Goal: Task Accomplishment & Management: Manage account settings

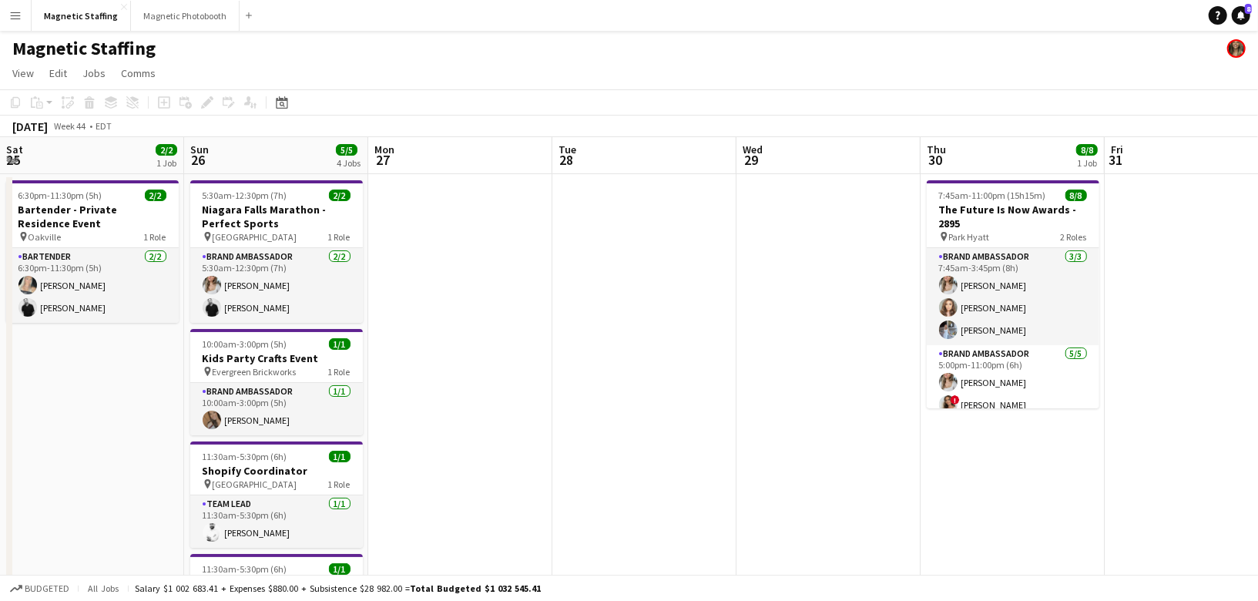
scroll to position [0, 529]
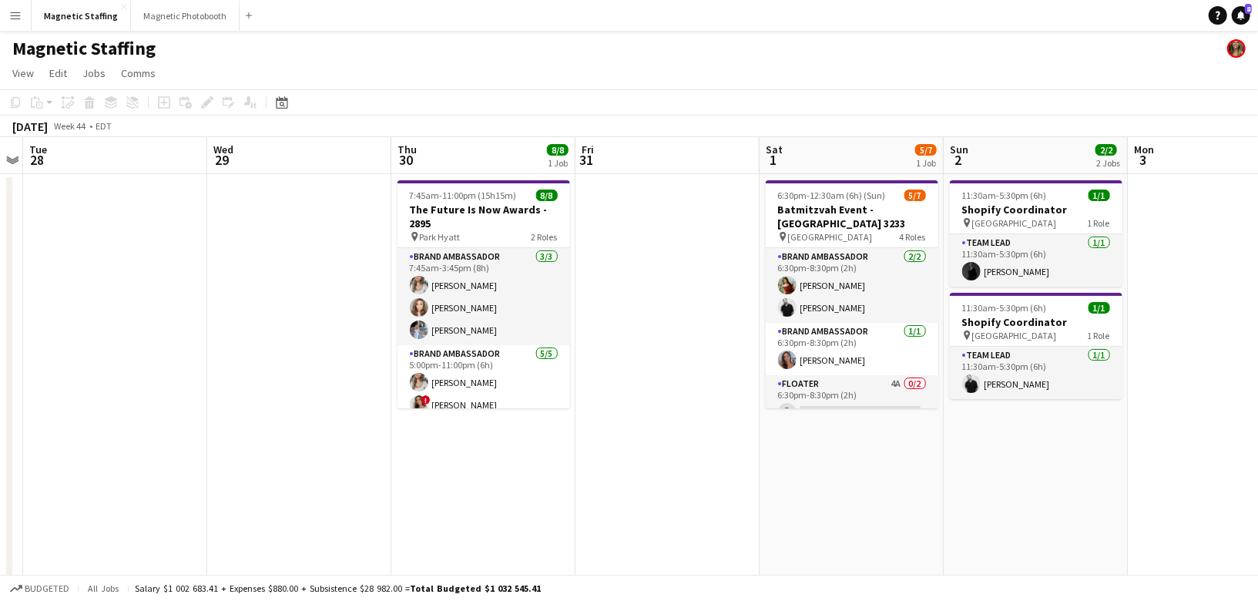
click at [26, 10] on button "Menu" at bounding box center [15, 15] width 31 height 31
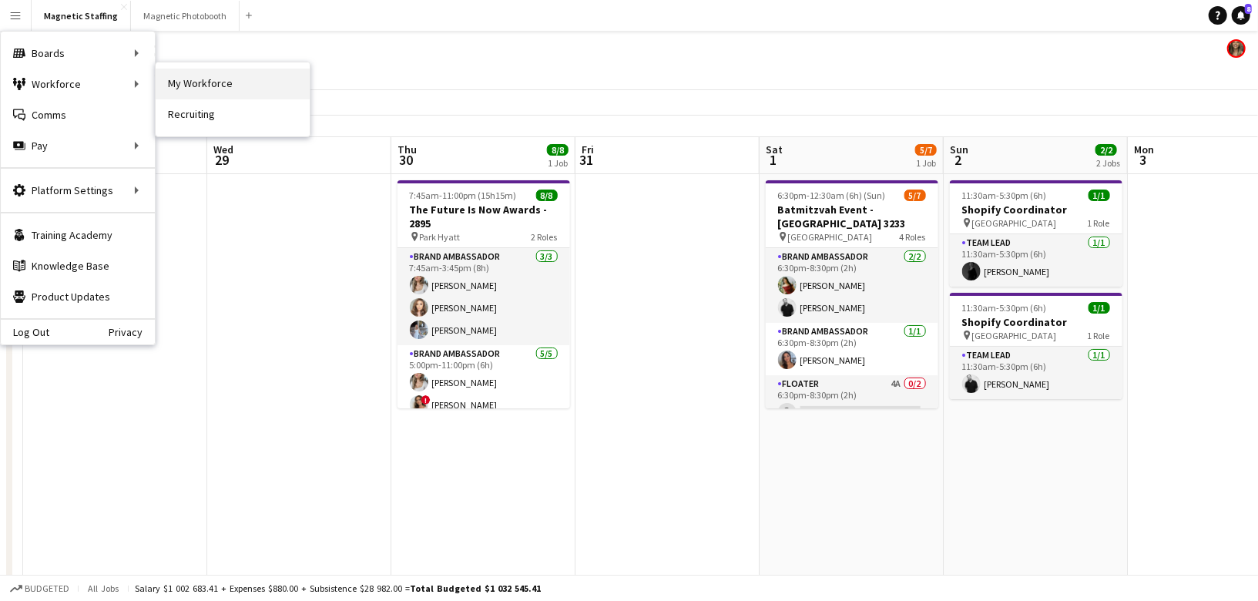
click at [185, 80] on link "My Workforce" at bounding box center [233, 84] width 154 height 31
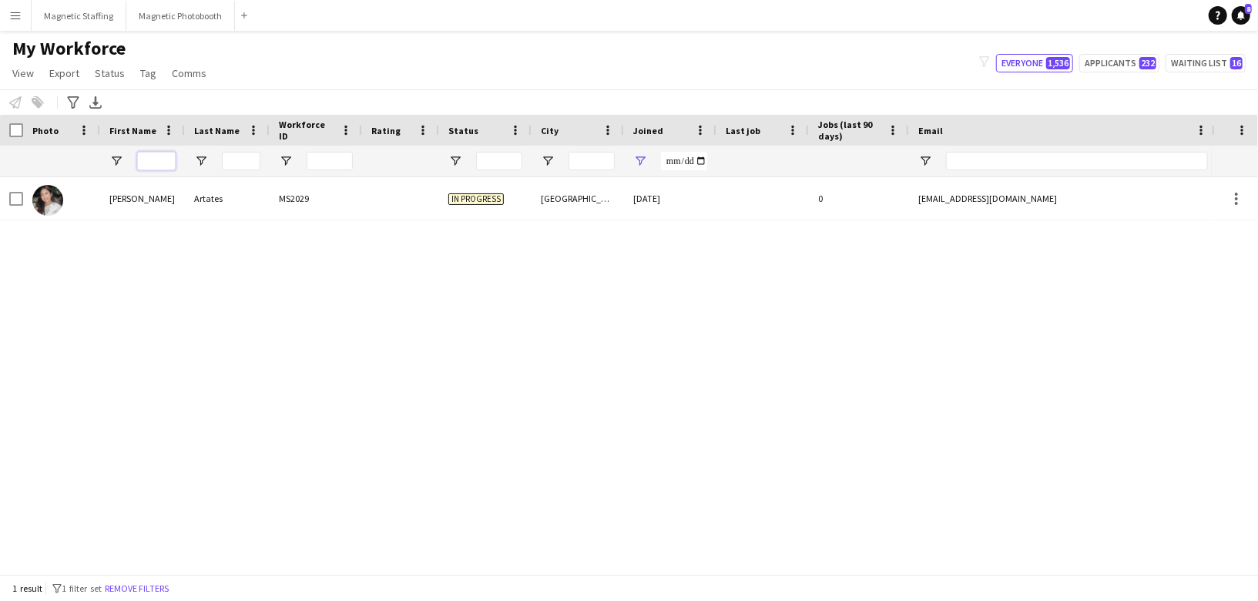
click at [159, 156] on input "First Name Filter Input" at bounding box center [156, 161] width 39 height 18
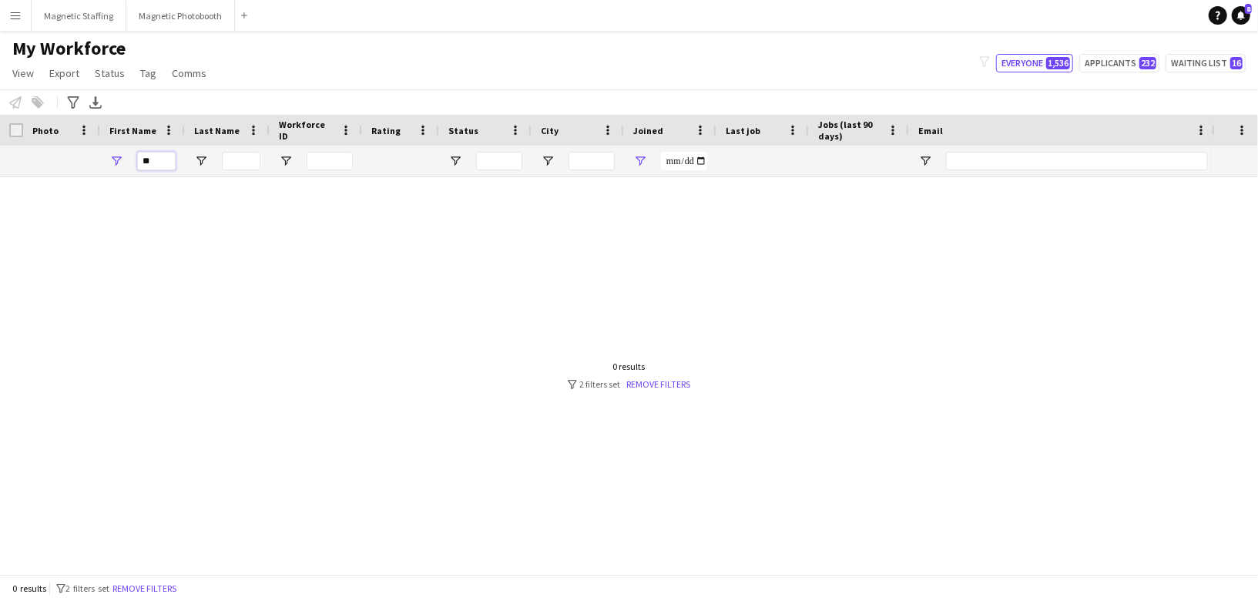
type input "*"
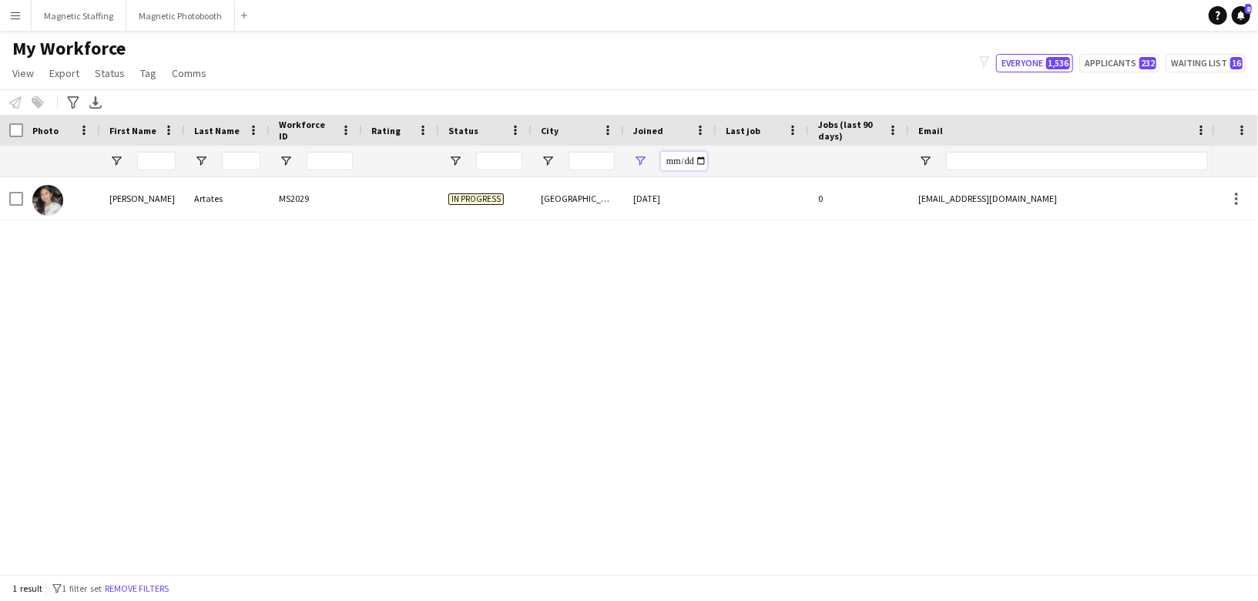
click at [703, 163] on input "**********" at bounding box center [684, 161] width 46 height 18
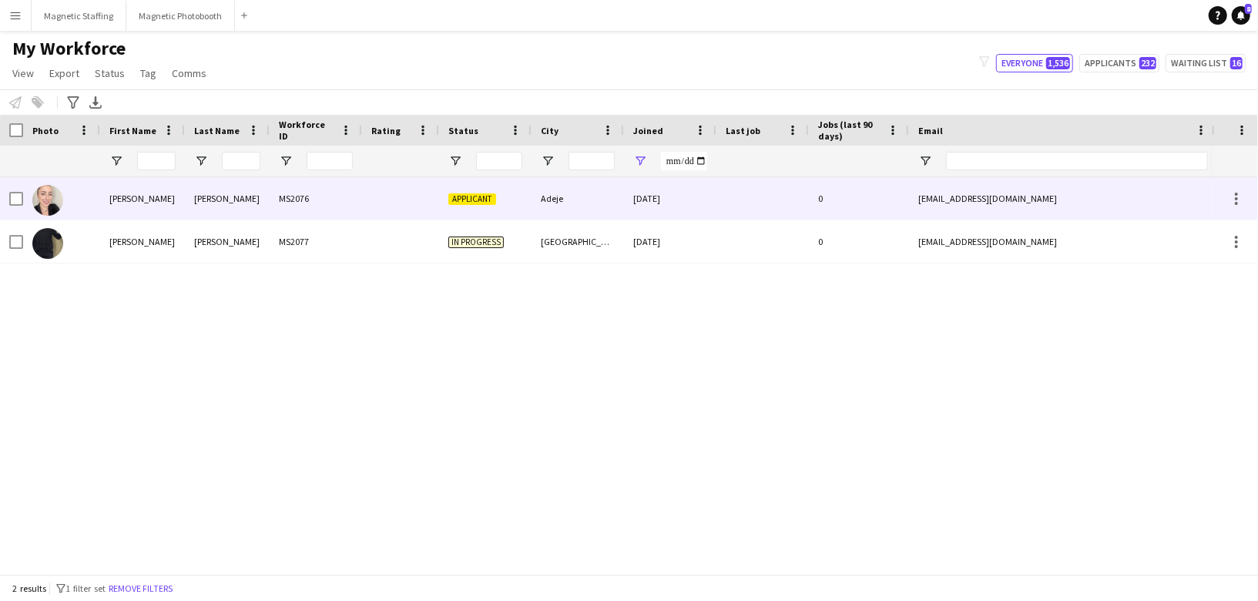
click at [706, 206] on div "[DATE]" at bounding box center [670, 198] width 92 height 42
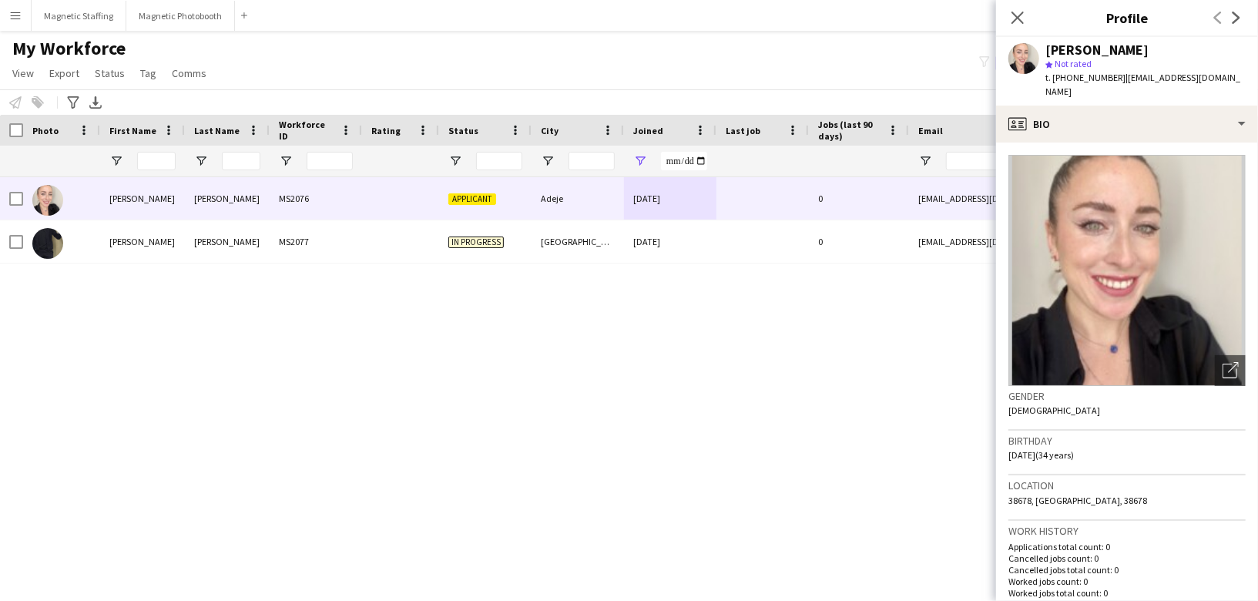
click at [701, 395] on div "[PERSON_NAME] MS2076 Applicant Adeje [DATE] 0 [EMAIL_ADDRESS][DOMAIN_NAME] [PHO…" at bounding box center [606, 375] width 1212 height 397
click at [698, 155] on input "**********" at bounding box center [684, 161] width 46 height 18
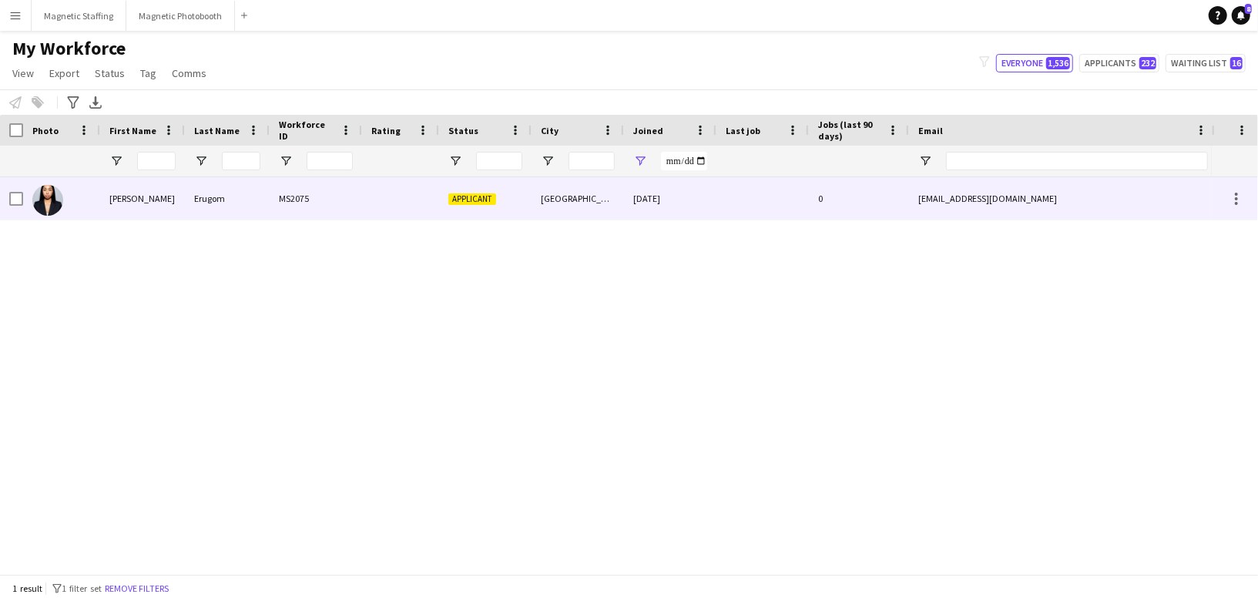
click at [715, 183] on div "[DATE]" at bounding box center [670, 198] width 92 height 42
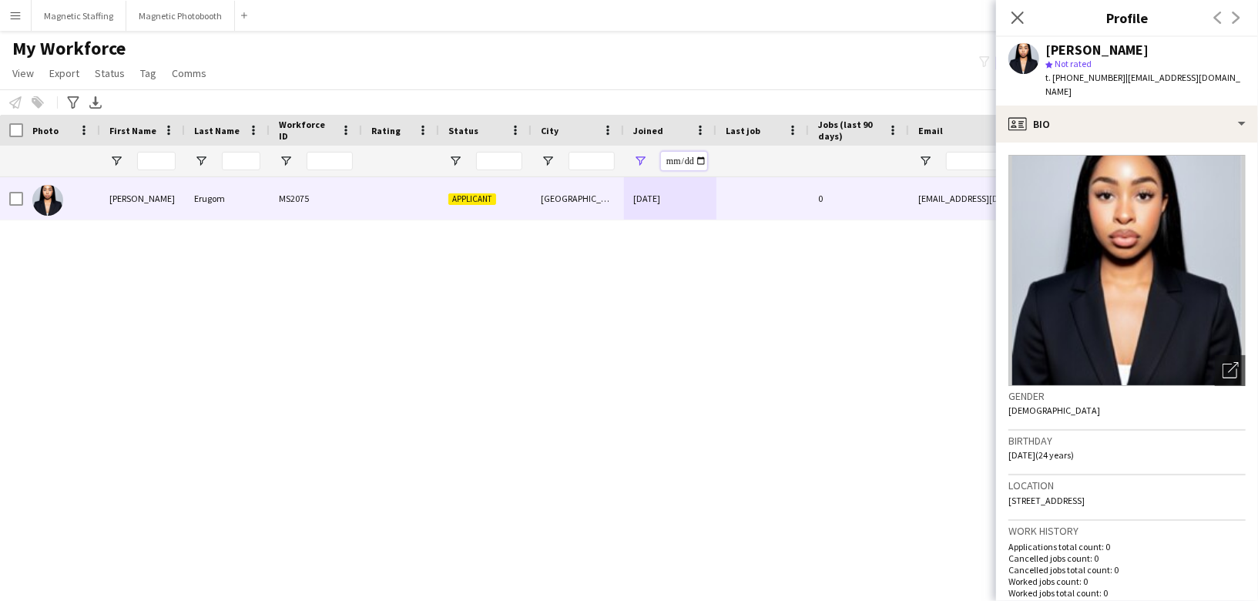
click at [700, 163] on input "**********" at bounding box center [684, 161] width 46 height 18
type input "**********"
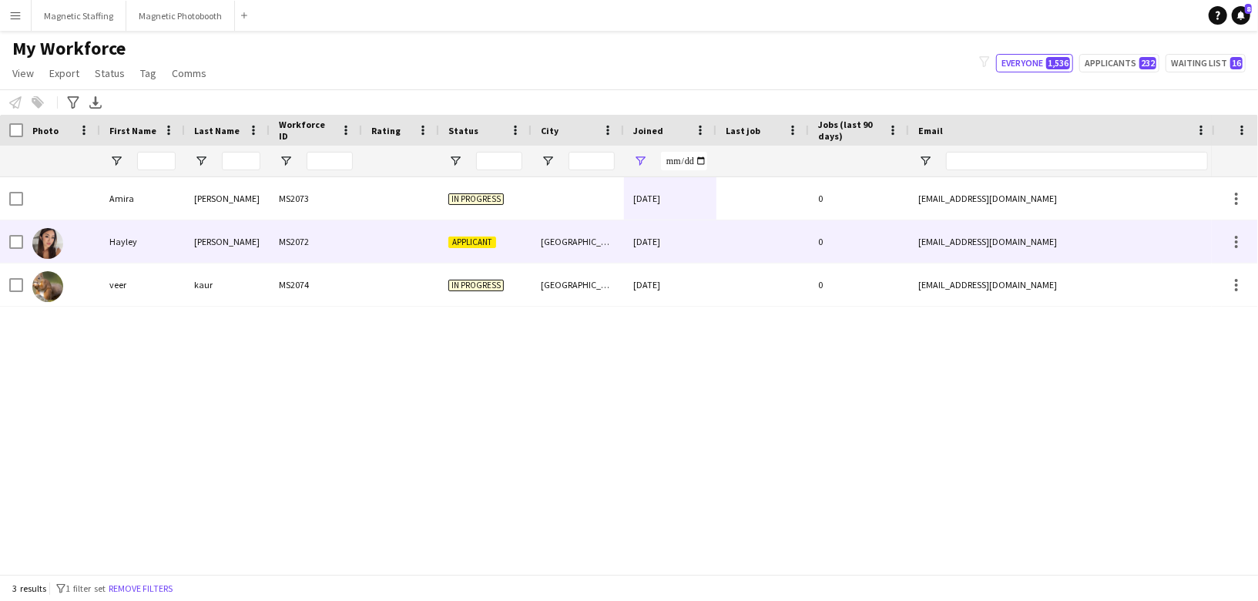
click at [708, 240] on div "[DATE]" at bounding box center [670, 241] width 92 height 42
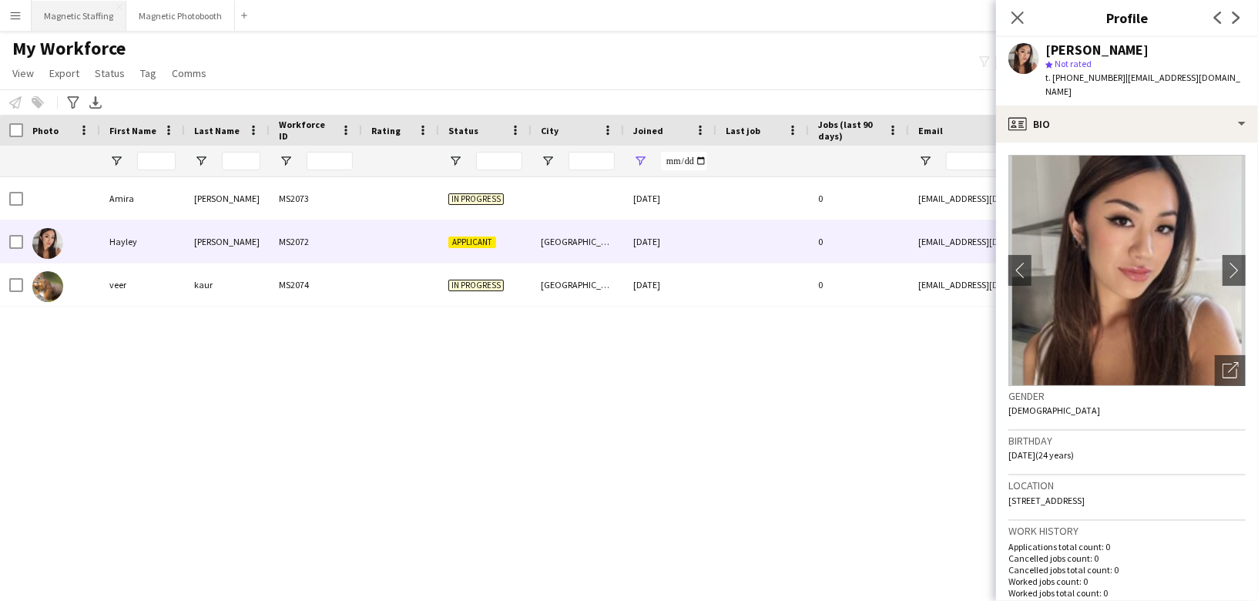
click at [77, 22] on button "Magnetic Staffing Close" at bounding box center [79, 16] width 95 height 30
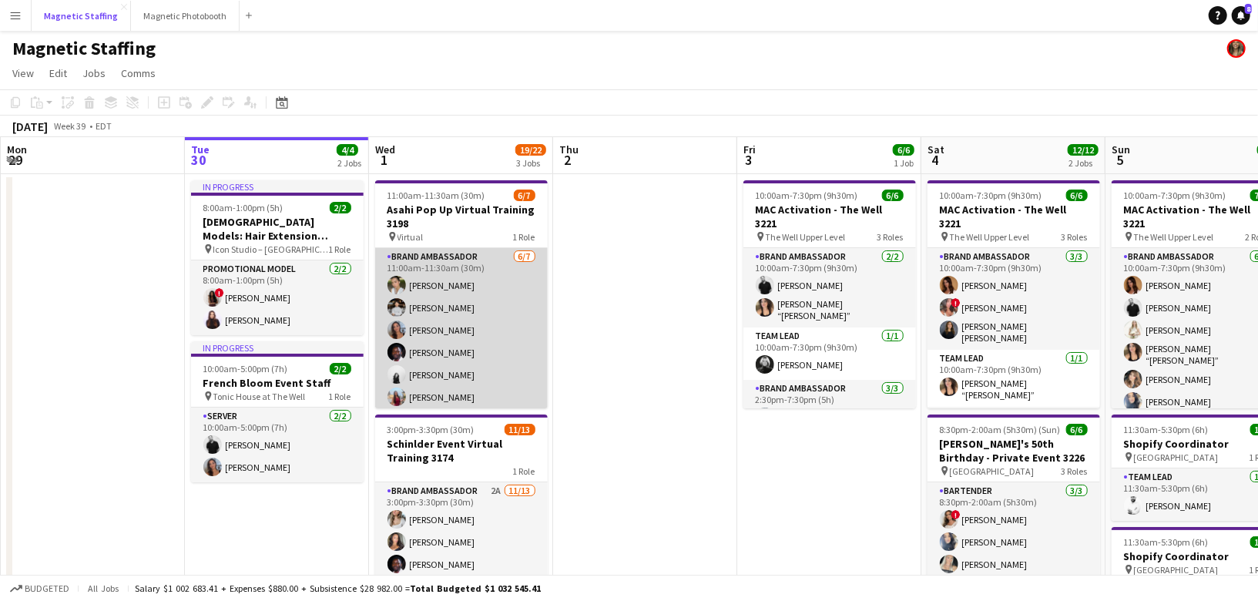
scroll to position [25, 0]
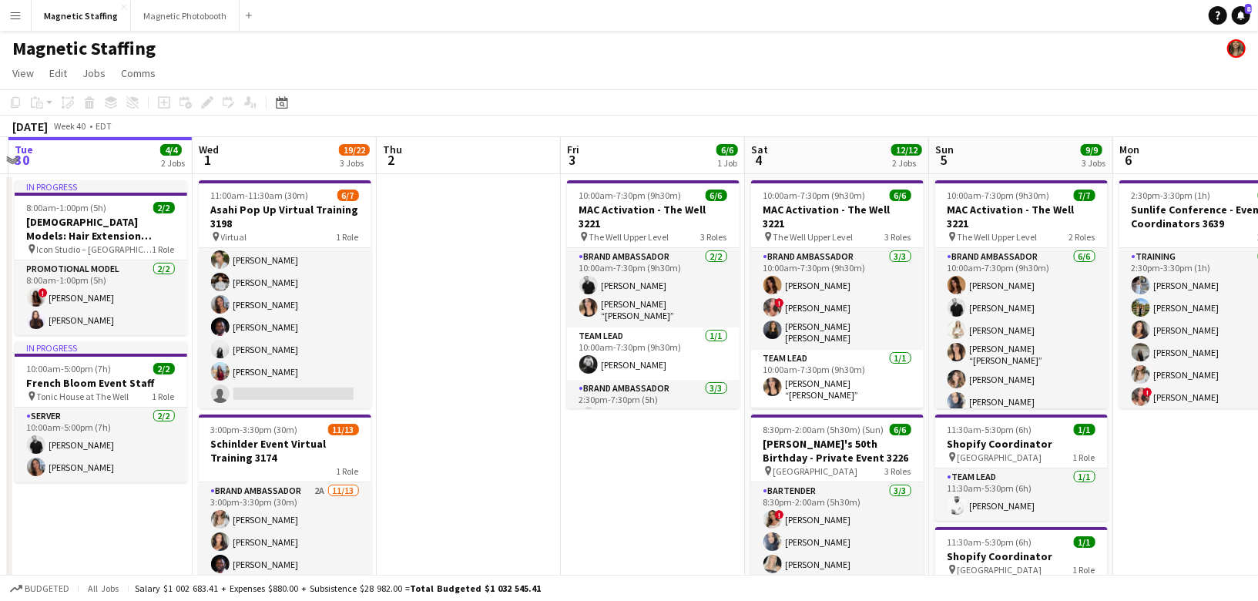
drag, startPoint x: 716, startPoint y: 257, endPoint x: 321, endPoint y: 286, distance: 396.3
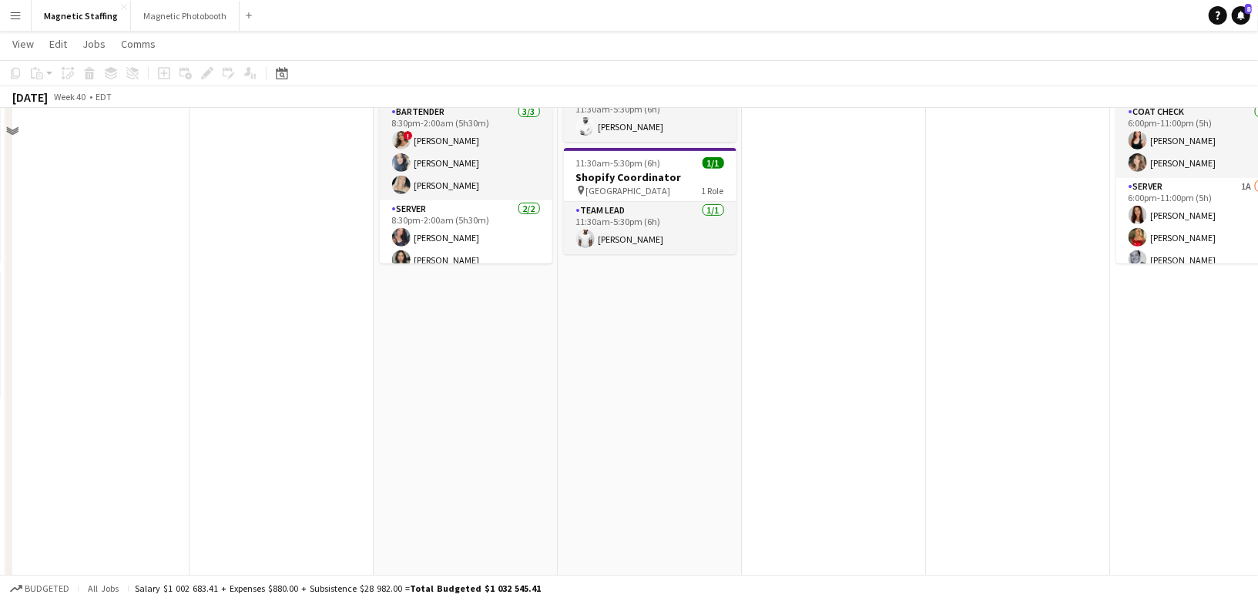
scroll to position [0, 0]
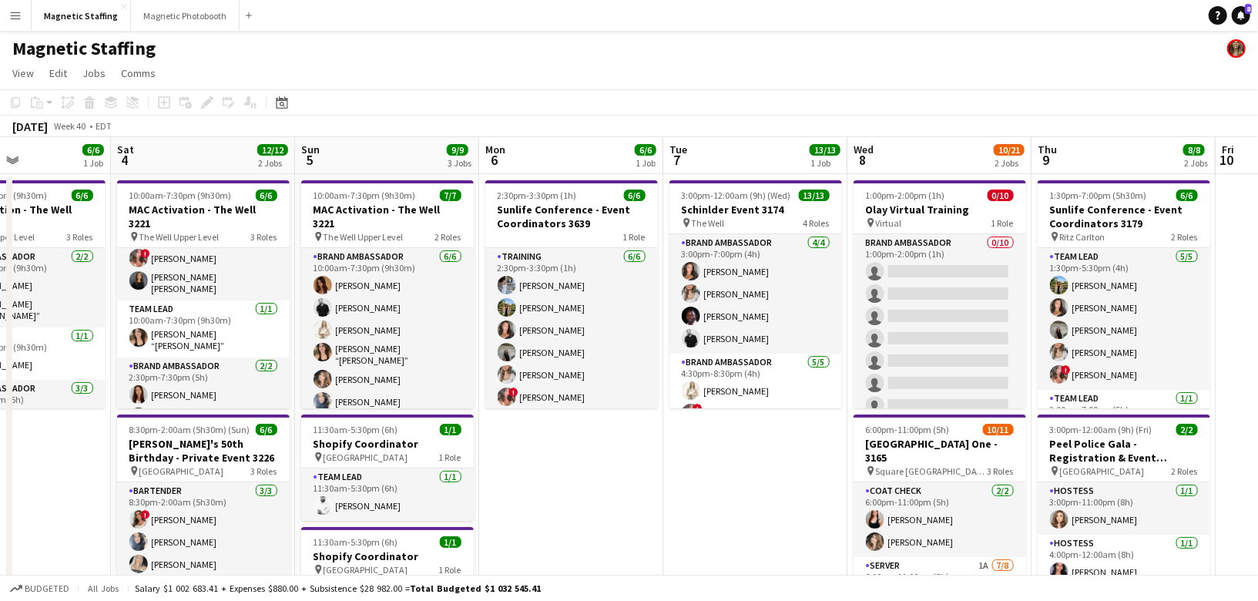
drag, startPoint x: 616, startPoint y: 304, endPoint x: 498, endPoint y: 304, distance: 117.9
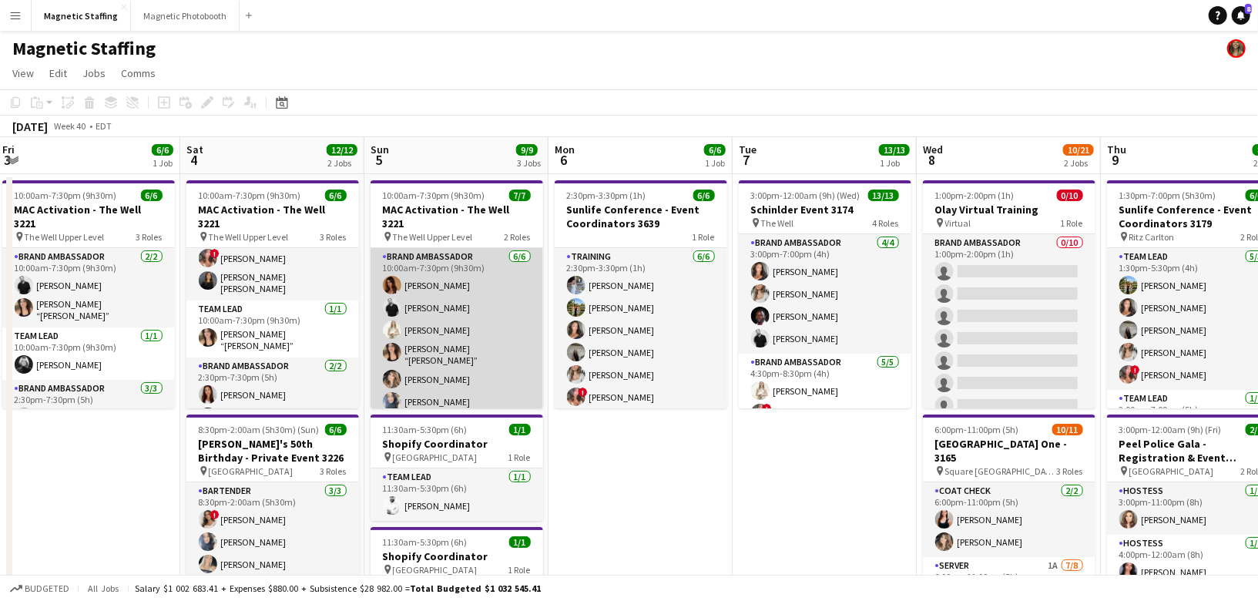
click at [498, 304] on app-card-role "Brand Ambassador [DATE] 10:00am-7:30pm (9h30m) [PERSON_NAME] [PERSON_NAME] [PER…" at bounding box center [457, 332] width 173 height 169
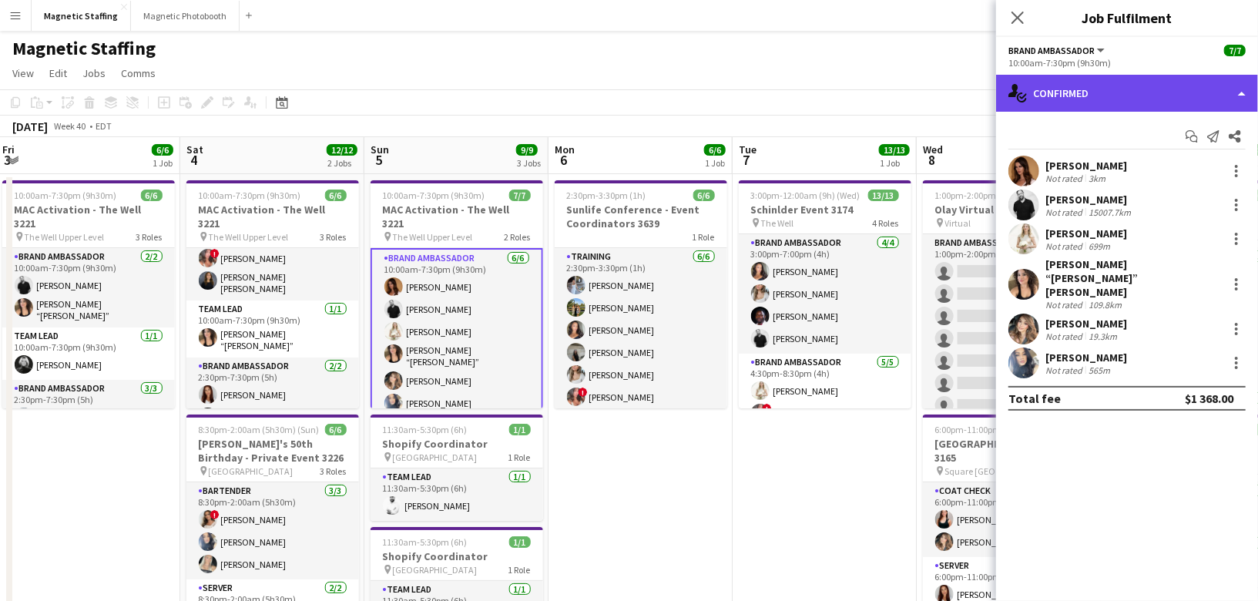
click at [1117, 86] on div "single-neutral-actions-check-2 Confirmed" at bounding box center [1127, 93] width 262 height 37
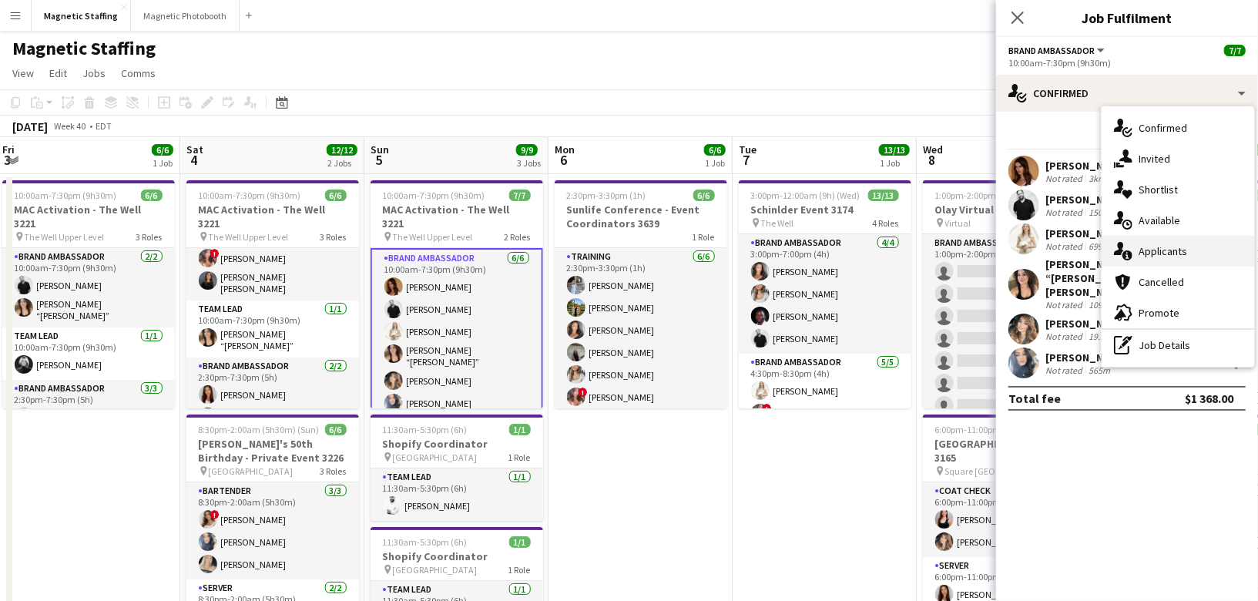
click at [1119, 257] on icon "single-neutral-actions-information" at bounding box center [1123, 251] width 18 height 18
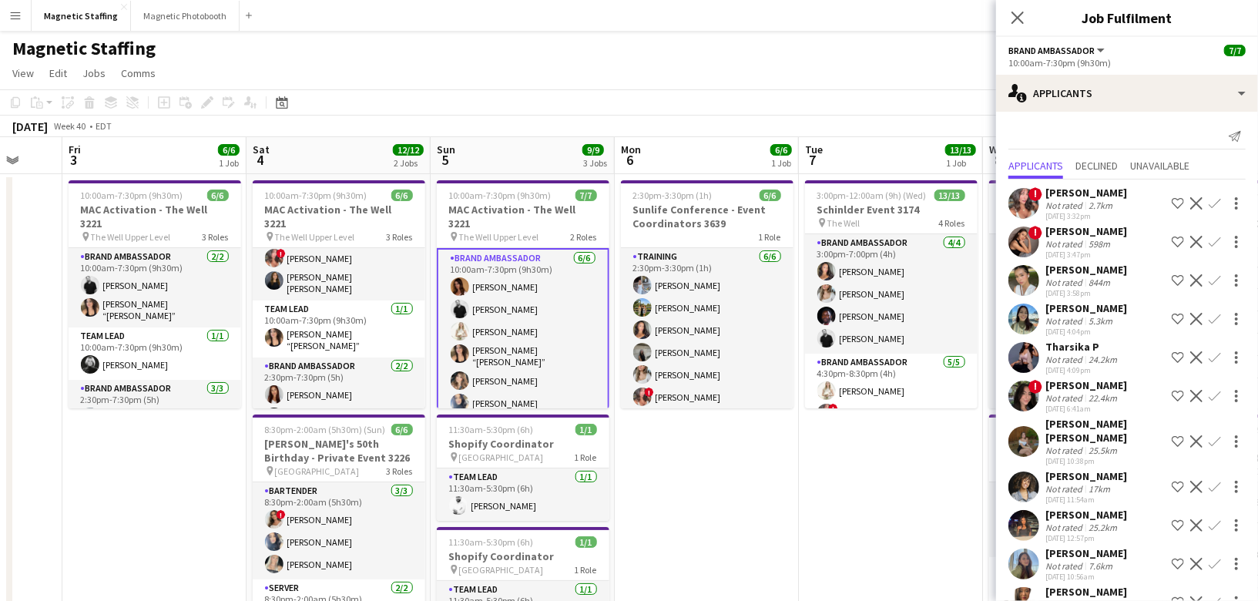
scroll to position [0, 470]
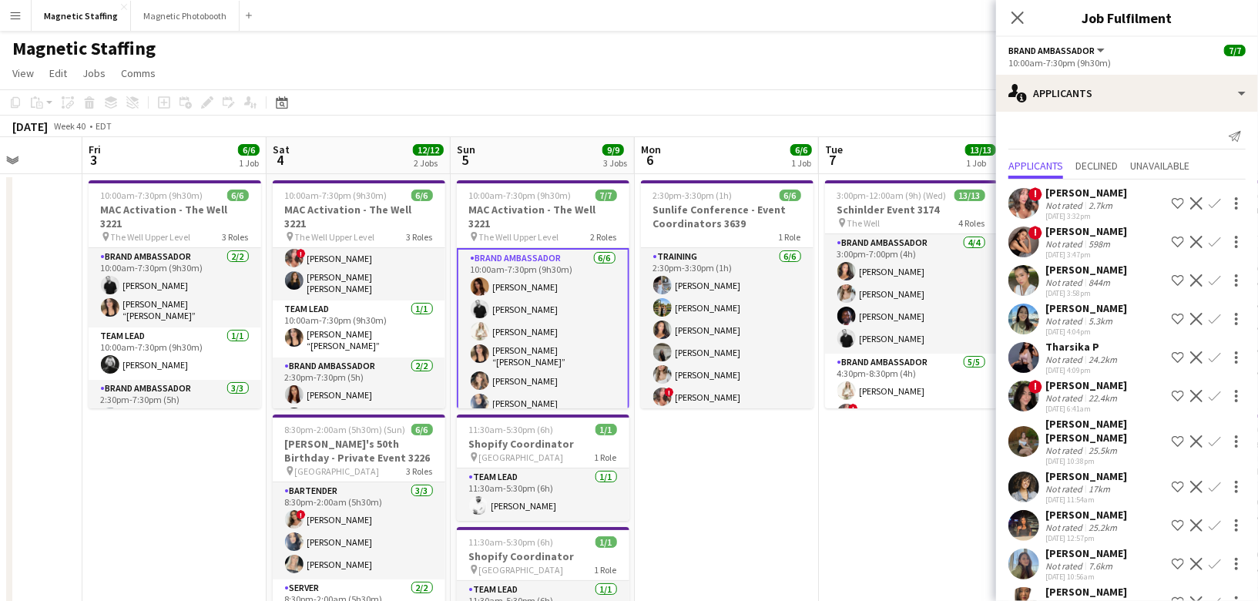
drag, startPoint x: 749, startPoint y: 433, endPoint x: 771, endPoint y: 433, distance: 22.3
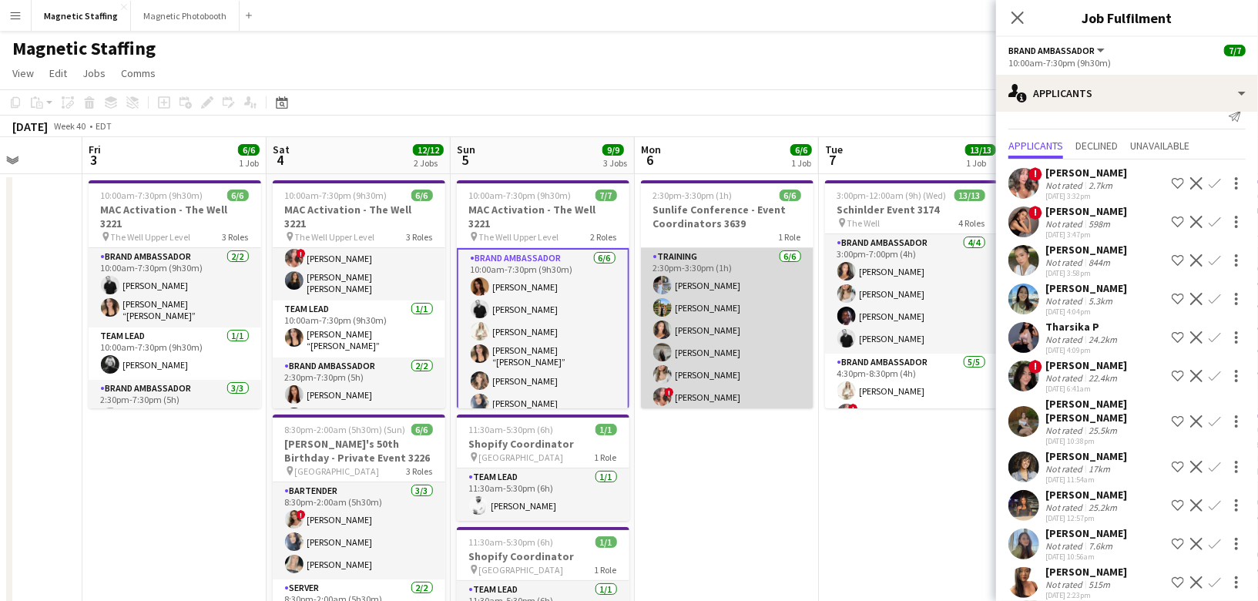
click at [710, 343] on app-card-role "Training [DATE] 2:30pm-3:30pm (1h) [PERSON_NAME] [PERSON_NAME] [PERSON_NAME] [P…" at bounding box center [727, 330] width 173 height 164
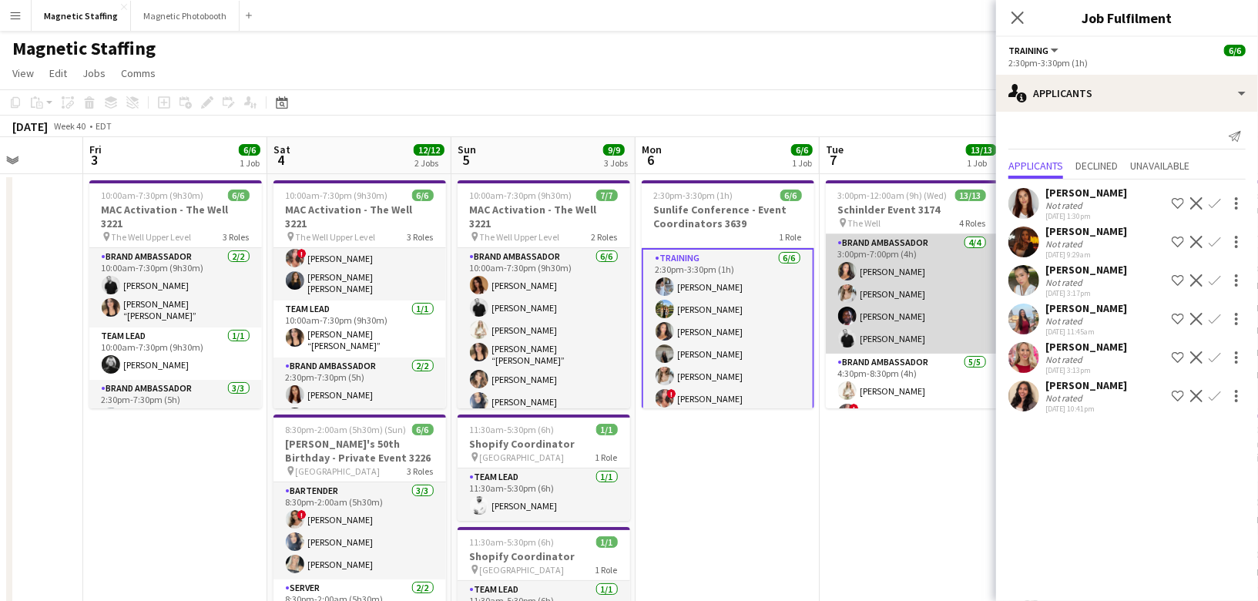
click at [938, 294] on app-card-role "Brand Ambassador [DATE] 3:00pm-7:00pm (4h) [PERSON_NAME] [PERSON_NAME] [PERSON_…" at bounding box center [912, 293] width 173 height 119
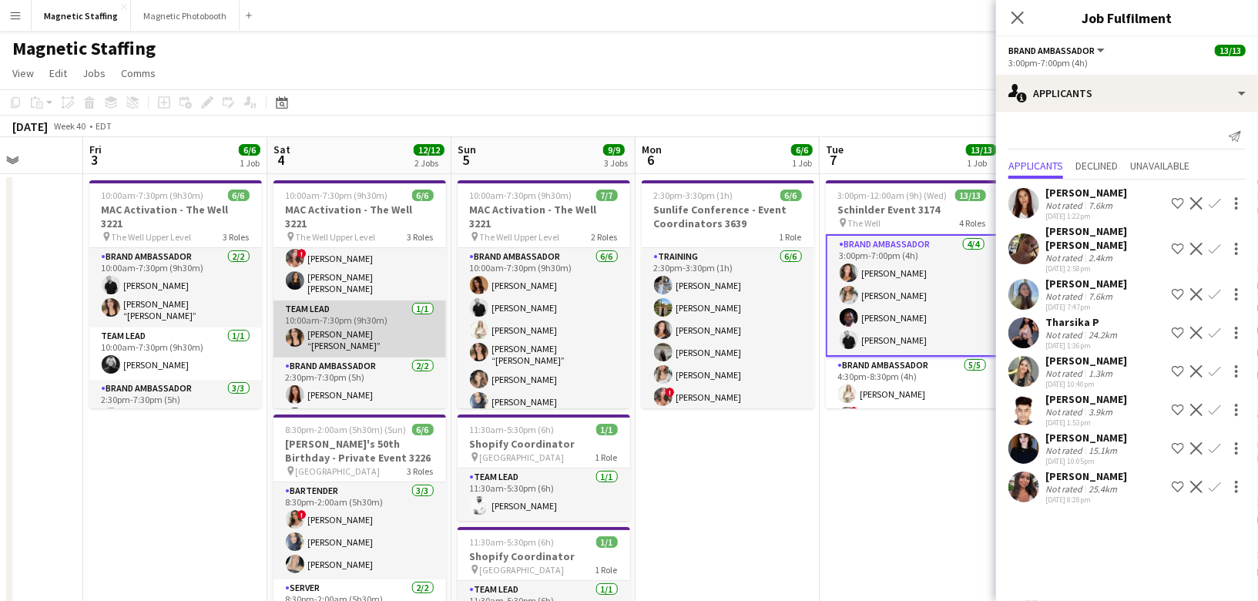
click at [331, 308] on app-card-role "Team Lead [DATE] 10:00am-7:30pm (9h30m) [PERSON_NAME] “[PERSON_NAME]” [PERSON_N…" at bounding box center [359, 328] width 173 height 57
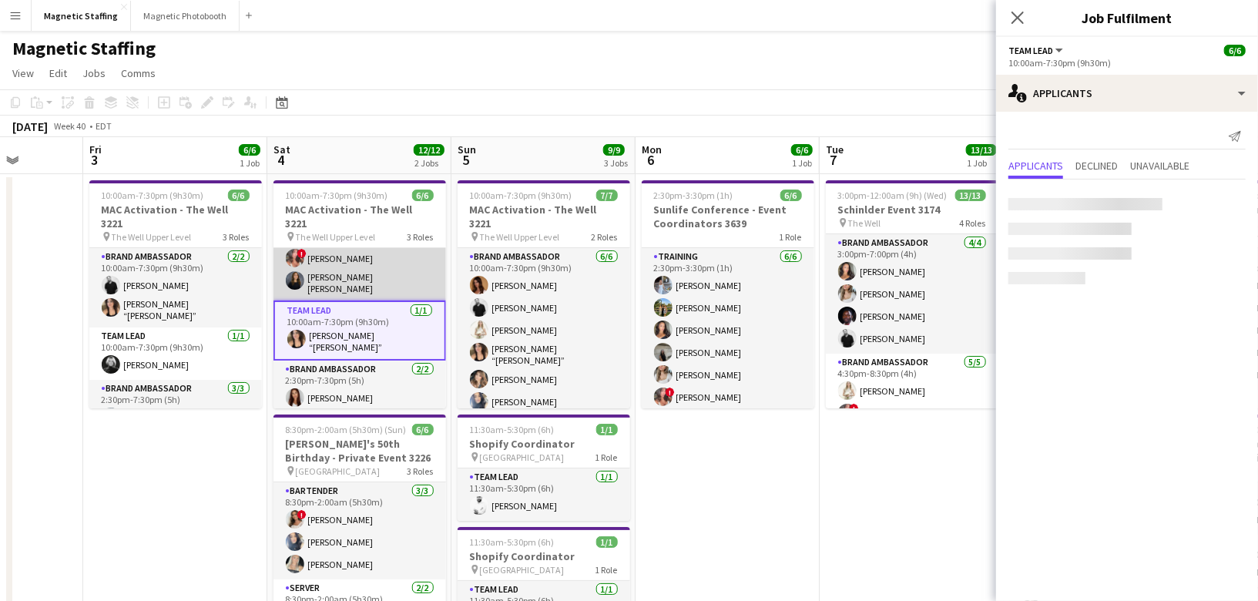
click at [368, 250] on app-card-role "Brand Ambassador [DATE] 10:00am-7:30pm (9h30m) [PERSON_NAME] ! [PERSON_NAME] [P…" at bounding box center [359, 250] width 173 height 102
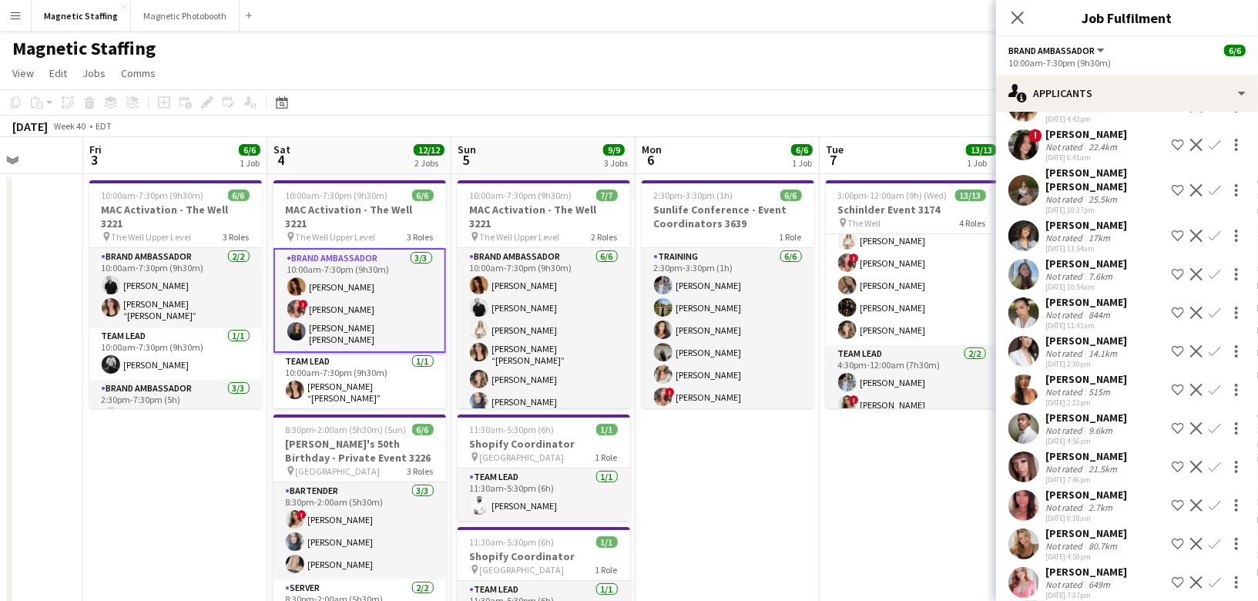
scroll to position [52, 0]
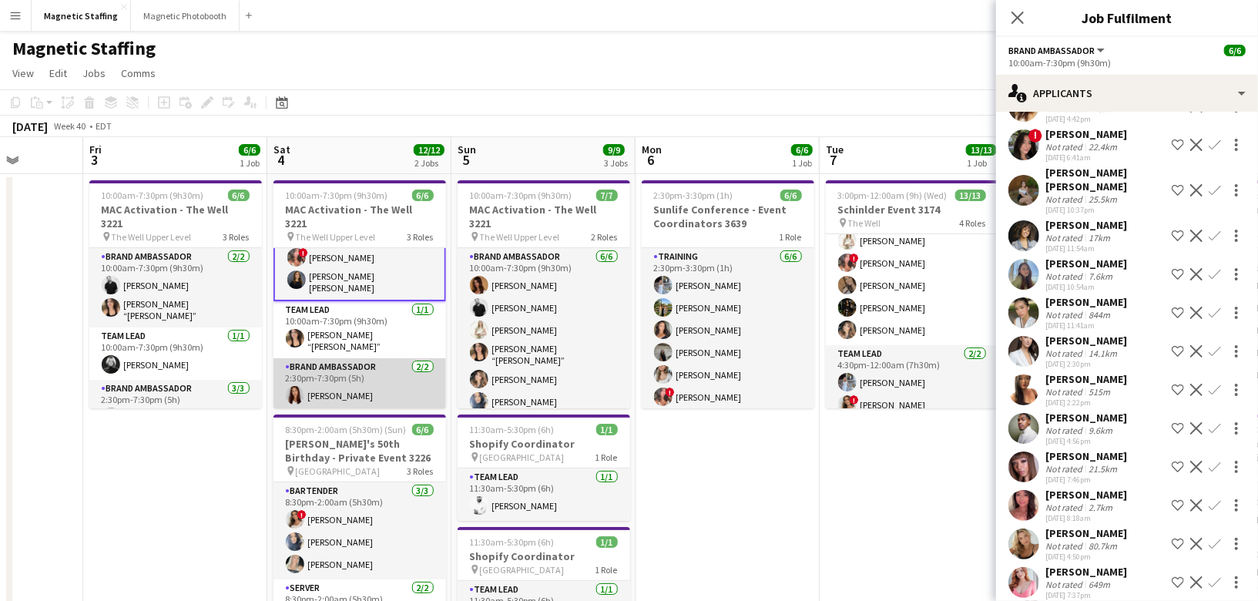
click at [357, 369] on app-card-role "Brand Ambassador [DATE] 2:30pm-7:30pm (5h) [PERSON_NAME] [PERSON_NAME]" at bounding box center [359, 395] width 173 height 75
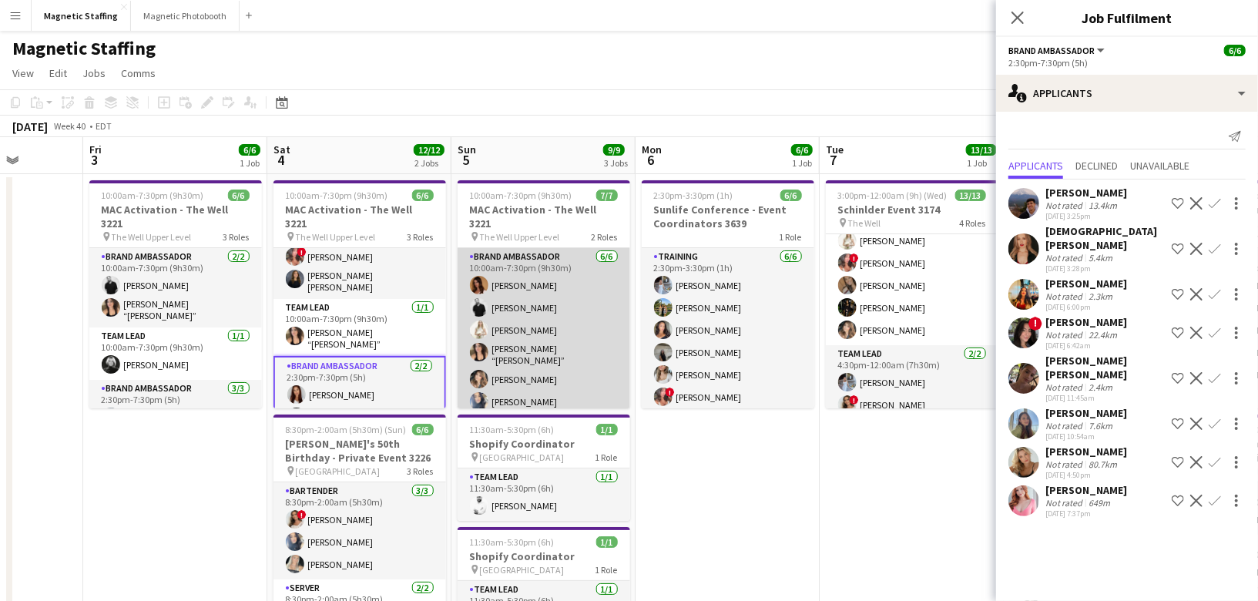
click at [578, 331] on app-card-role "Brand Ambassador [DATE] 10:00am-7:30pm (9h30m) [PERSON_NAME] [PERSON_NAME] [PER…" at bounding box center [544, 332] width 173 height 169
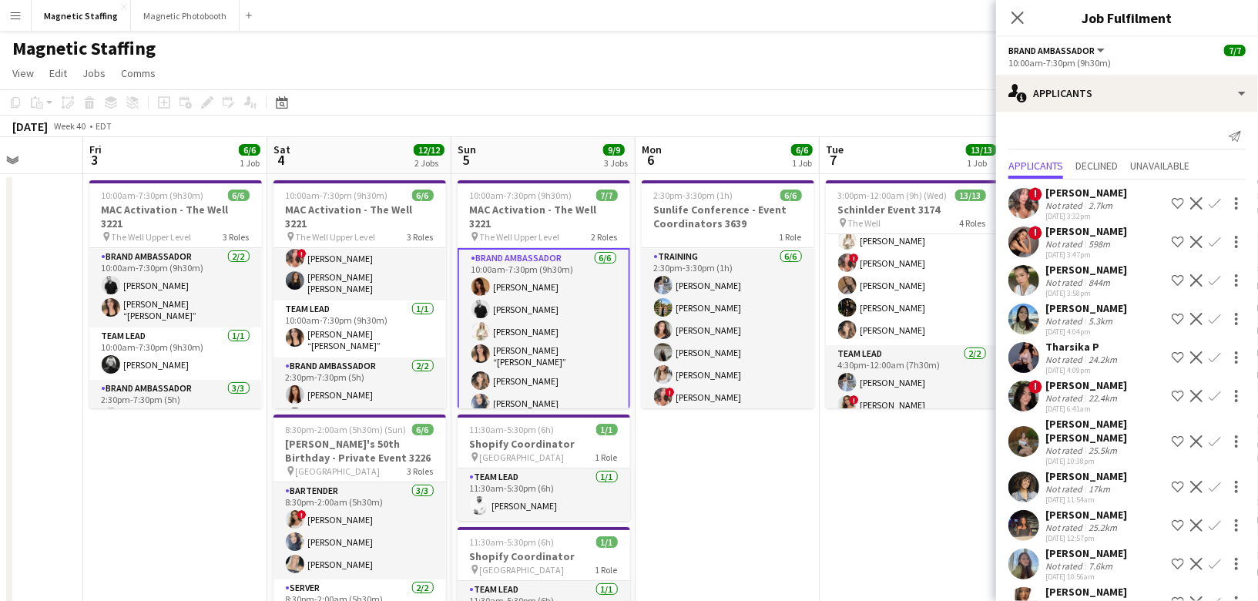
scroll to position [20, 0]
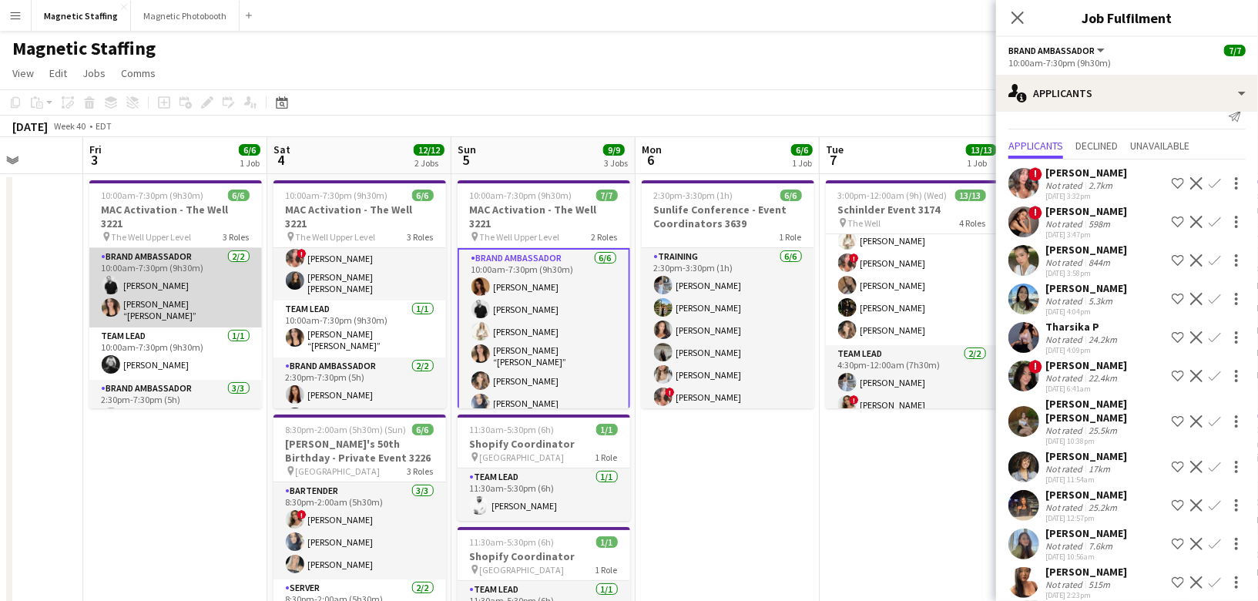
click at [217, 288] on app-card-role "Brand Ambassador [DATE] 10:00am-7:30pm (9h30m) [PERSON_NAME] [PERSON_NAME] “[PE…" at bounding box center [175, 287] width 173 height 79
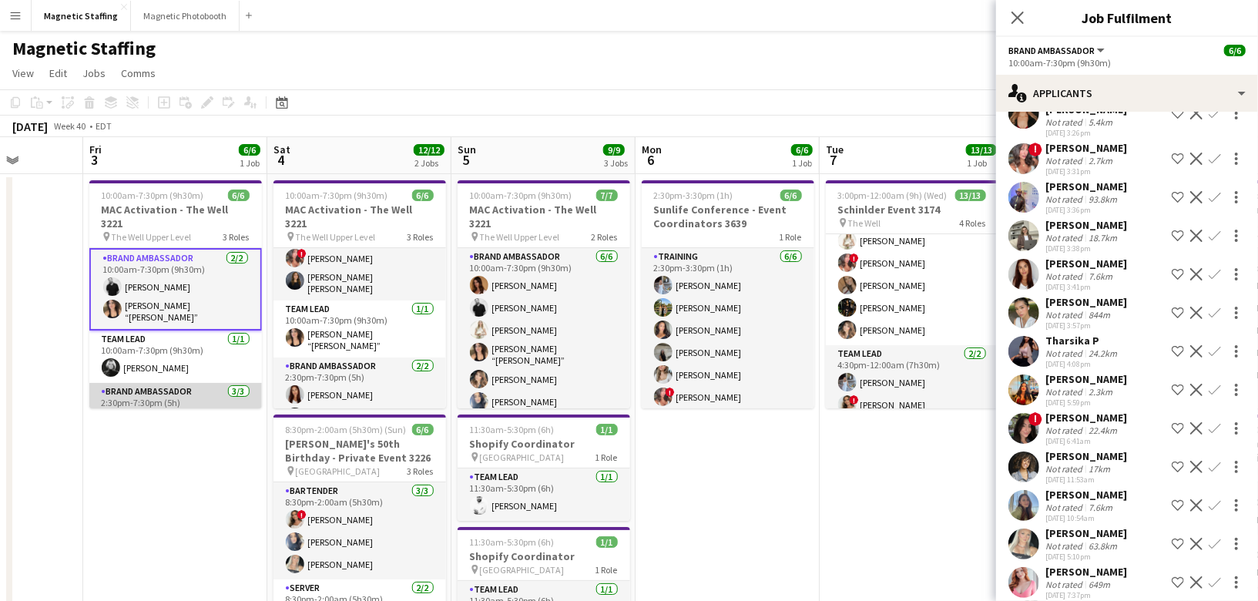
scroll to position [52, 0]
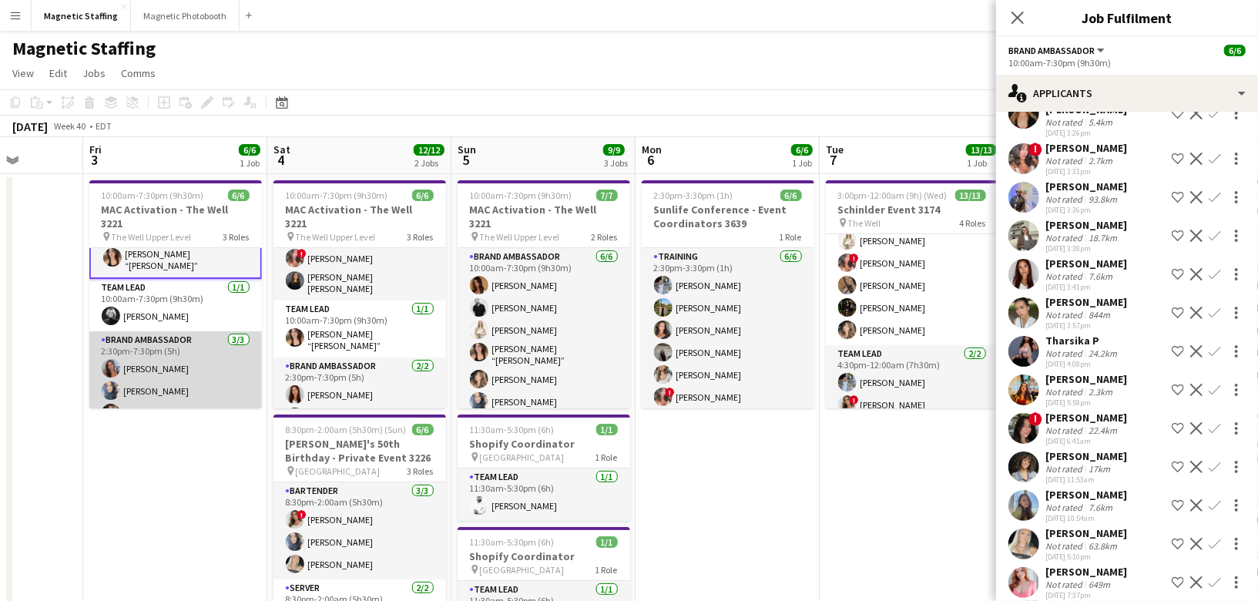
click at [161, 364] on app-card-role "Brand Ambassador [DATE] 2:30pm-7:30pm (5h) [PERSON_NAME] [PERSON_NAME] [PERSON_…" at bounding box center [175, 379] width 173 height 97
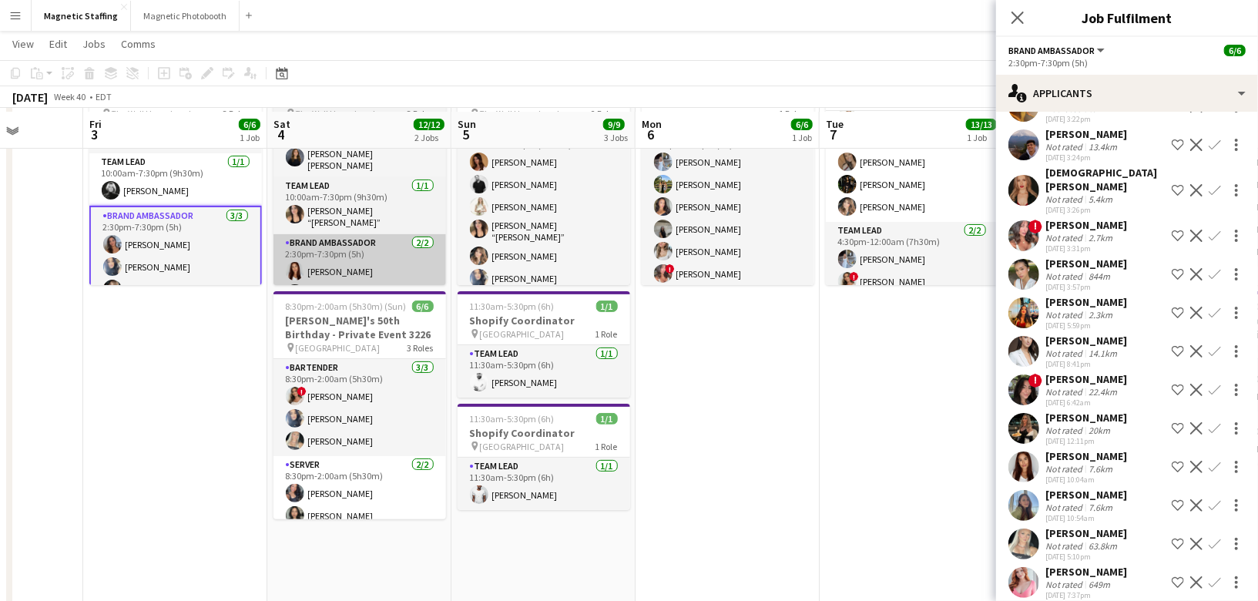
scroll to position [127, 0]
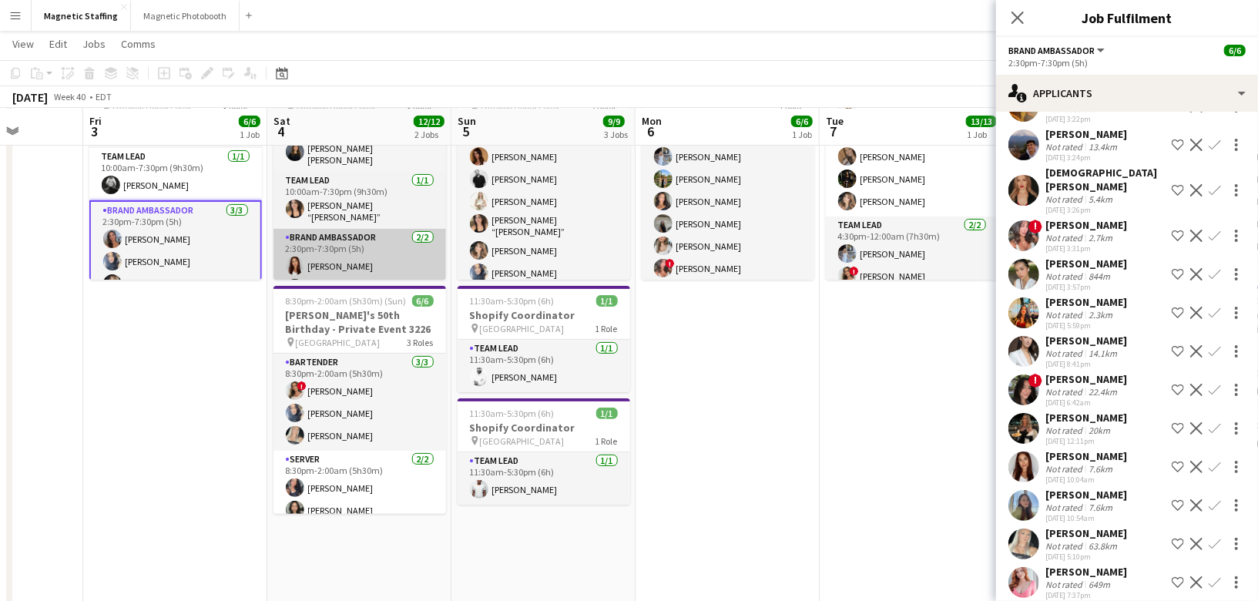
click at [400, 396] on app-card-role "Bartender [DATE] 8:30pm-2:00am (5h30m) ! [PERSON_NAME] [PERSON_NAME] [PERSON_NA…" at bounding box center [359, 402] width 173 height 97
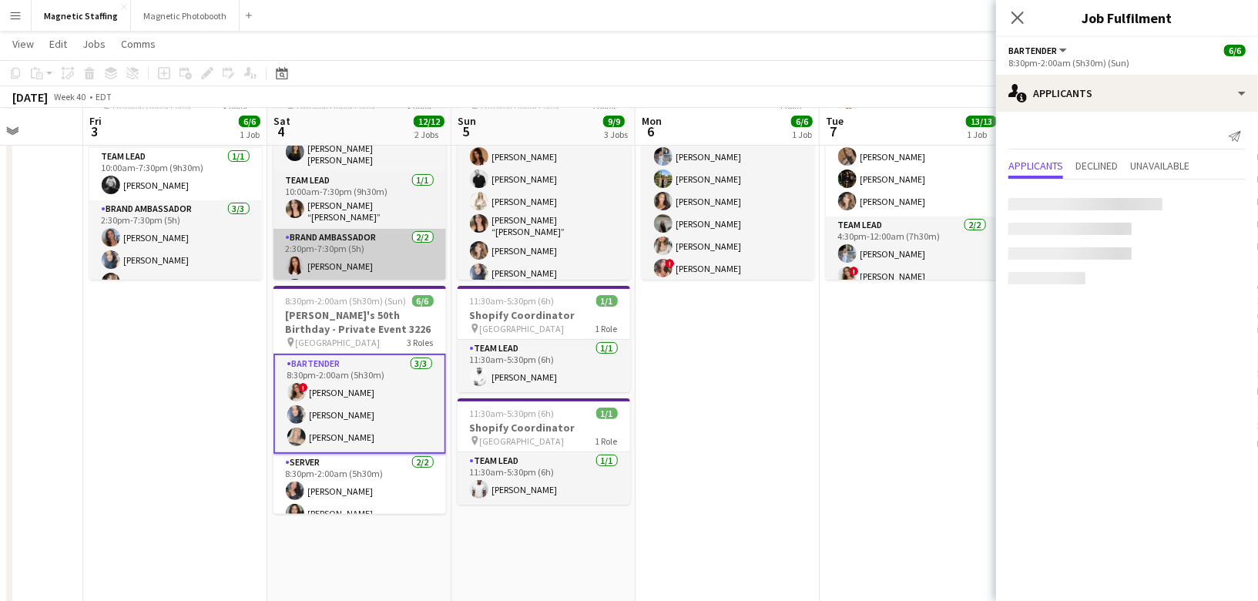
scroll to position [0, 0]
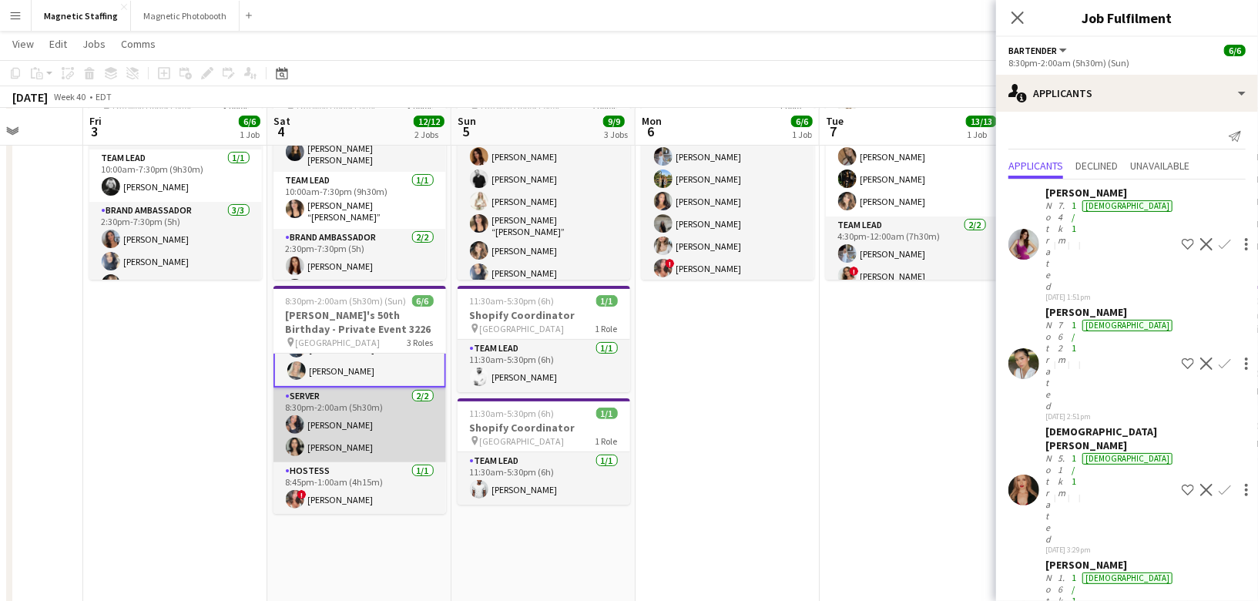
click at [391, 440] on app-card-role "Server [DATE] 8:30pm-2:00am (5h30m) [PERSON_NAME] [PERSON_NAME]" at bounding box center [359, 425] width 173 height 75
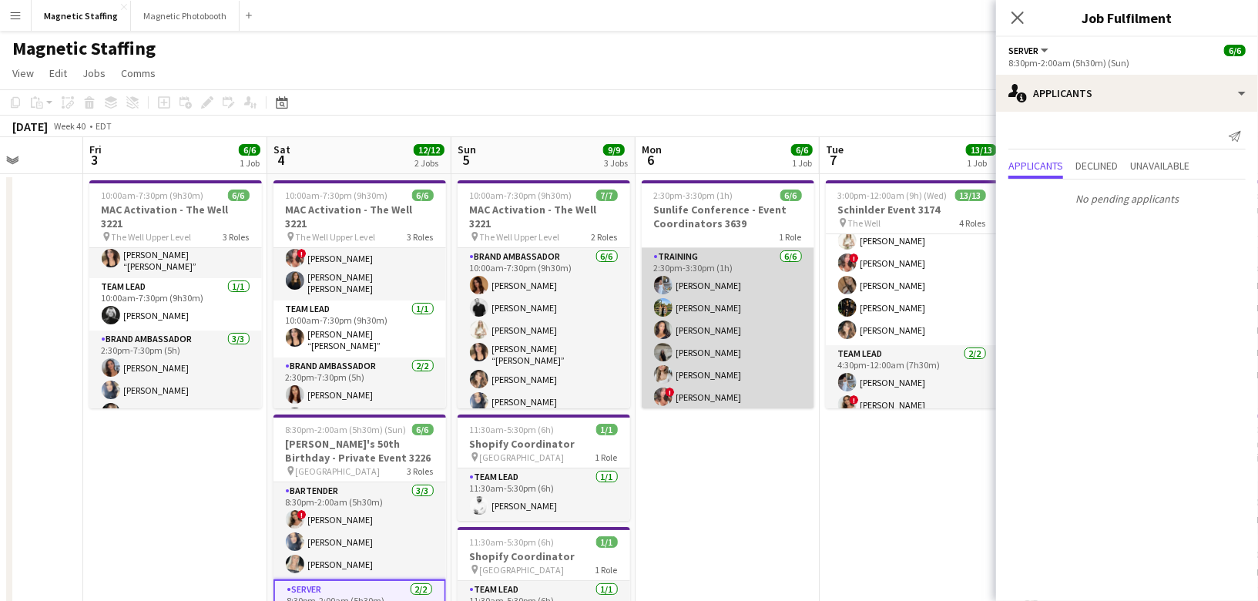
click at [747, 392] on app-card-role "Training [DATE] 2:30pm-3:30pm (1h) [PERSON_NAME] [PERSON_NAME] [PERSON_NAME] [P…" at bounding box center [728, 330] width 173 height 164
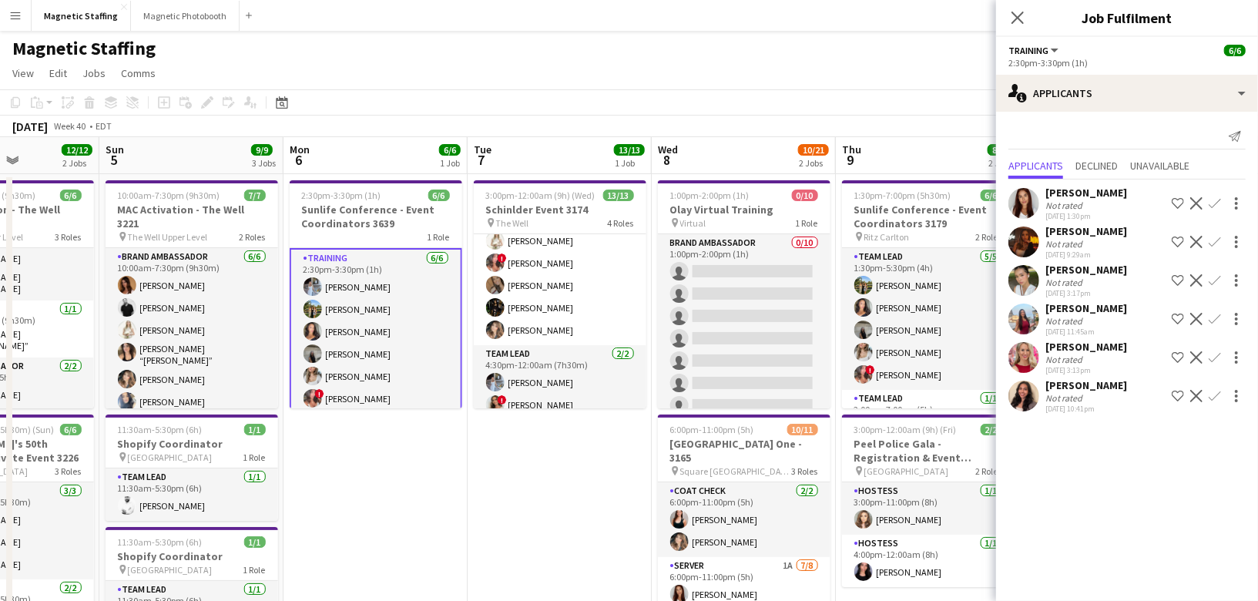
drag, startPoint x: 704, startPoint y: 525, endPoint x: 349, endPoint y: 569, distance: 357.8
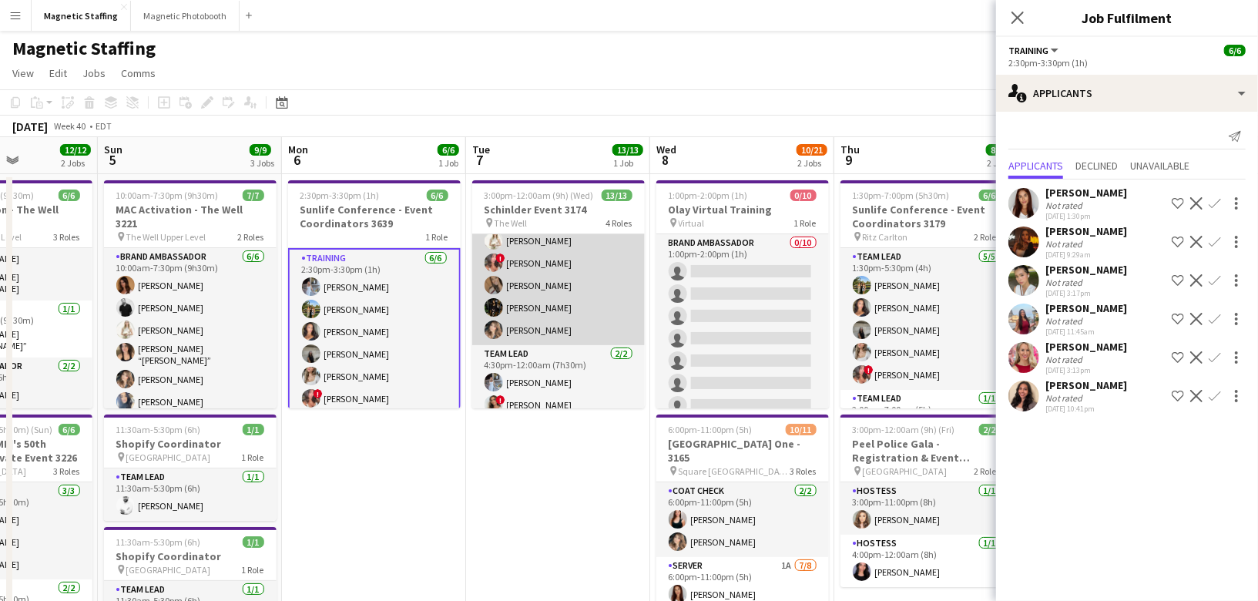
click at [559, 314] on app-card-role "Brand Ambassador [DATE] 4:30pm-8:30pm (4h) [PERSON_NAME] ! [PERSON_NAME] [PERSO…" at bounding box center [558, 274] width 173 height 142
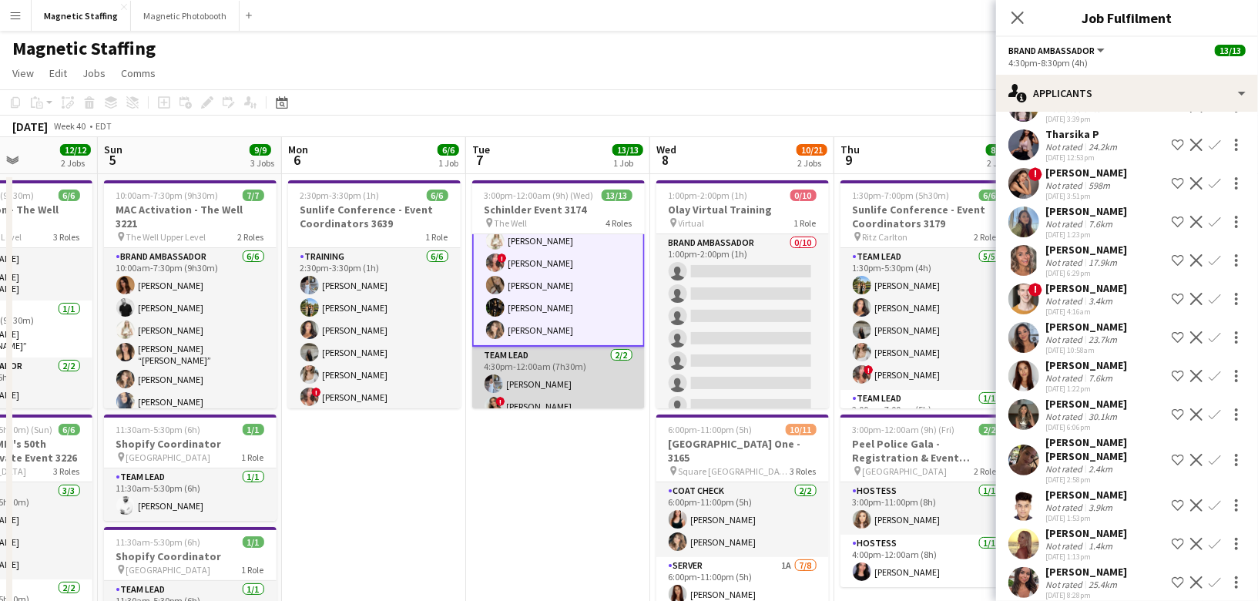
click at [557, 383] on app-card-role "Team Lead [DATE] 4:30pm-12:00am (7h30m) [PERSON_NAME] ! [PERSON_NAME]" at bounding box center [558, 384] width 173 height 75
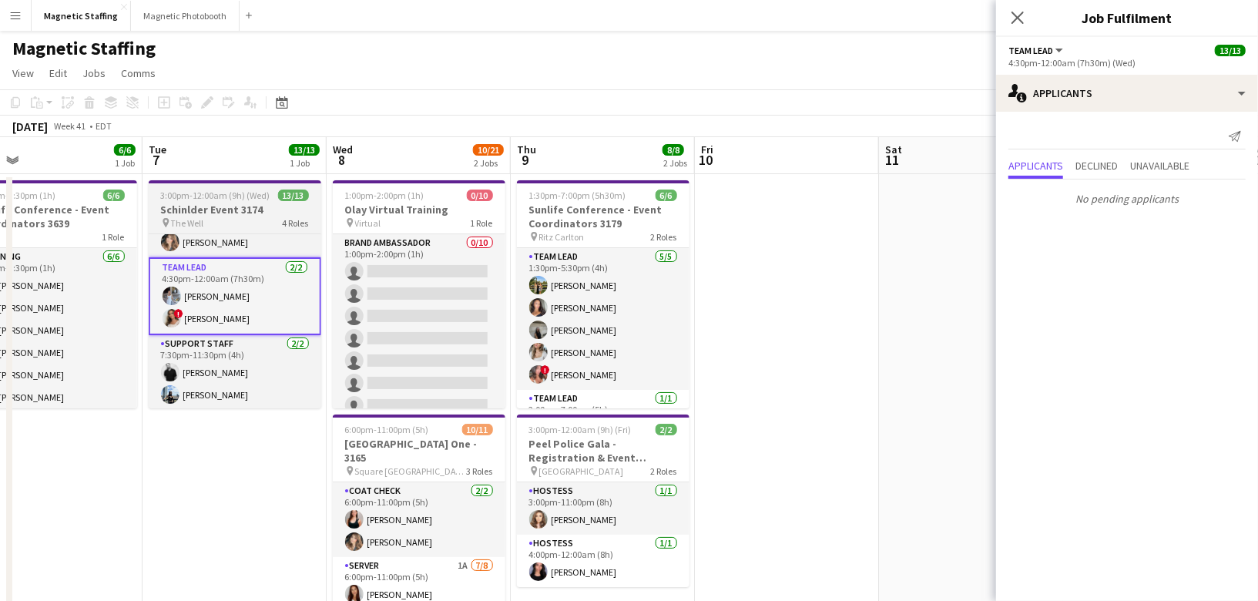
click at [557, 383] on app-card-role "Team Lead [DATE] 1:30pm-5:30pm (4h) [PERSON_NAME] [PERSON_NAME] [PERSON_NAME] […" at bounding box center [603, 319] width 173 height 142
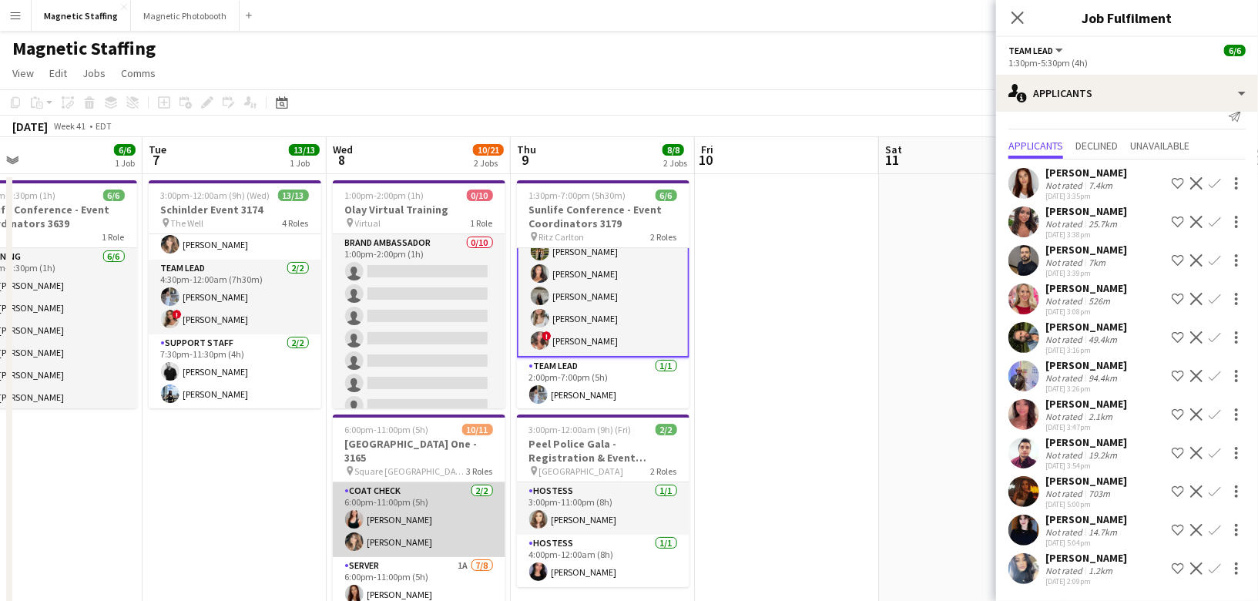
click at [388, 536] on app-card-role "Coat Check [DATE] 6:00pm-11:00pm (5h) [PERSON_NAME] [PERSON_NAME]" at bounding box center [419, 519] width 173 height 75
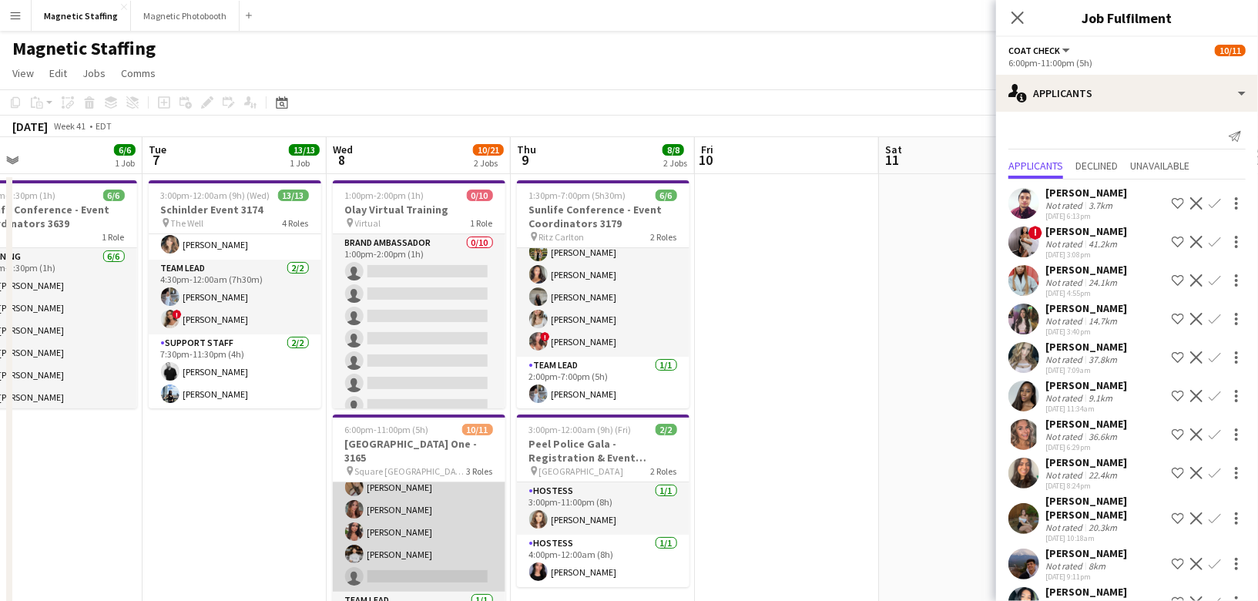
click at [389, 535] on app-card-role "Server 1A [DATE] 6:00pm-11:00pm (5h) [PERSON_NAME] [PERSON_NAME] [PERSON_NAME] …" at bounding box center [419, 487] width 173 height 209
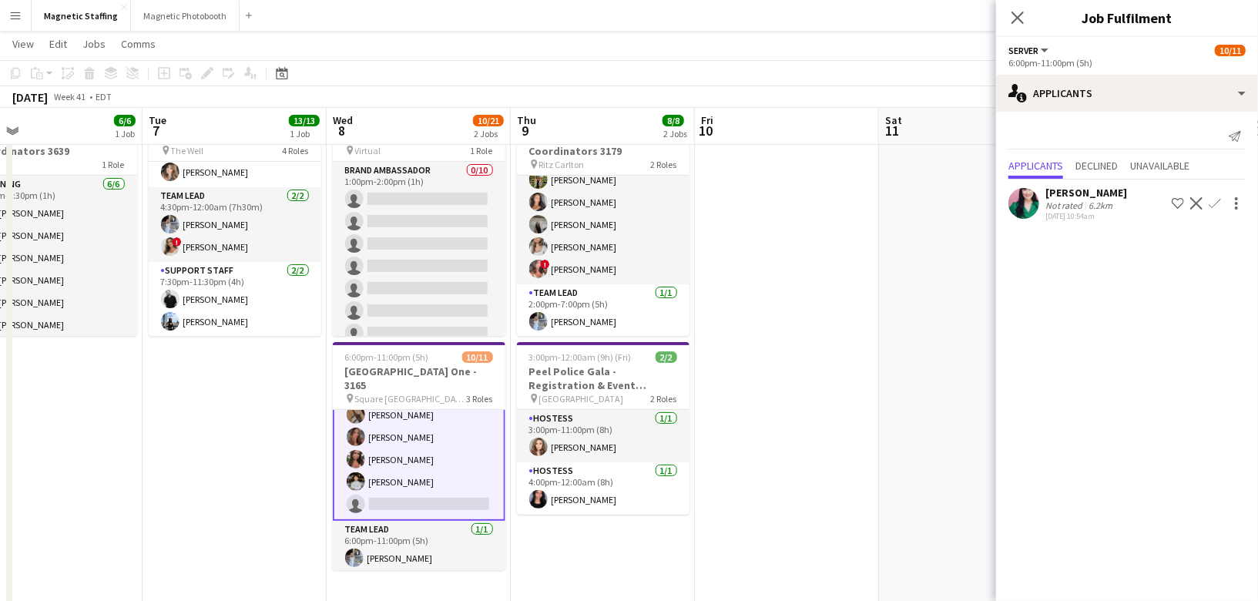
click at [448, 441] on app-card-role "Server 1A [DATE] 6:00pm-11:00pm (5h) [PERSON_NAME] [PERSON_NAME] [PERSON_NAME] …" at bounding box center [419, 415] width 173 height 212
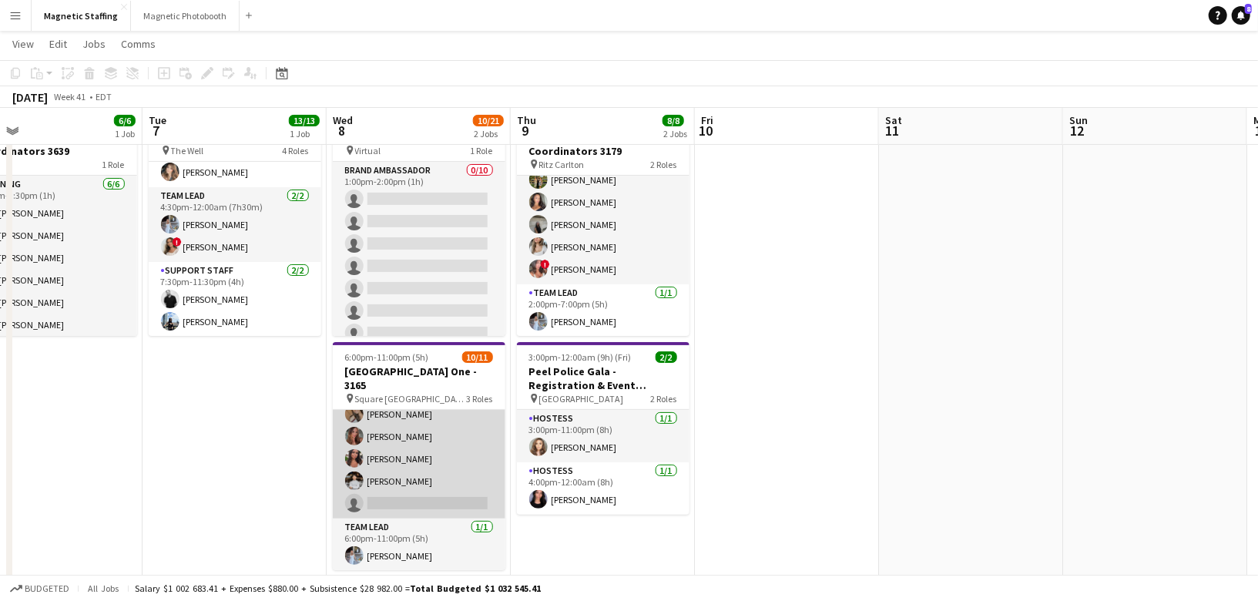
click at [448, 440] on app-card-role "Server 1A [DATE] 6:00pm-11:00pm (5h) [PERSON_NAME] [PERSON_NAME] [PERSON_NAME] …" at bounding box center [419, 414] width 173 height 209
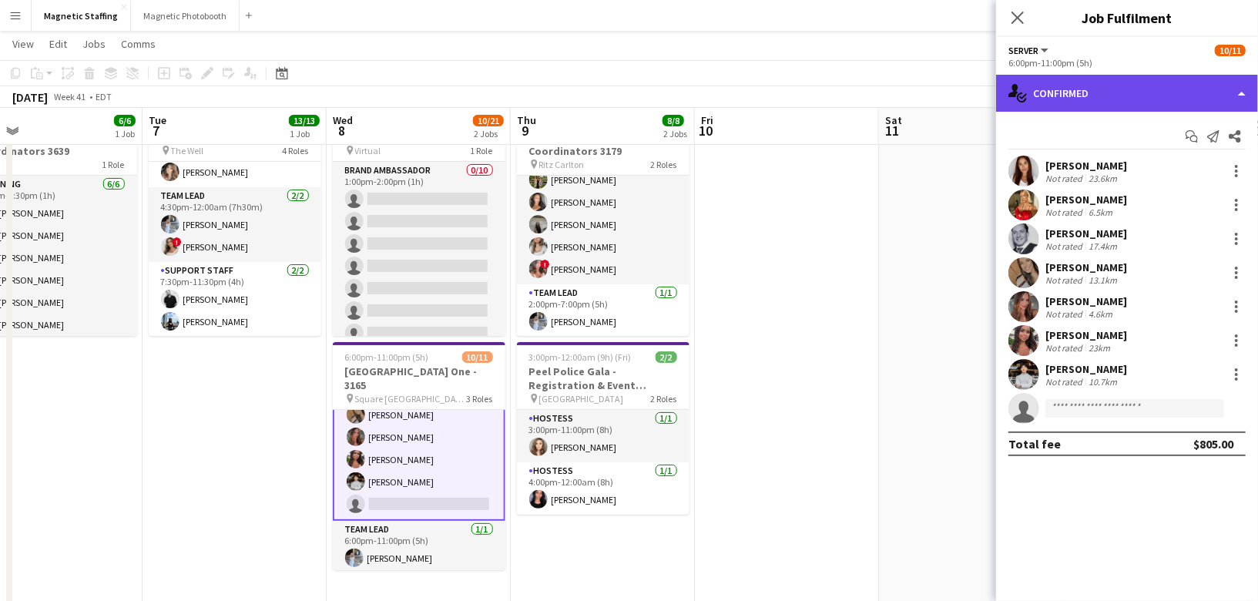
click at [1153, 99] on div "single-neutral-actions-check-2 Confirmed" at bounding box center [1127, 93] width 262 height 37
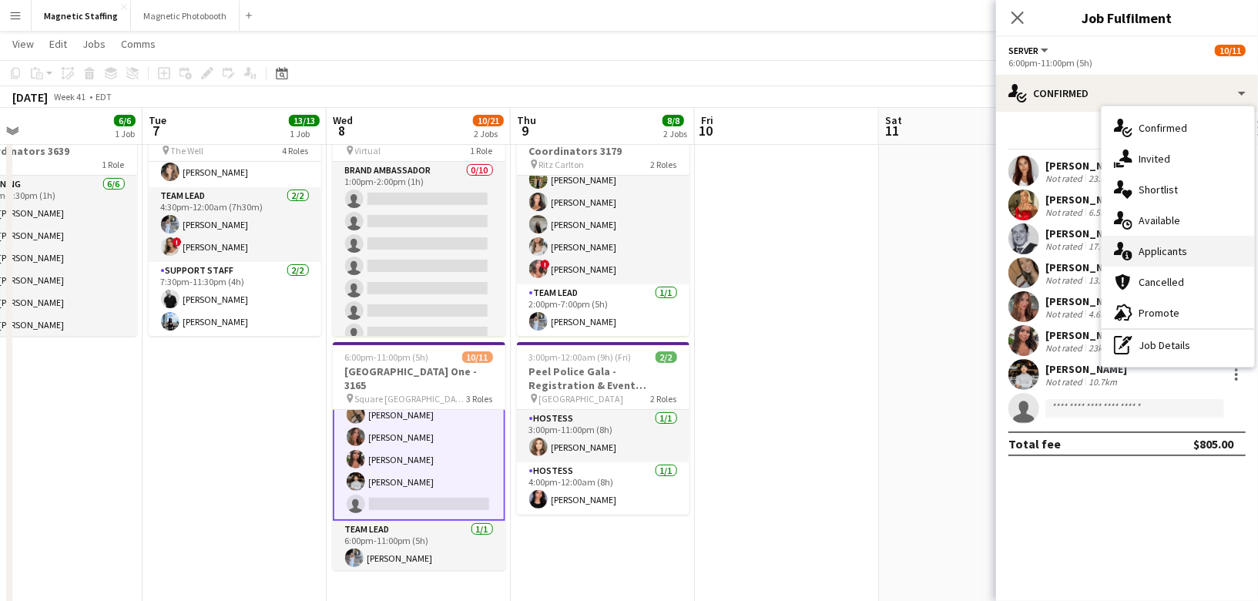
click at [1139, 251] on span "Applicants" at bounding box center [1163, 251] width 49 height 14
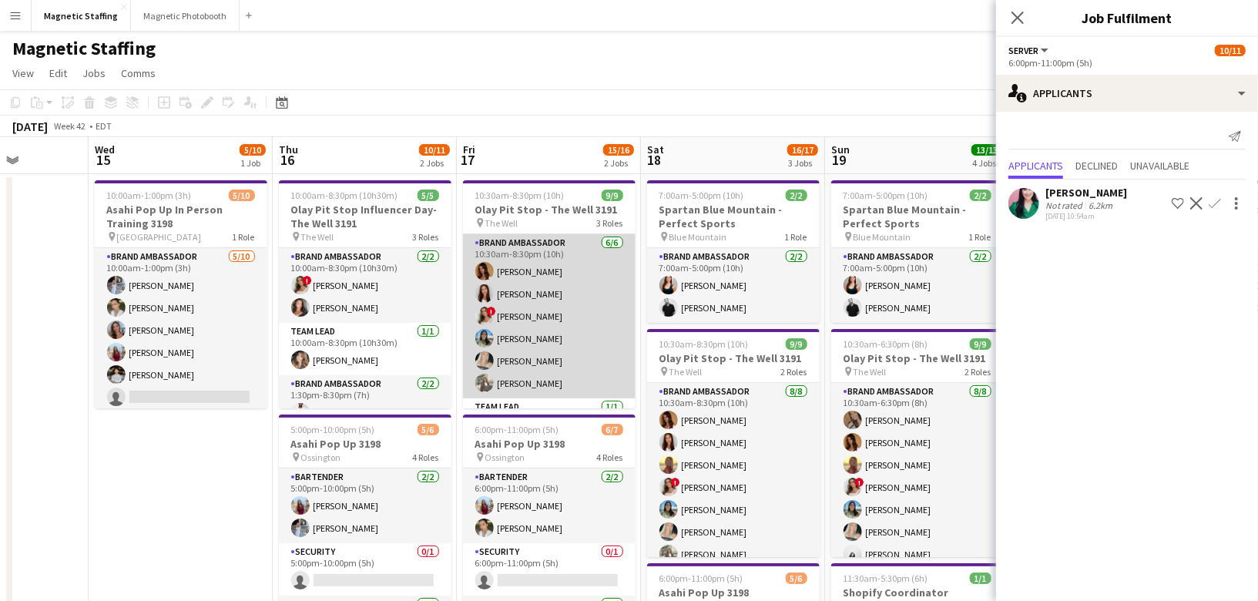
click at [572, 347] on app-card-role "Brand Ambassador [DATE] 10:30am-8:30pm (10h) [PERSON_NAME] [PERSON_NAME] ! [PER…" at bounding box center [549, 316] width 173 height 164
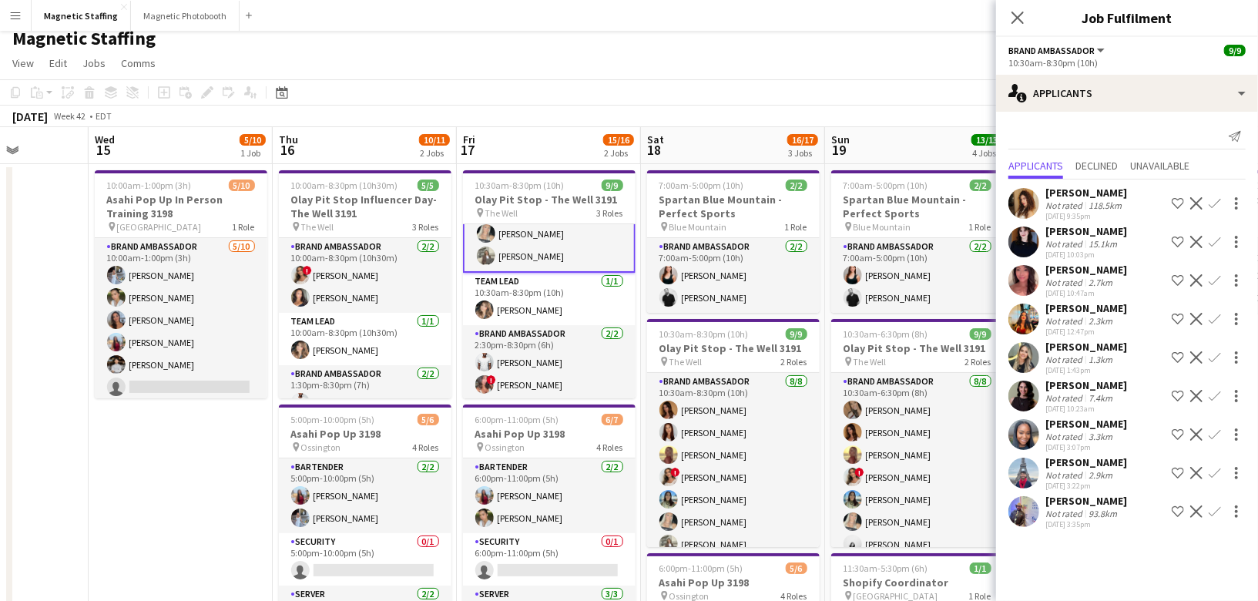
click at [572, 347] on app-card-role "Brand Ambassador [DATE] 2:30pm-8:30pm (6h) [PERSON_NAME] ! [PERSON_NAME]" at bounding box center [549, 362] width 173 height 75
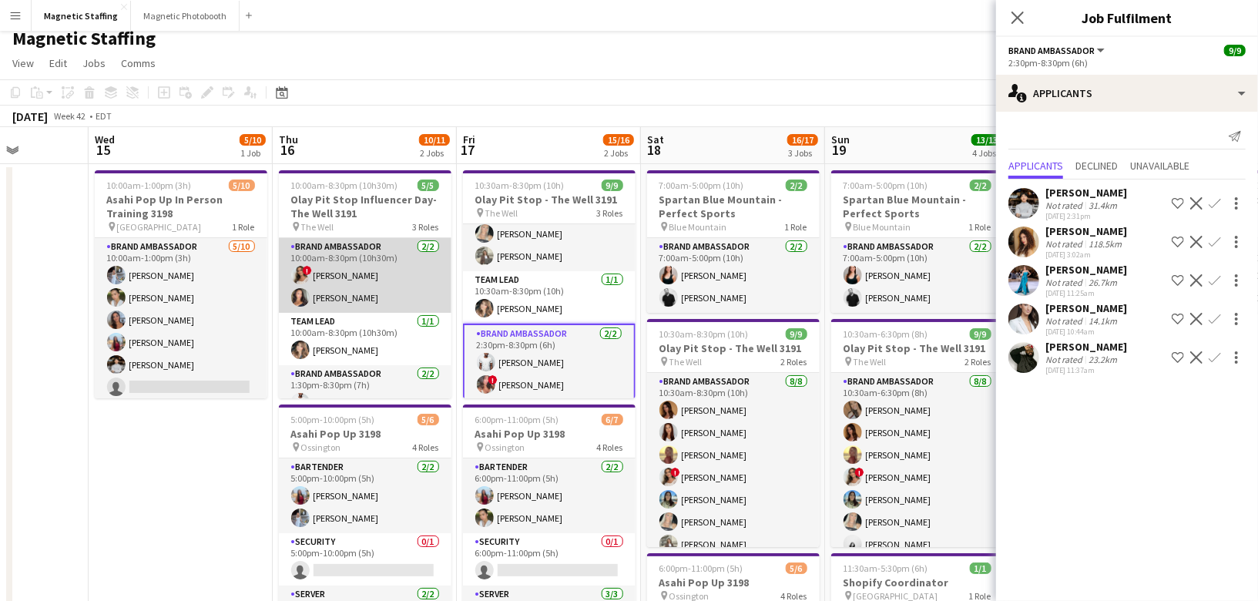
click at [388, 264] on app-card-role "Brand Ambassador [DATE] 10:00am-8:30pm (10h30m) ! [PERSON_NAME] [PERSON_NAME]" at bounding box center [365, 275] width 173 height 75
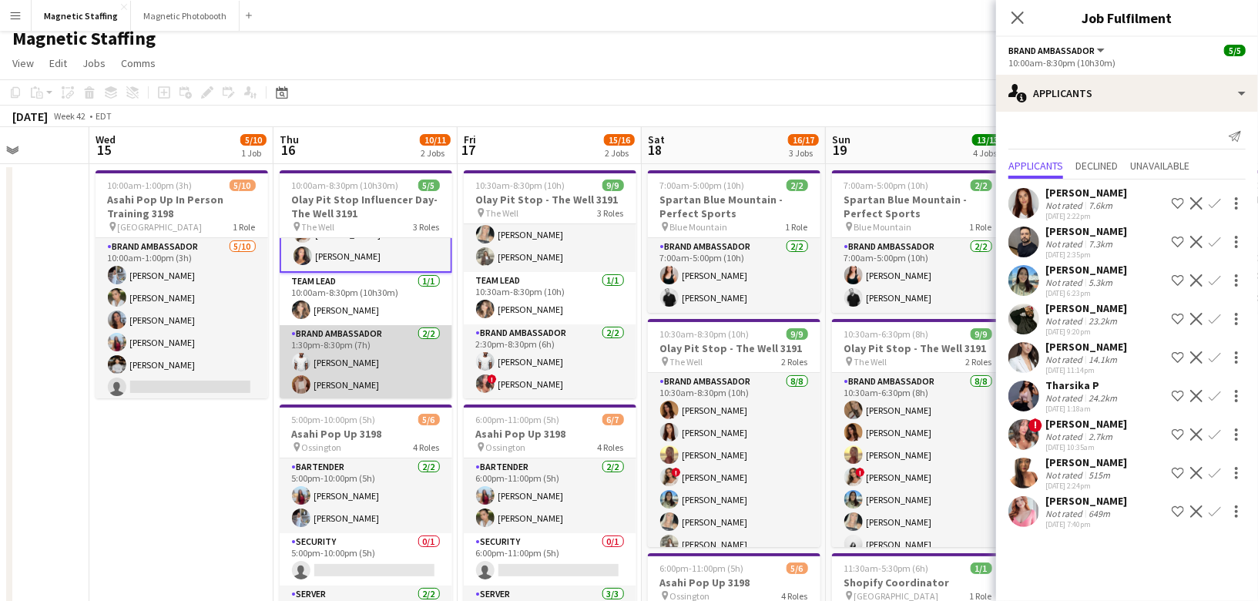
click at [351, 356] on app-card-role "Brand Ambassador [DATE] 1:30pm-8:30pm (7h) [PERSON_NAME] [PERSON_NAME] Zablouk" at bounding box center [366, 362] width 173 height 75
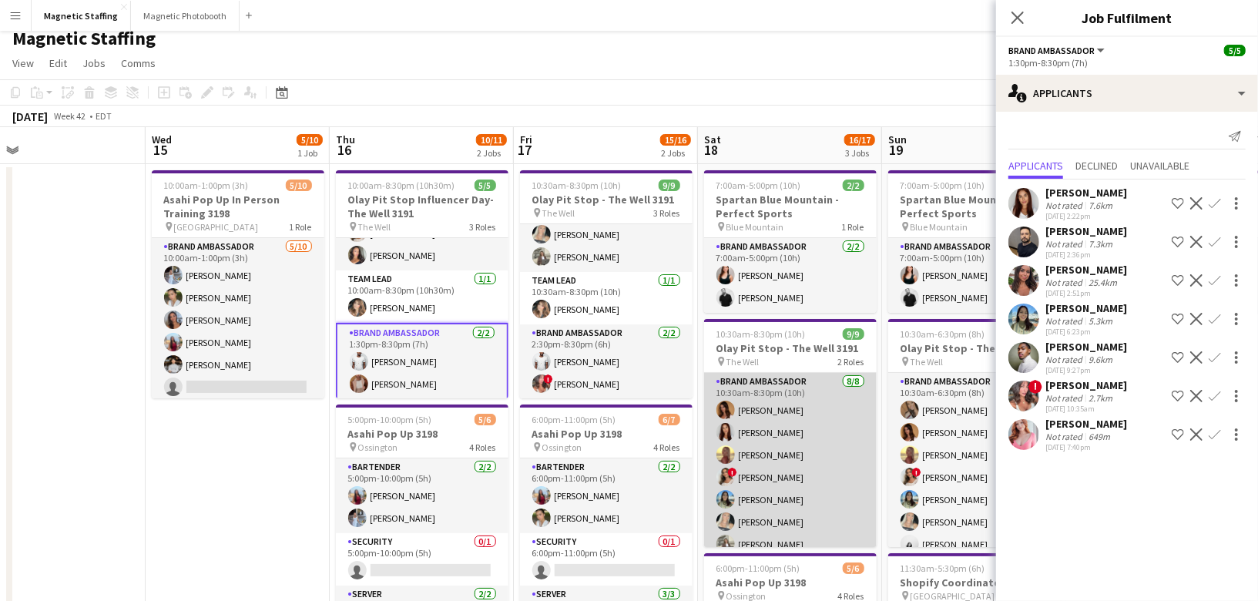
click at [757, 442] on app-card-role "Brand Ambassador [DATE] 10:30am-8:30pm (10h) [PERSON_NAME] [PERSON_NAME] Soleil…" at bounding box center [790, 477] width 173 height 209
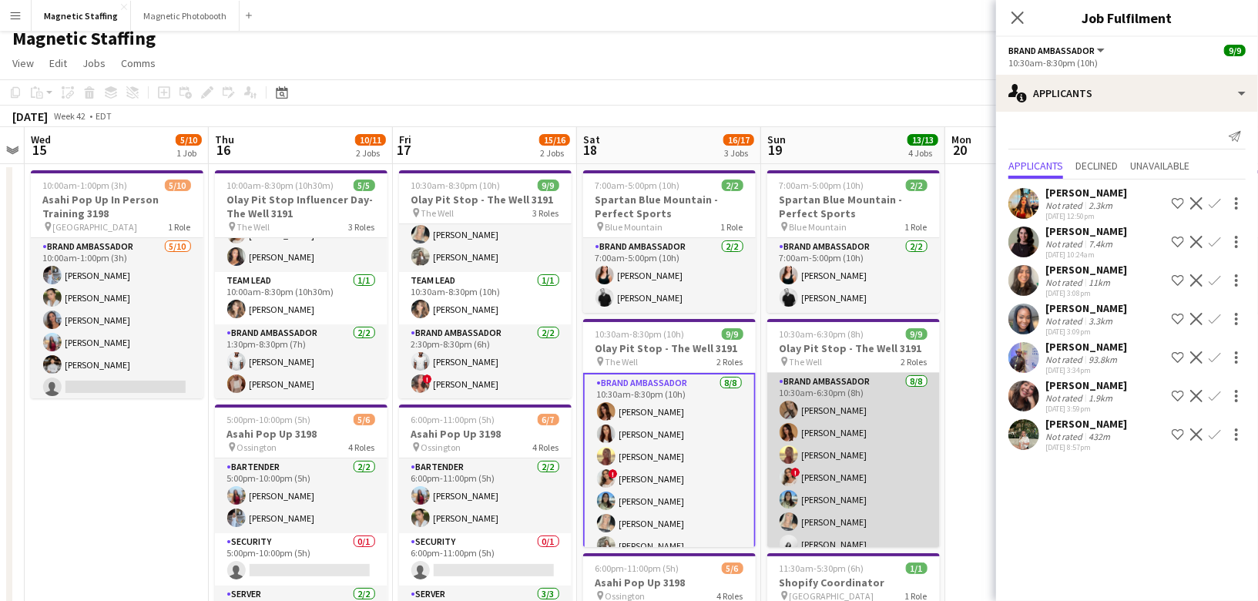
click at [918, 426] on app-card-role "Brand Ambassador [DATE] 10:30am-6:30pm (8h) [PERSON_NAME] [PERSON_NAME] [PERSON…" at bounding box center [853, 477] width 173 height 209
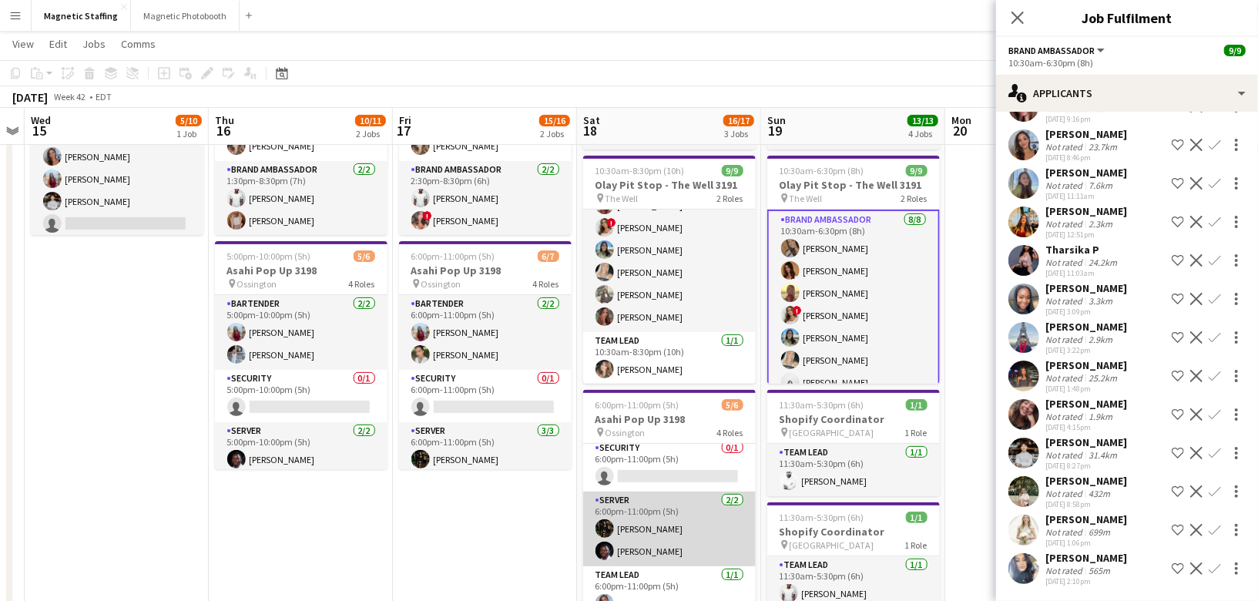
click at [627, 531] on app-card-role "Server [DATE] 6:00pm-11:00pm (5h) [PERSON_NAME] [PERSON_NAME]" at bounding box center [669, 529] width 173 height 75
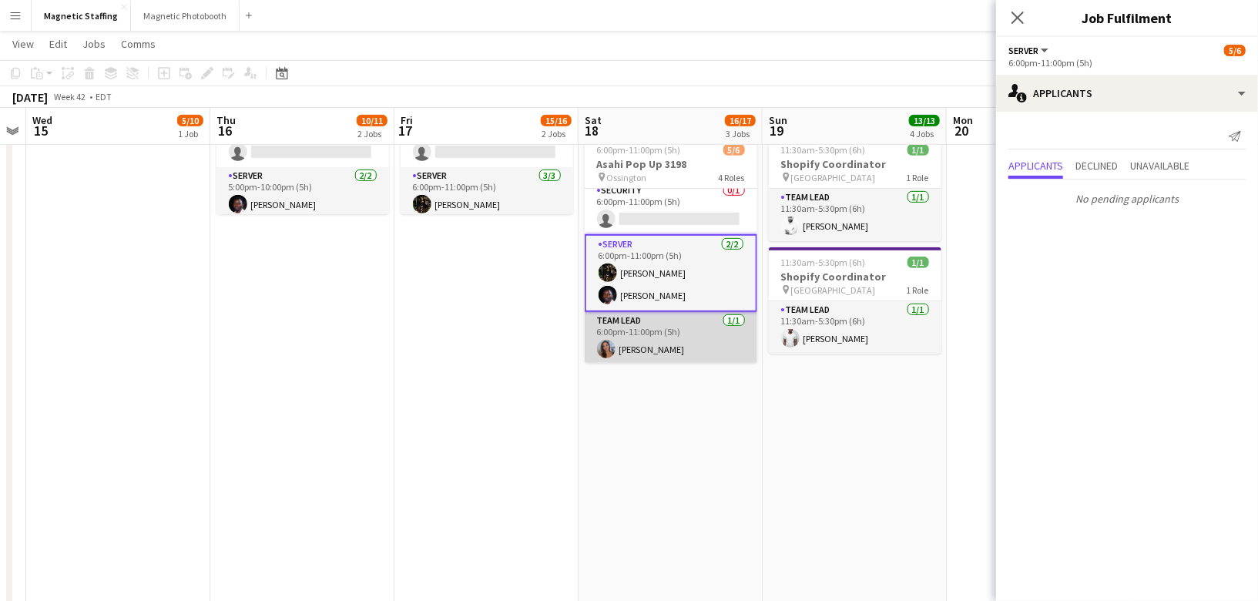
click at [710, 344] on app-card-role "Team Lead [DATE] 6:00pm-11:00pm (5h) [PERSON_NAME]" at bounding box center [671, 338] width 173 height 52
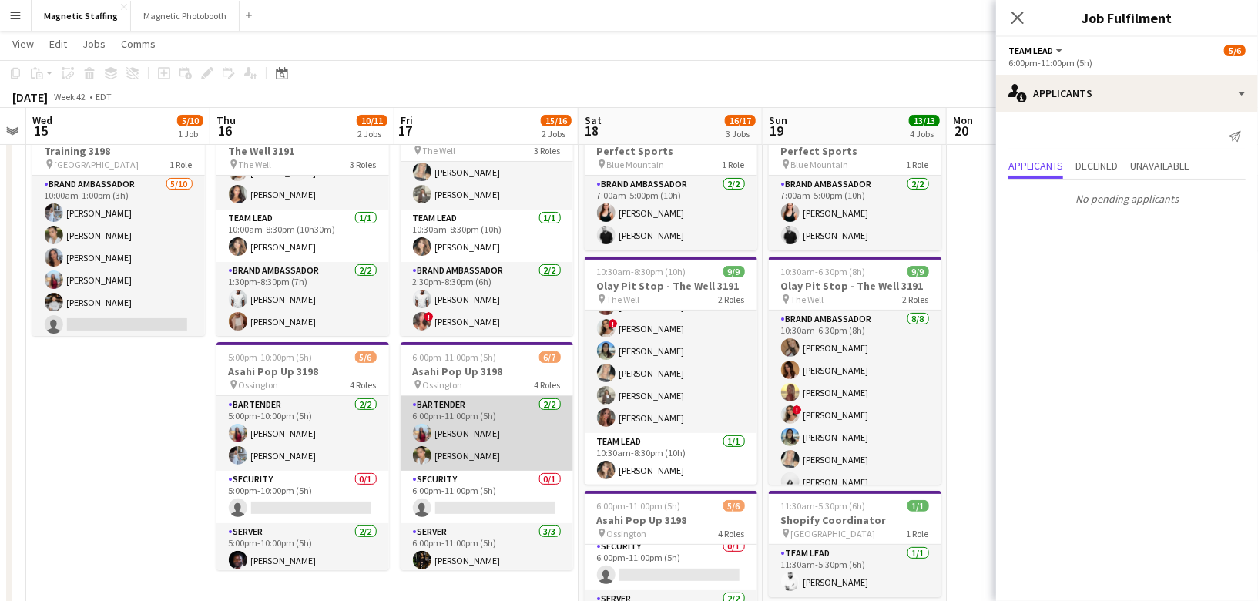
click at [518, 441] on app-card-role "Bartender [DATE] 6:00pm-11:00pm (5h) [PERSON_NAME] [PERSON_NAME]" at bounding box center [487, 433] width 173 height 75
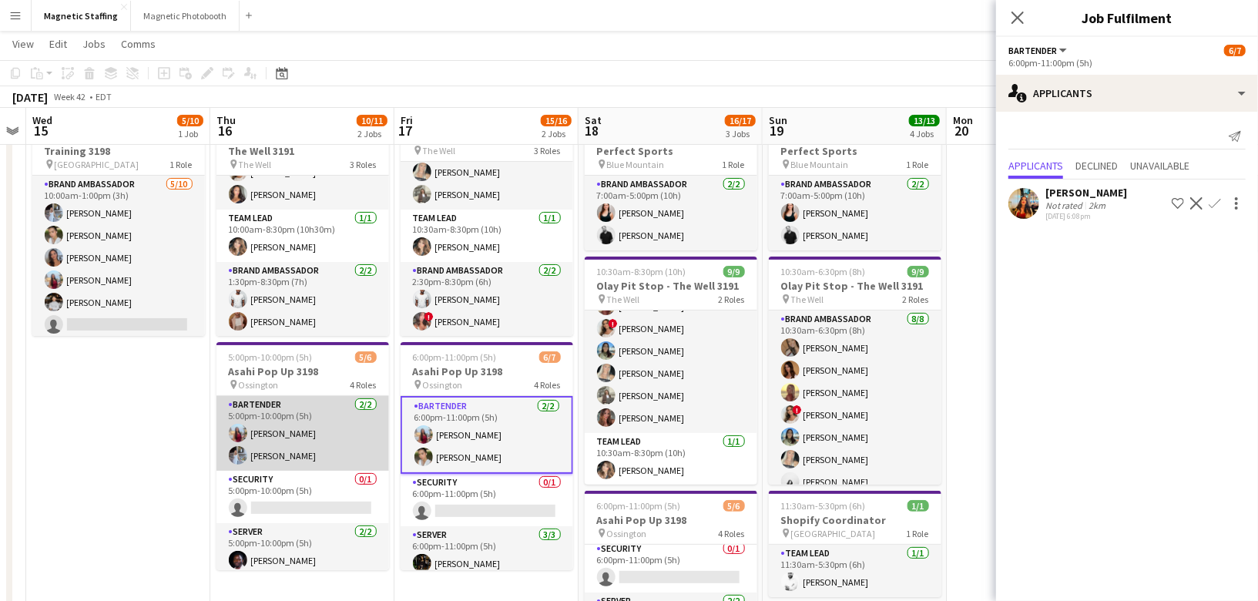
click at [302, 444] on app-card-role "Bartender [DATE] 5:00pm-10:00pm (5h) [PERSON_NAME] [PERSON_NAME]" at bounding box center [302, 433] width 173 height 75
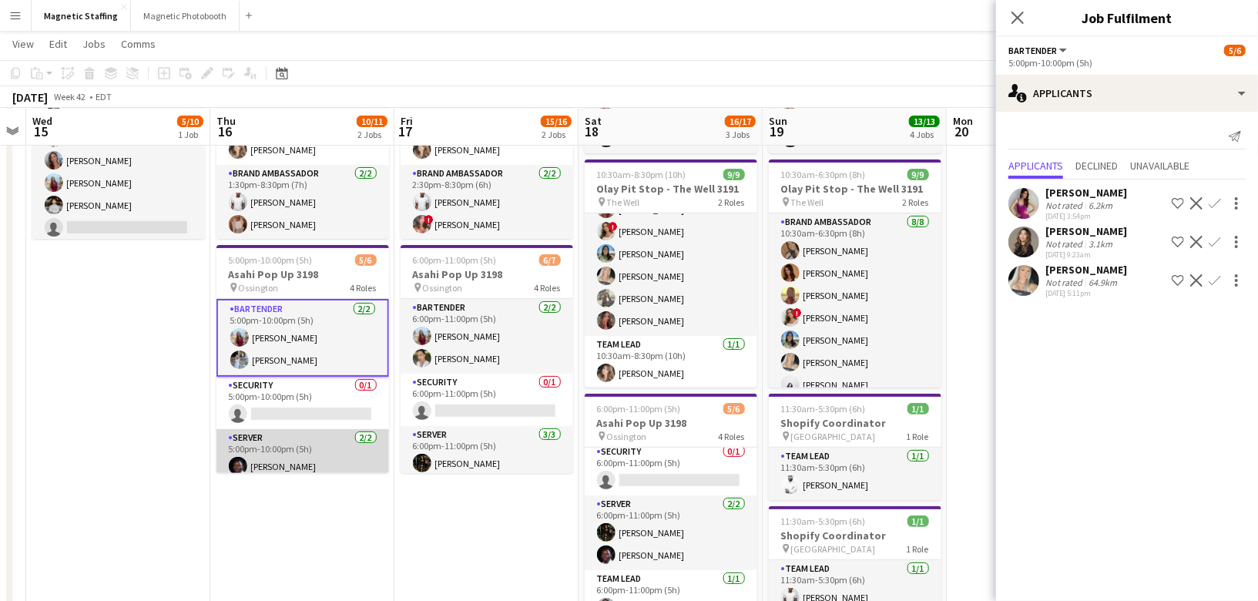
click at [307, 458] on app-card-role "Server [DATE] 5:00pm-10:00pm (5h) [PERSON_NAME] [PERSON_NAME]" at bounding box center [302, 466] width 173 height 75
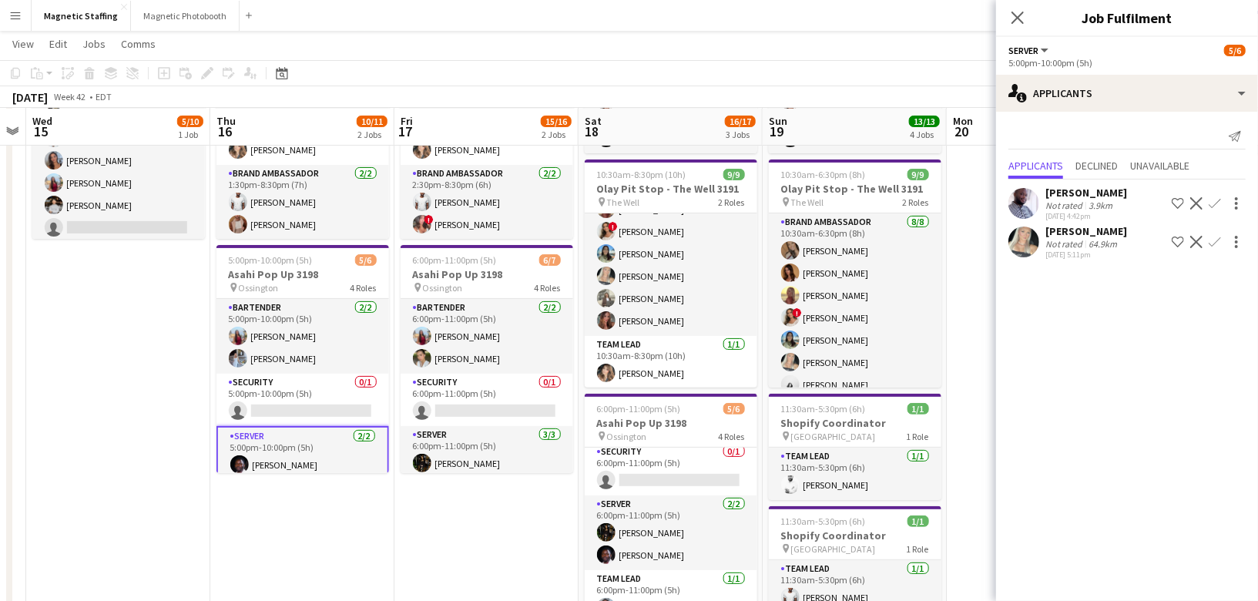
click at [485, 472] on app-date-cell "10:30am-8:30pm (10h) 9/9 Olay Pit Stop - The Well 3191 pin The Well 3 Roles Bra…" at bounding box center [486, 466] width 184 height 923
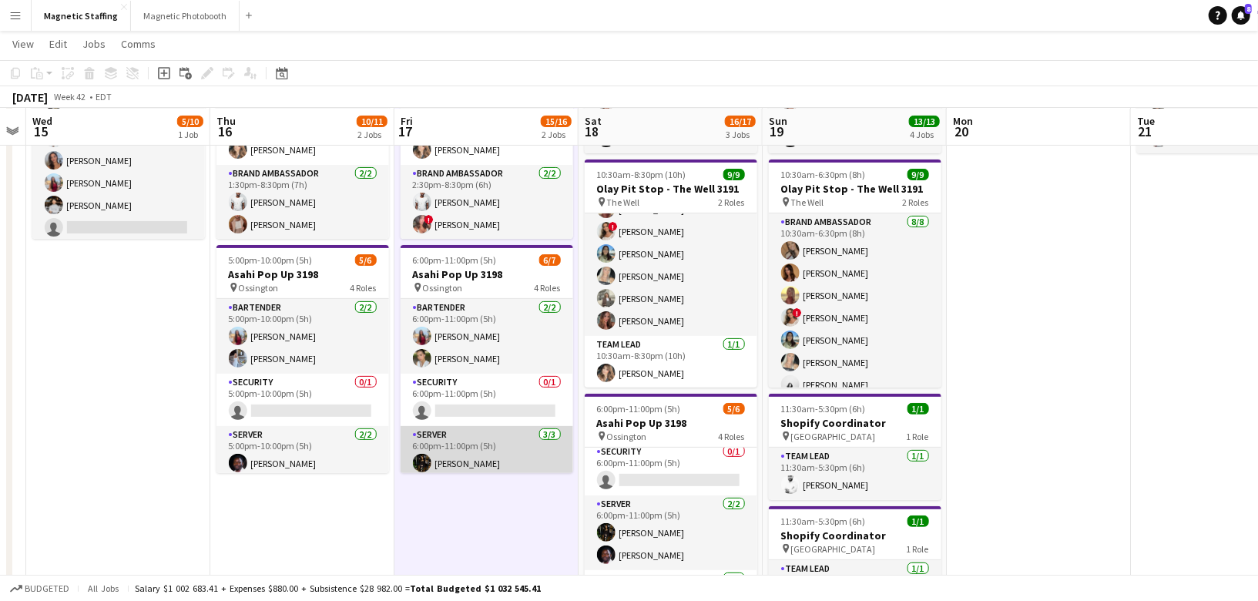
click at [488, 450] on app-card-role "Server [DATE] 6:00pm-11:00pm (5h) [PERSON_NAME] [PERSON_NAME] [PERSON_NAME]" at bounding box center [487, 474] width 173 height 97
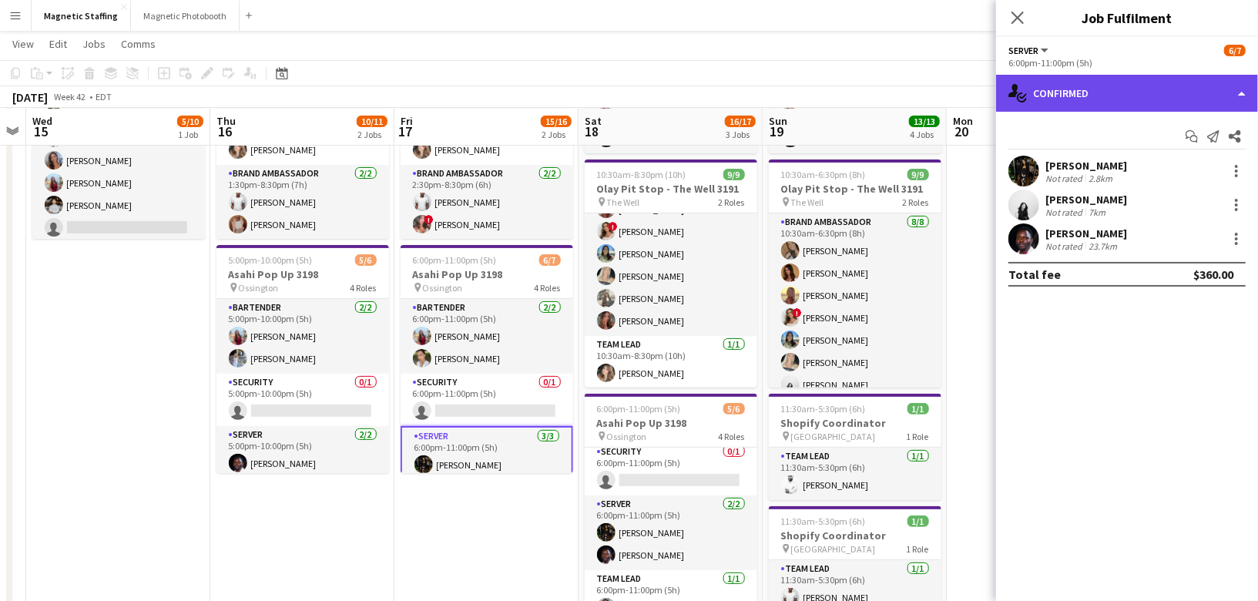
click at [1089, 86] on div "single-neutral-actions-check-2 Confirmed" at bounding box center [1127, 93] width 262 height 37
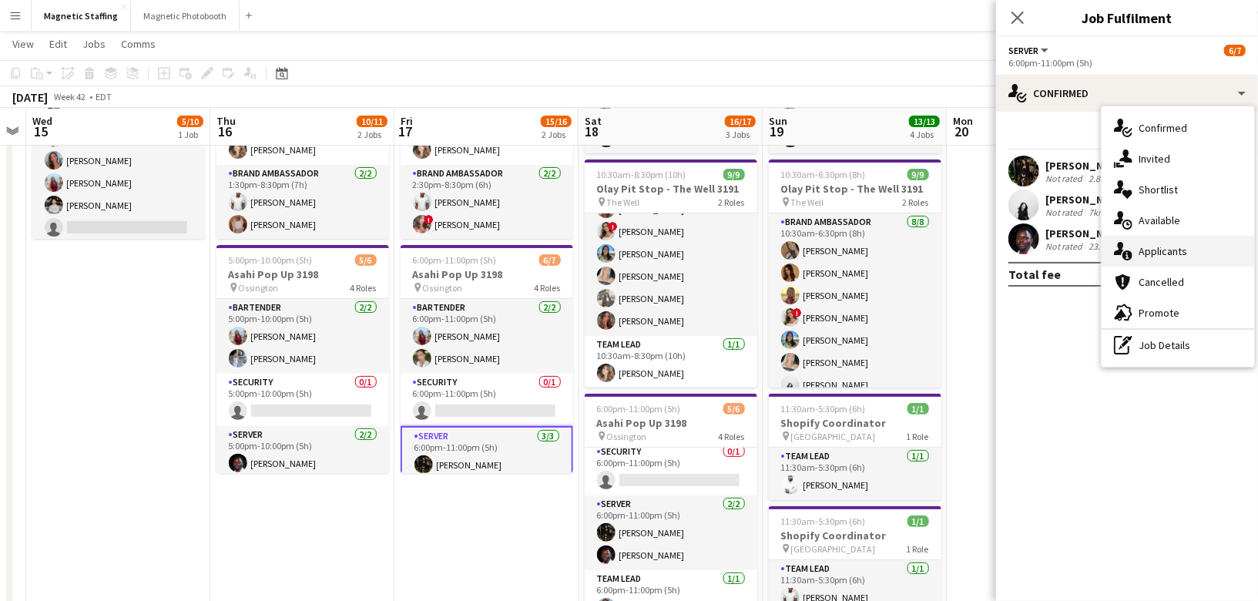
click at [1128, 249] on icon "single-neutral-actions-information" at bounding box center [1123, 251] width 18 height 18
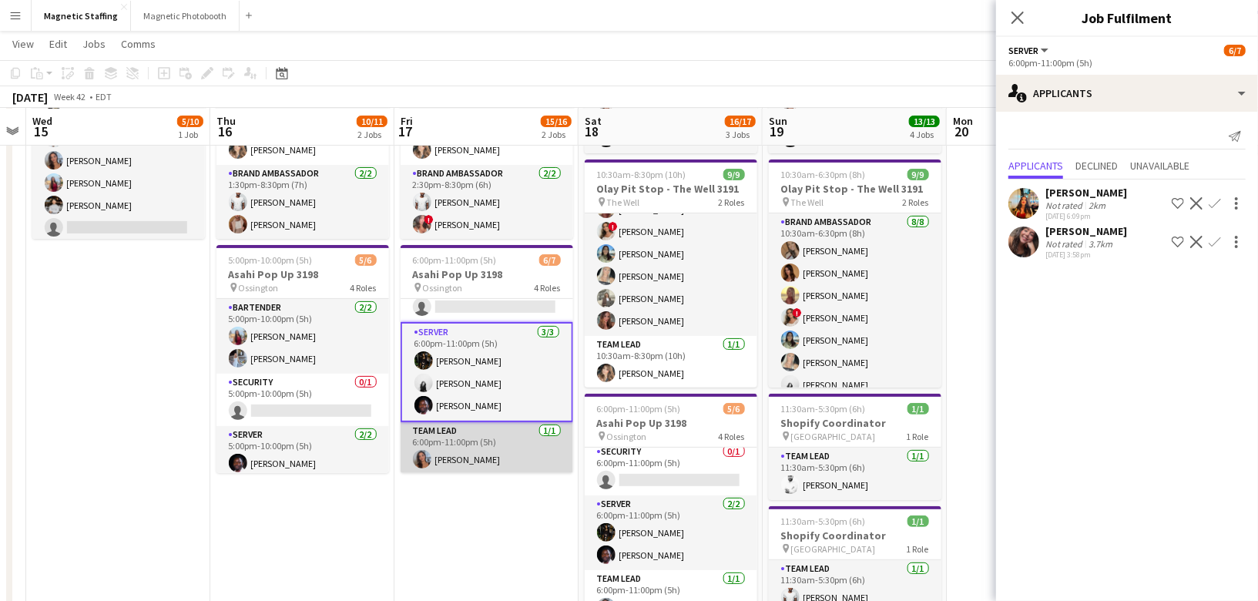
click at [458, 447] on app-card-role "Team Lead [DATE] 6:00pm-11:00pm (5h) [PERSON_NAME]" at bounding box center [487, 448] width 173 height 52
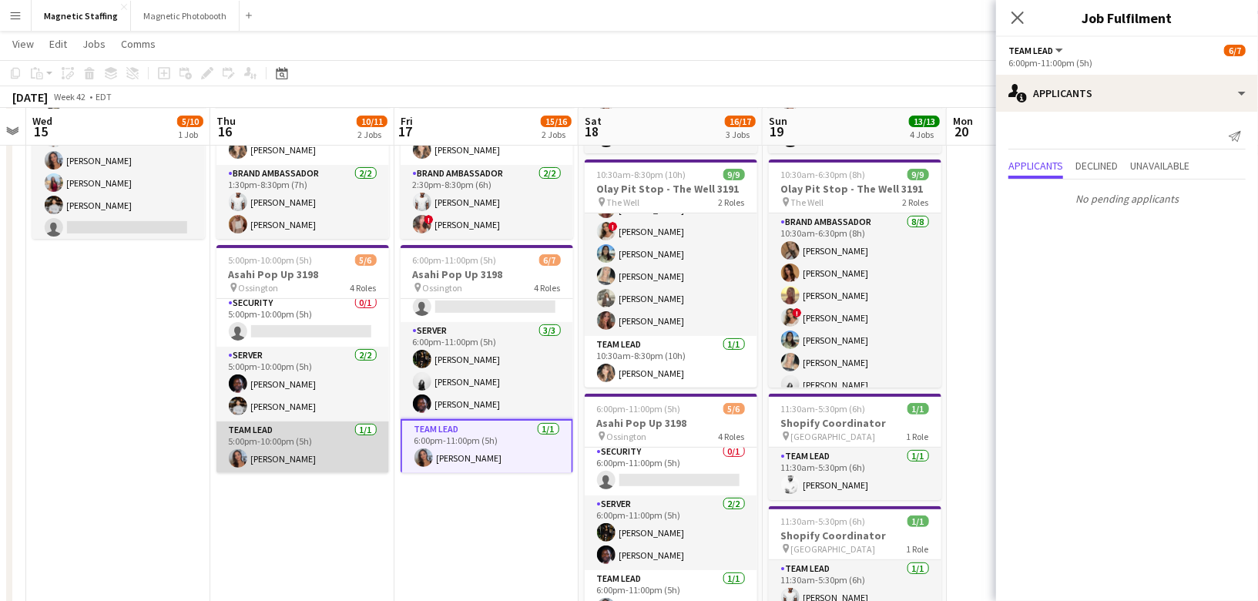
click at [267, 435] on app-card-role "Team Lead [DATE] 5:00pm-10:00pm (5h) [PERSON_NAME]" at bounding box center [302, 447] width 173 height 52
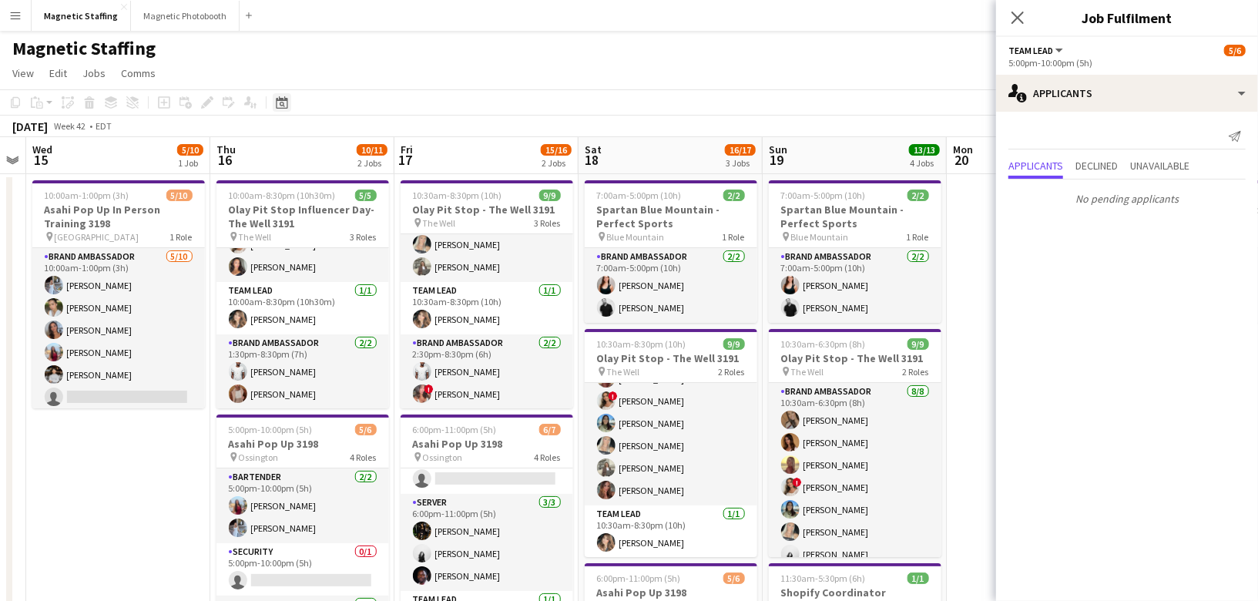
click at [287, 106] on icon "Date picker" at bounding box center [282, 102] width 12 height 12
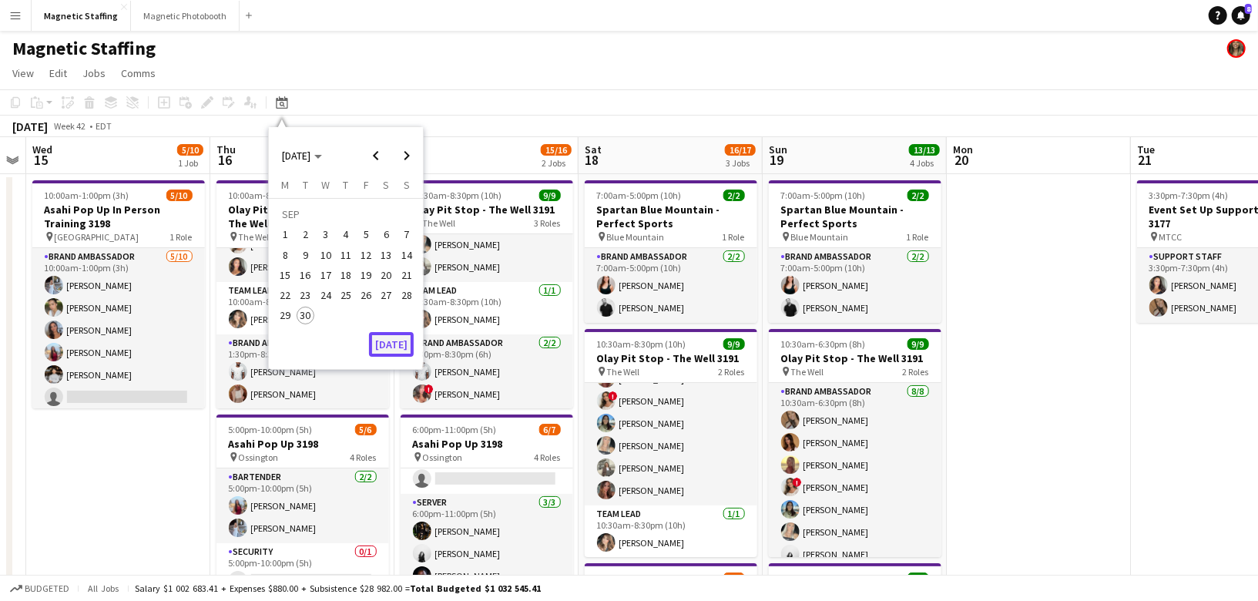
click at [389, 346] on button "[DATE]" at bounding box center [391, 344] width 45 height 25
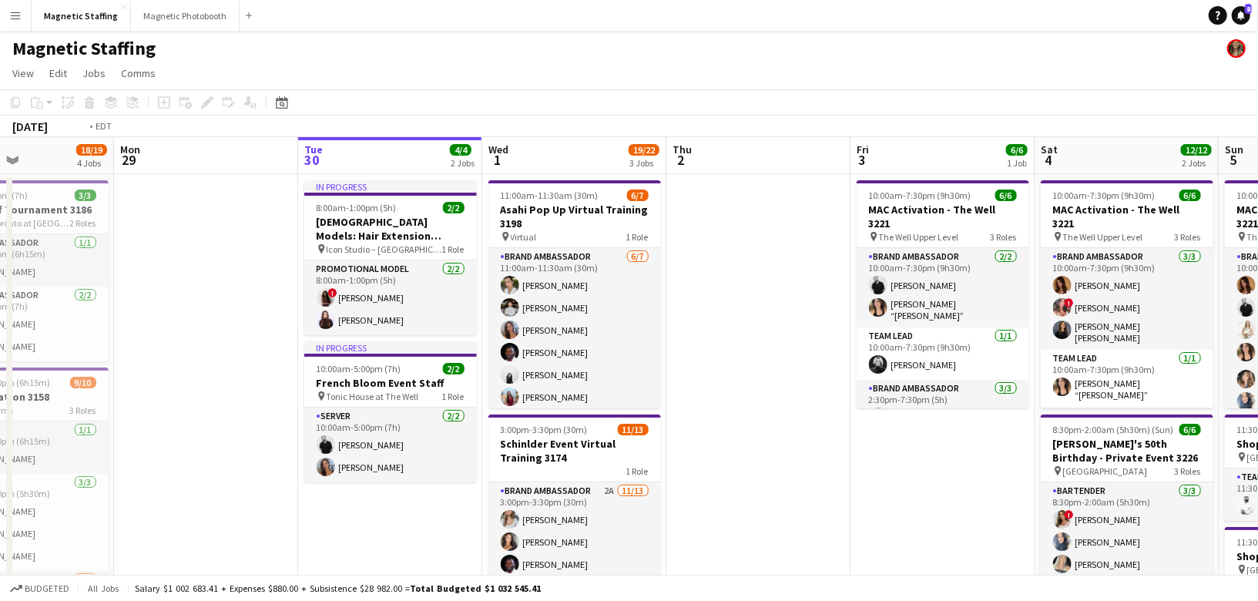
drag, startPoint x: 832, startPoint y: 236, endPoint x: 210, endPoint y: 288, distance: 623.9
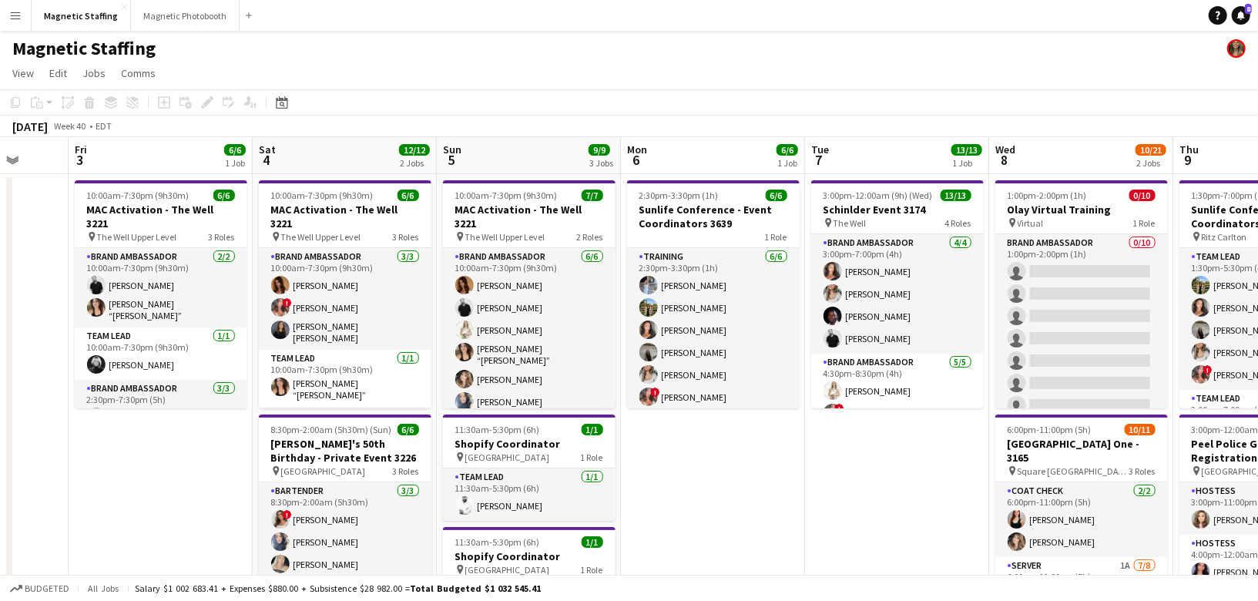
scroll to position [0, 483]
drag, startPoint x: 617, startPoint y: 261, endPoint x: 420, endPoint y: 275, distance: 197.7
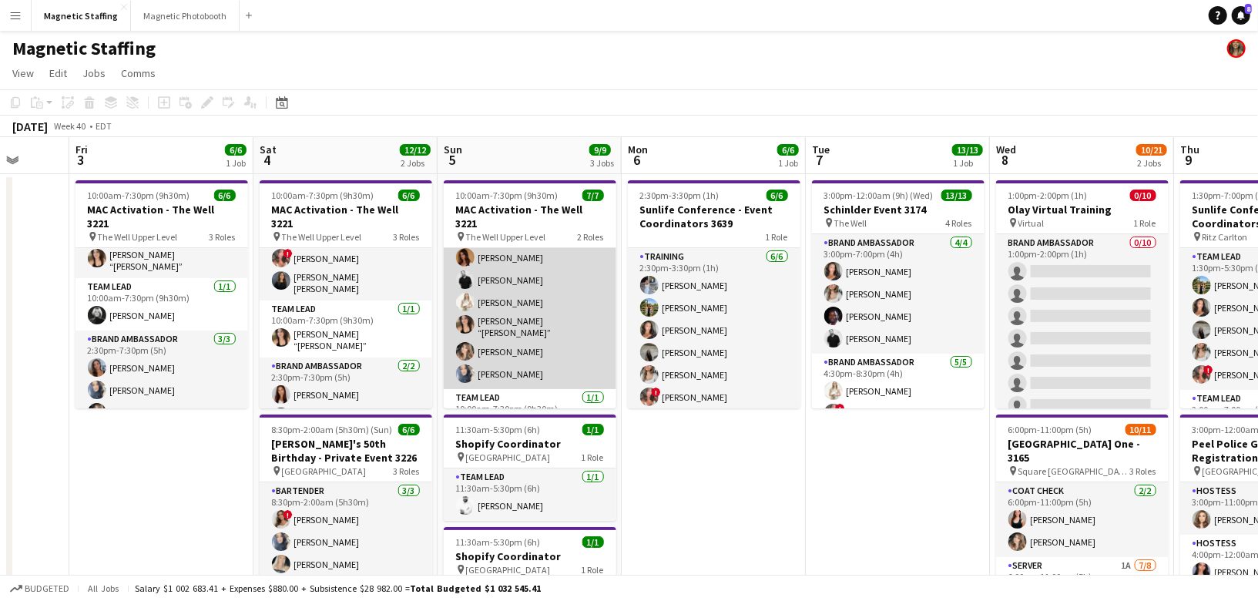
scroll to position [42, 0]
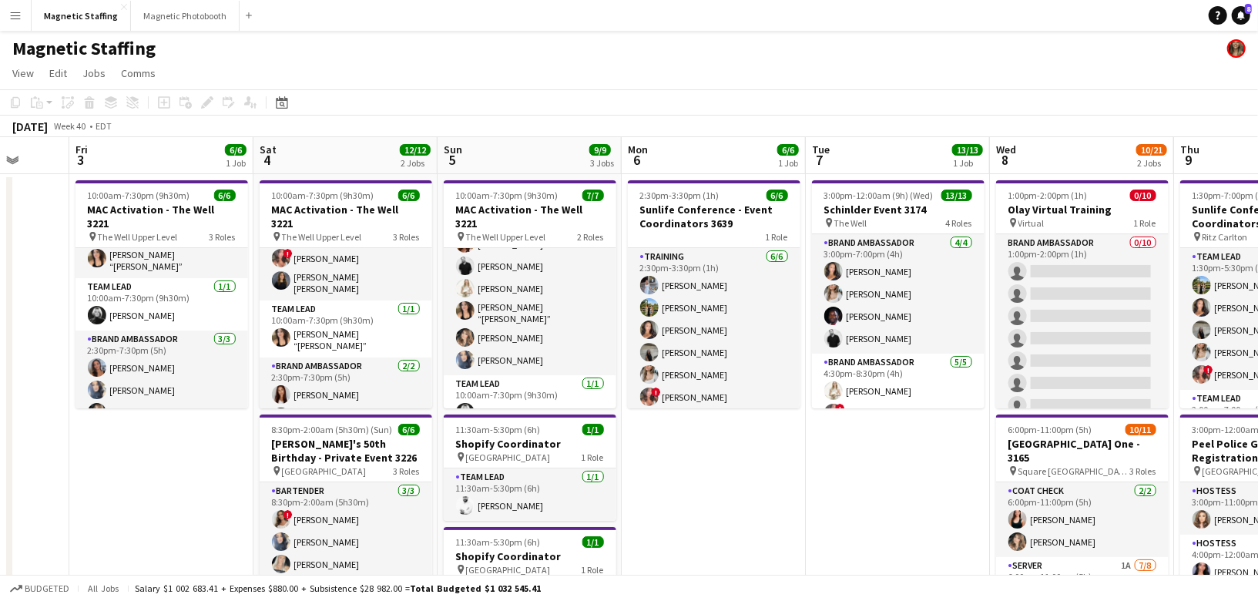
click at [294, 106] on div "Date picker [DATE] [DATE] [DATE] M [DATE] T [DATE] W [DATE] T [DATE] F [DATE] S…" at bounding box center [277, 102] width 35 height 18
click at [285, 104] on icon "Date picker" at bounding box center [282, 102] width 12 height 12
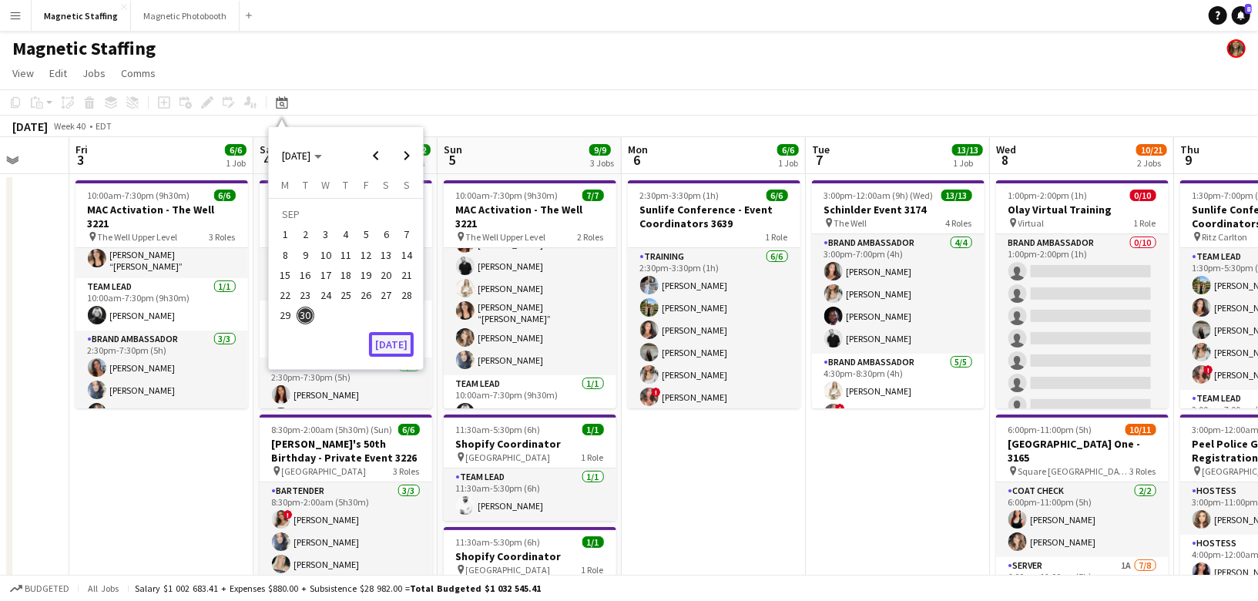
click at [390, 347] on button "[DATE]" at bounding box center [391, 344] width 45 height 25
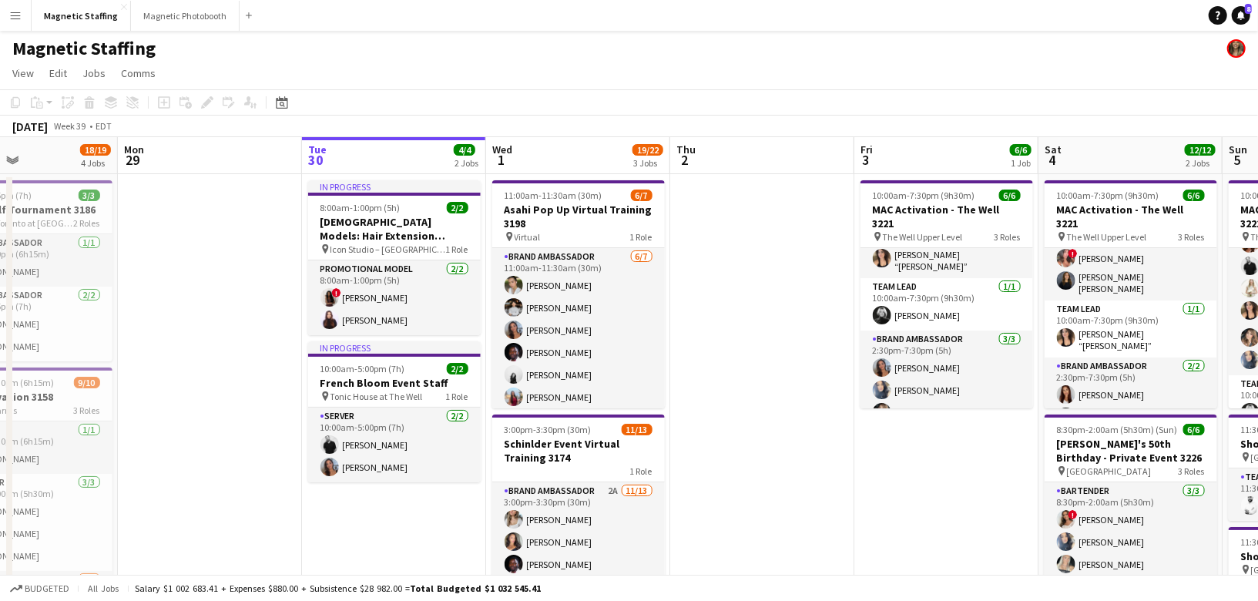
scroll to position [0, 497]
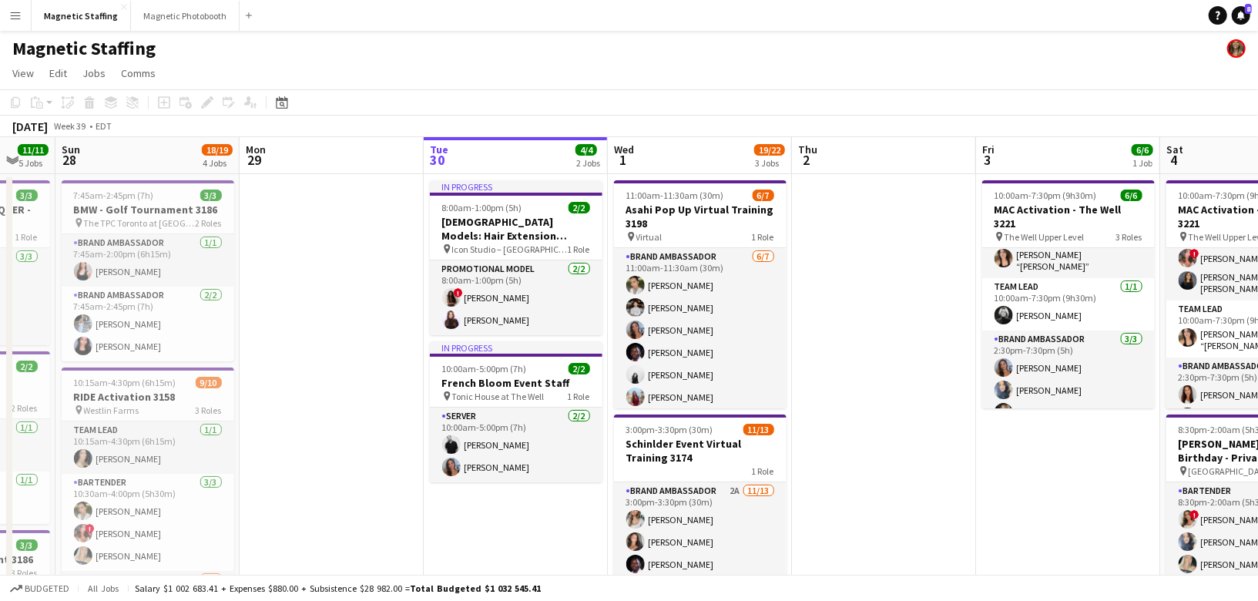
drag, startPoint x: 564, startPoint y: 357, endPoint x: 418, endPoint y: 357, distance: 146.4
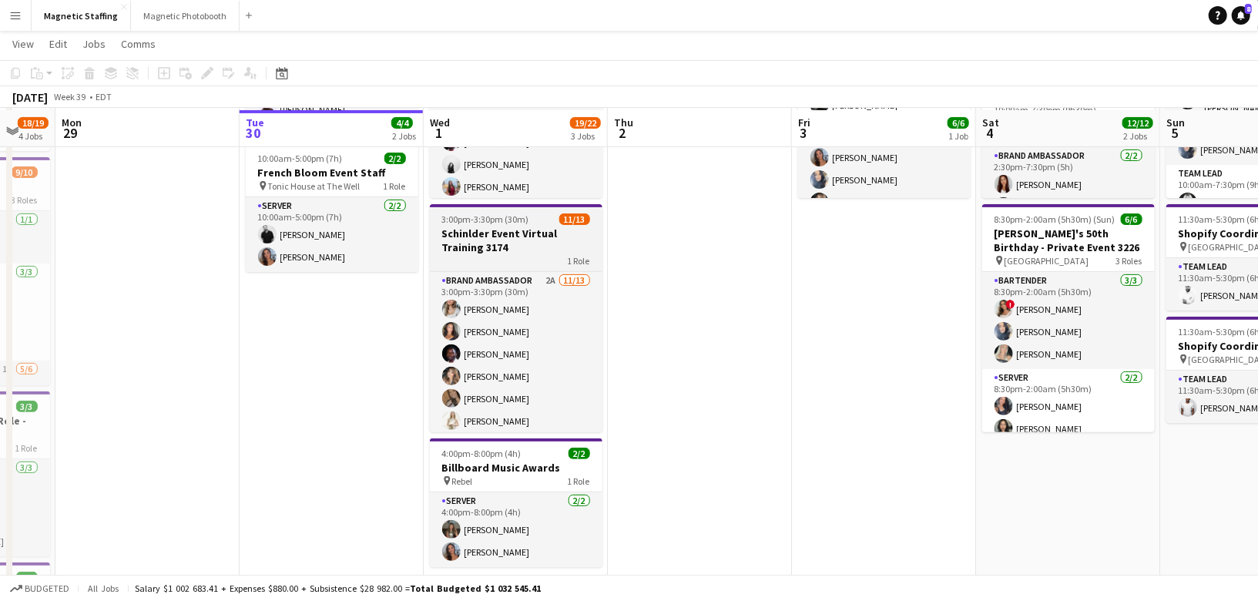
scroll to position [211, 0]
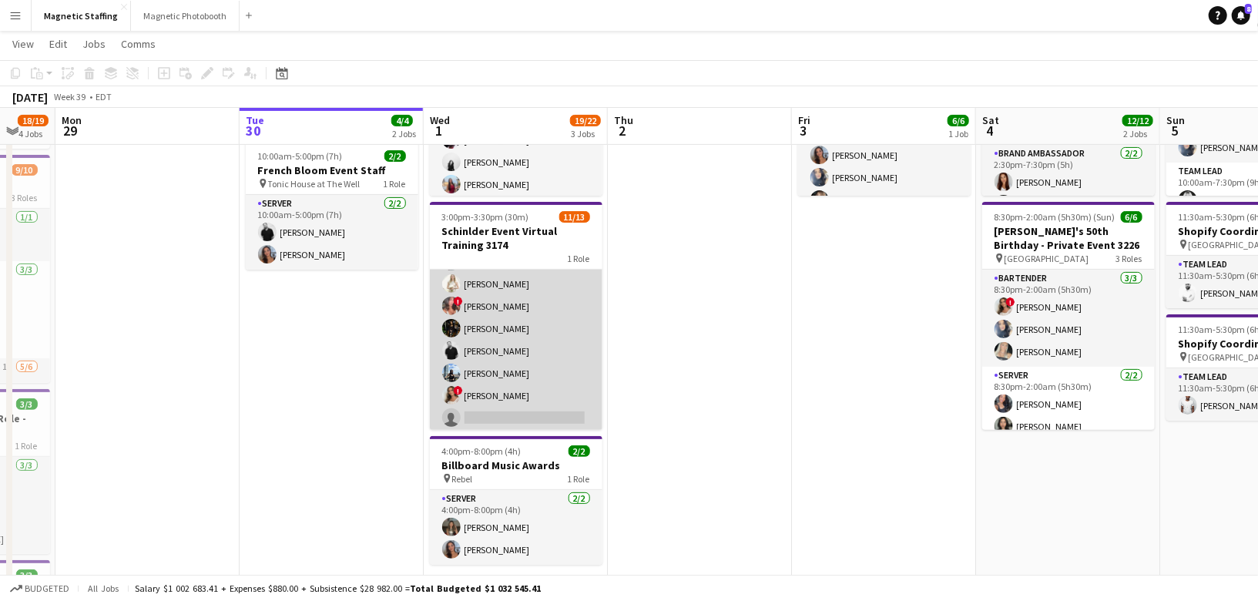
click at [495, 394] on app-card-role "Brand Ambassador 2A [DATE] 3:00pm-3:30pm (30m) [PERSON_NAME] [PERSON_NAME] [PER…" at bounding box center [516, 295] width 173 height 320
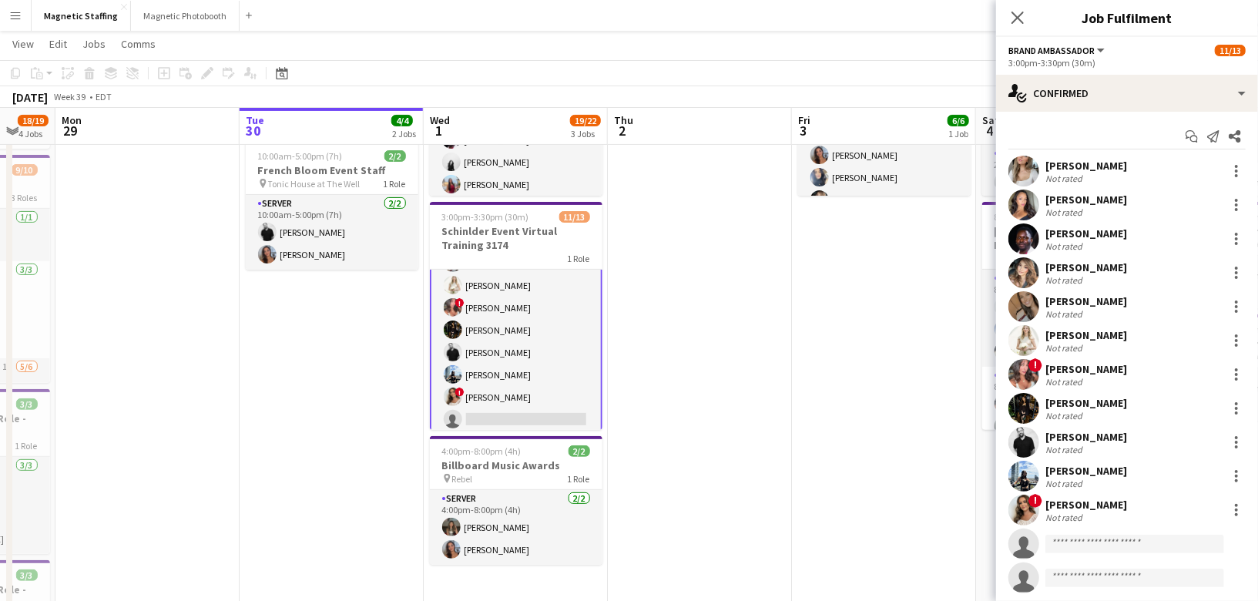
scroll to position [136, 0]
click at [1231, 243] on div at bounding box center [1236, 239] width 18 height 18
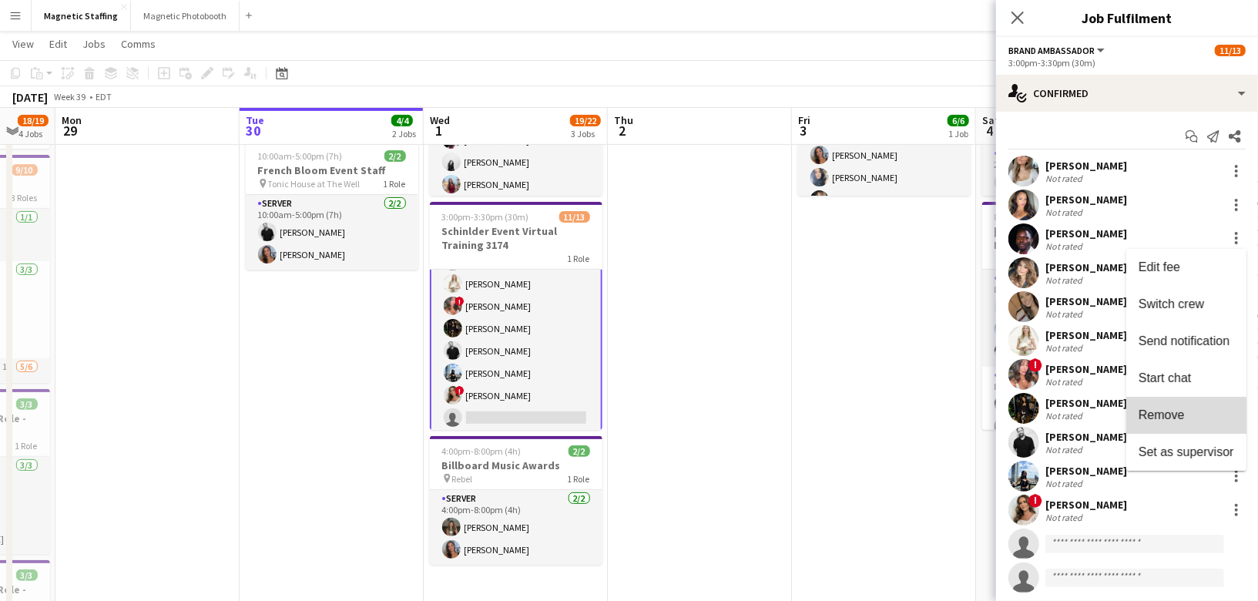
click at [1149, 420] on span "Remove" at bounding box center [1162, 414] width 46 height 13
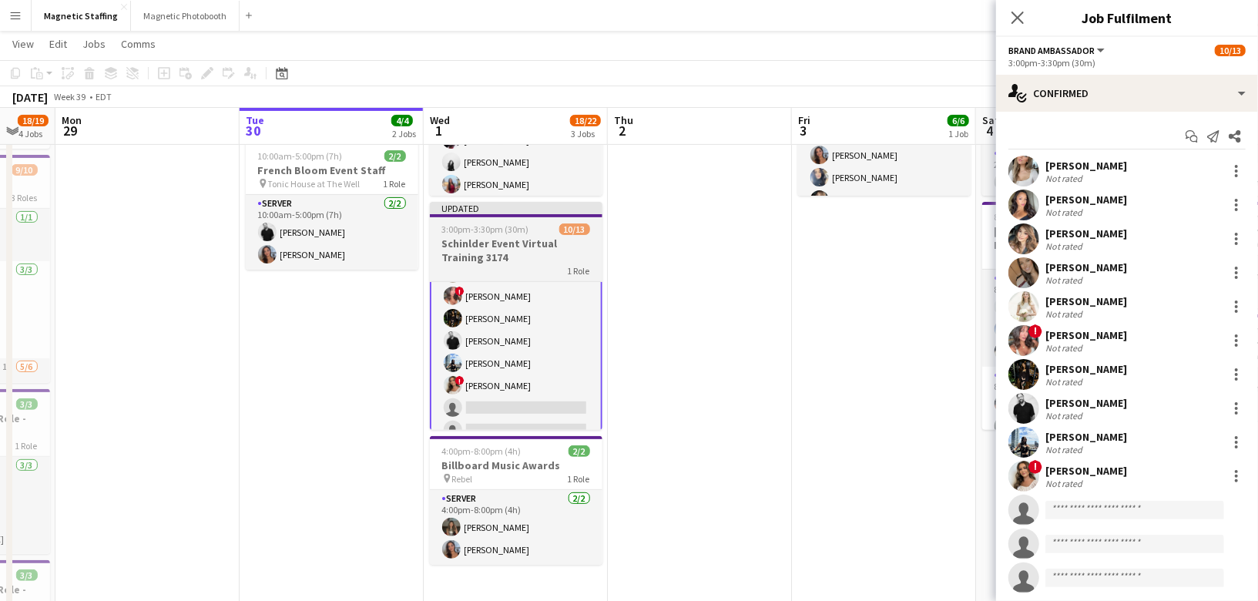
click at [518, 245] on h3 "Schinlder Event Virtual Training 3174" at bounding box center [516, 251] width 173 height 28
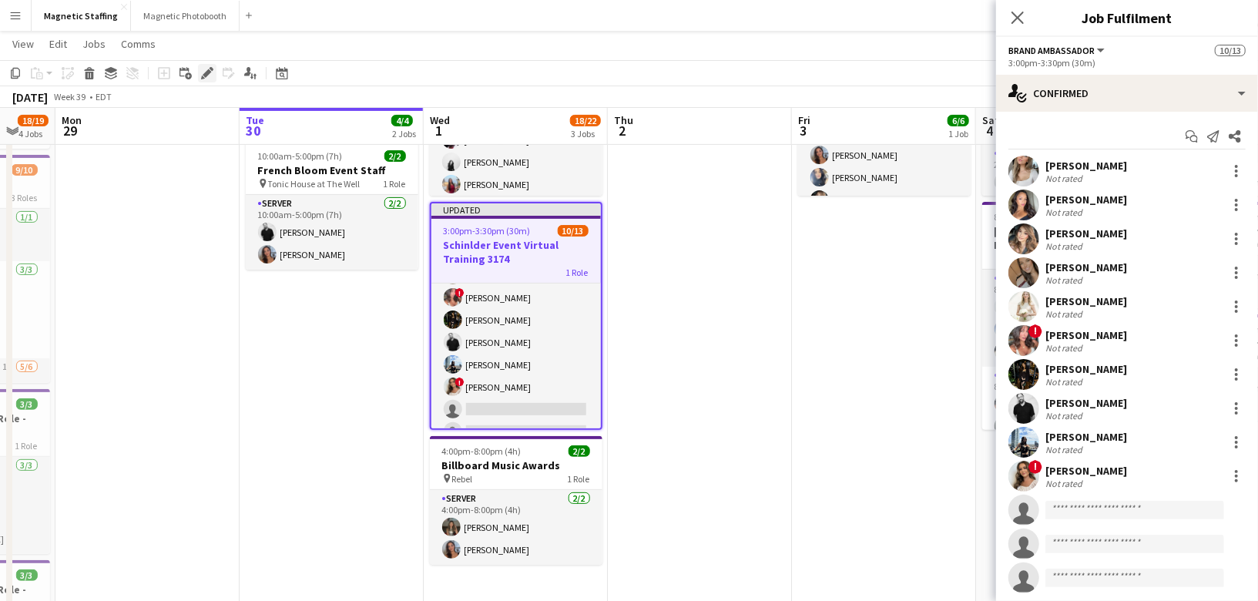
click at [211, 75] on icon "Edit" at bounding box center [207, 73] width 12 height 12
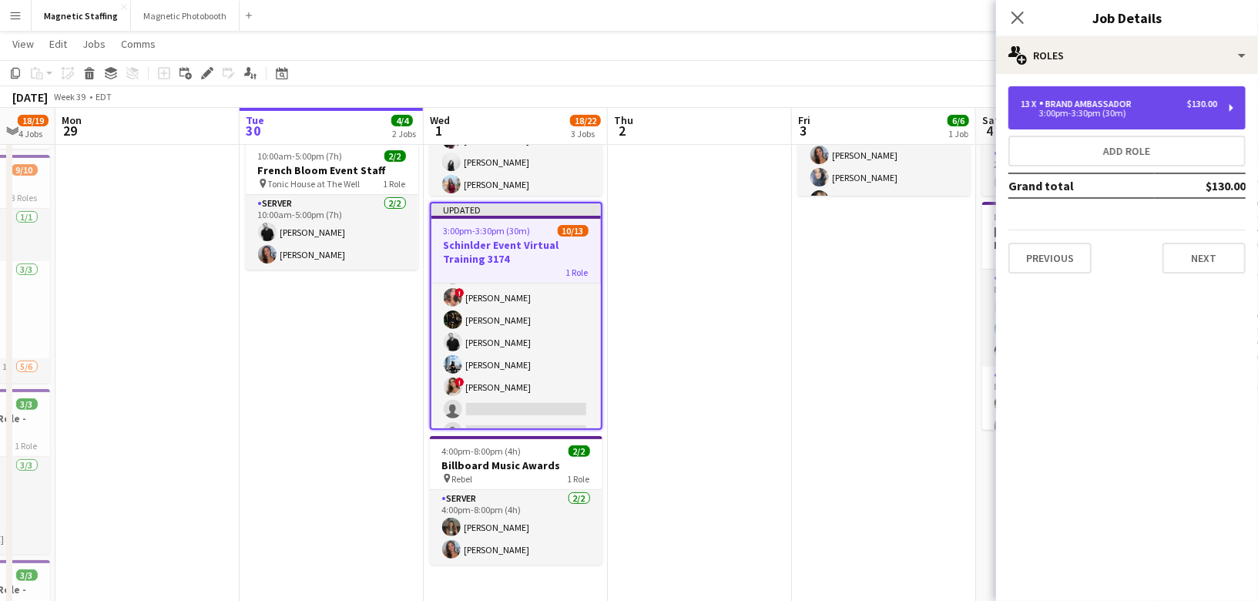
click at [1142, 109] on div "3:00pm-3:30pm (30m)" at bounding box center [1119, 113] width 196 height 8
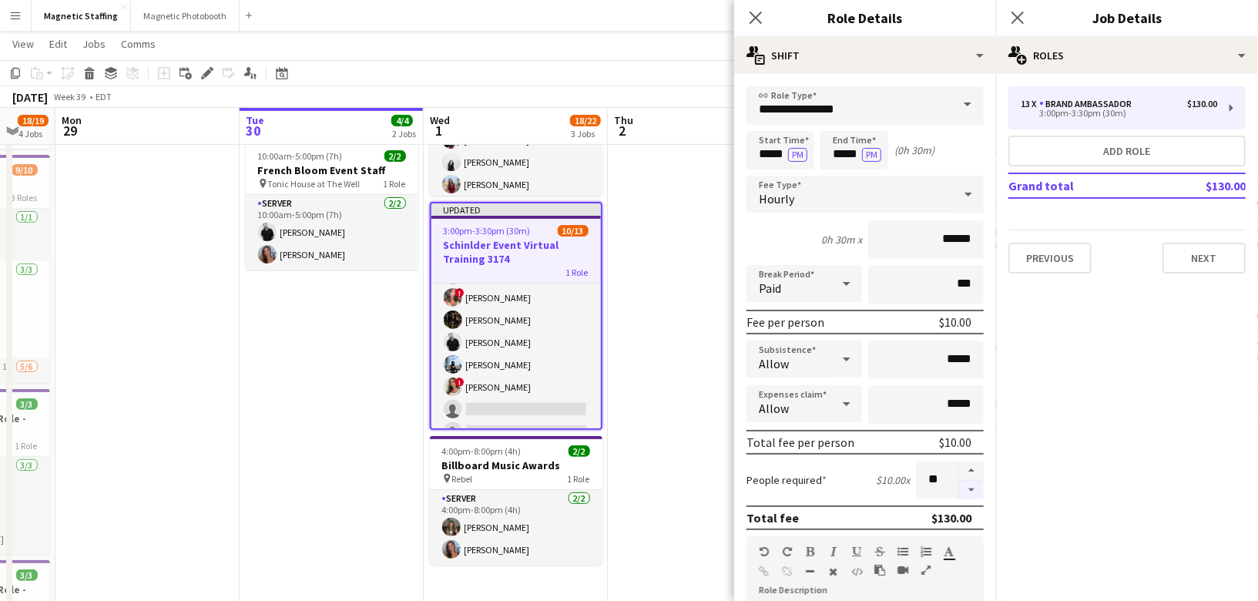
click at [971, 484] on button "button" at bounding box center [971, 490] width 25 height 19
type input "**"
click at [971, 484] on div at bounding box center [970, 480] width 25 height 39
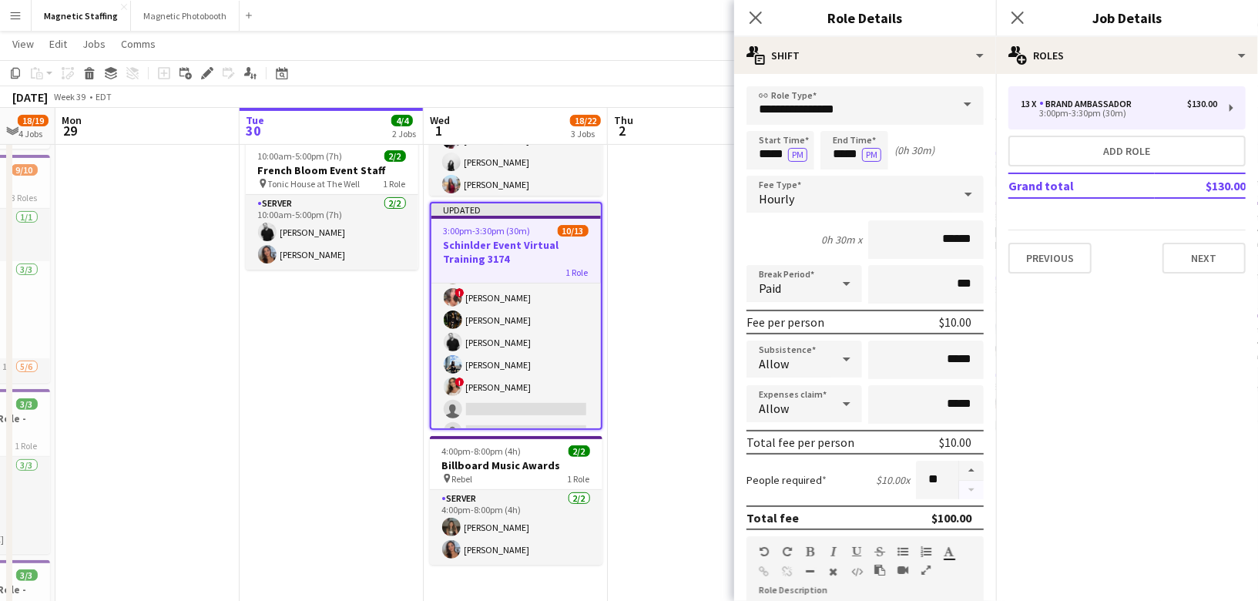
click at [971, 484] on div at bounding box center [970, 480] width 25 height 39
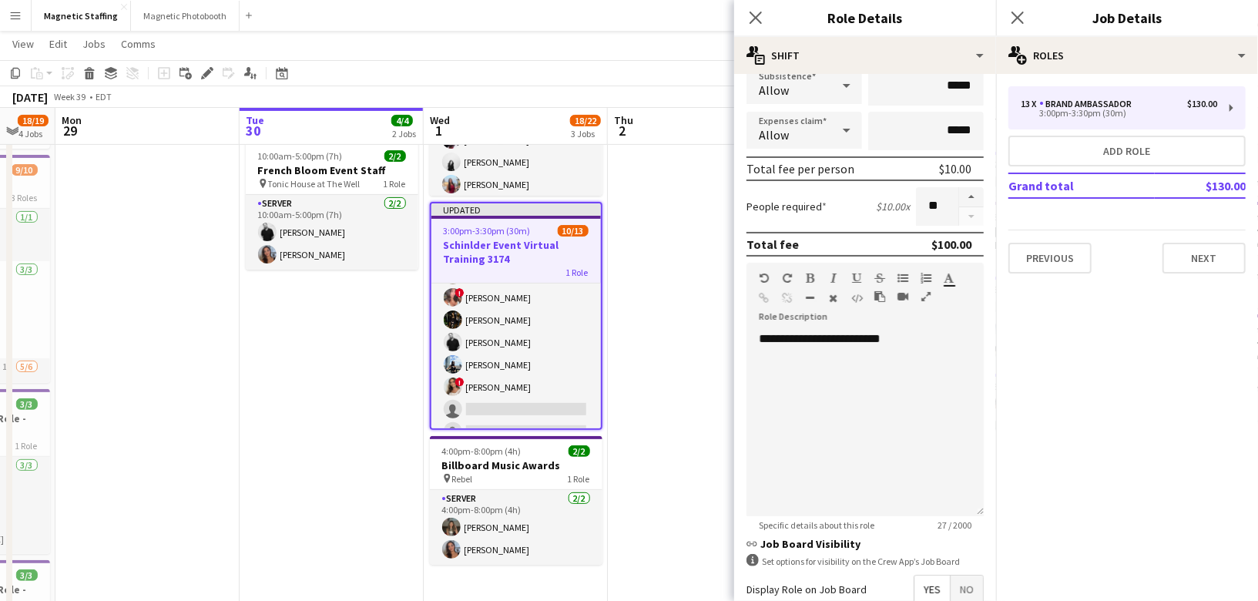
scroll to position [438, 0]
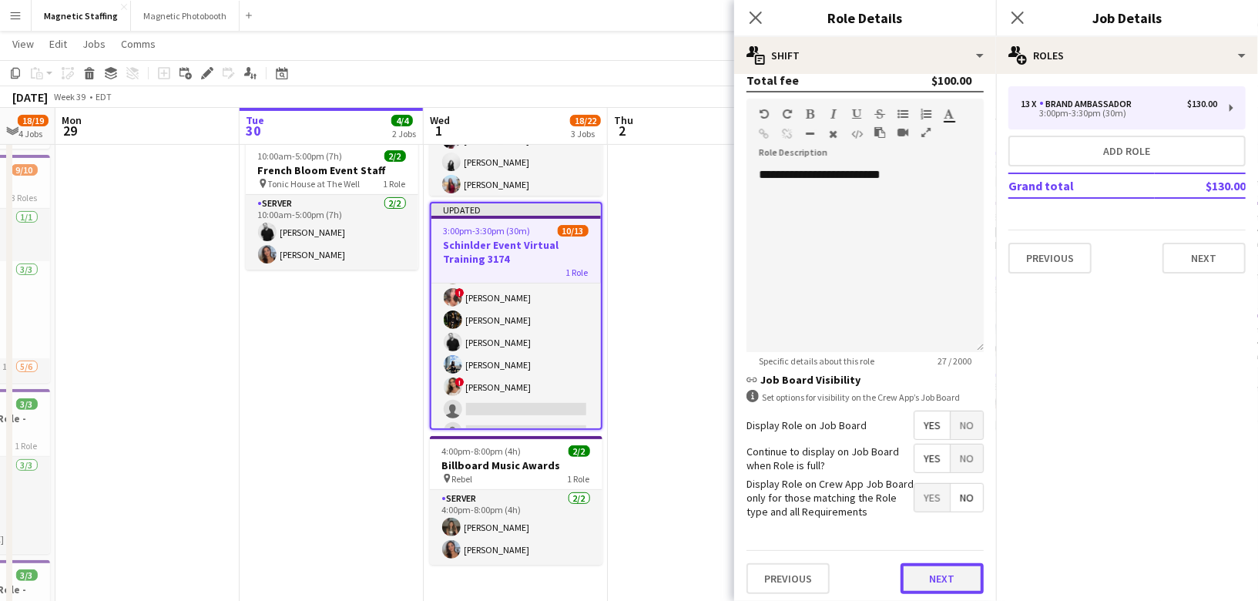
click at [938, 576] on button "Next" at bounding box center [942, 578] width 83 height 31
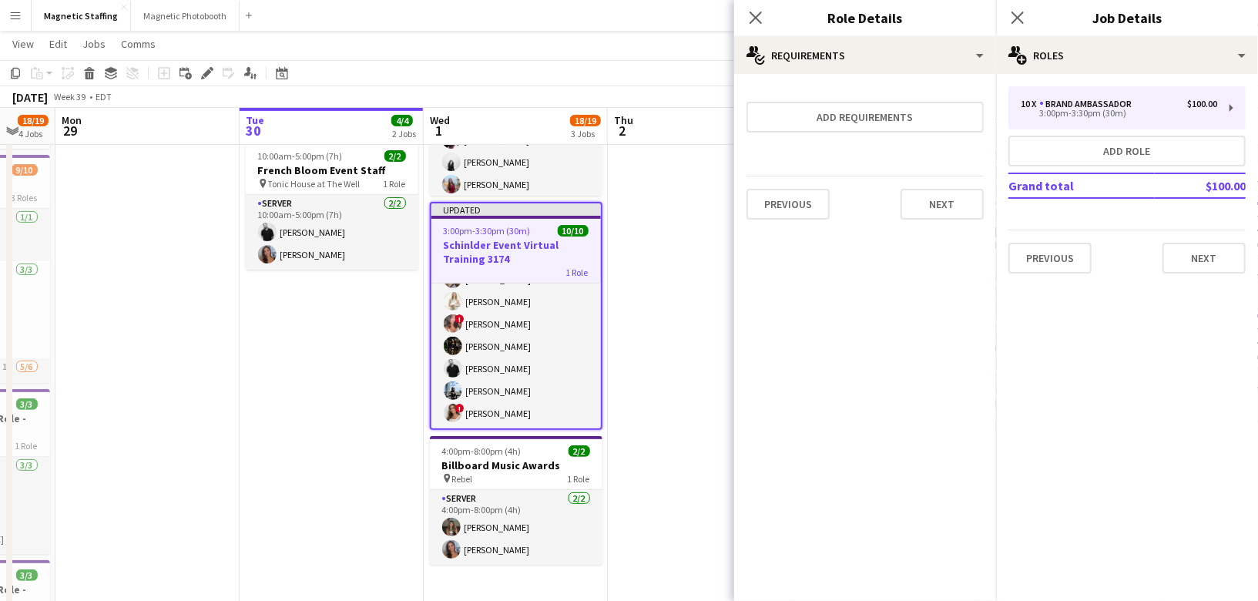
scroll to position [108, 0]
click at [941, 210] on button "Next" at bounding box center [942, 204] width 83 height 31
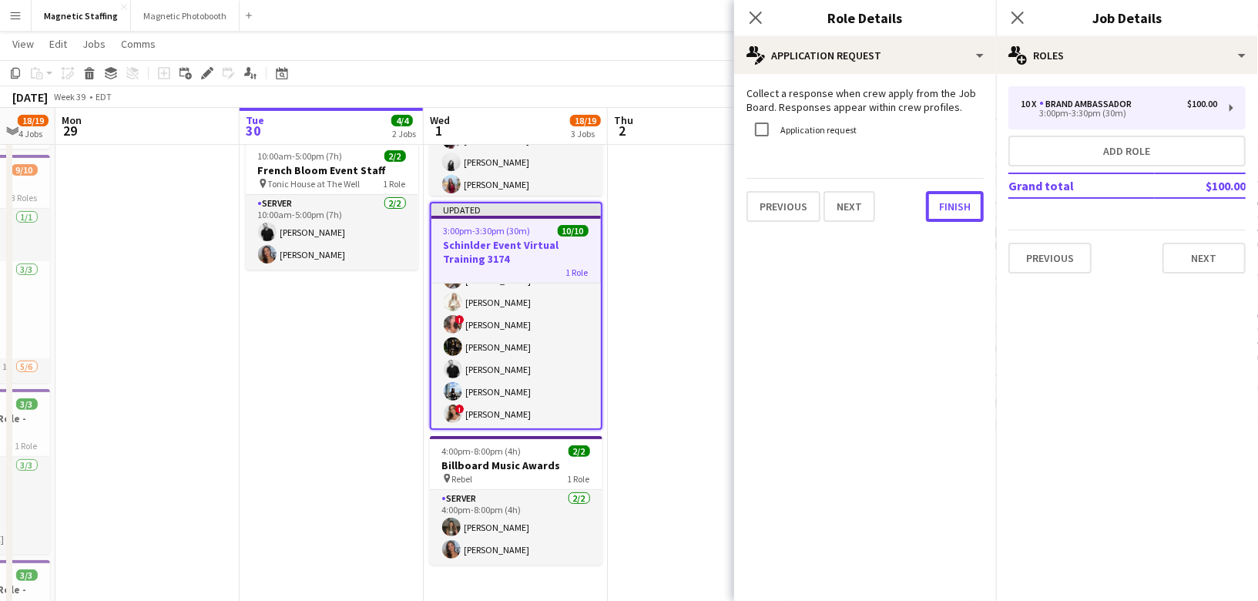
click at [941, 210] on button "Finish" at bounding box center [955, 206] width 58 height 31
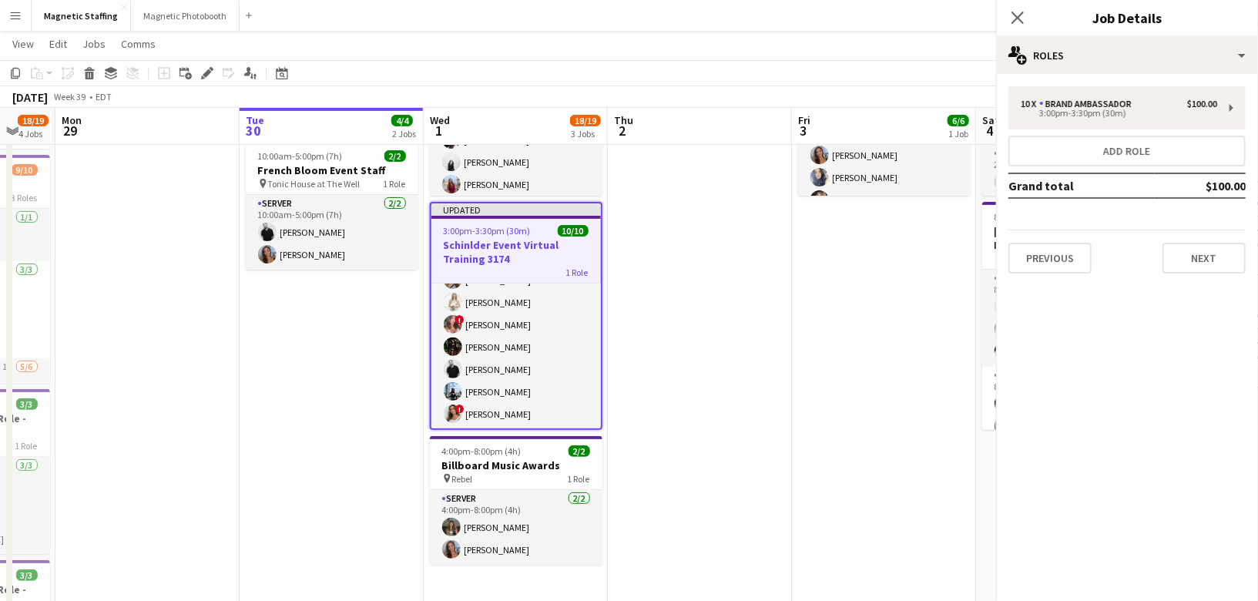
click at [792, 297] on app-date-cell "10:00am-7:30pm (9h30m) 6/6 MAC Activation - The Well 3221 pin The Well Upper Le…" at bounding box center [884, 422] width 184 height 923
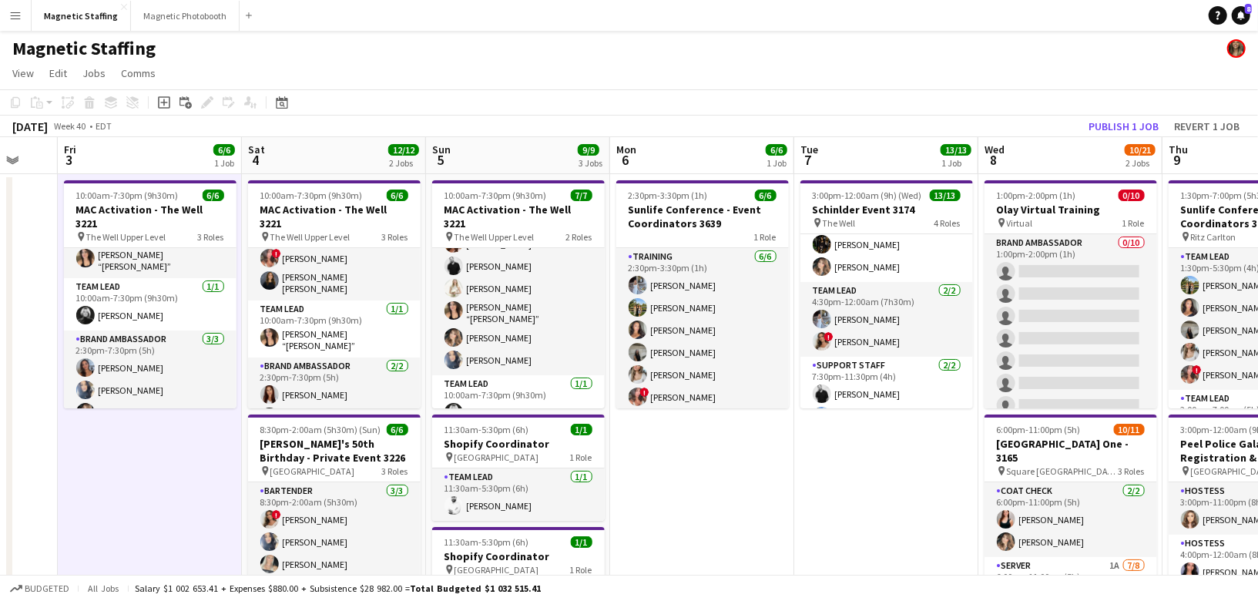
scroll to position [236, 0]
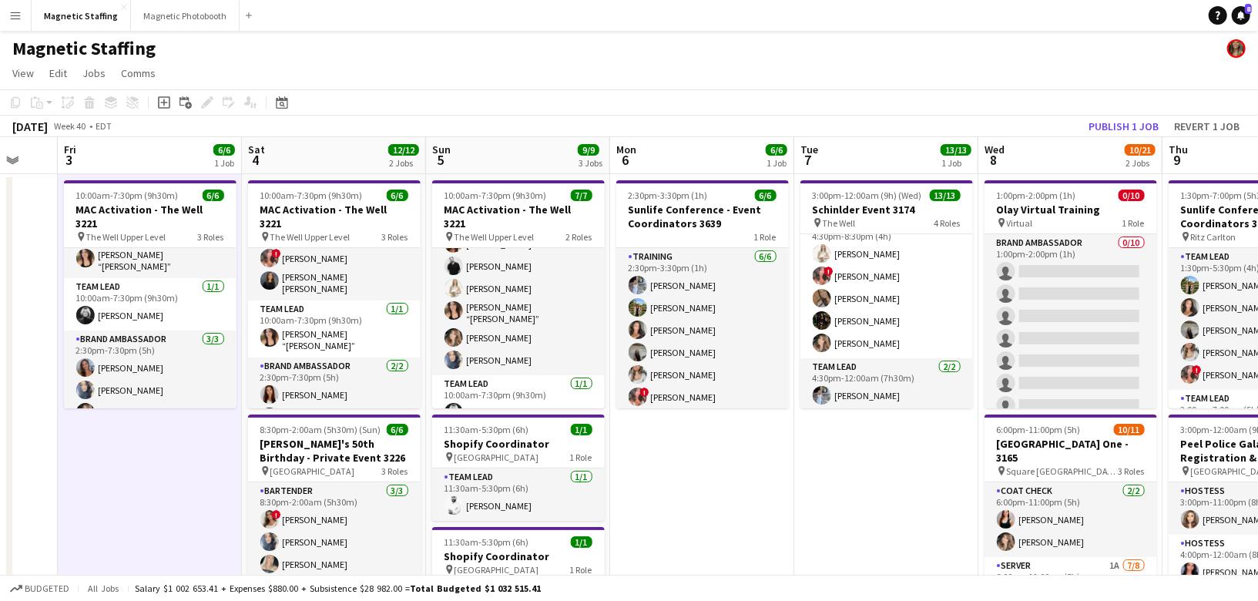
click at [867, 306] on app-card-role "Brand Ambassador [DATE] 4:30pm-8:30pm (4h) [PERSON_NAME] ! [PERSON_NAME] [PERSO…" at bounding box center [886, 287] width 173 height 142
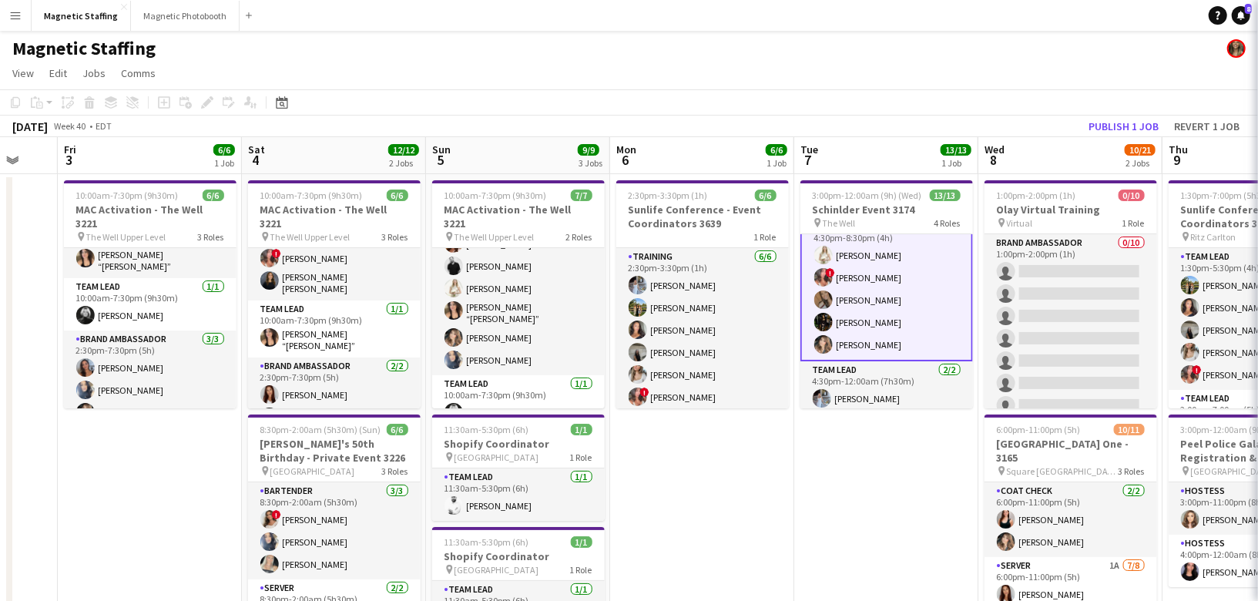
scroll to position [139, 0]
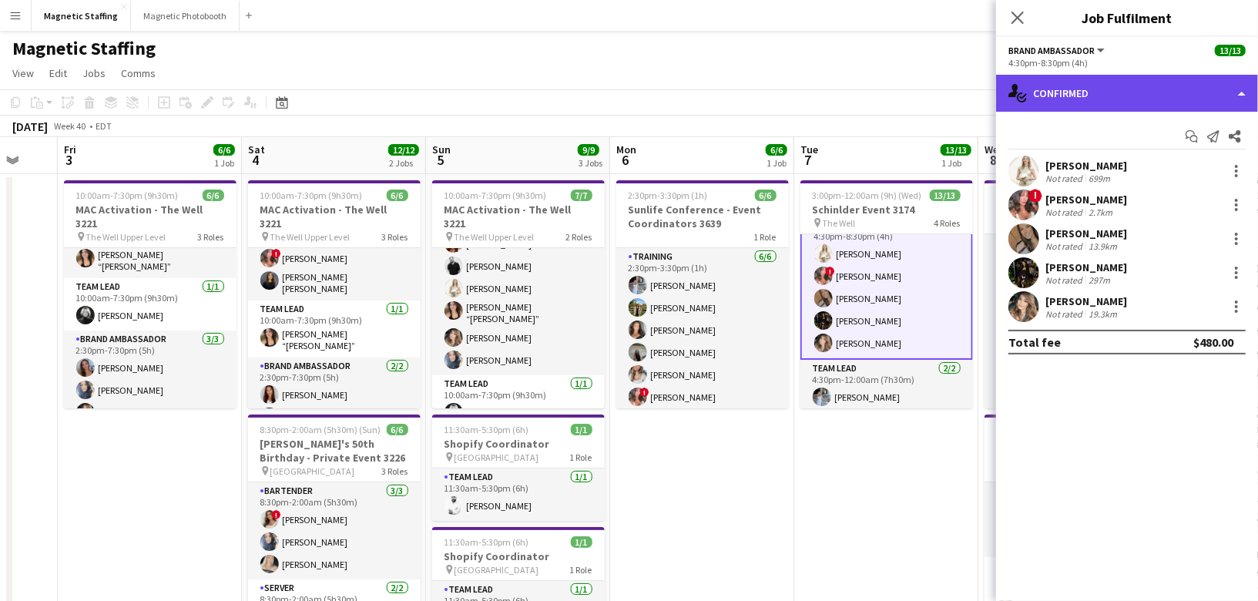
click at [1108, 99] on div "single-neutral-actions-check-2 Confirmed" at bounding box center [1127, 93] width 262 height 37
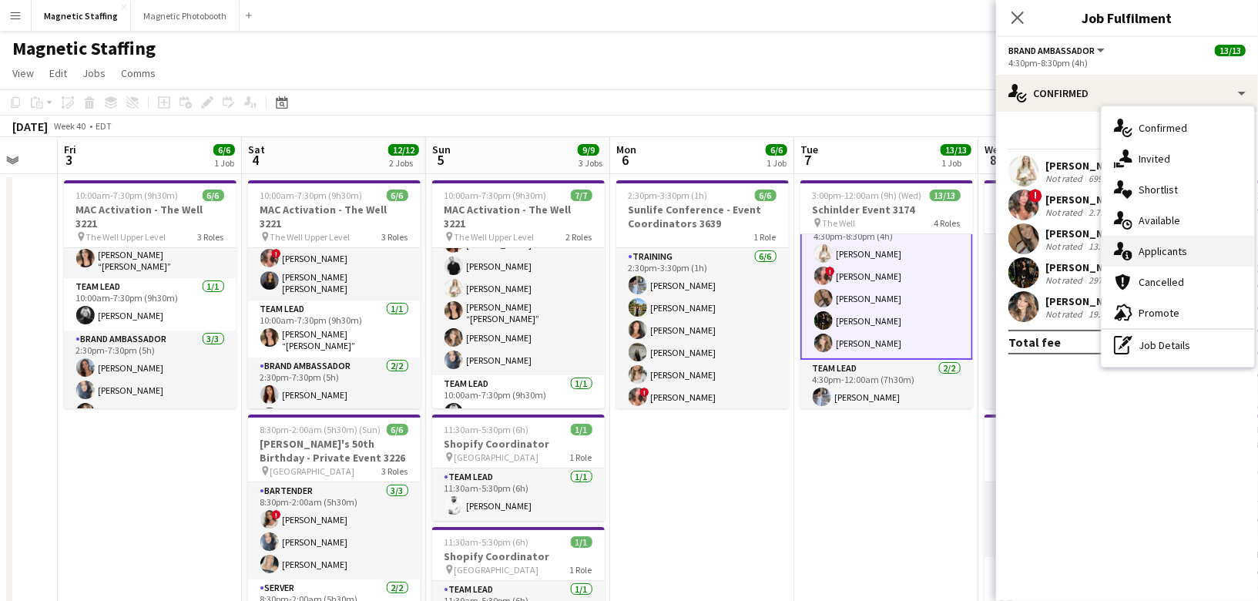
click at [1156, 243] on div "single-neutral-actions-information Applicants" at bounding box center [1178, 251] width 153 height 31
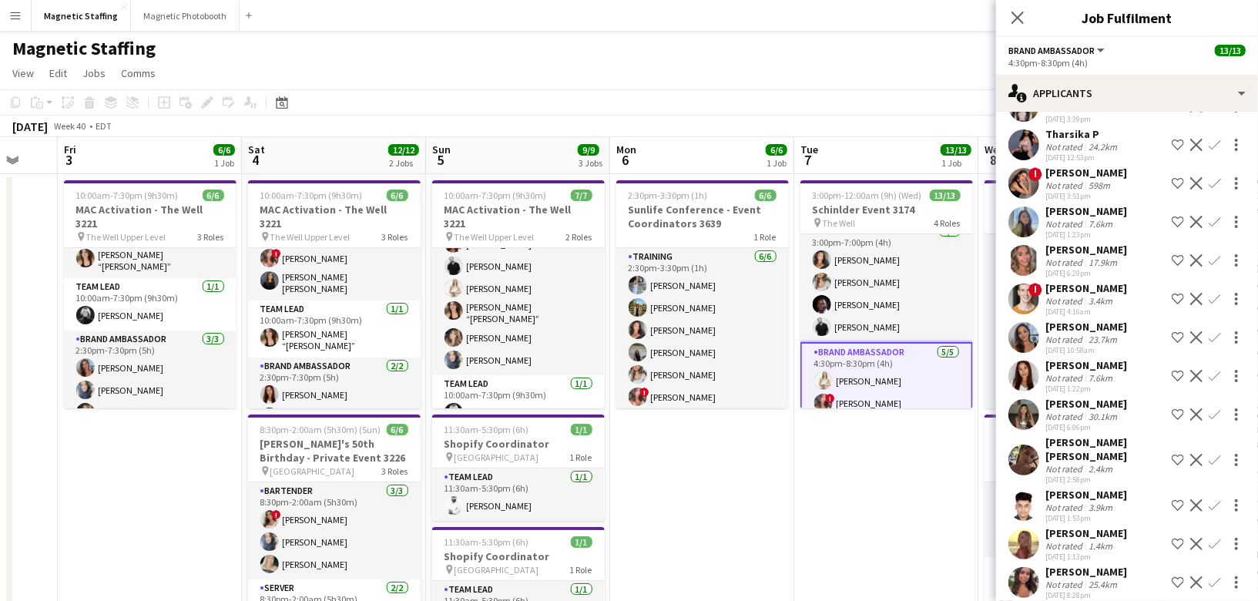
scroll to position [0, 0]
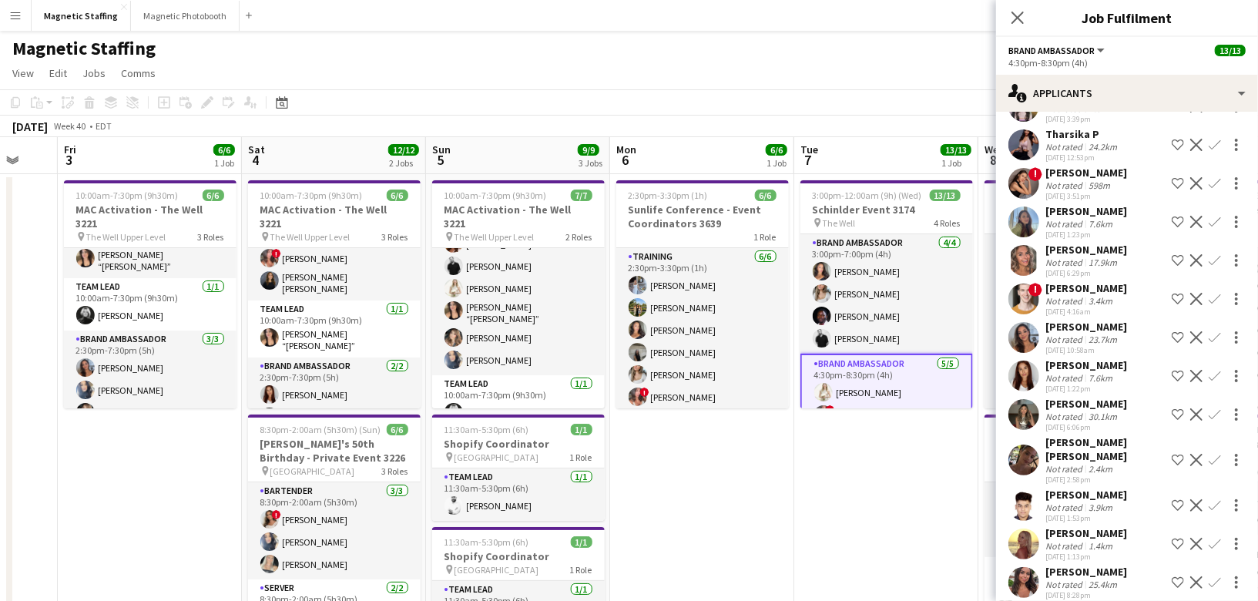
click at [875, 304] on app-card-role "Brand Ambassador [DATE] 3:00pm-7:00pm (4h) [PERSON_NAME] [PERSON_NAME] [PERSON_…" at bounding box center [886, 293] width 173 height 119
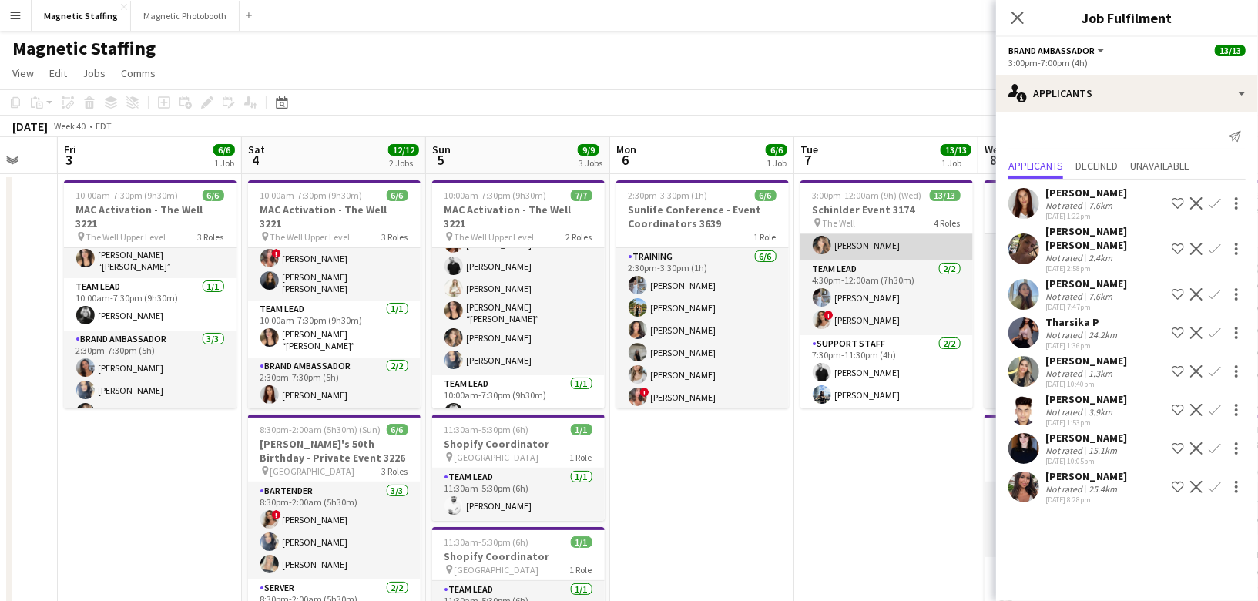
click at [855, 374] on app-card-role "Support Staff [DATE] 7:30pm-11:30pm (4h) [PERSON_NAME] [PERSON_NAME]" at bounding box center [886, 372] width 173 height 75
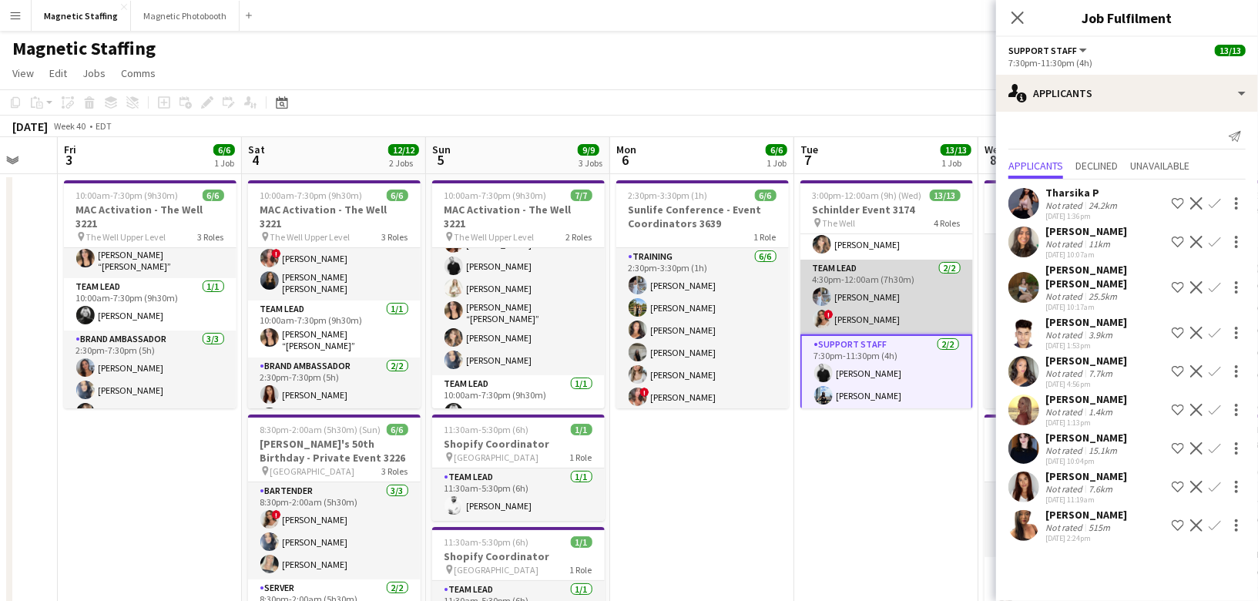
click at [881, 311] on app-card-role "Team Lead [DATE] 4:30pm-12:00am (7h30m) [PERSON_NAME] ! [PERSON_NAME]" at bounding box center [886, 297] width 173 height 75
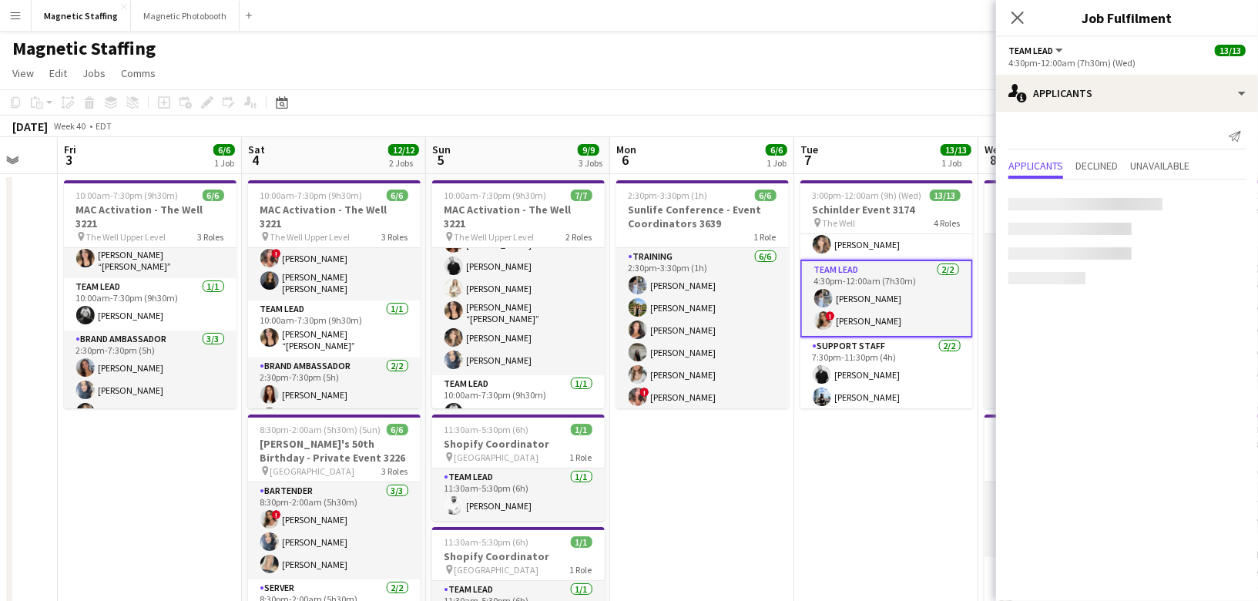
scroll to position [97, 0]
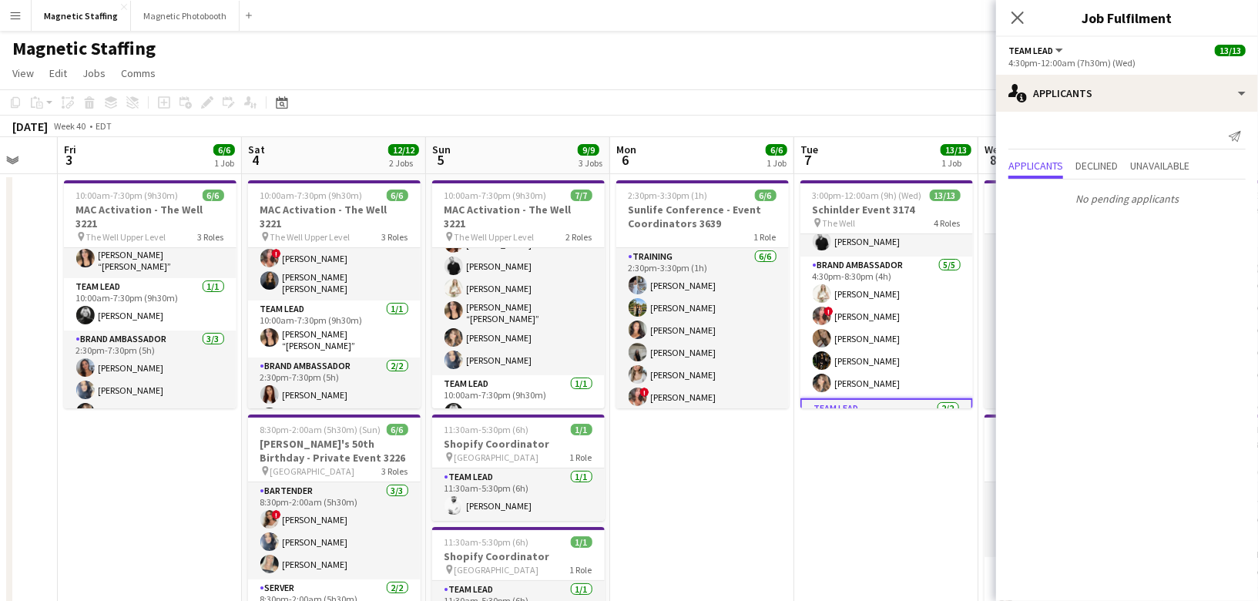
click at [881, 311] on app-card-role "Brand Ambassador [DATE] 4:30pm-8:30pm (4h) [PERSON_NAME] ! [PERSON_NAME] [PERSO…" at bounding box center [886, 328] width 173 height 142
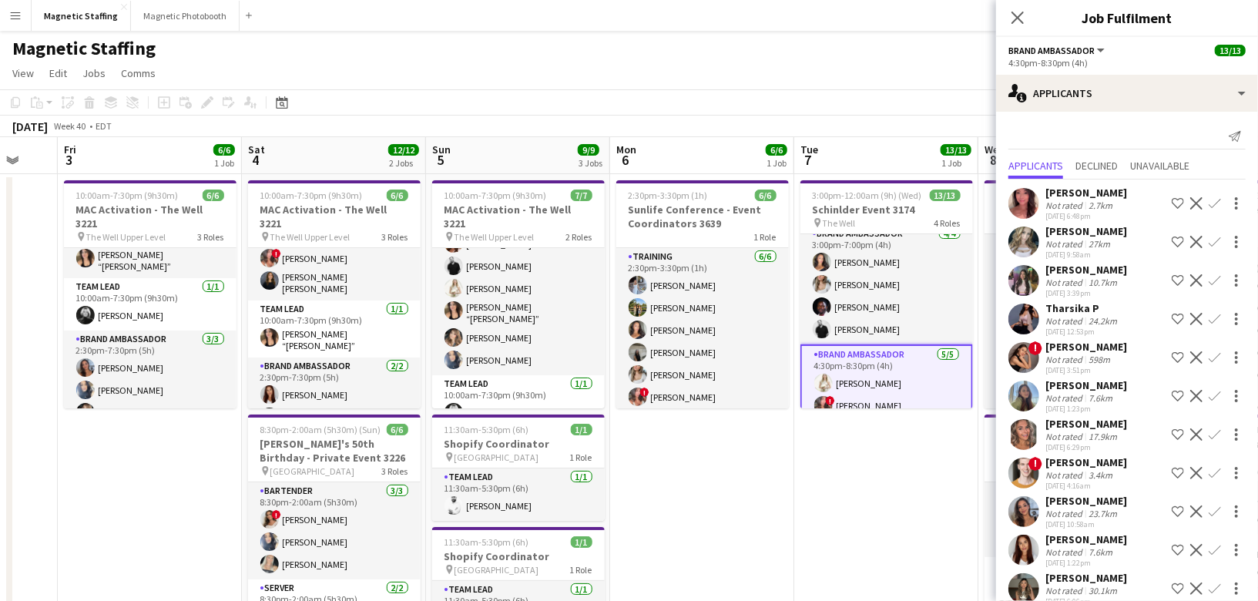
scroll to position [0, 0]
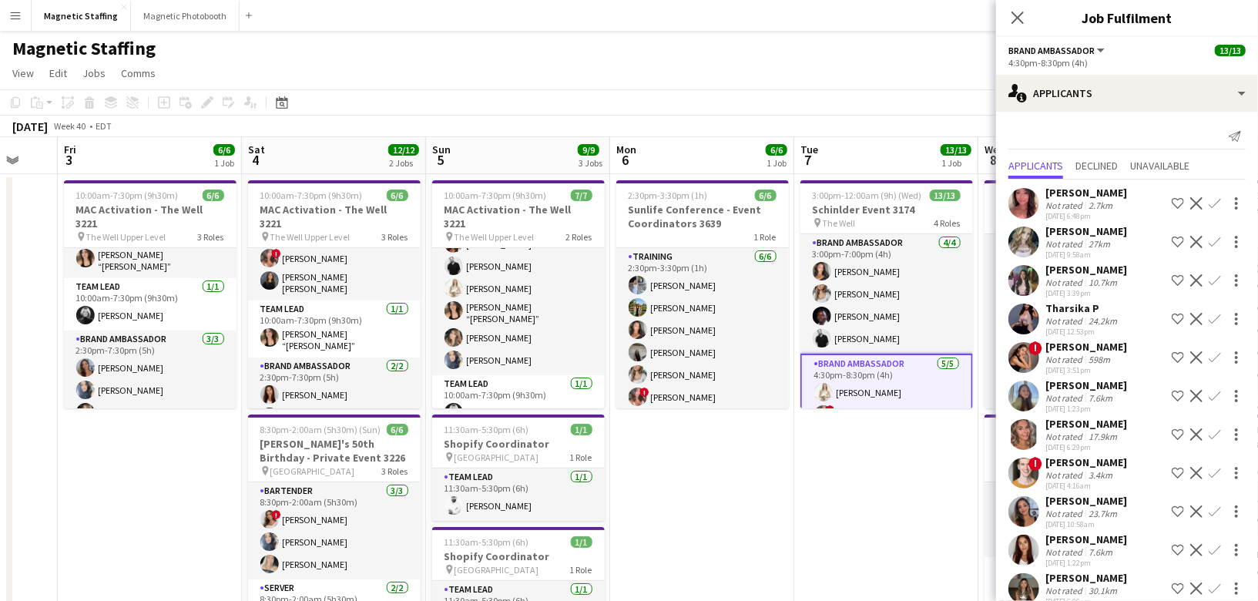
click at [881, 311] on app-card-role "Brand Ambassador [DATE] 3:00pm-7:00pm (4h) [PERSON_NAME] [PERSON_NAME] [PERSON_…" at bounding box center [886, 293] width 173 height 119
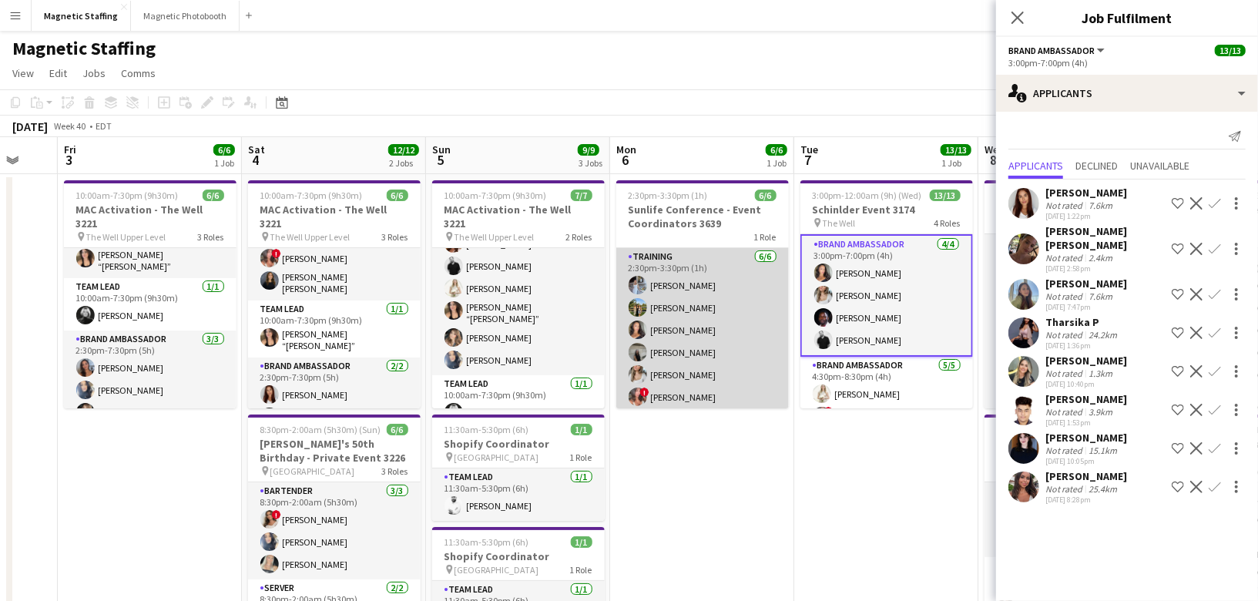
click at [750, 347] on app-card-role "Training [DATE] 2:30pm-3:30pm (1h) [PERSON_NAME] [PERSON_NAME] [PERSON_NAME] [P…" at bounding box center [702, 330] width 173 height 164
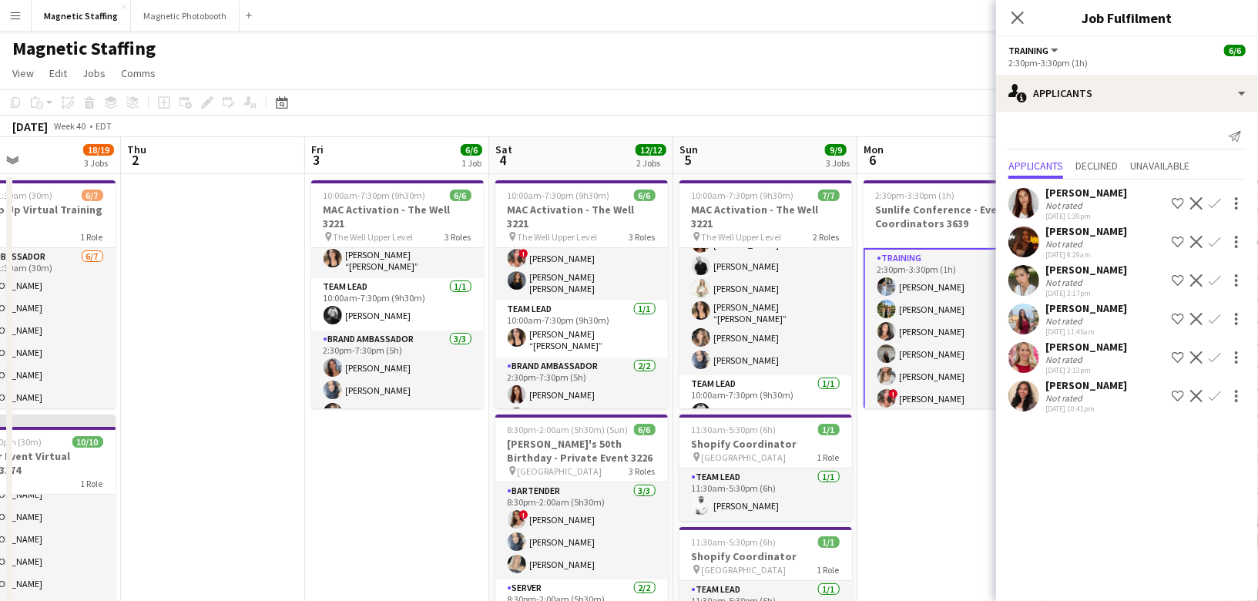
drag, startPoint x: 683, startPoint y: 446, endPoint x: 887, endPoint y: 414, distance: 205.9
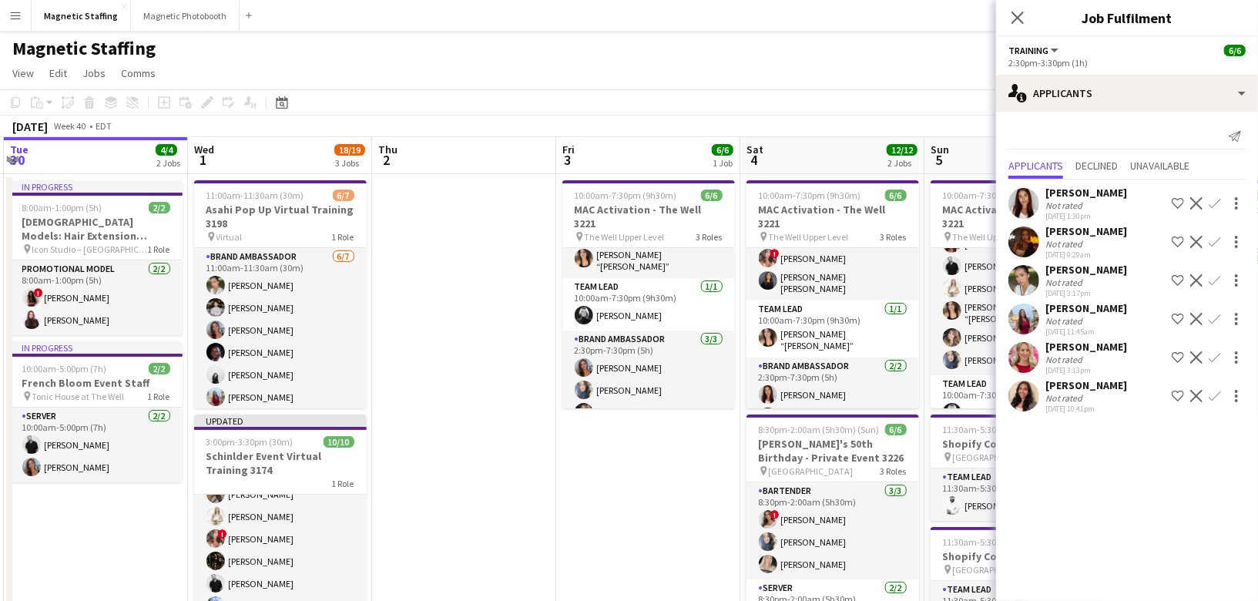
scroll to position [0, 352]
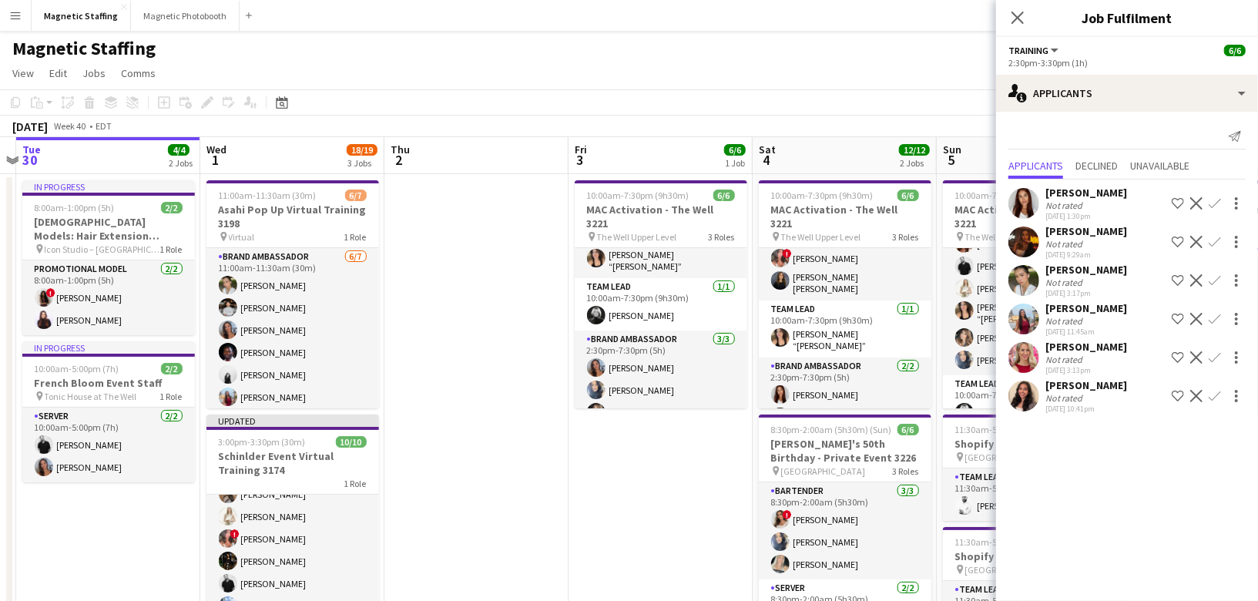
drag, startPoint x: 480, startPoint y: 452, endPoint x: 685, endPoint y: 449, distance: 205.0
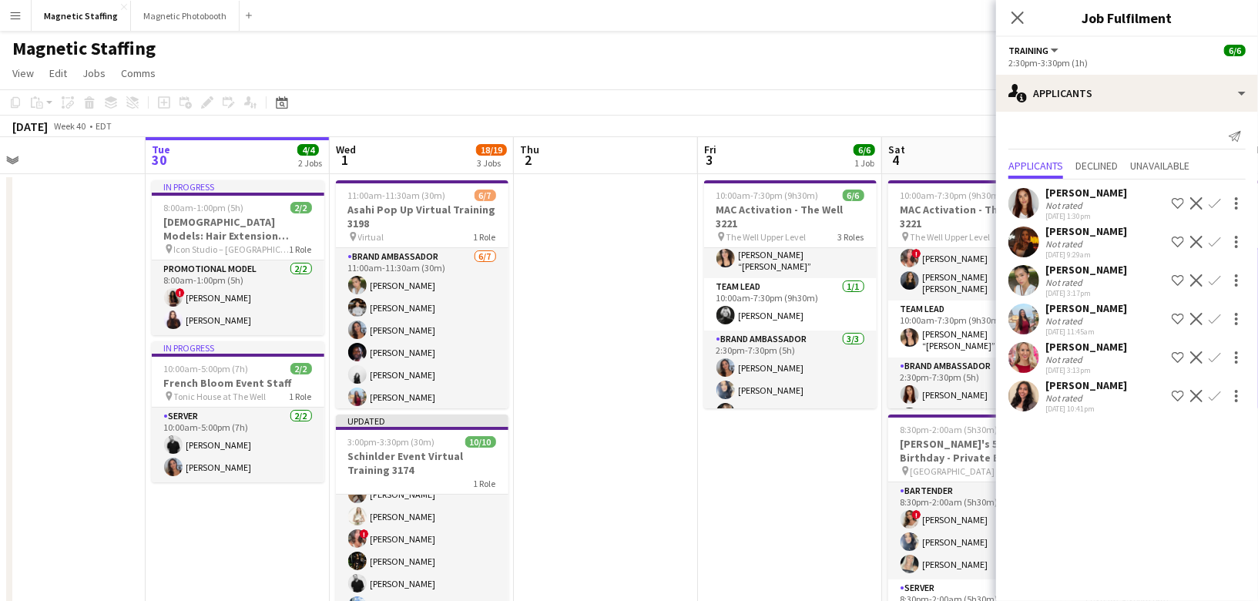
scroll to position [0, 394]
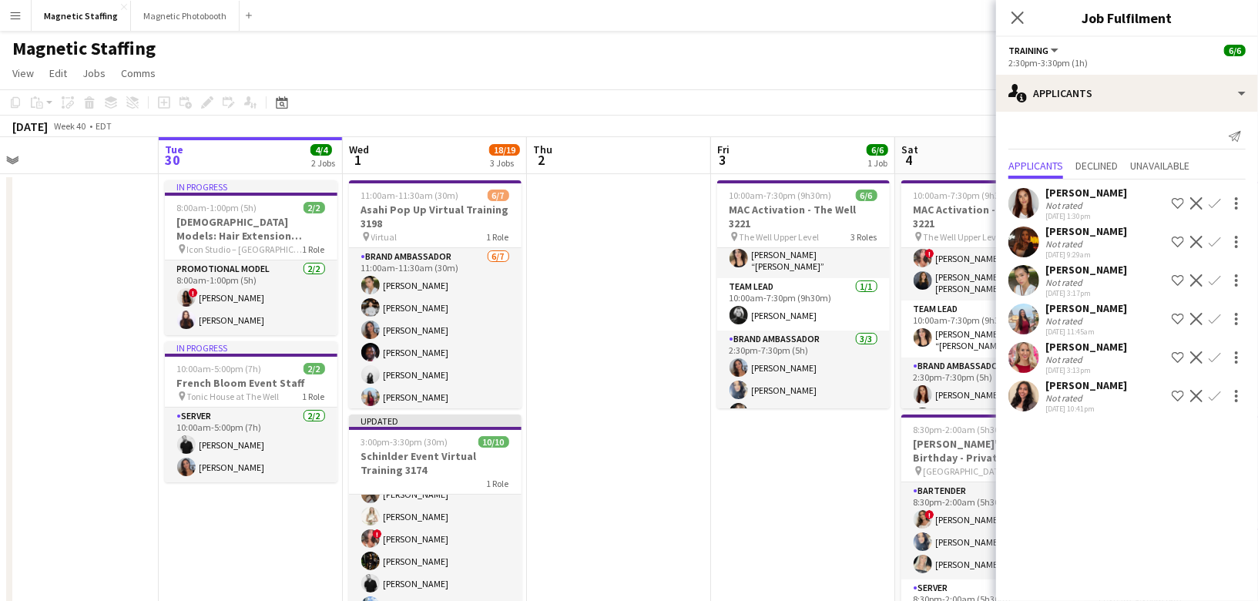
drag, startPoint x: 480, startPoint y: 452, endPoint x: 625, endPoint y: 452, distance: 144.8
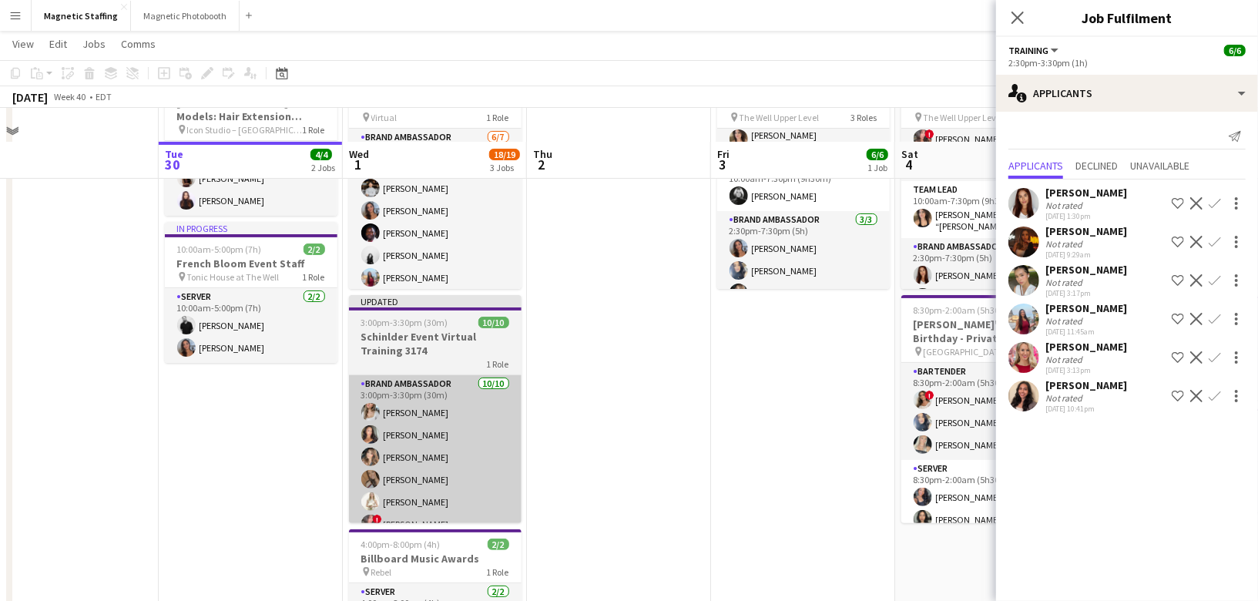
scroll to position [97, 0]
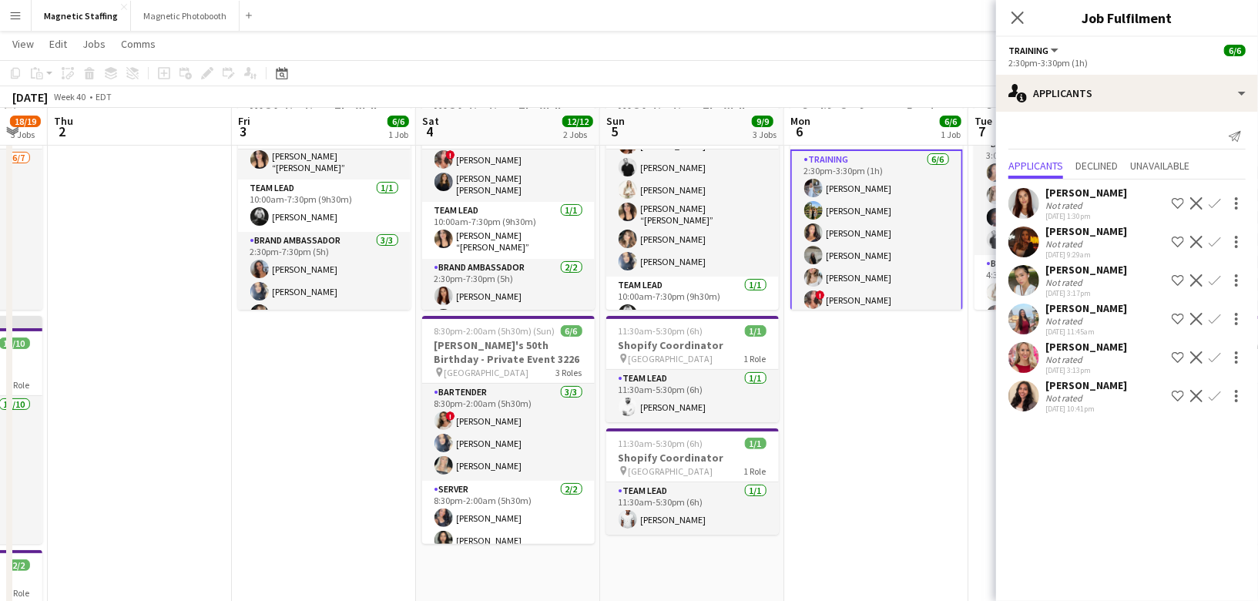
drag, startPoint x: 733, startPoint y: 364, endPoint x: 183, endPoint y: 425, distance: 554.2
click at [190, 425] on app-calendar-viewport "Mon 29 Tue 30 4/4 2 Jobs Wed 1 18/19 3 Jobs Thu 2 Fri 3 6/6 1 Job Sat 4 12/12 2…" at bounding box center [629, 516] width 1258 height 1106
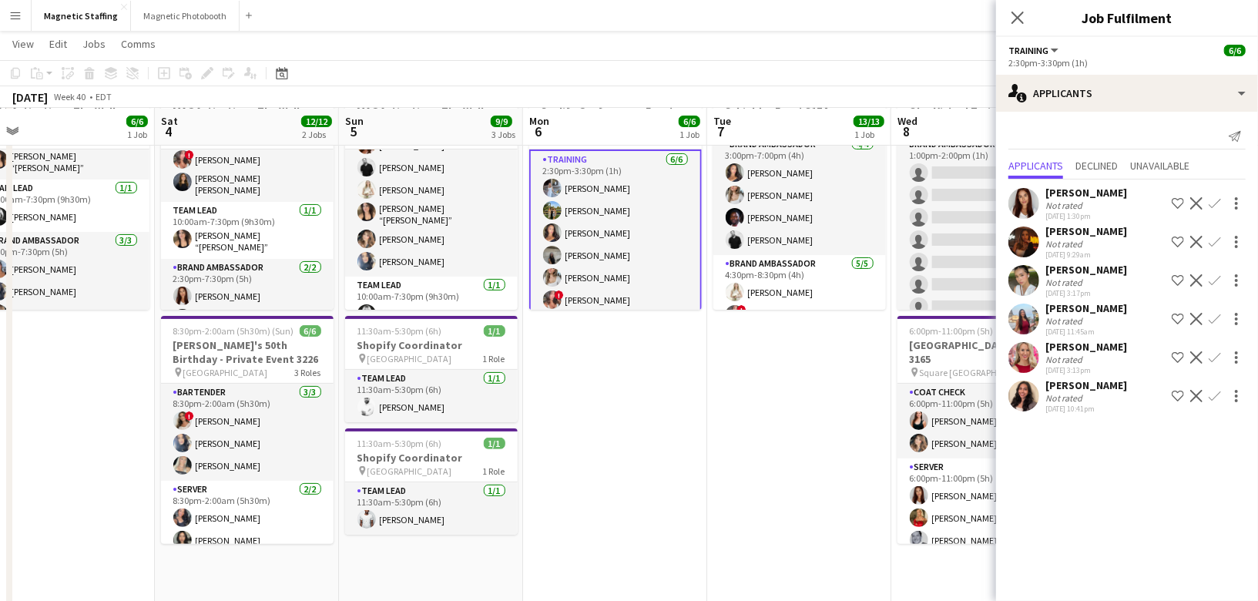
scroll to position [0, 572]
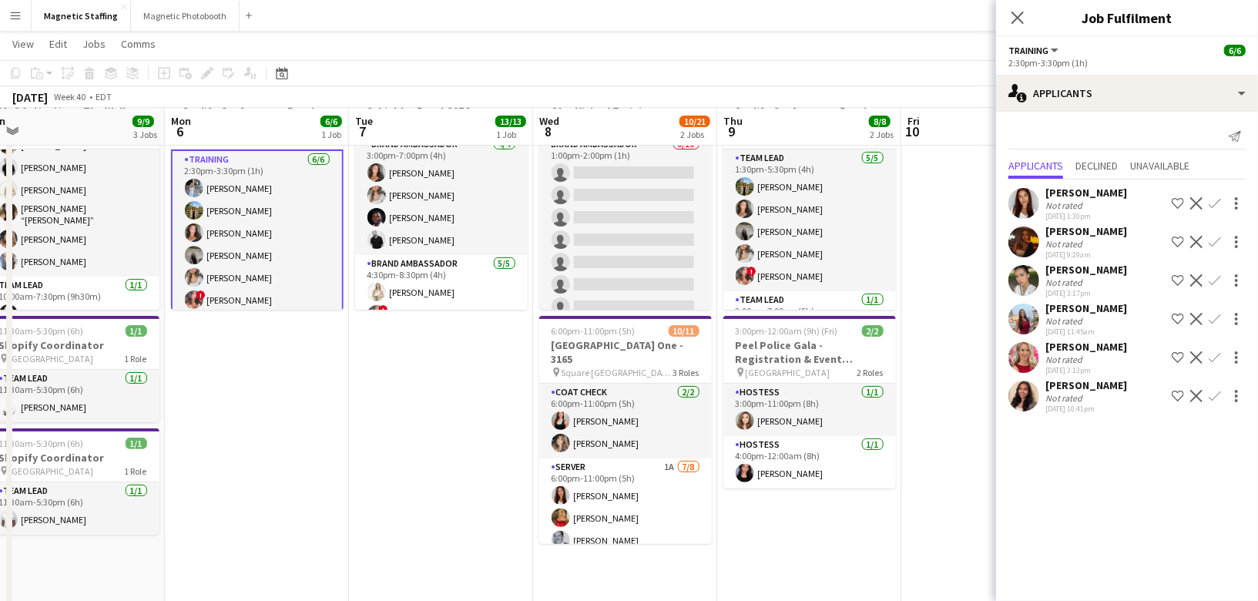
drag, startPoint x: 813, startPoint y: 367, endPoint x: 258, endPoint y: 374, distance: 554.7
click at [258, 374] on app-calendar-viewport "Thu 2 Fri 3 6/6 1 Job Sat 4 12/12 2 Jobs Sun 5 9/9 3 Jobs Mon 6 6/6 1 Job Tue 7…" at bounding box center [629, 516] width 1258 height 1106
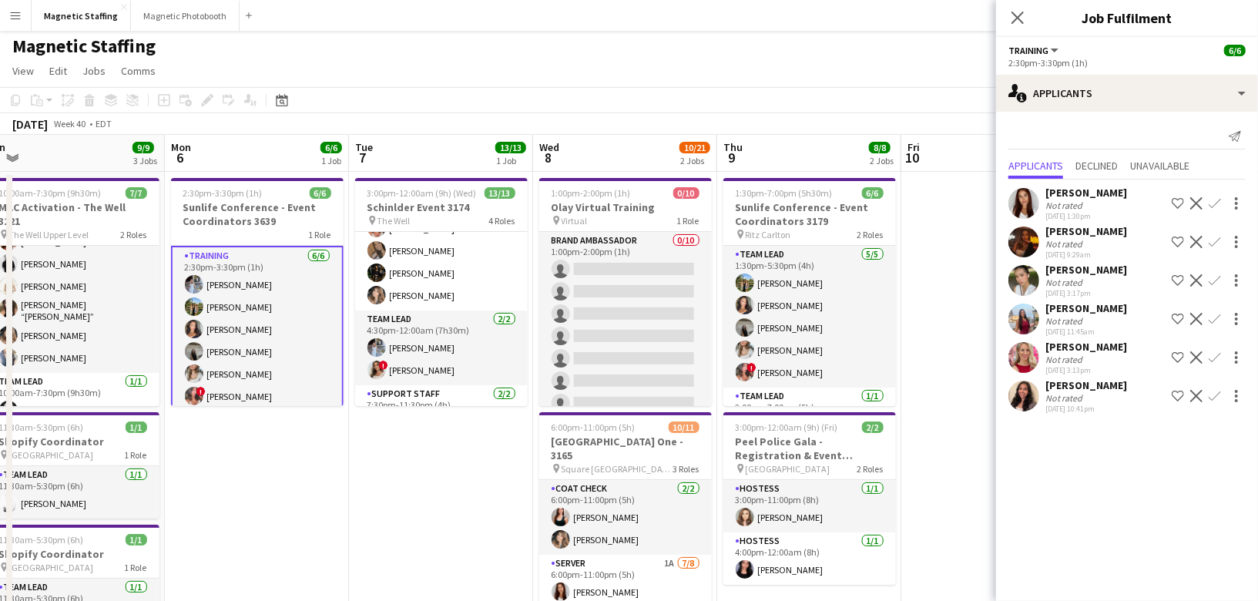
scroll to position [0, 0]
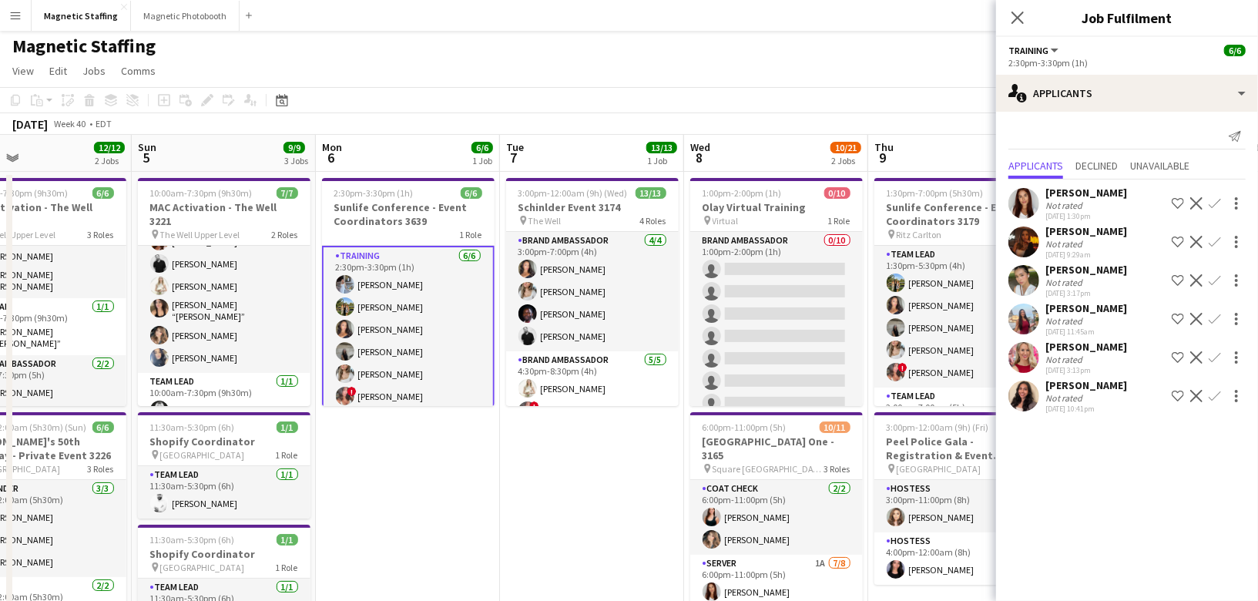
drag, startPoint x: 356, startPoint y: 469, endPoint x: 894, endPoint y: 429, distance: 539.2
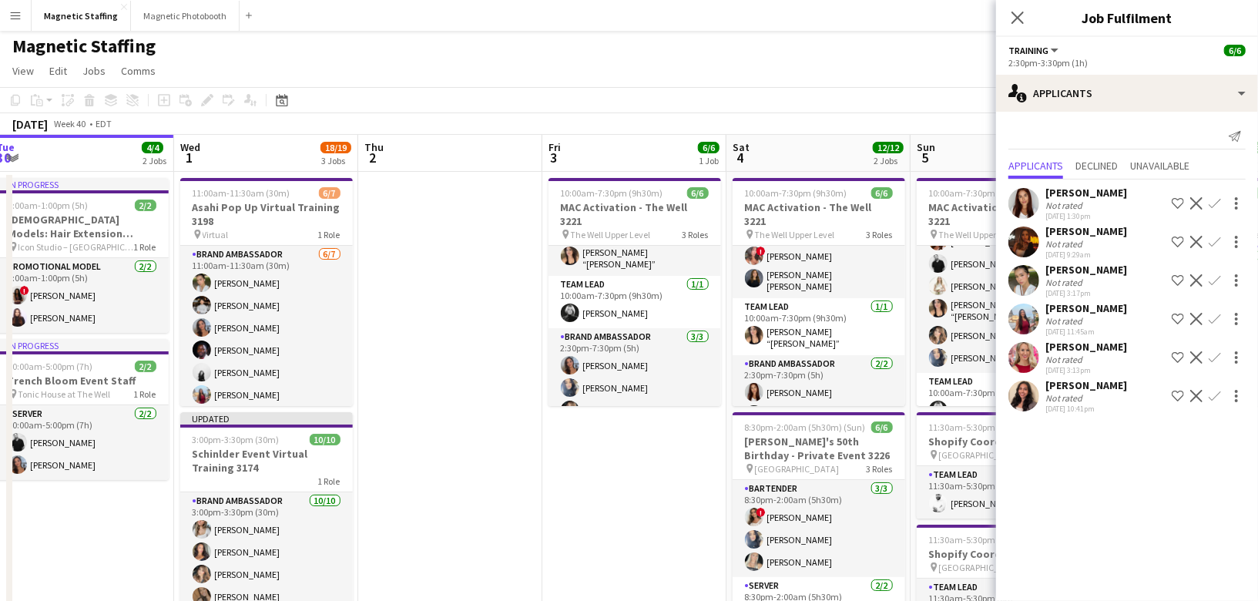
scroll to position [0, 436]
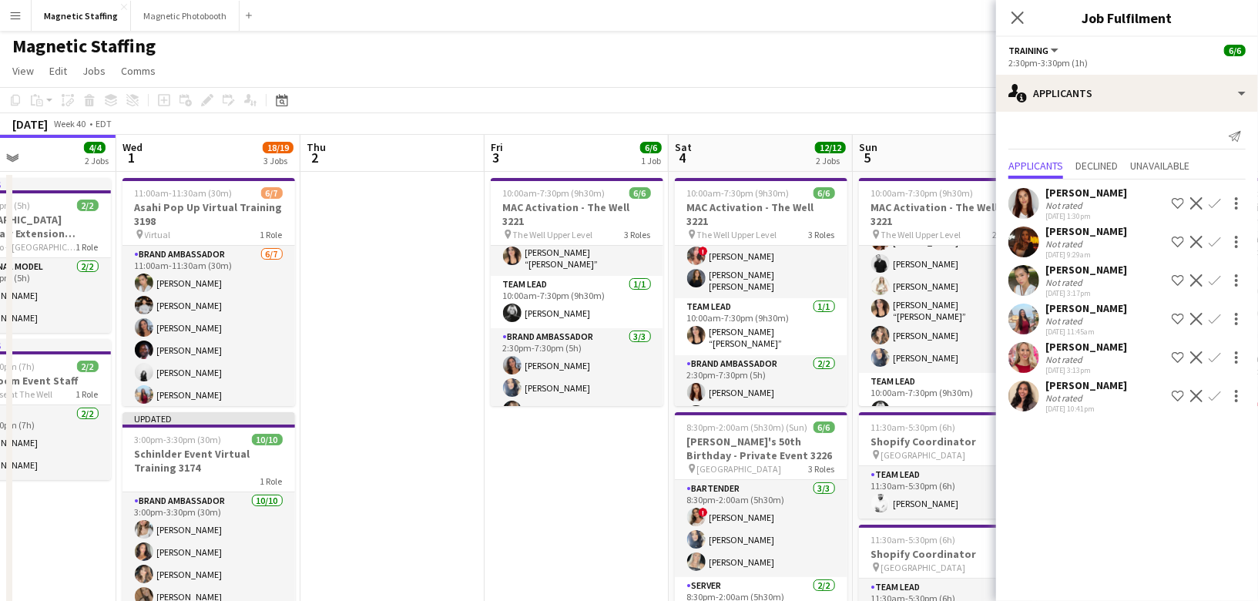
drag, startPoint x: 387, startPoint y: 450, endPoint x: 886, endPoint y: 414, distance: 500.5
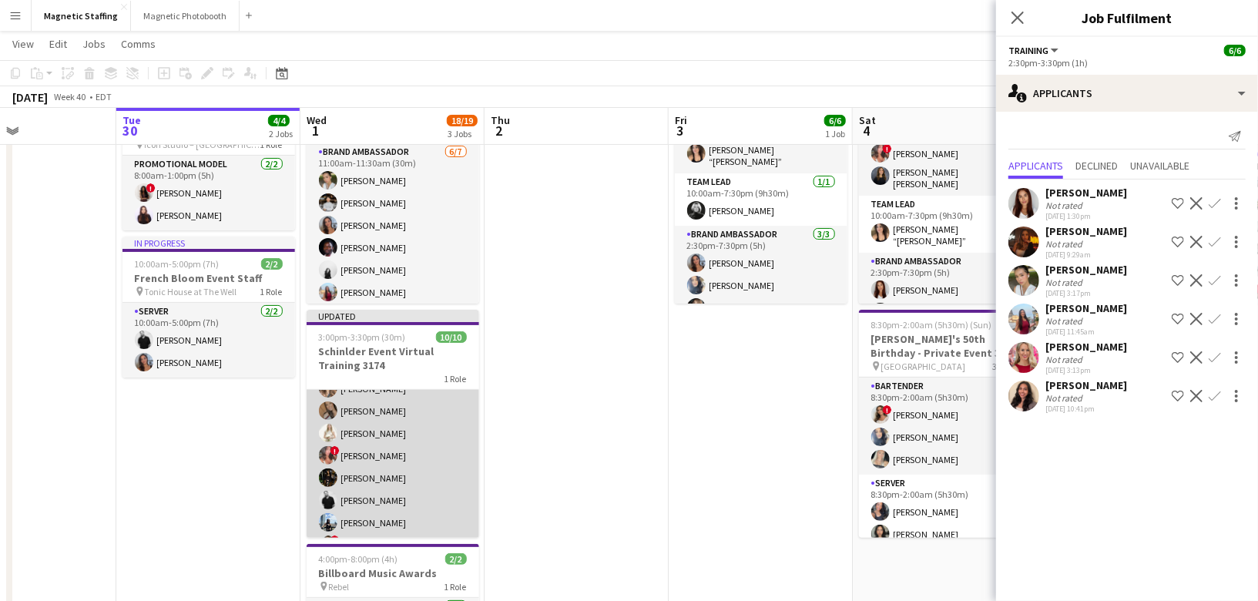
scroll to position [80, 0]
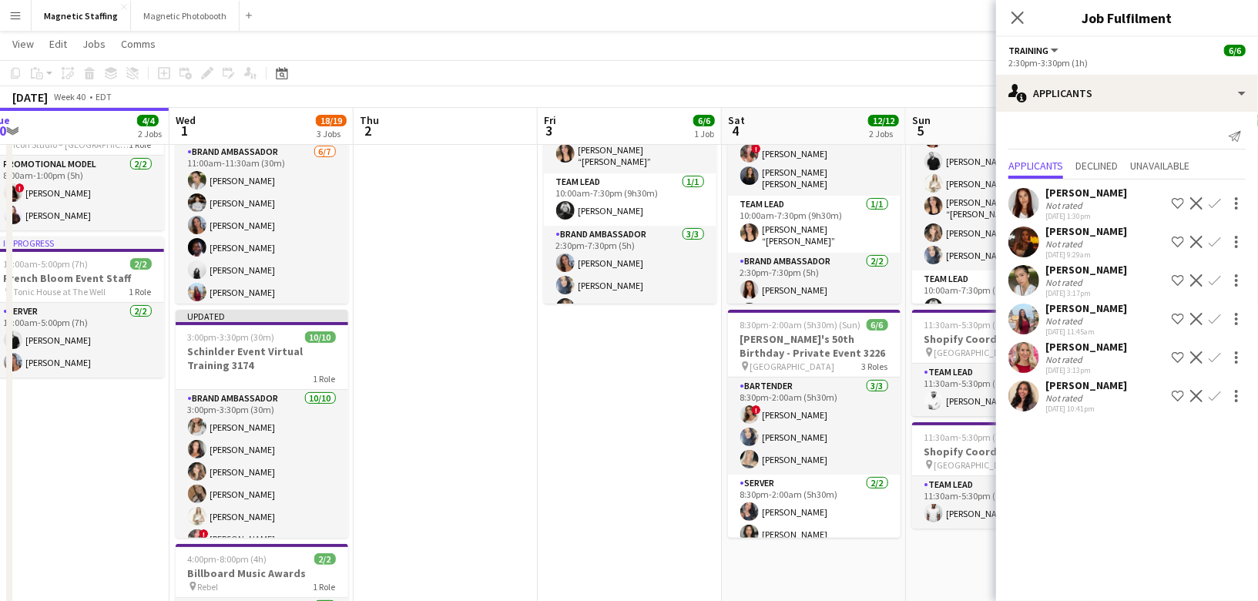
drag, startPoint x: 773, startPoint y: 357, endPoint x: 213, endPoint y: 381, distance: 559.8
click at [230, 381] on app-calendar-viewport "Sat 27 11/11 5 Jobs Sun 28 18/19 4 Jobs Mon 29 Tue 30 4/4 2 Jobs Wed 1 18/19 3 …" at bounding box center [629, 510] width 1258 height 1106
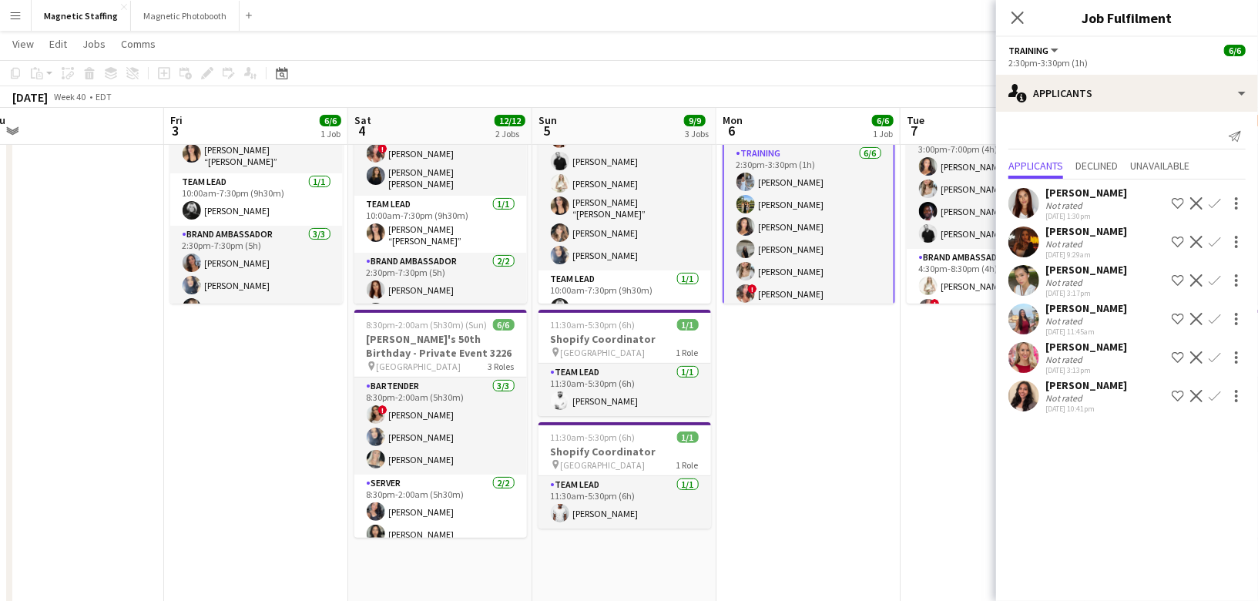
drag, startPoint x: 838, startPoint y: 350, endPoint x: 456, endPoint y: 350, distance: 382.1
click at [473, 350] on app-calendar-viewport "Mon 29 Tue 30 4/4 2 Jobs Wed 1 18/19 3 Jobs Thu 2 Fri 3 6/6 1 Job Sat 4 12/12 2…" at bounding box center [629, 510] width 1258 height 1106
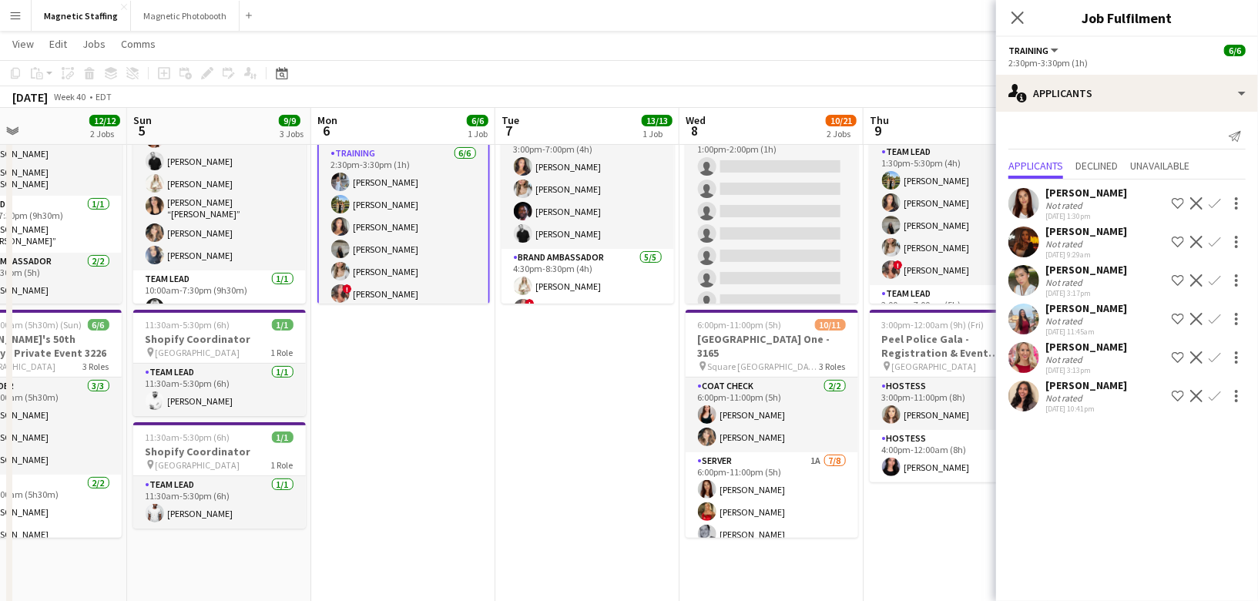
click at [371, 407] on app-date-cell "2:30pm-3:30pm (1h) 6/6 Sunlife Conference - Event Coordinators 3639 1 Role Trai…" at bounding box center [403, 530] width 184 height 923
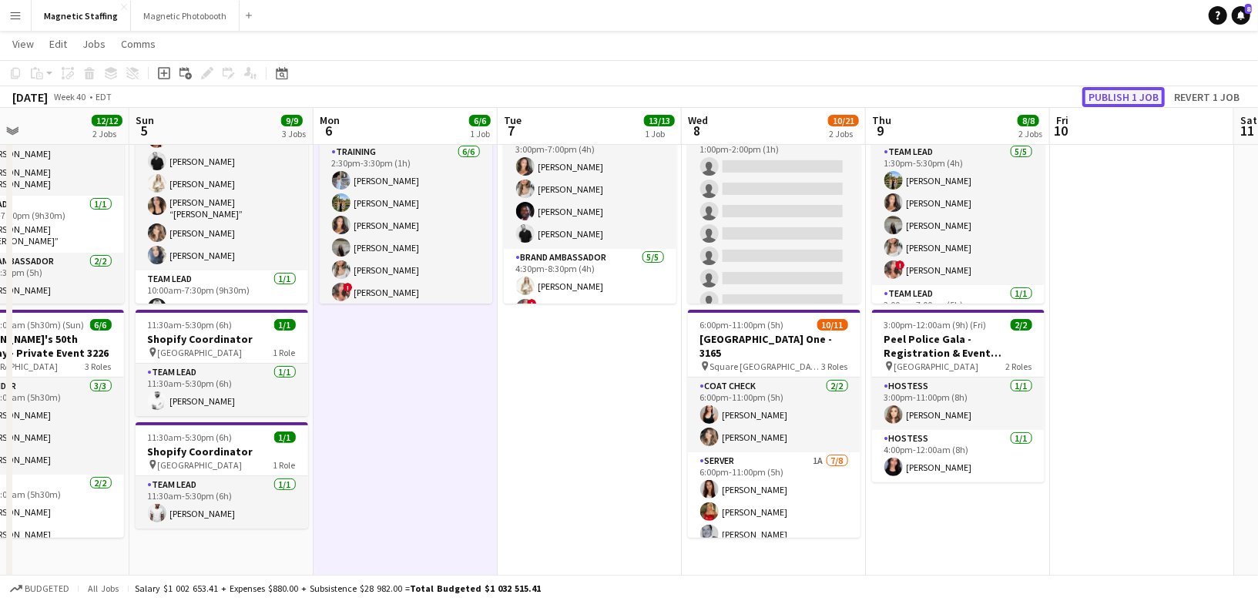
click at [1153, 98] on button "Publish 1 job" at bounding box center [1123, 97] width 82 height 20
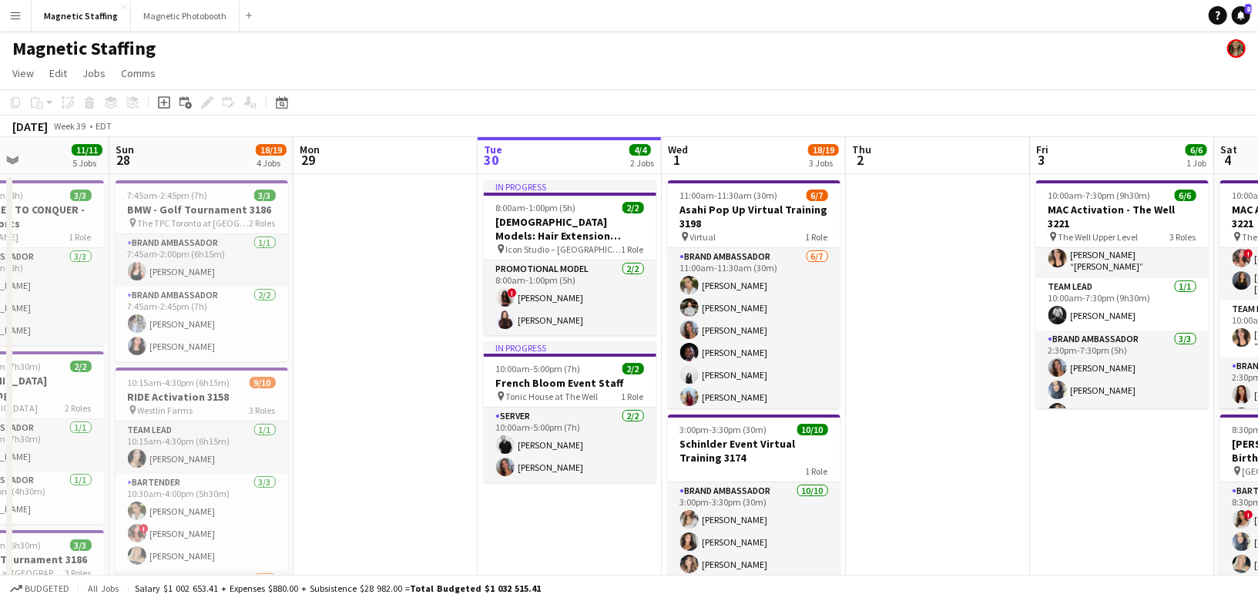
scroll to position [0, 399]
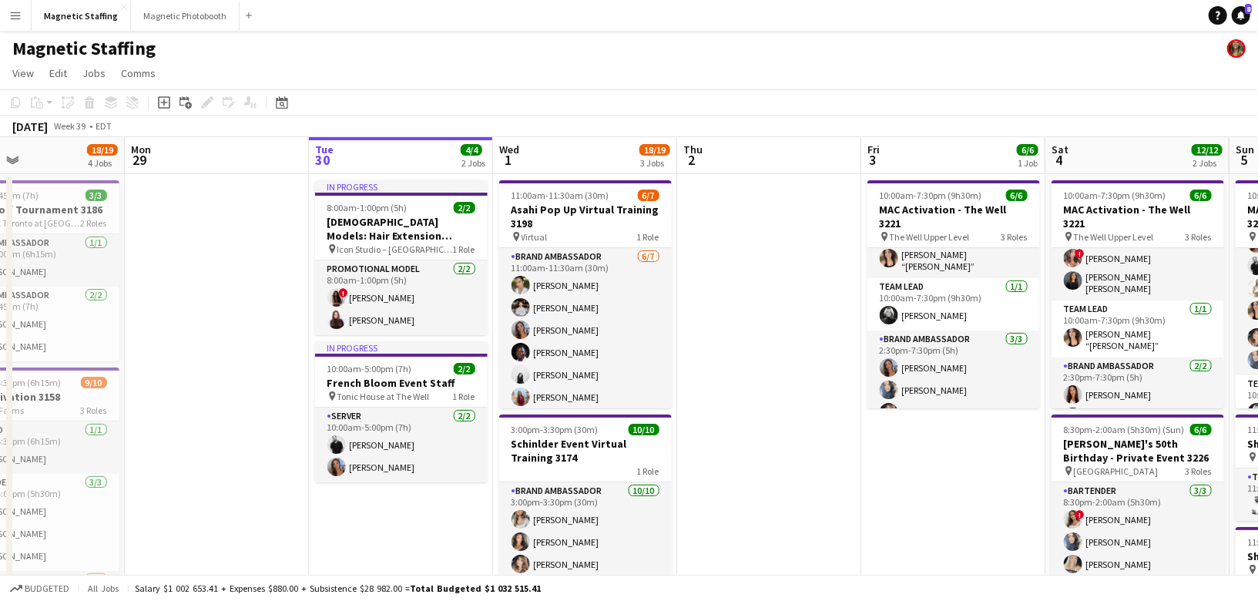
drag, startPoint x: 587, startPoint y: 444, endPoint x: 380, endPoint y: 455, distance: 207.6
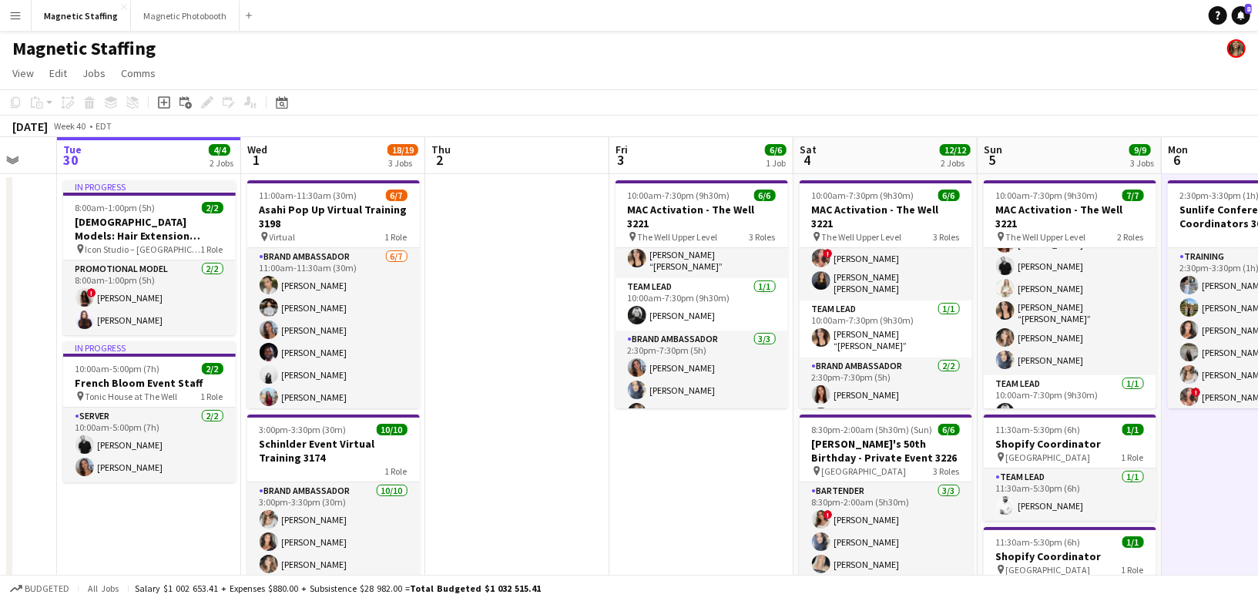
drag, startPoint x: 472, startPoint y: 426, endPoint x: 357, endPoint y: 427, distance: 114.8
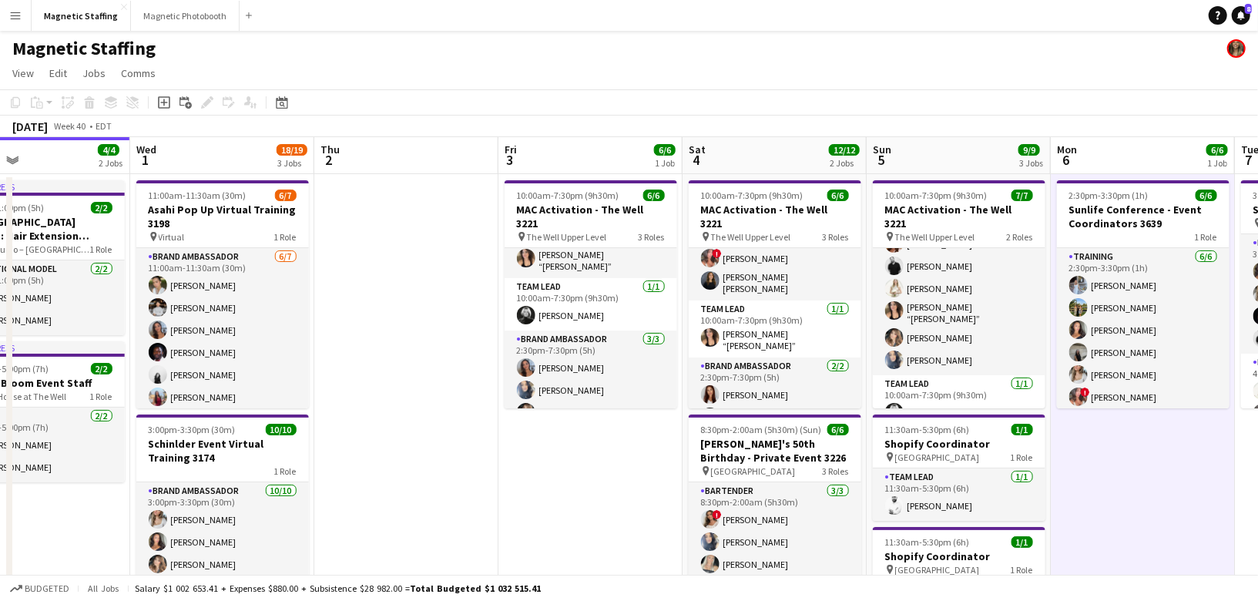
scroll to position [0, 621]
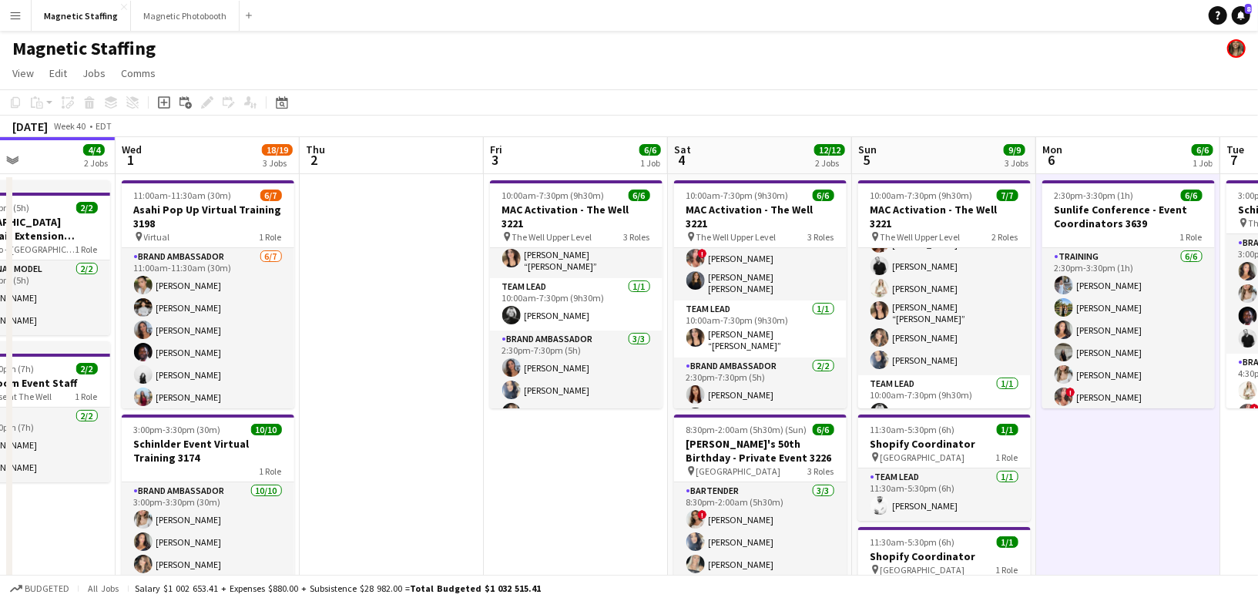
drag, startPoint x: 669, startPoint y: 451, endPoint x: 545, endPoint y: 452, distance: 124.0
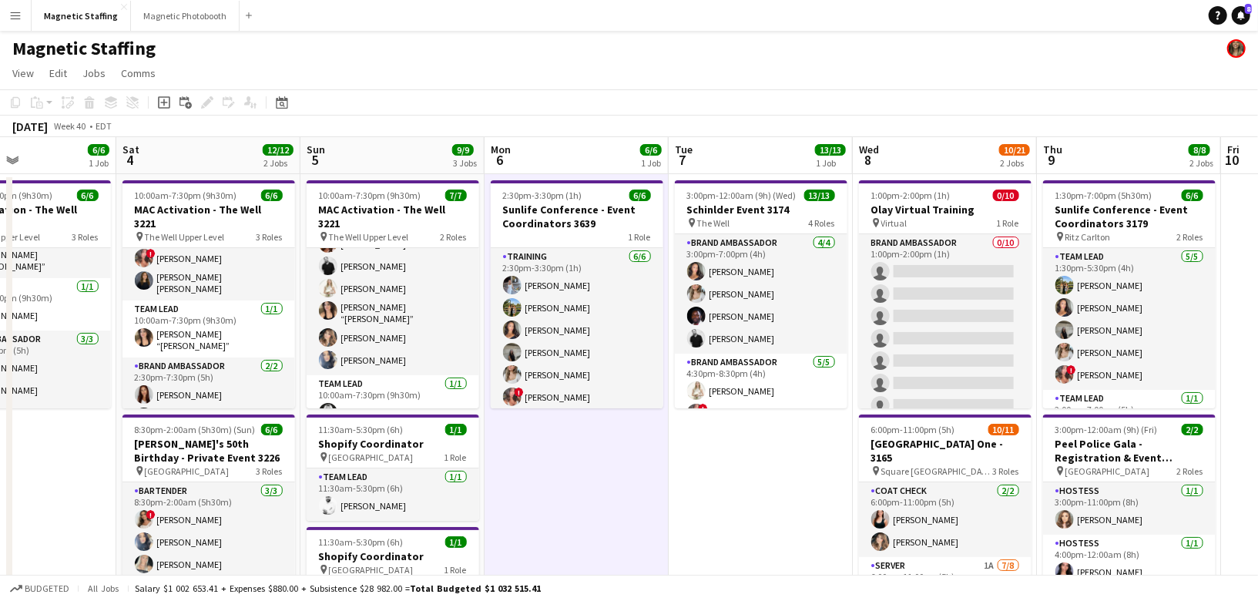
scroll to position [0, 441]
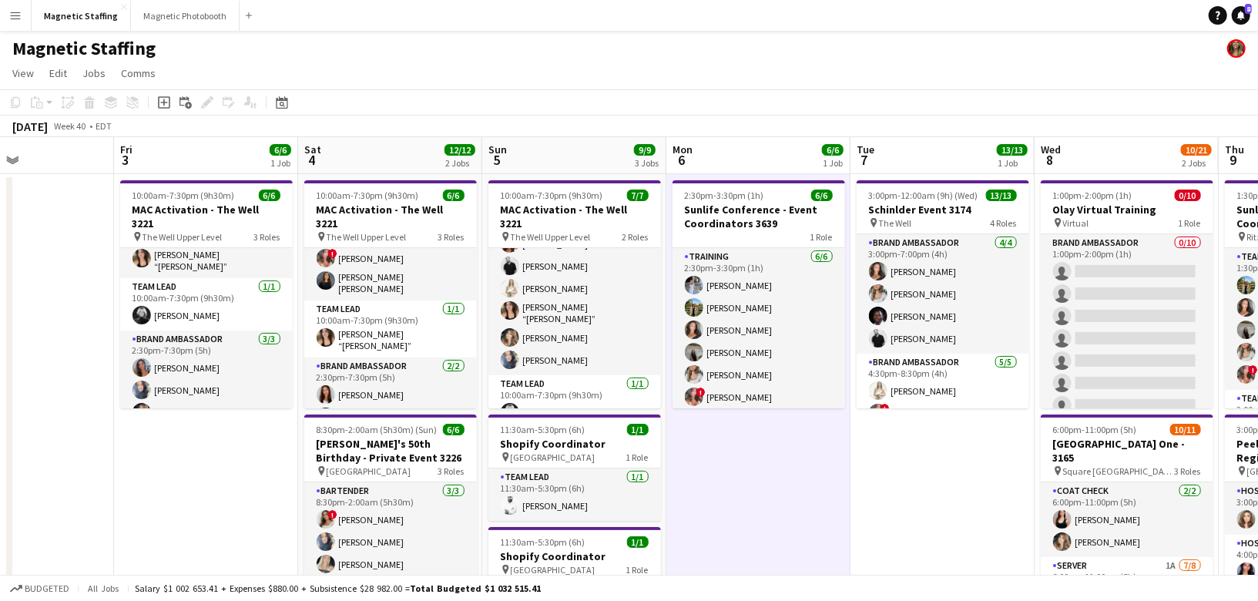
drag, startPoint x: 542, startPoint y: 314, endPoint x: 170, endPoint y: 314, distance: 371.3
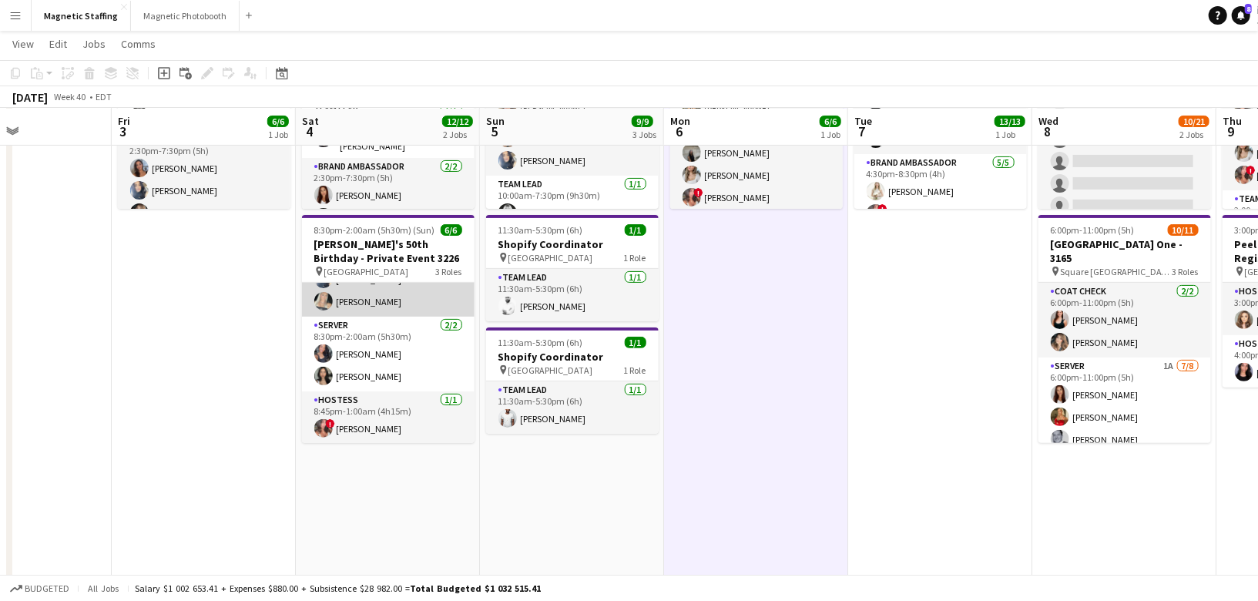
scroll to position [0, 0]
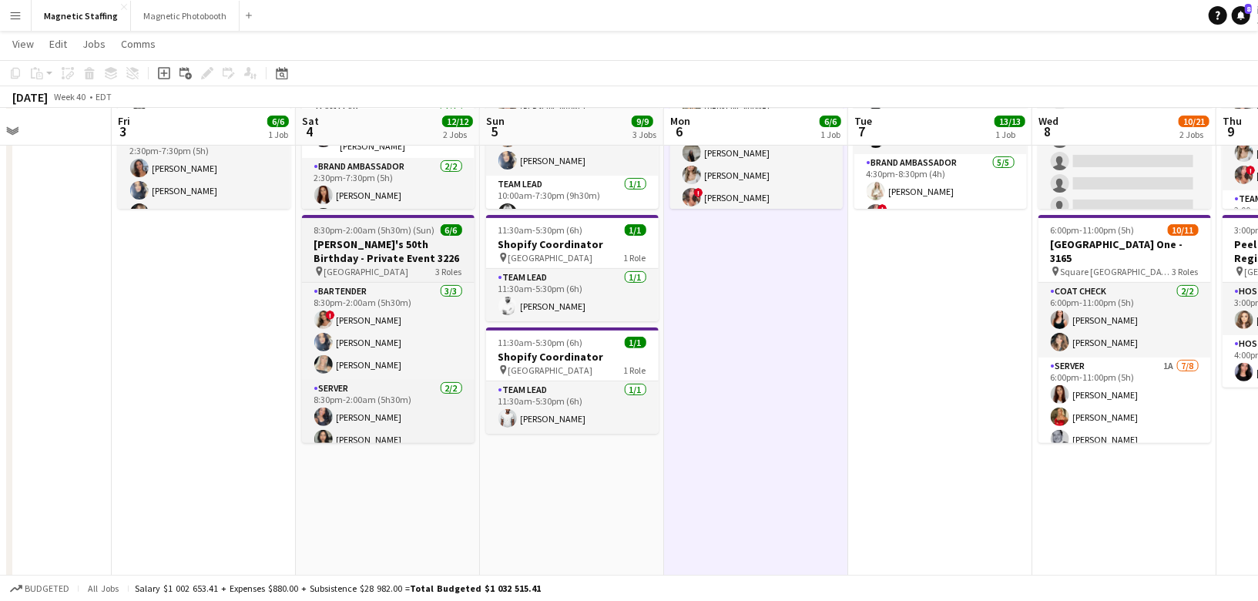
click at [384, 242] on h3 "[PERSON_NAME]'s 50th Birthday - Private Event 3226" at bounding box center [388, 251] width 173 height 28
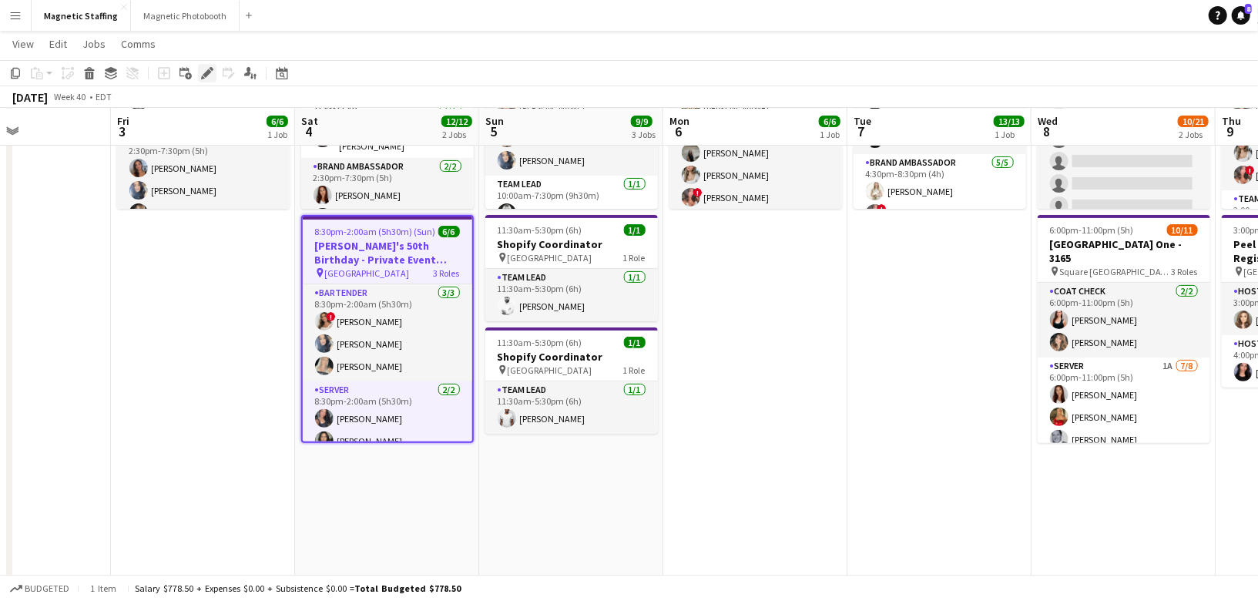
click at [205, 64] on div "Edit" at bounding box center [207, 73] width 18 height 18
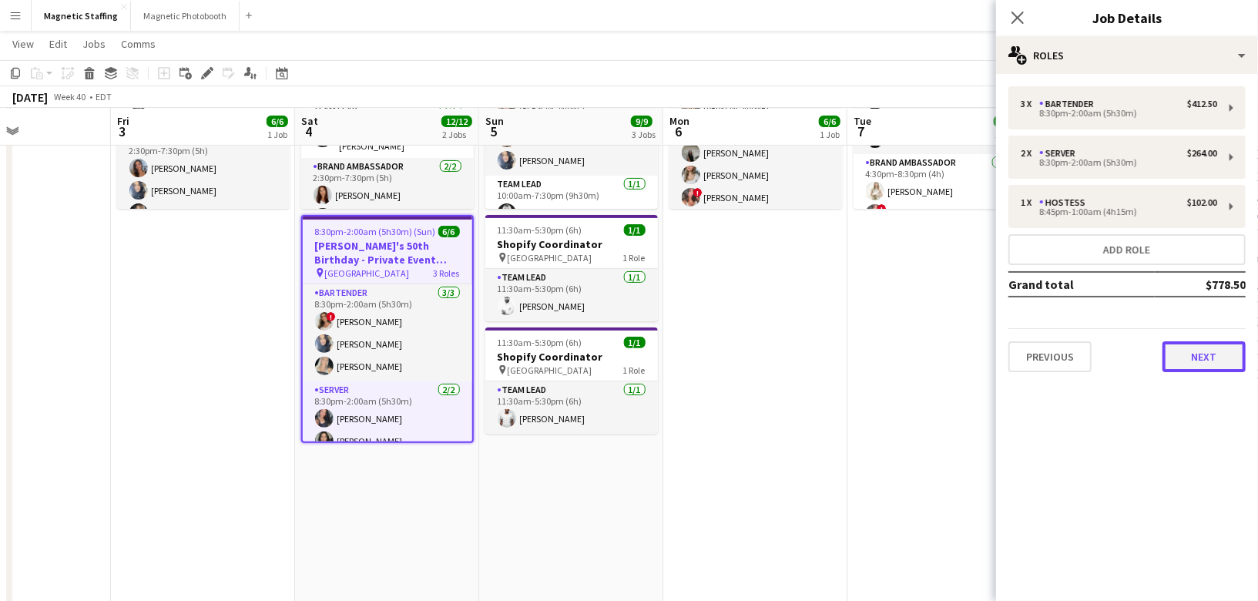
click at [1190, 349] on button "Next" at bounding box center [1204, 356] width 83 height 31
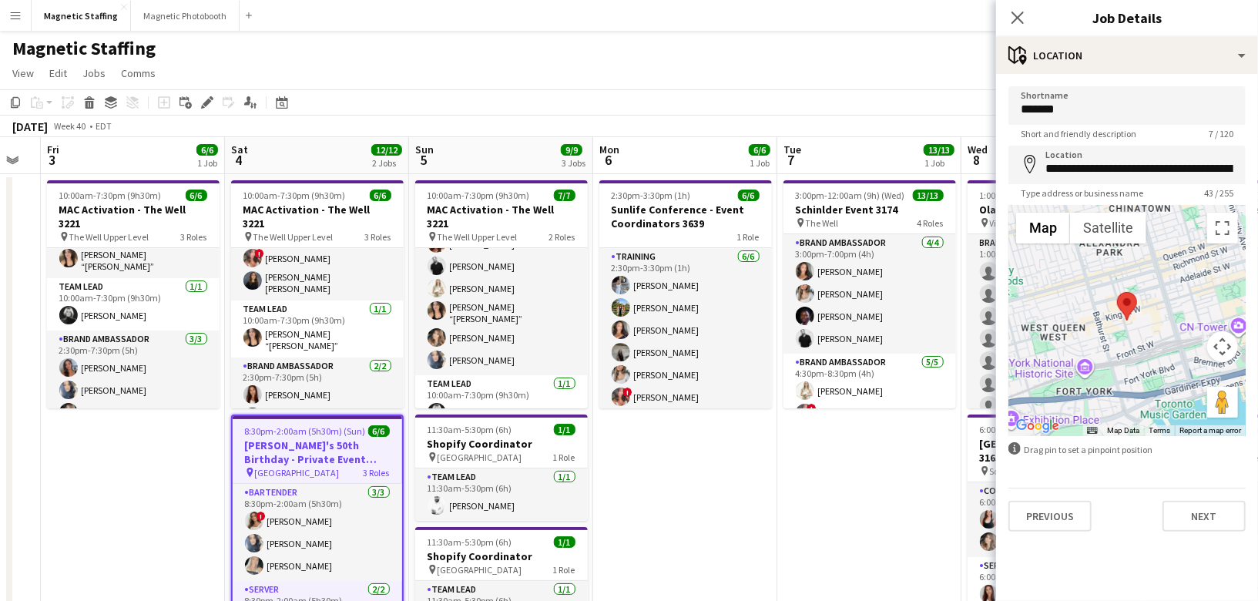
scroll to position [0, 418]
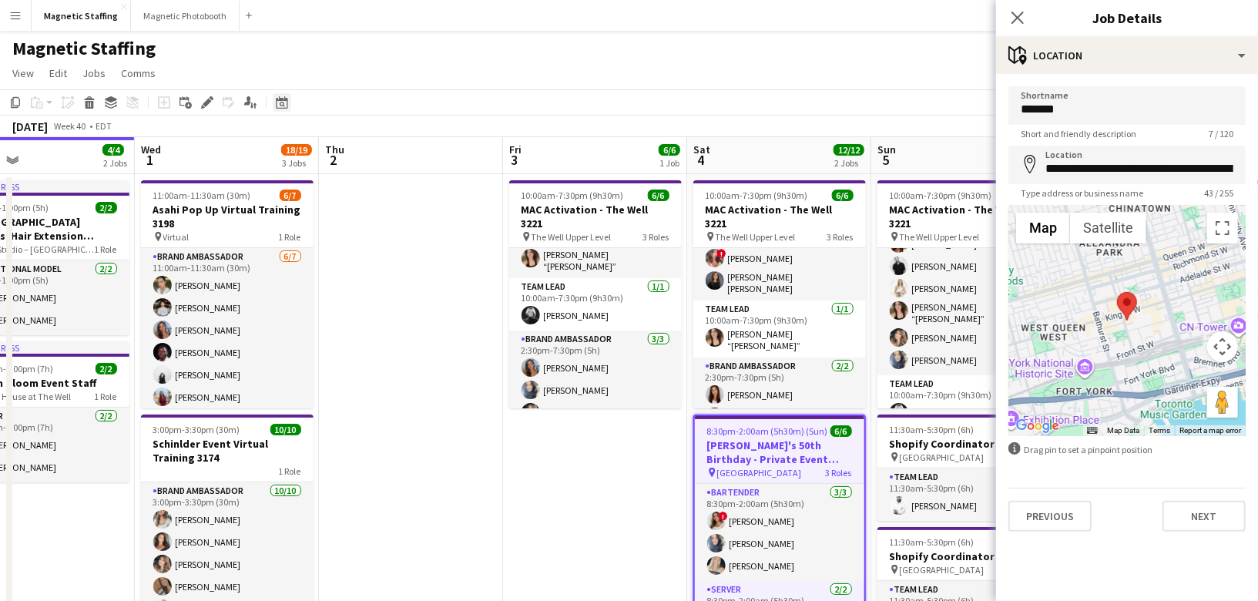
click at [284, 109] on div "Date picker" at bounding box center [282, 102] width 18 height 18
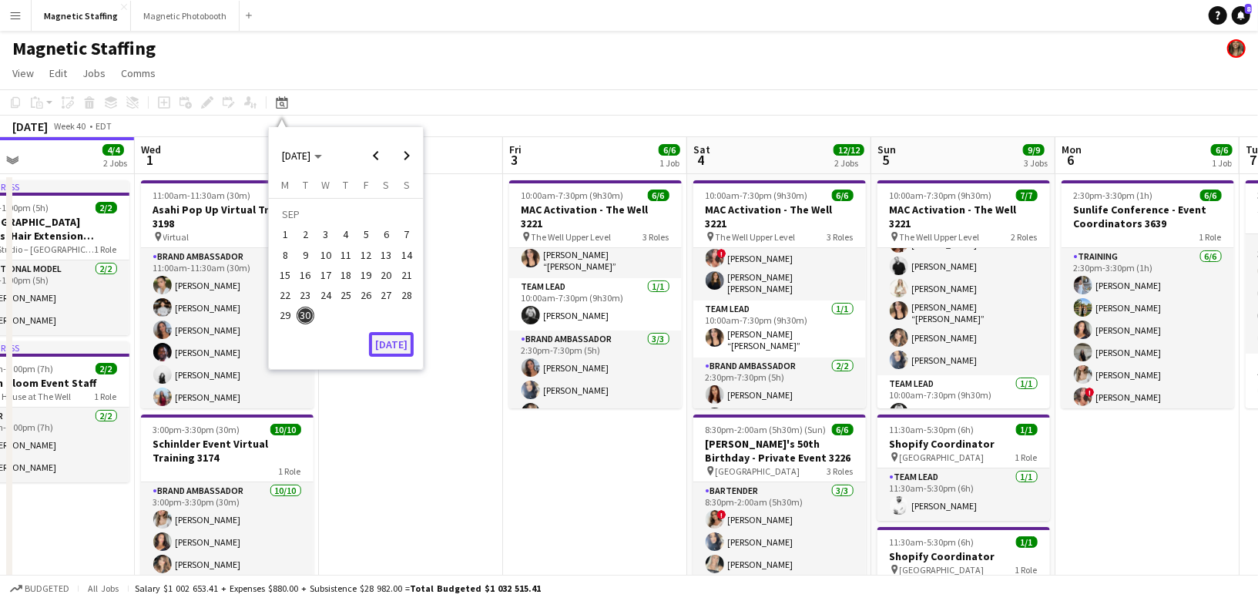
click at [394, 346] on button "[DATE]" at bounding box center [391, 344] width 45 height 25
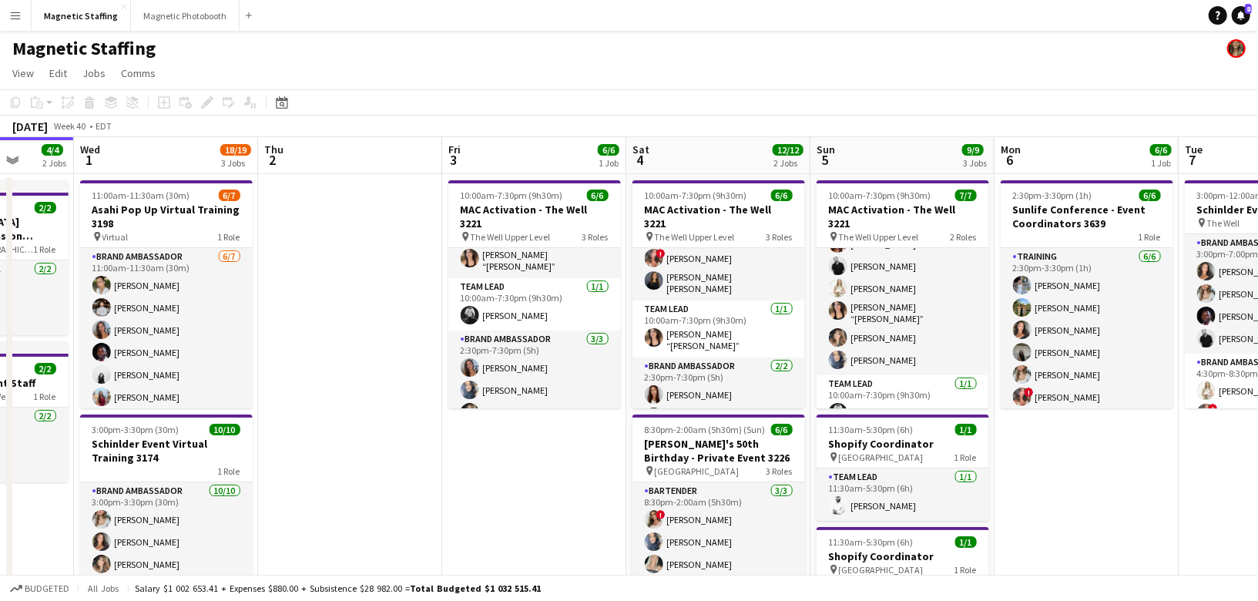
drag, startPoint x: 658, startPoint y: 351, endPoint x: 321, endPoint y: 355, distance: 336.7
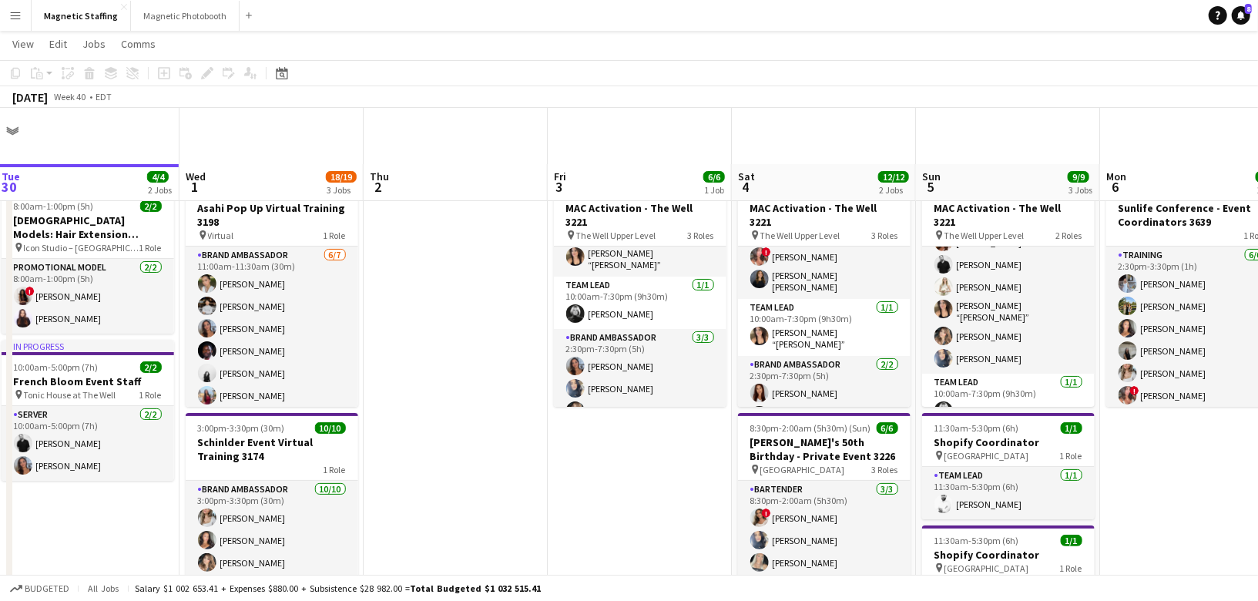
scroll to position [220, 0]
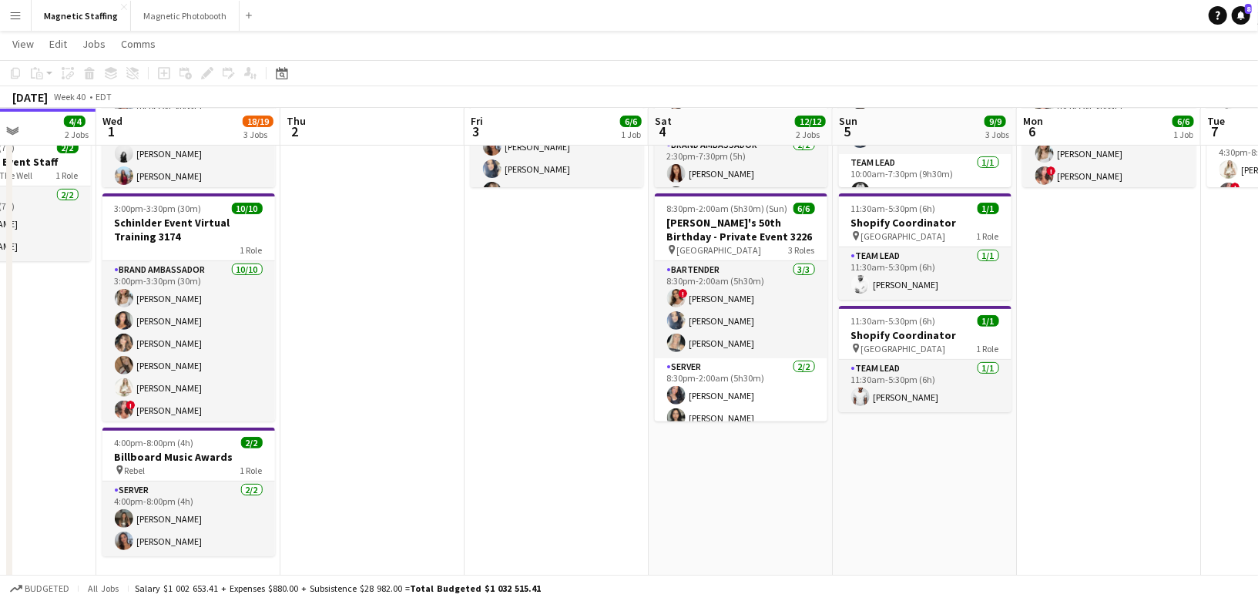
drag, startPoint x: 613, startPoint y: 405, endPoint x: 317, endPoint y: 405, distance: 296.6
click at [325, 405] on app-calendar-viewport "Sat 27 11/11 5 Jobs Sun 28 18/19 4 Jobs Mon 29 Tue 30 4/4 2 Jobs Wed 1 18/19 3 …" at bounding box center [629, 394] width 1258 height 1106
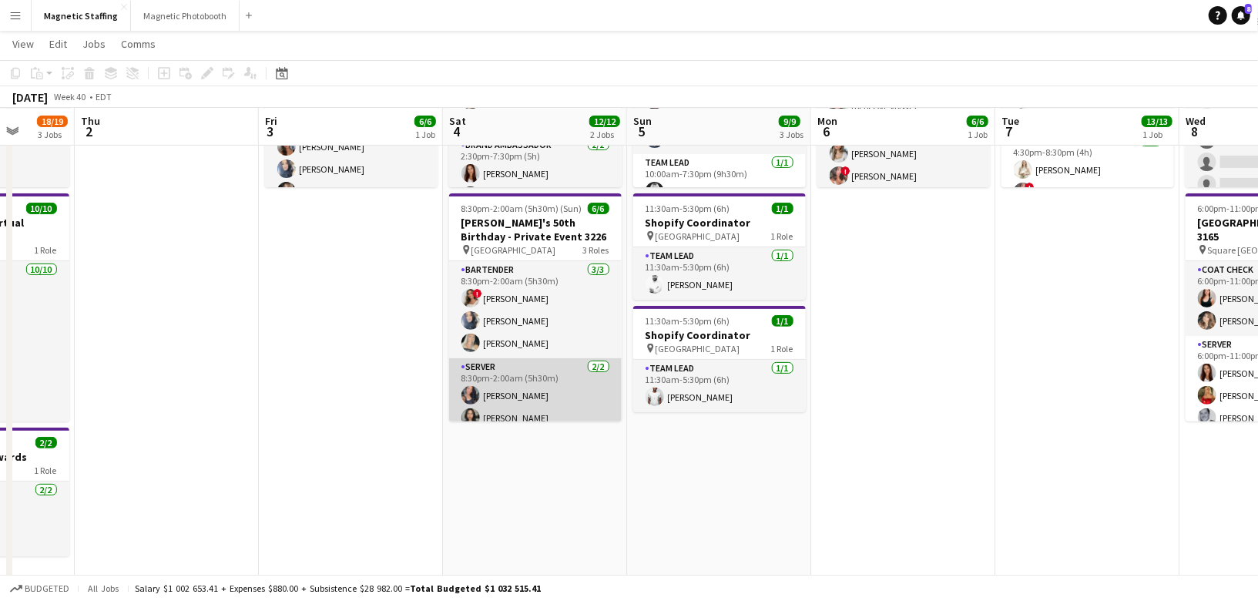
scroll to position [63, 0]
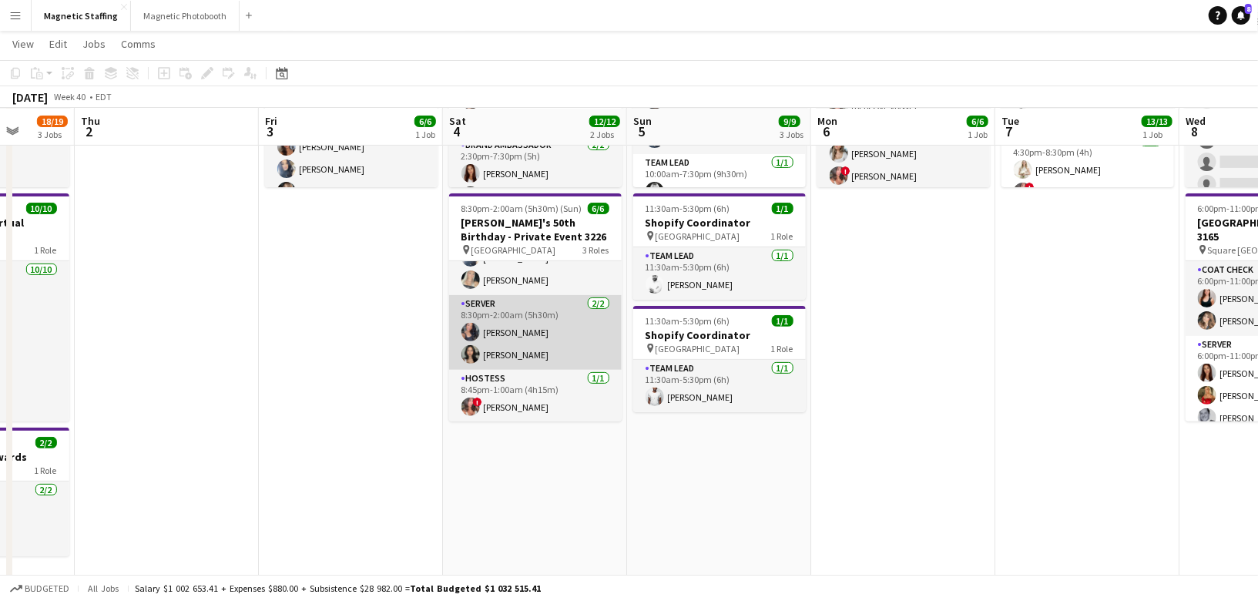
click at [548, 361] on app-card-role "Server [DATE] 8:30pm-2:00am (5h30m) [PERSON_NAME] [PERSON_NAME]" at bounding box center [535, 332] width 173 height 75
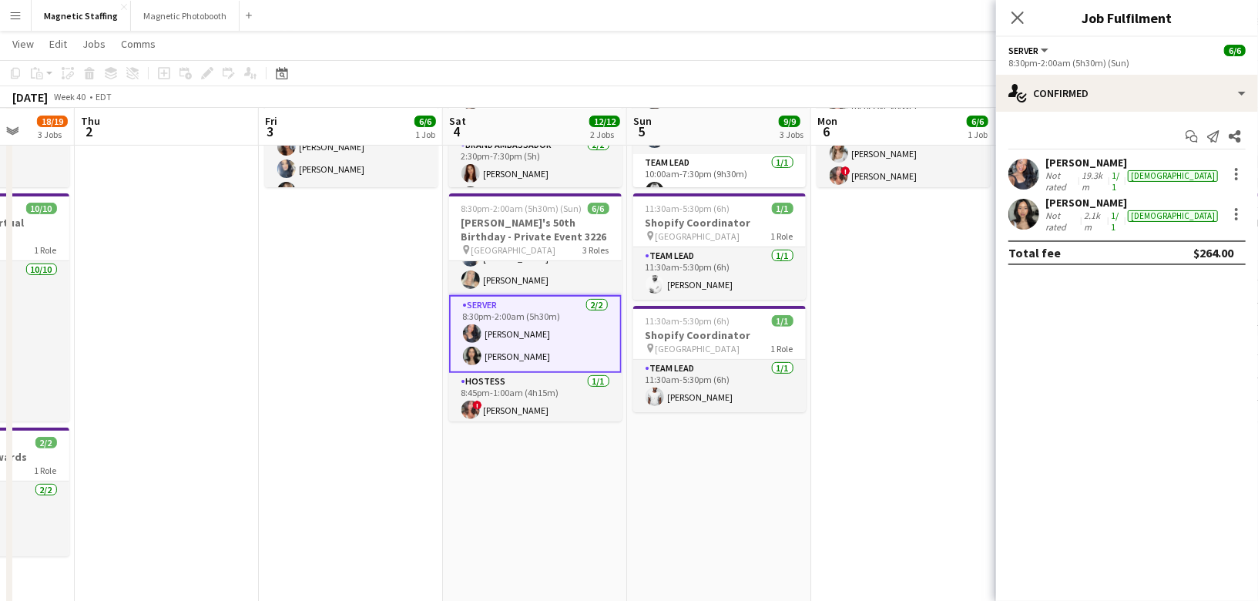
click at [1028, 204] on app-user-avatar at bounding box center [1023, 214] width 31 height 31
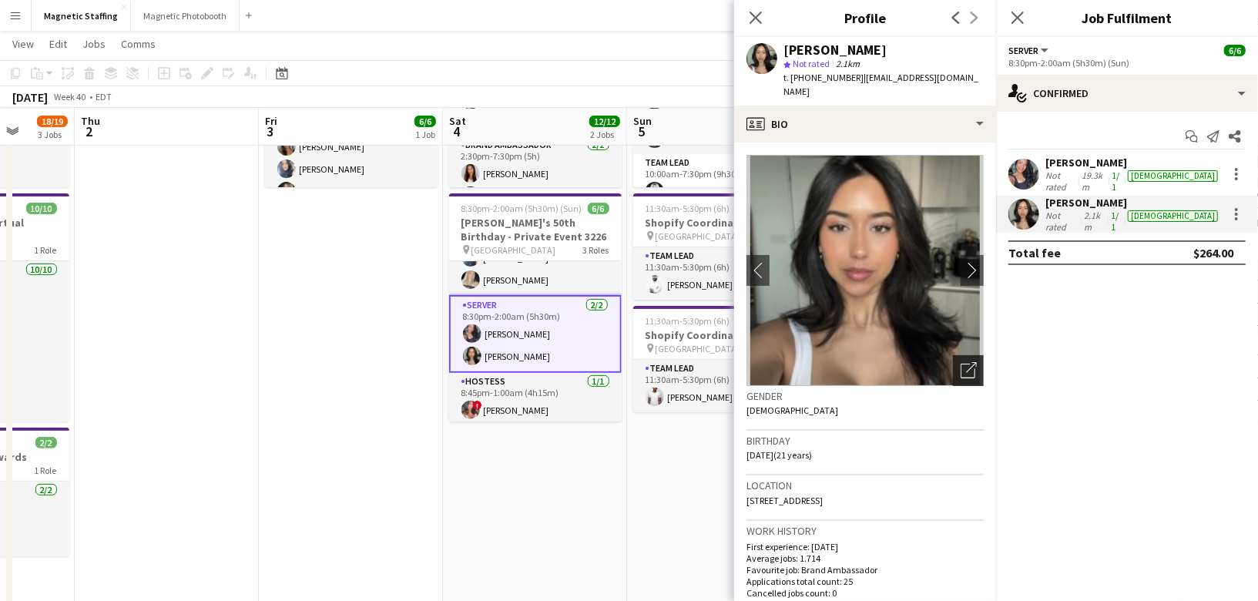
click at [961, 362] on icon "Open photos pop-in" at bounding box center [969, 370] width 16 height 16
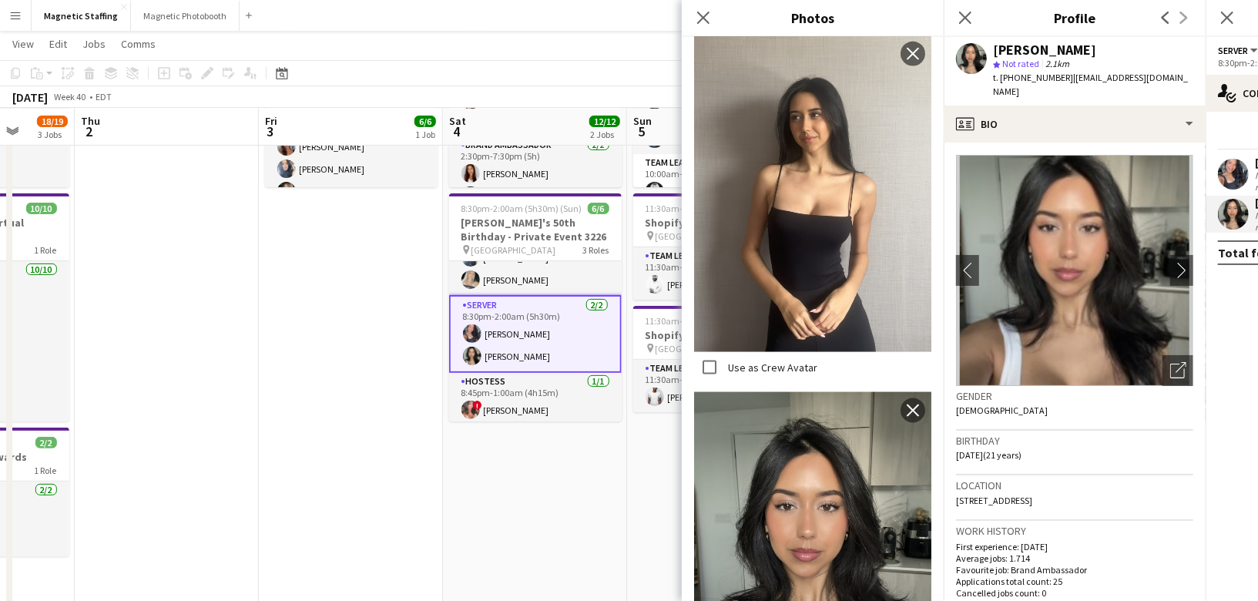
scroll to position [1546, 0]
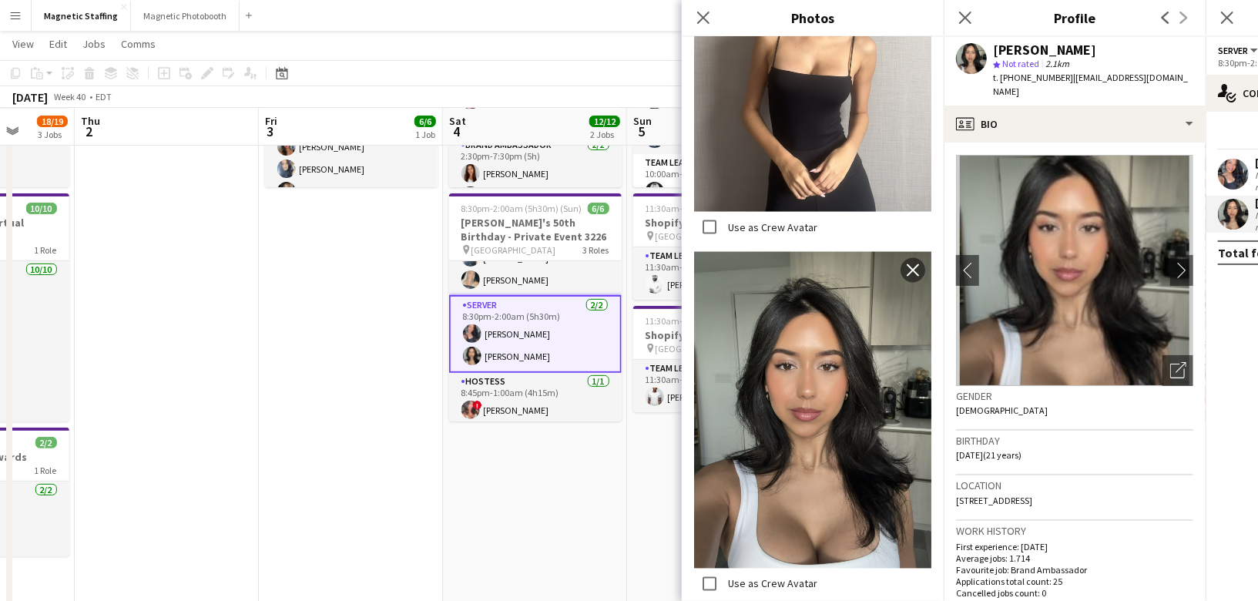
drag, startPoint x: 780, startPoint y: 358, endPoint x: 827, endPoint y: 382, distance: 52.7
click at [0, 0] on body "Menu Boards Boards Boards All jobs Status Workforce Workforce My Workforce Recr…" at bounding box center [629, 376] width 1258 height 1193
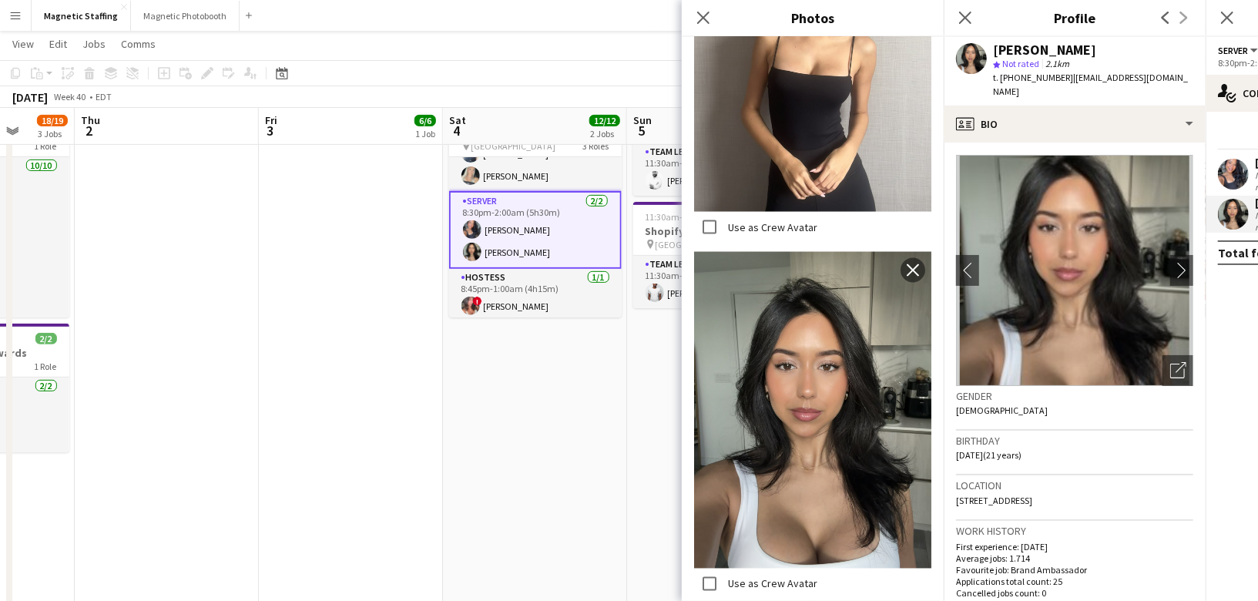
scroll to position [321, 0]
click at [383, 418] on app-date-cell "10:00am-7:30pm (9h30m) 6/6 MAC Activation - The Well 3221 pin The Well Upper Le…" at bounding box center [351, 312] width 184 height 923
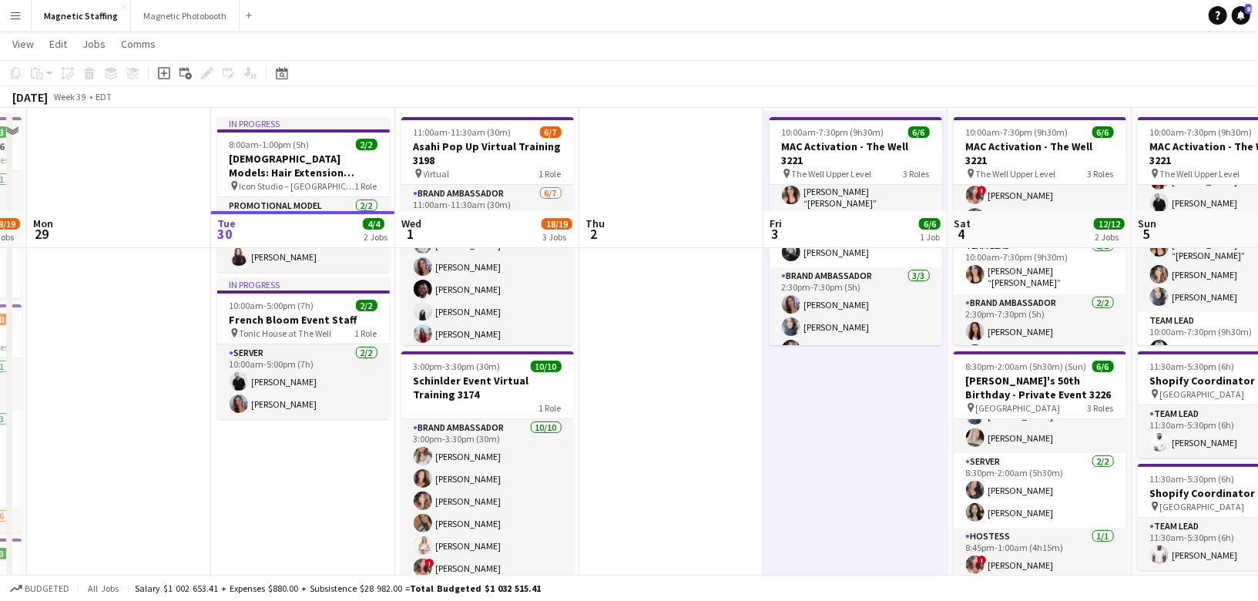
scroll to position [0, 0]
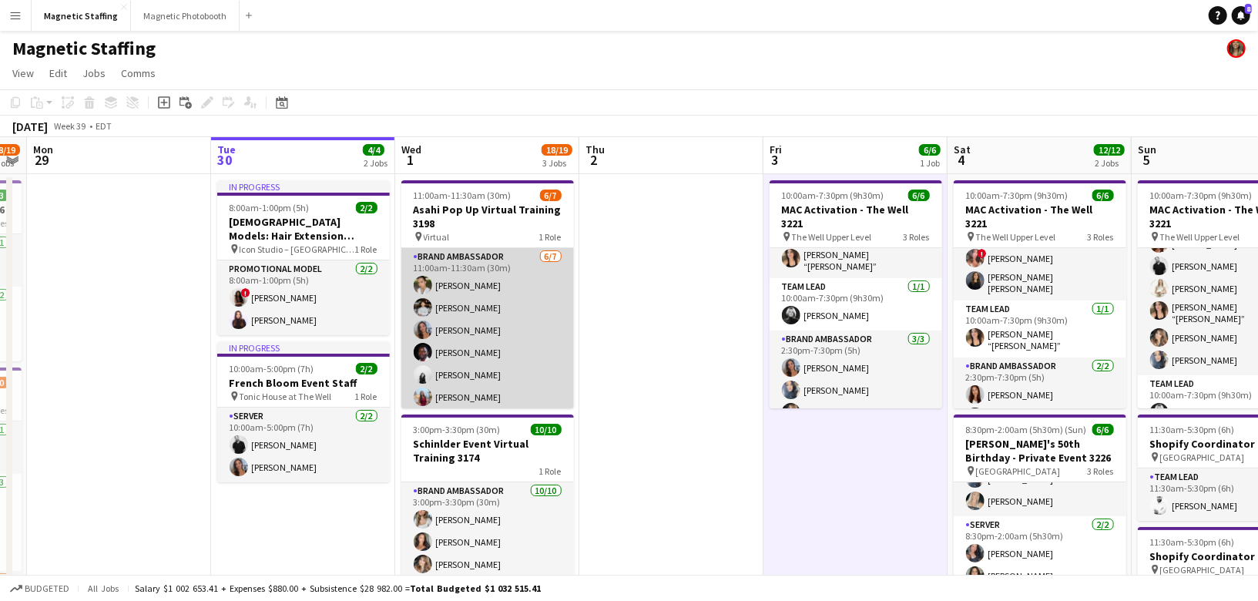
click at [522, 351] on app-card-role "Brand Ambassador [DATE] 11:00am-11:30am (30m) [PERSON_NAME] [PERSON_NAME] [PERS…" at bounding box center [487, 341] width 173 height 186
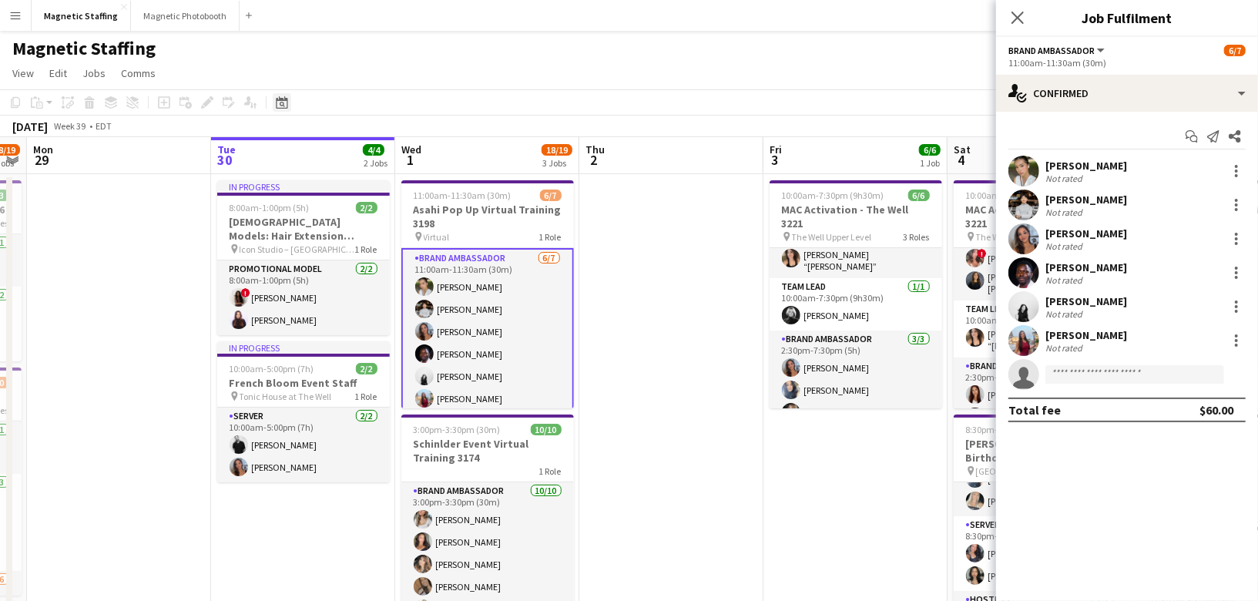
click at [287, 100] on icon "Date picker" at bounding box center [282, 102] width 12 height 12
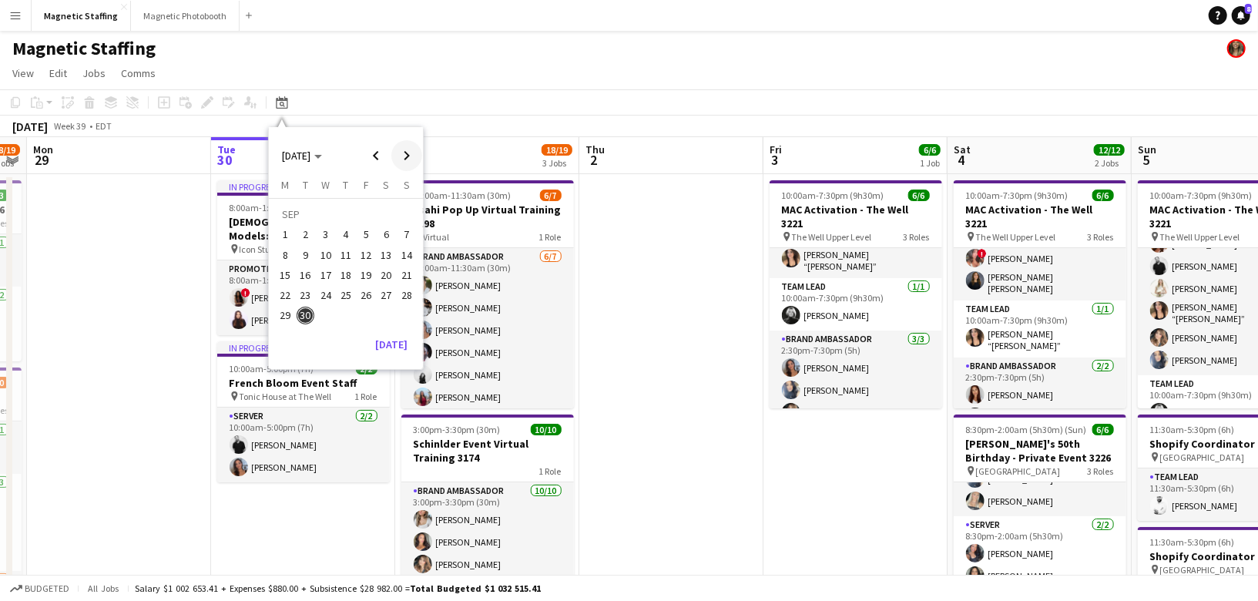
click at [410, 163] on span "Next month" at bounding box center [406, 155] width 31 height 31
click at [302, 236] on span "4" at bounding box center [306, 239] width 18 height 18
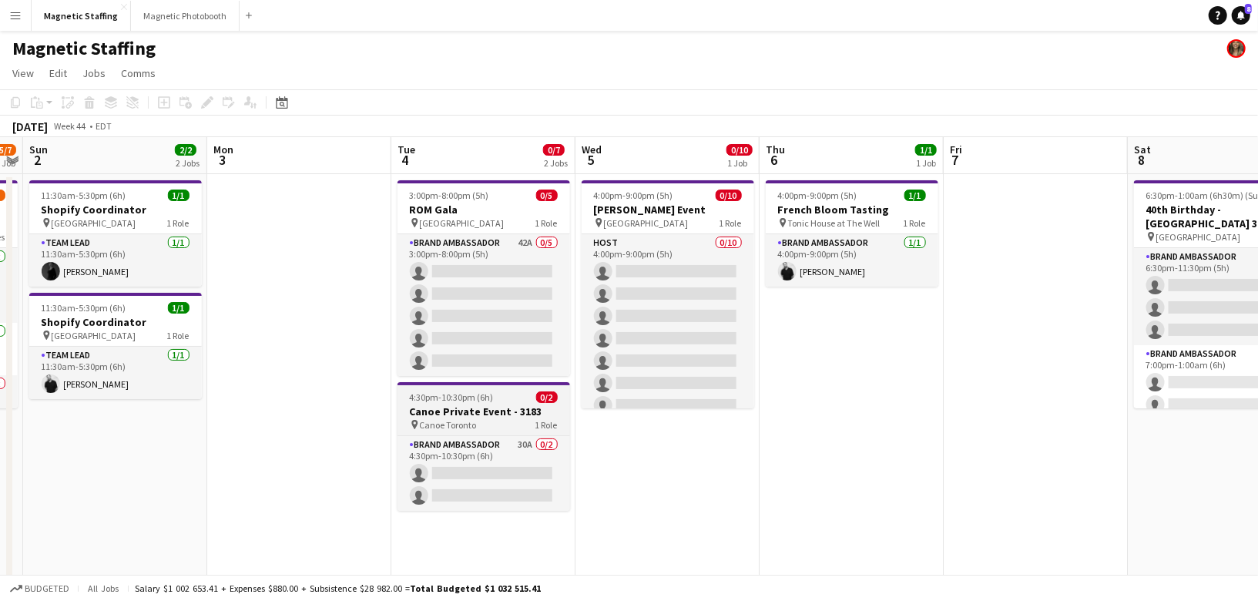
click at [454, 414] on h3 "Canoe Private Event - 3183" at bounding box center [484, 411] width 173 height 14
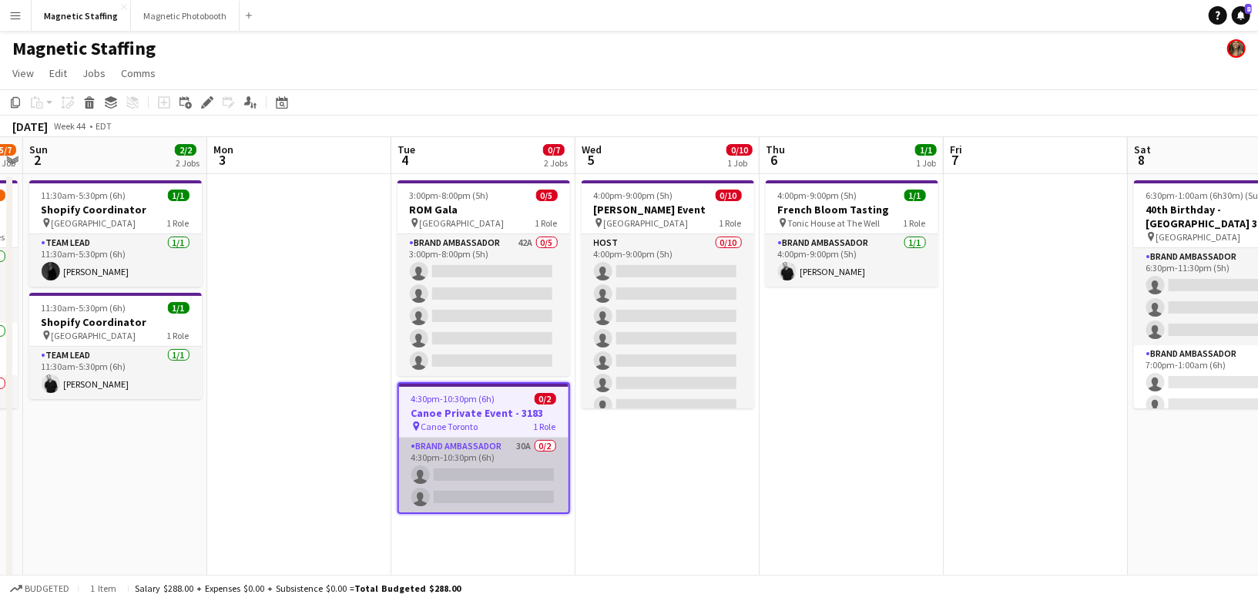
click at [451, 468] on app-card-role "Brand Ambassador 30A 0/2 4:30pm-10:30pm (6h) single-neutral-actions single-neut…" at bounding box center [483, 475] width 169 height 75
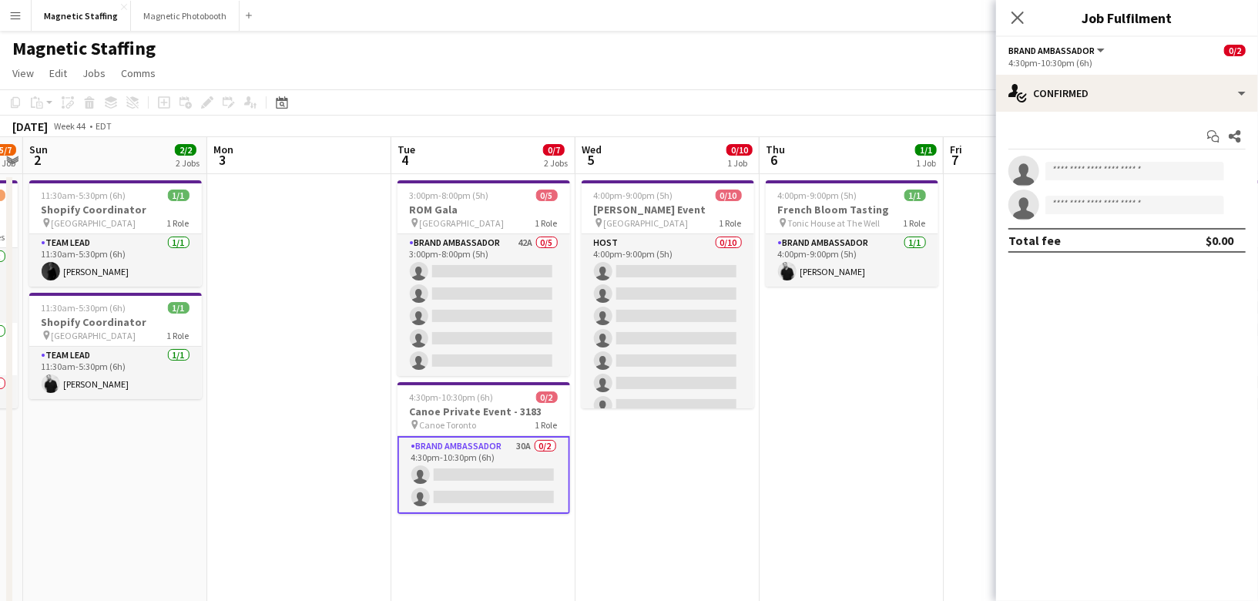
click at [451, 468] on app-card-role "Brand Ambassador 30A 0/2 4:30pm-10:30pm (6h) single-neutral-actions single-neut…" at bounding box center [484, 475] width 173 height 78
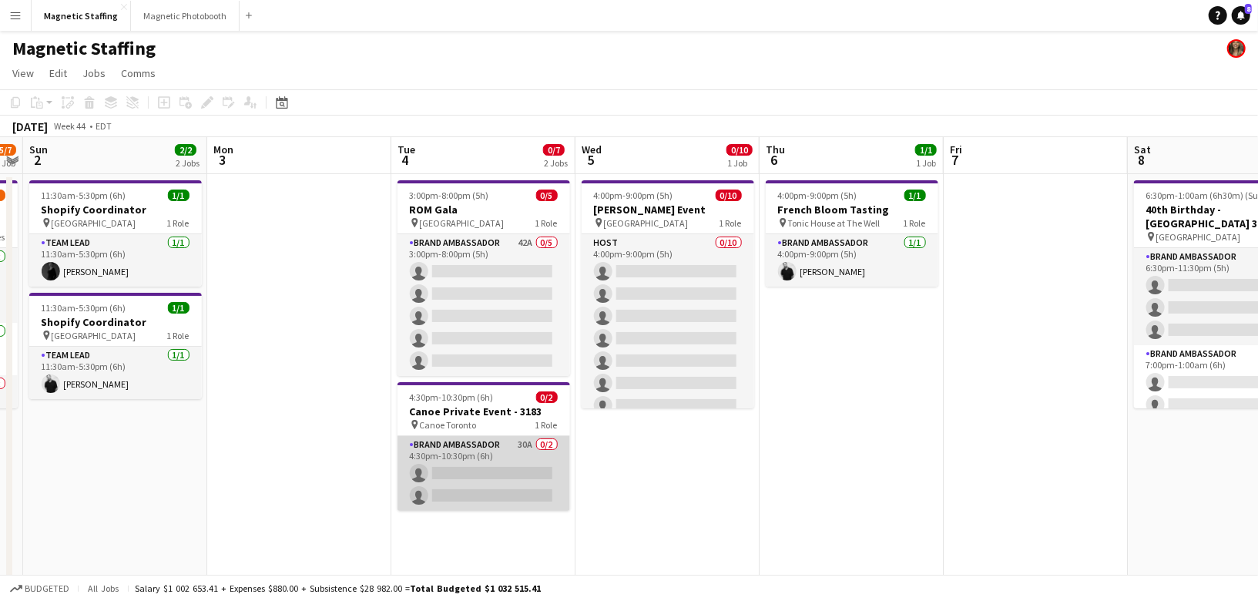
click at [461, 471] on app-card-role "Brand Ambassador 30A 0/2 4:30pm-10:30pm (6h) single-neutral-actions single-neut…" at bounding box center [484, 473] width 173 height 75
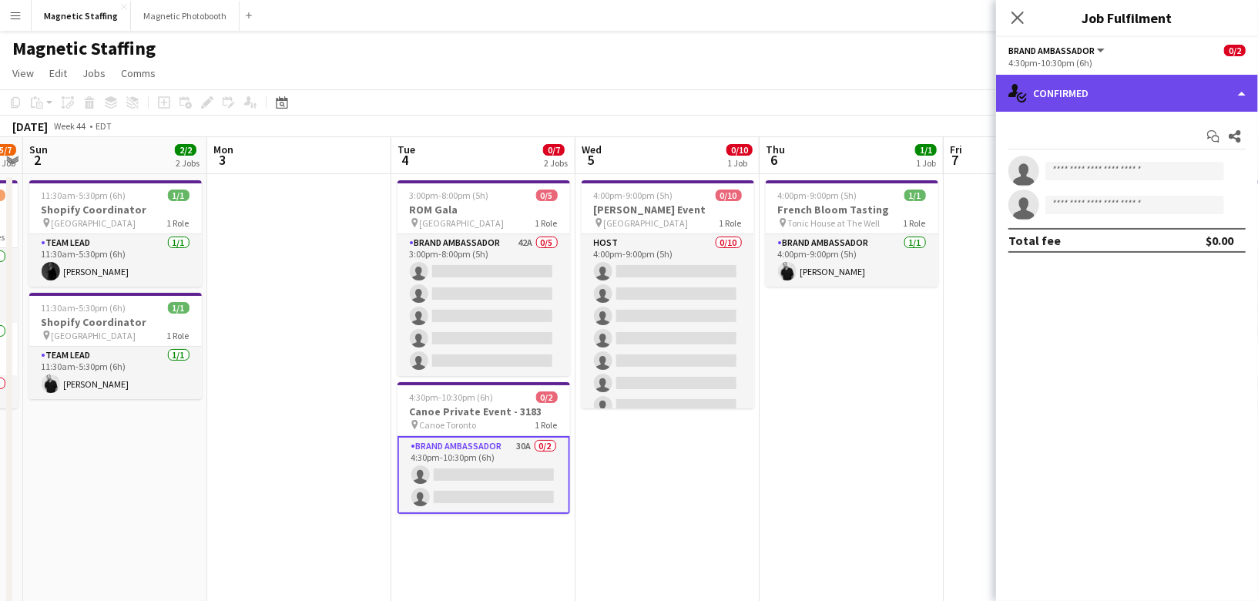
click at [1135, 87] on div "single-neutral-actions-check-2 Confirmed" at bounding box center [1127, 93] width 262 height 37
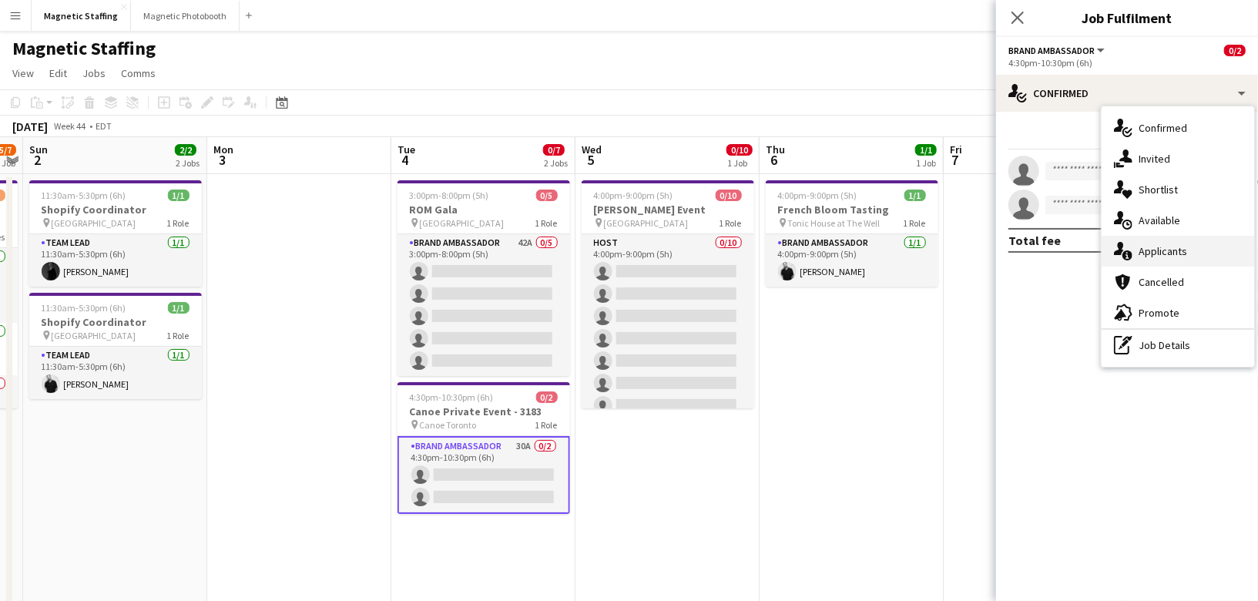
click at [1131, 252] on icon at bounding box center [1127, 255] width 10 height 10
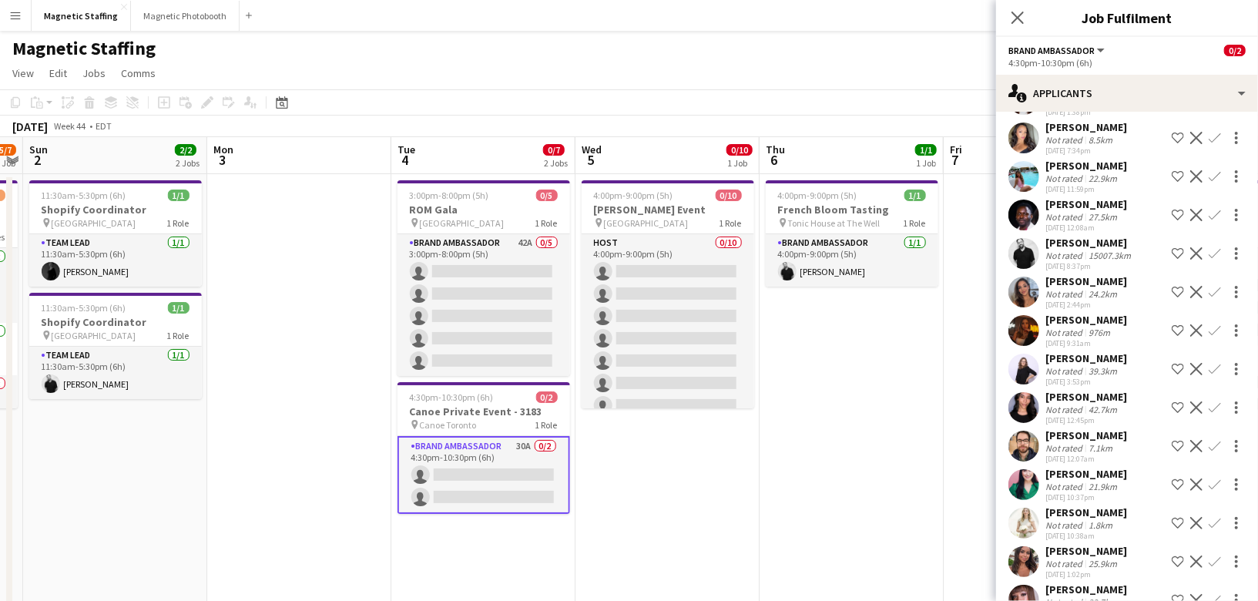
scroll to position [402, 0]
click at [1212, 285] on app-icon "Confirm" at bounding box center [1215, 291] width 12 height 12
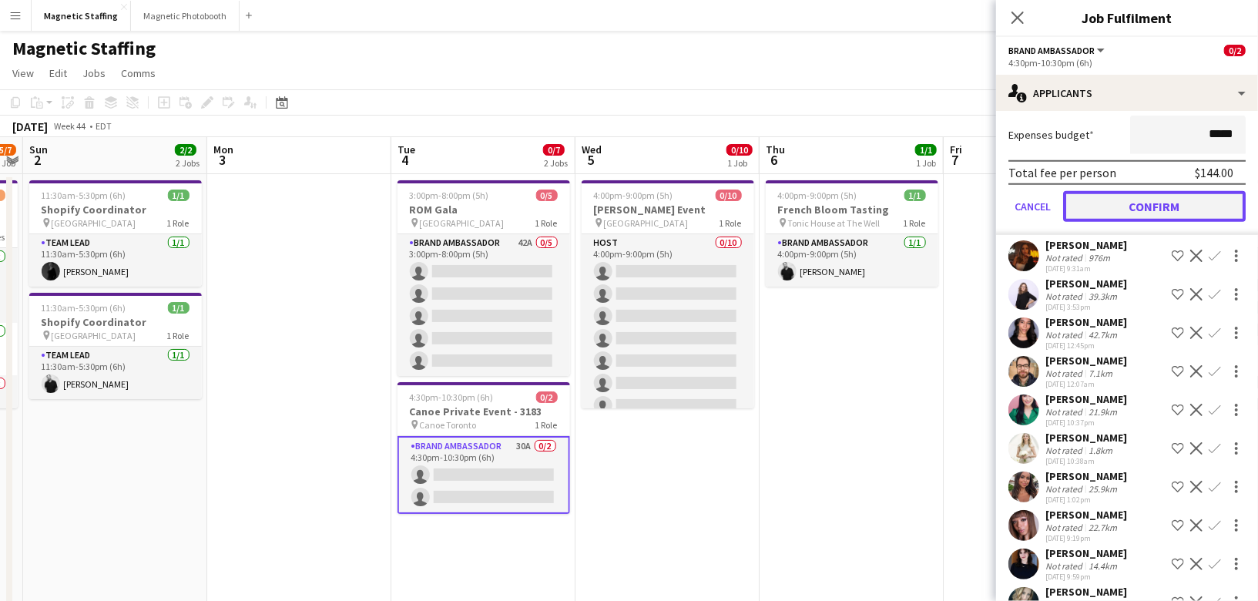
click at [1152, 191] on button "Confirm" at bounding box center [1154, 206] width 183 height 31
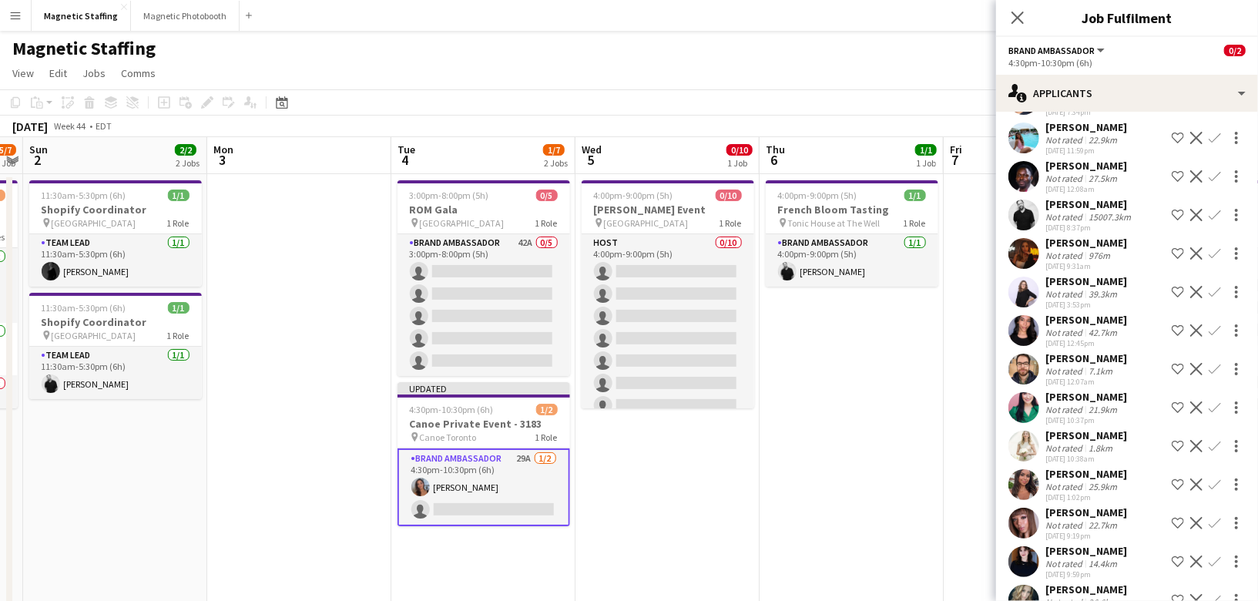
click at [1210, 324] on app-icon "Confirm" at bounding box center [1215, 330] width 12 height 12
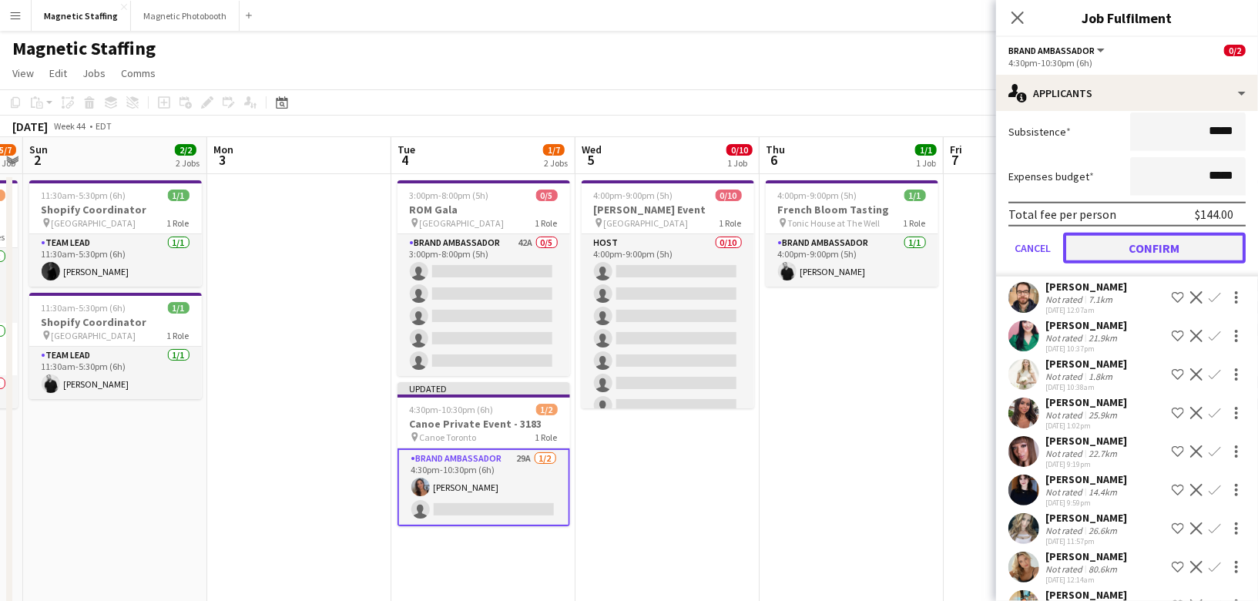
click at [1150, 233] on button "Confirm" at bounding box center [1154, 248] width 183 height 31
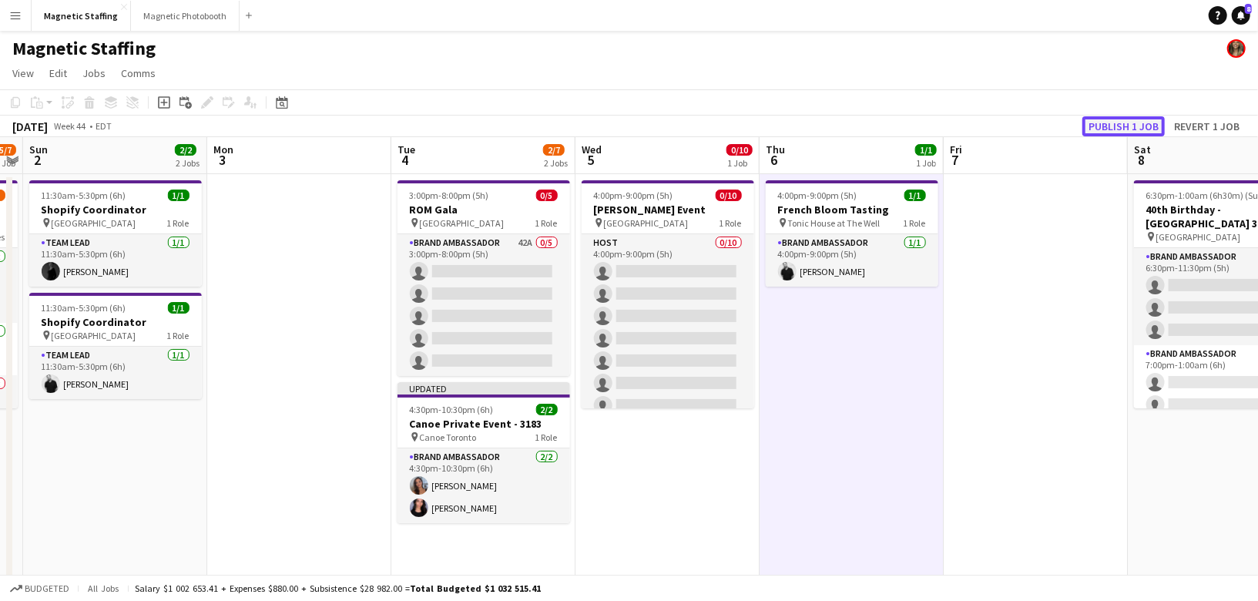
click at [1119, 117] on button "Publish 1 job" at bounding box center [1123, 126] width 82 height 20
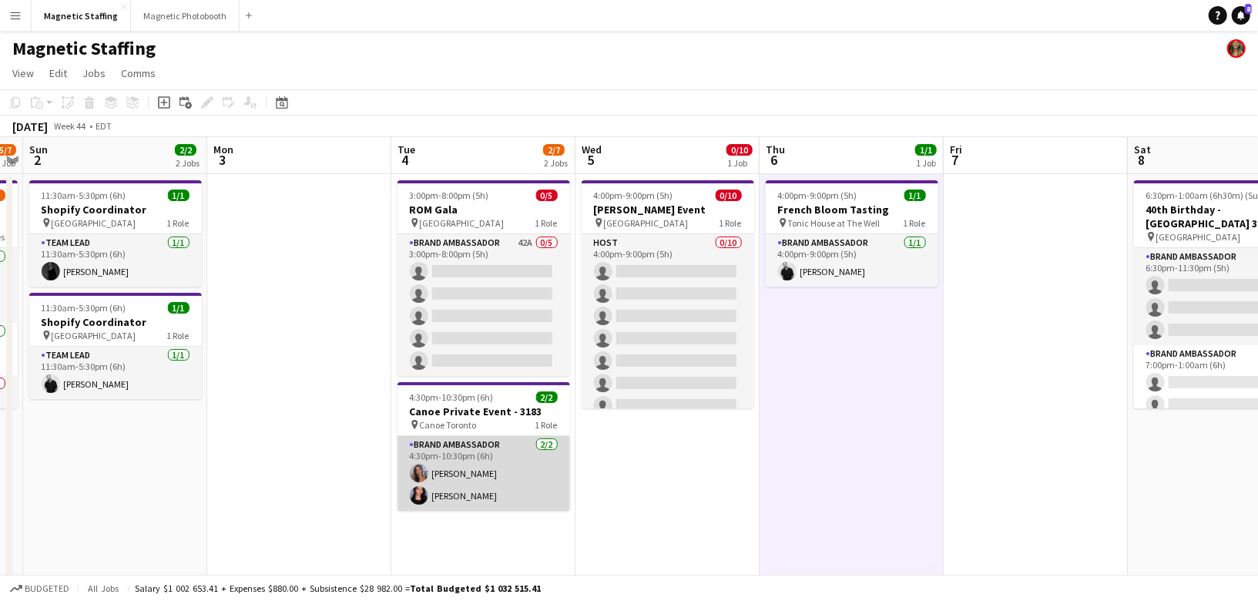
click at [437, 436] on app-card-role "Brand Ambassador [DATE] 4:30pm-10:30pm (6h) [PERSON_NAME] [PERSON_NAME]" at bounding box center [484, 473] width 173 height 75
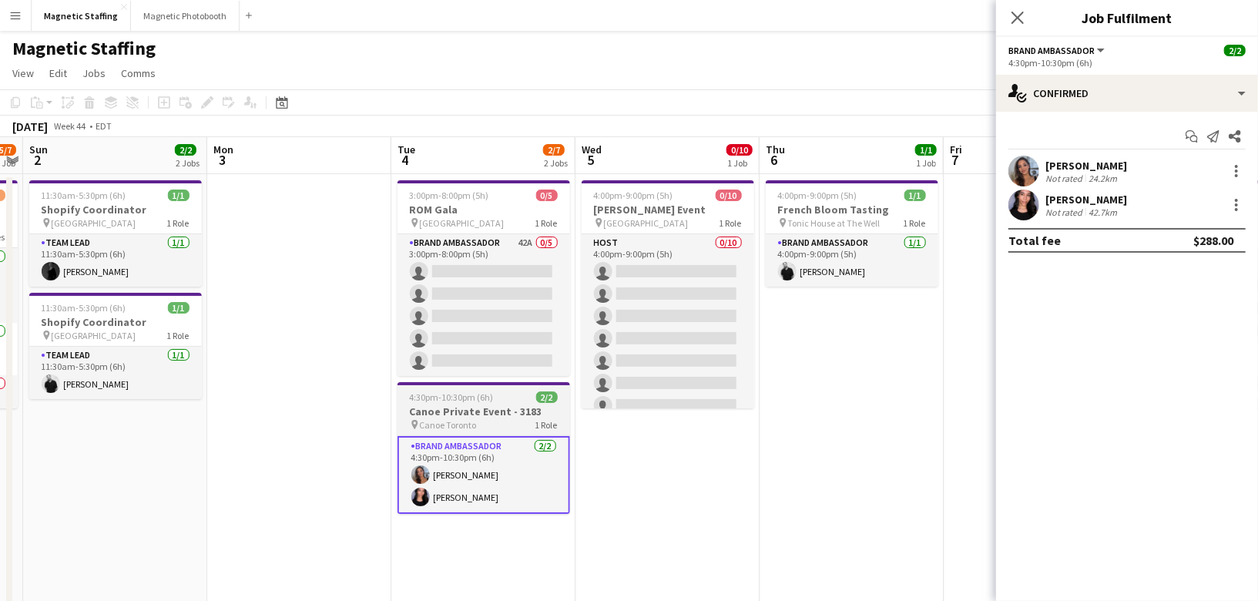
click at [436, 421] on span "Canoe Toronto" at bounding box center [448, 425] width 57 height 12
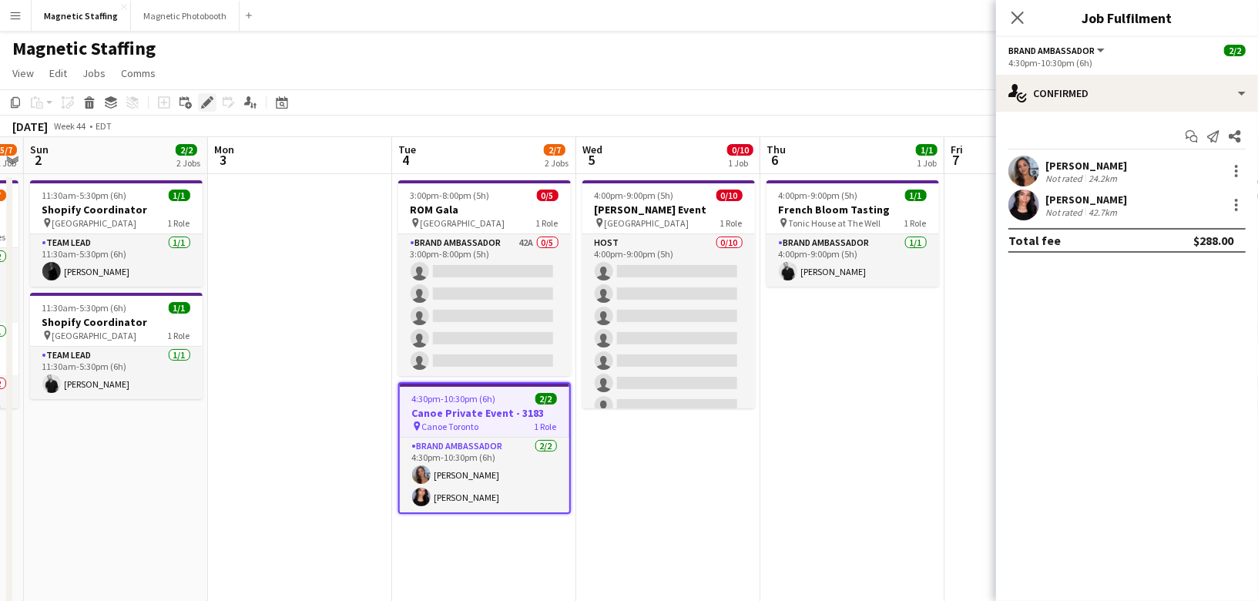
click at [209, 105] on icon "Edit" at bounding box center [207, 102] width 12 height 12
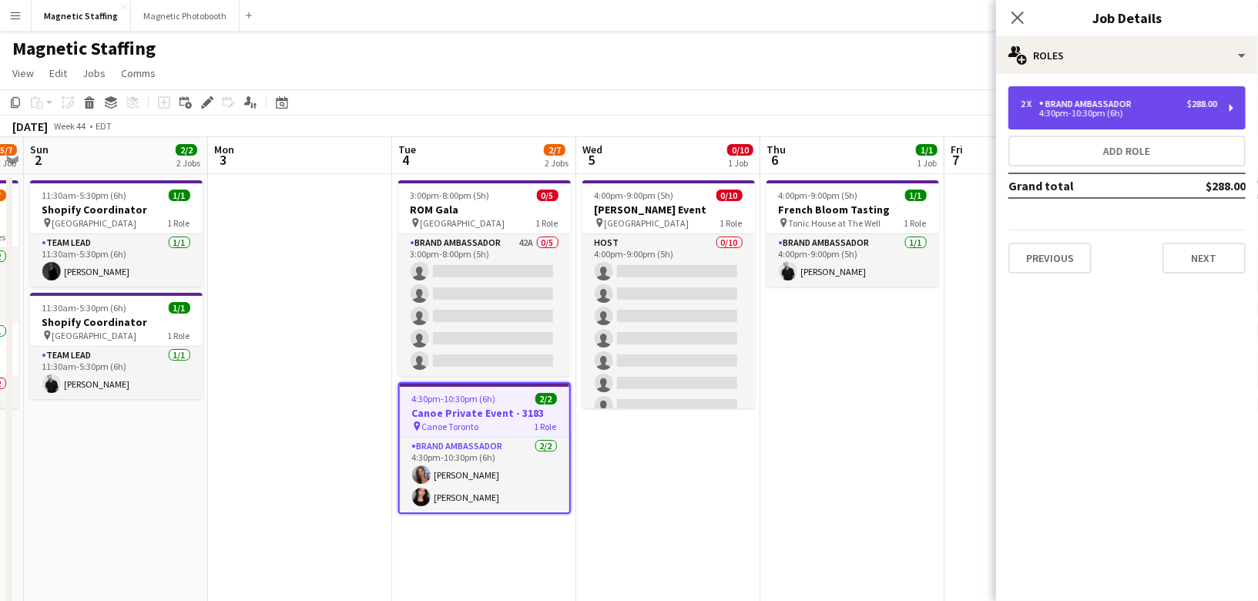
click at [1184, 91] on div "2 x Brand Ambassador $288.00 4:30pm-10:30pm (6h)" at bounding box center [1126, 107] width 237 height 43
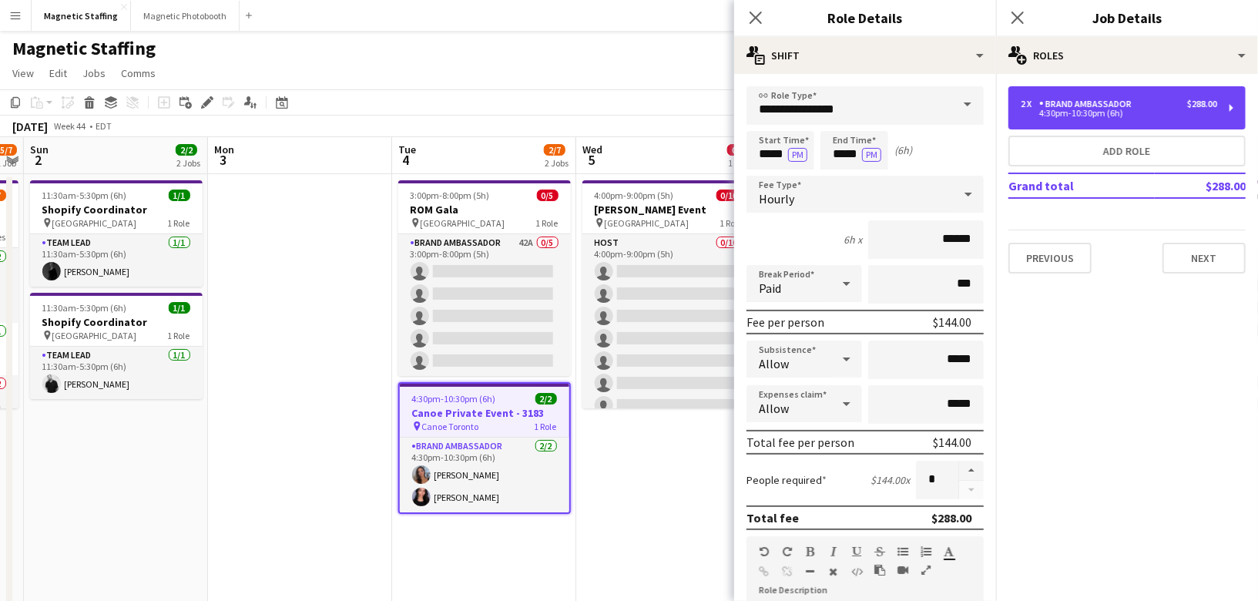
scroll to position [438, 0]
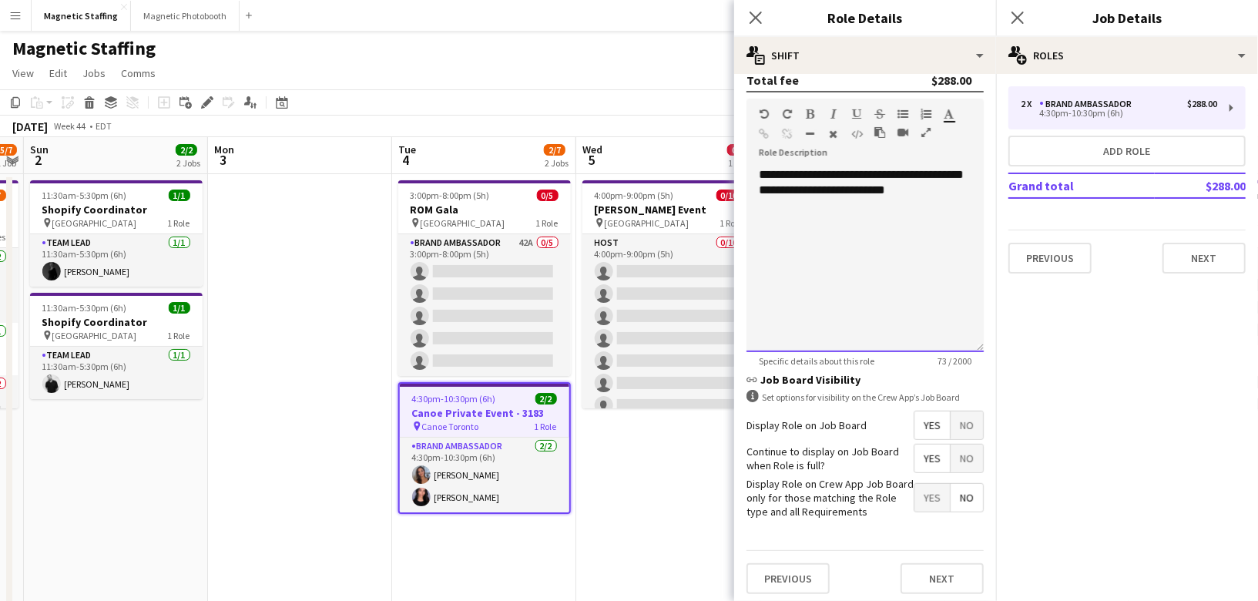
click at [760, 172] on div "**********" at bounding box center [865, 259] width 237 height 185
click at [918, 572] on button "Next" at bounding box center [942, 578] width 83 height 31
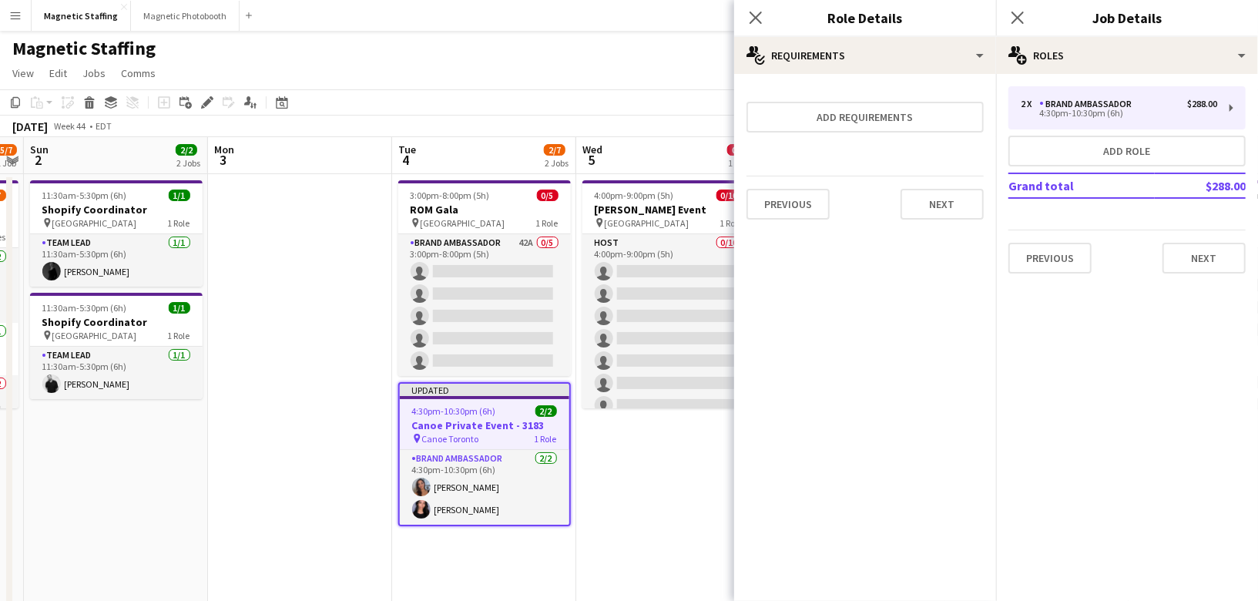
scroll to position [0, 0]
click at [948, 194] on button "Next" at bounding box center [942, 204] width 83 height 31
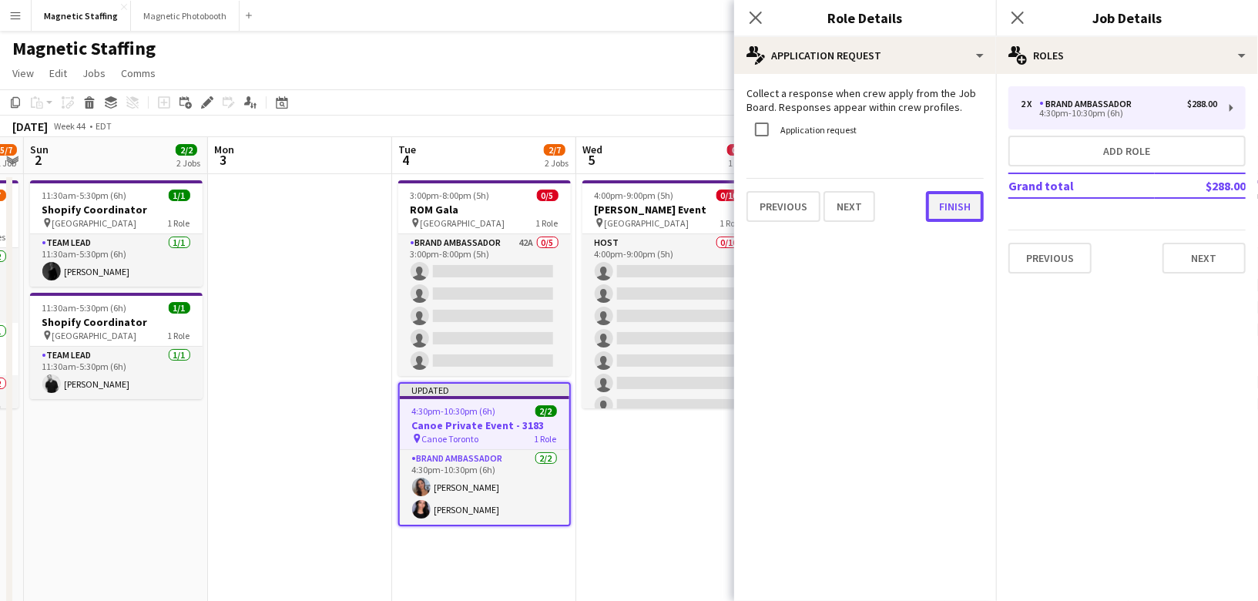
click at [949, 203] on button "Finish" at bounding box center [955, 206] width 58 height 31
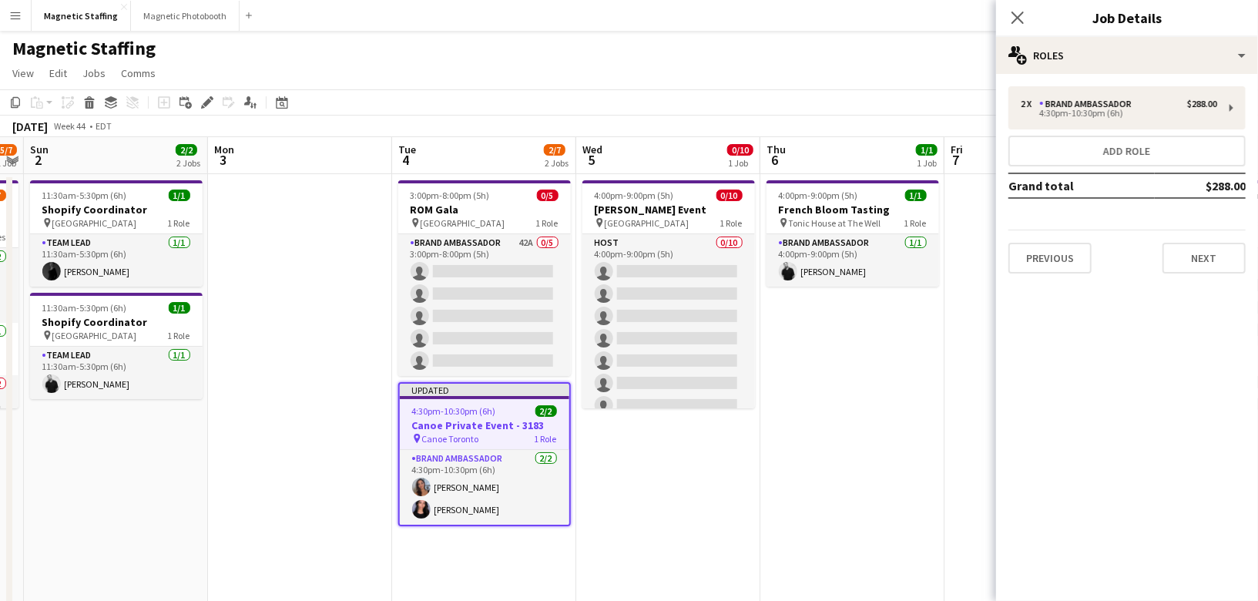
click at [953, 110] on app-toolbar "Copy Paste Paste Command V Paste with crew Command Shift V Paste linked Job [GE…" at bounding box center [629, 102] width 1258 height 26
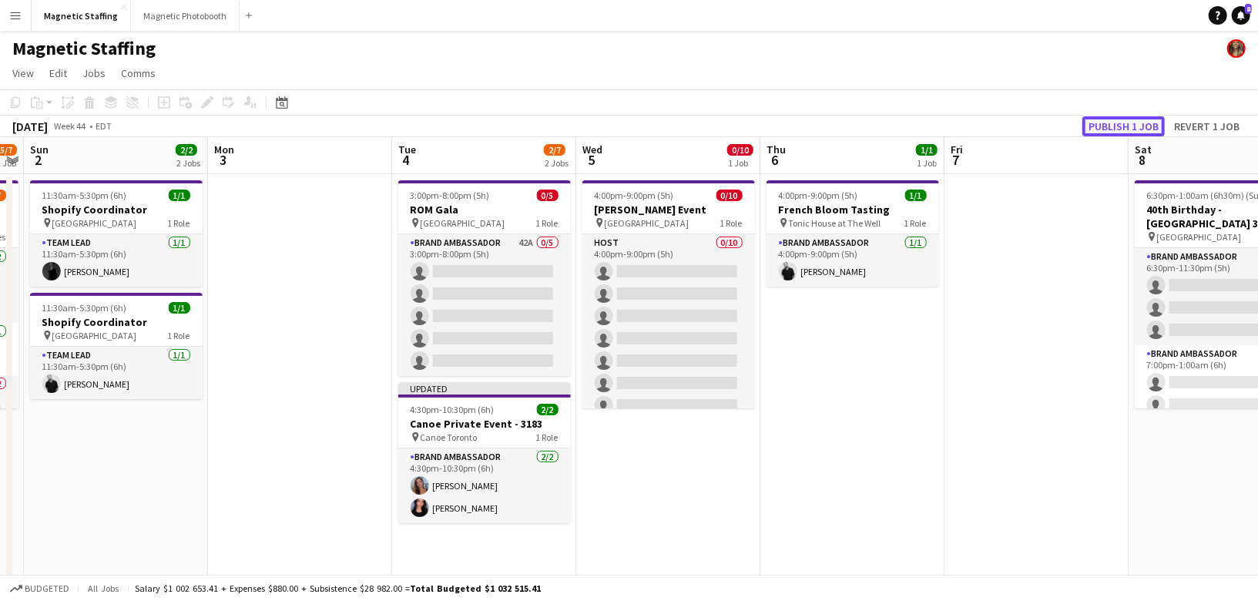
click at [1113, 130] on button "Publish 1 job" at bounding box center [1123, 126] width 82 height 20
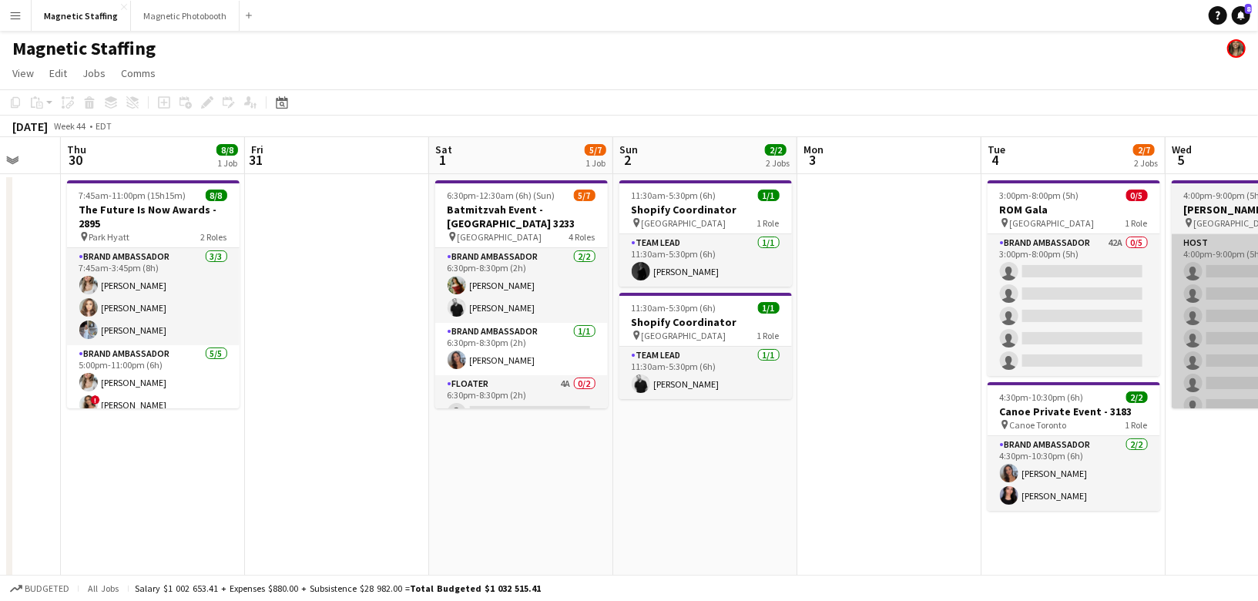
scroll to position [0, 404]
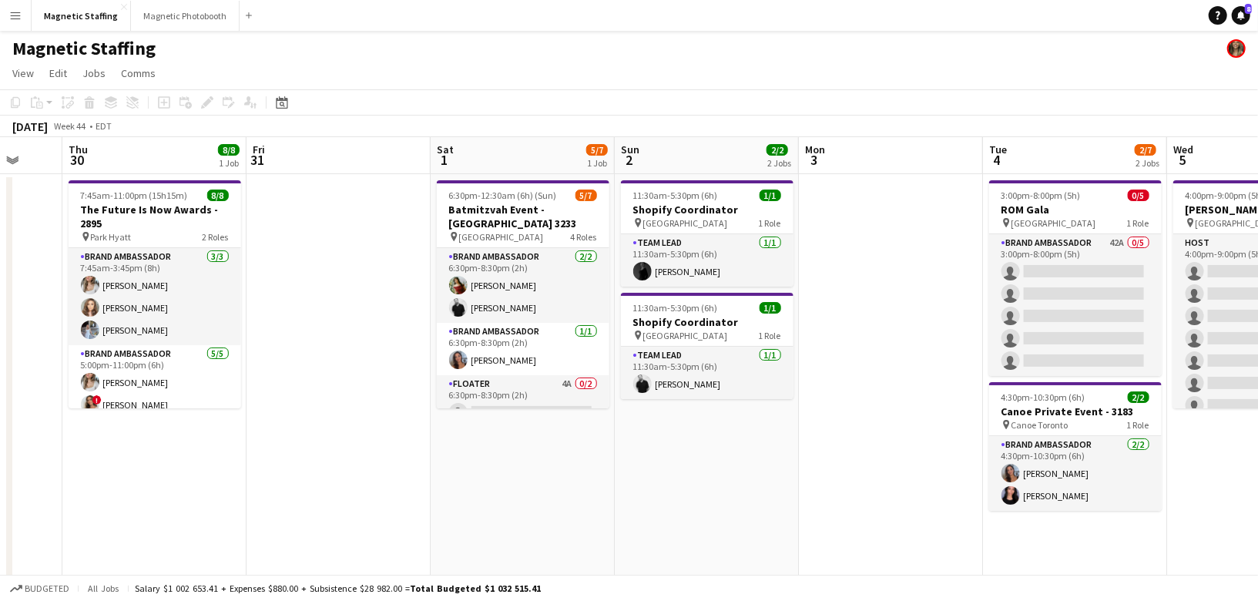
drag, startPoint x: 498, startPoint y: 367, endPoint x: 191, endPoint y: 404, distance: 309.6
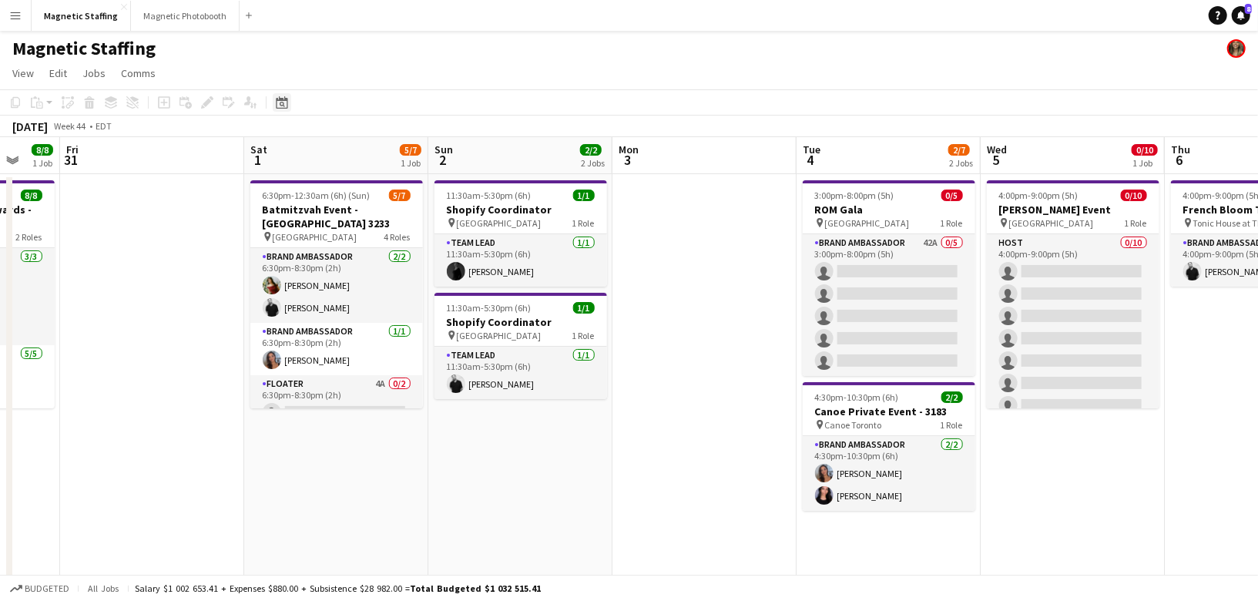
click at [280, 107] on icon at bounding box center [282, 102] width 12 height 12
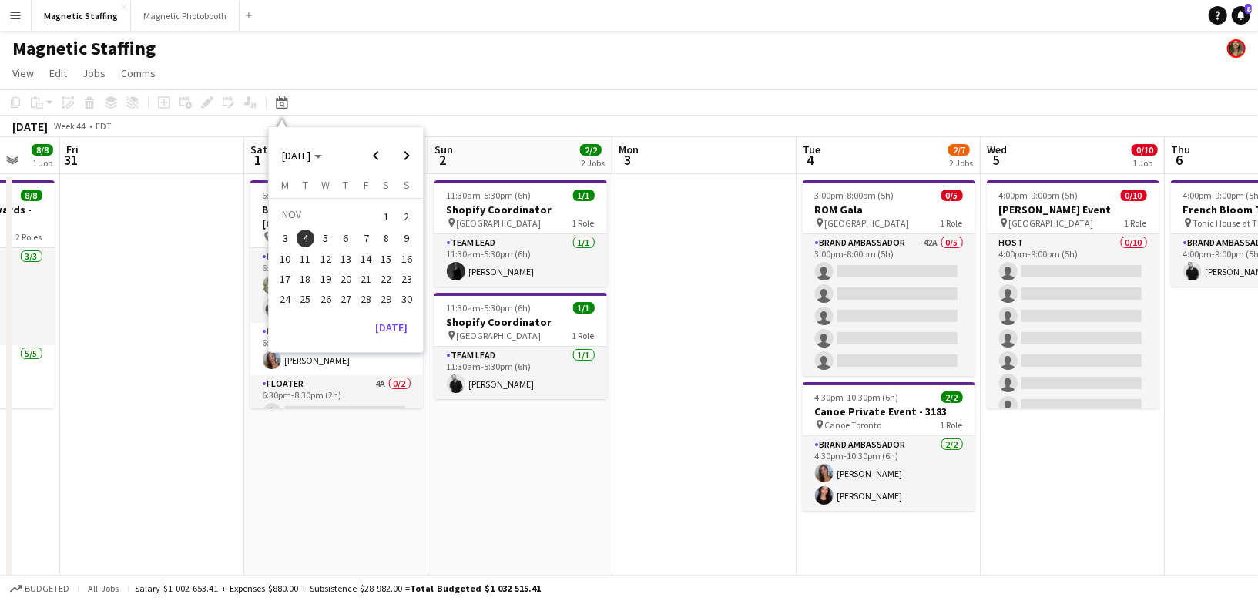
click at [402, 301] on span "30" at bounding box center [407, 299] width 18 height 18
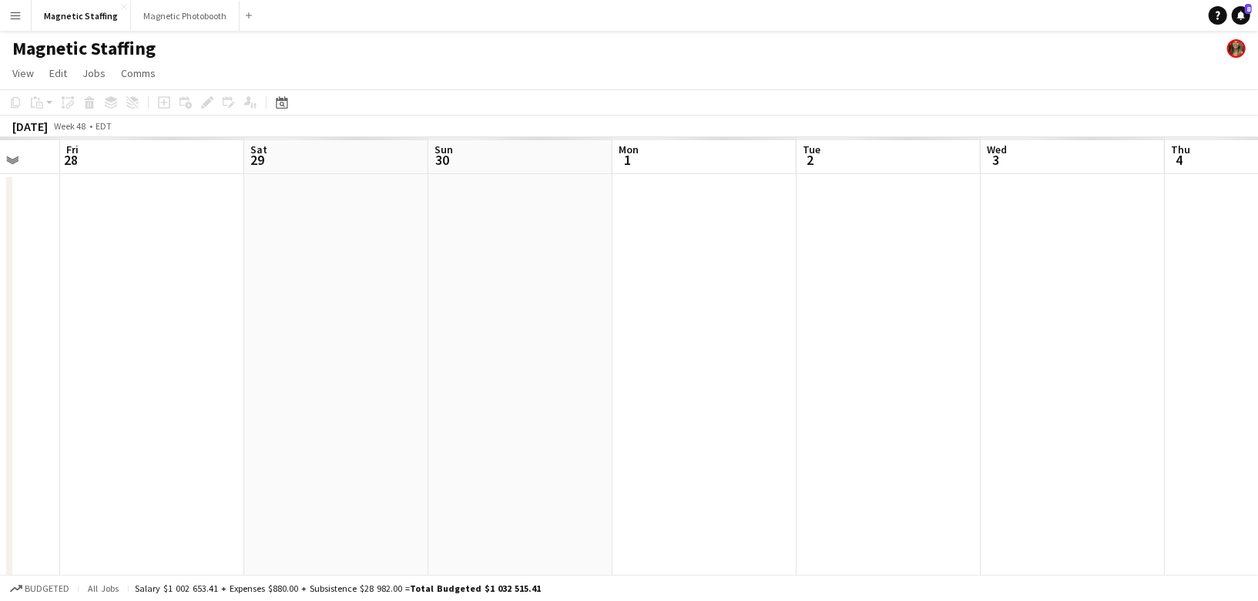
scroll to position [0, 529]
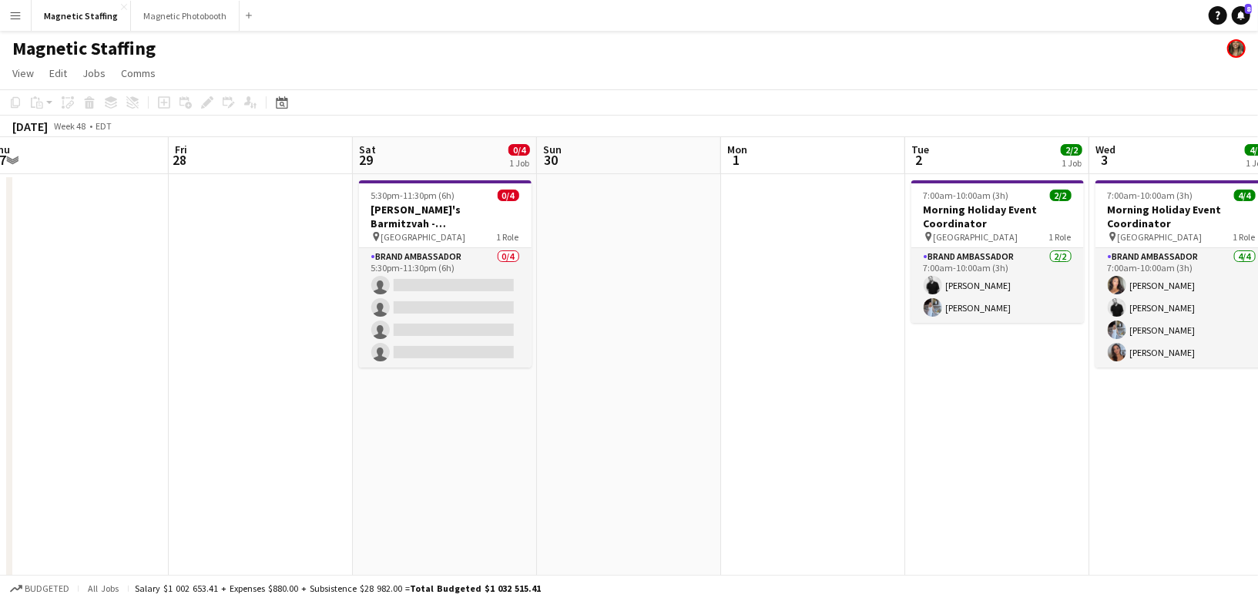
drag, startPoint x: 377, startPoint y: 391, endPoint x: 773, endPoint y: 370, distance: 396.5
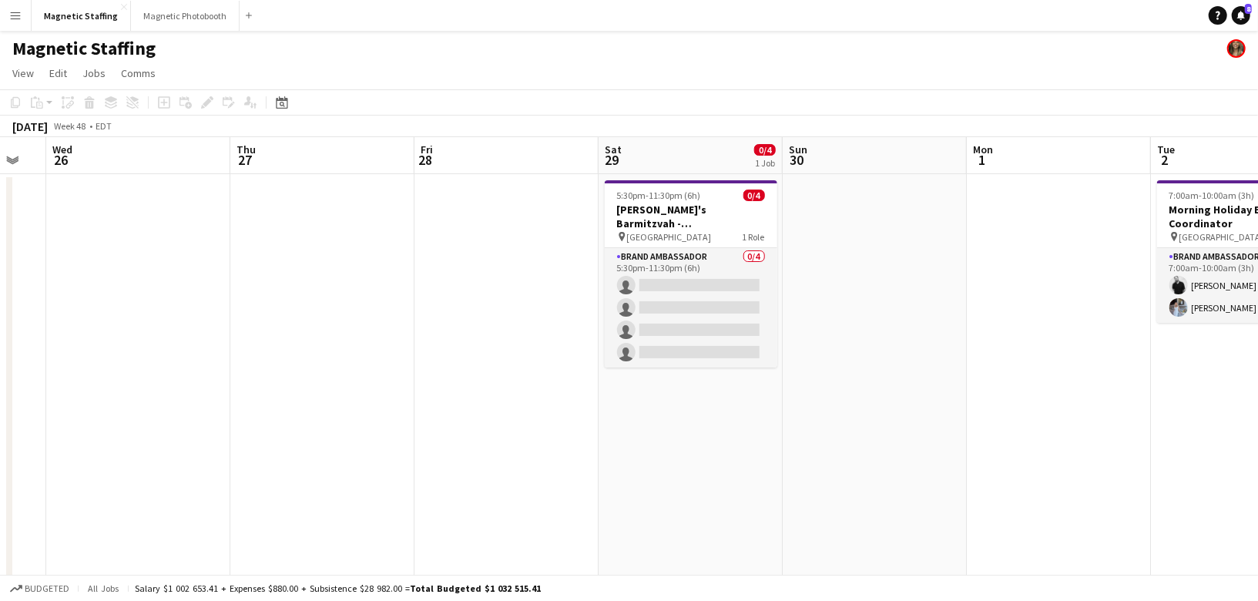
click at [263, 94] on div "Date picker [DATE] [DATE] [DATE] M [DATE] T [DATE] W [DATE] T [DATE] F [DATE] S…" at bounding box center [277, 102] width 35 height 18
click at [279, 98] on icon at bounding box center [282, 102] width 12 height 12
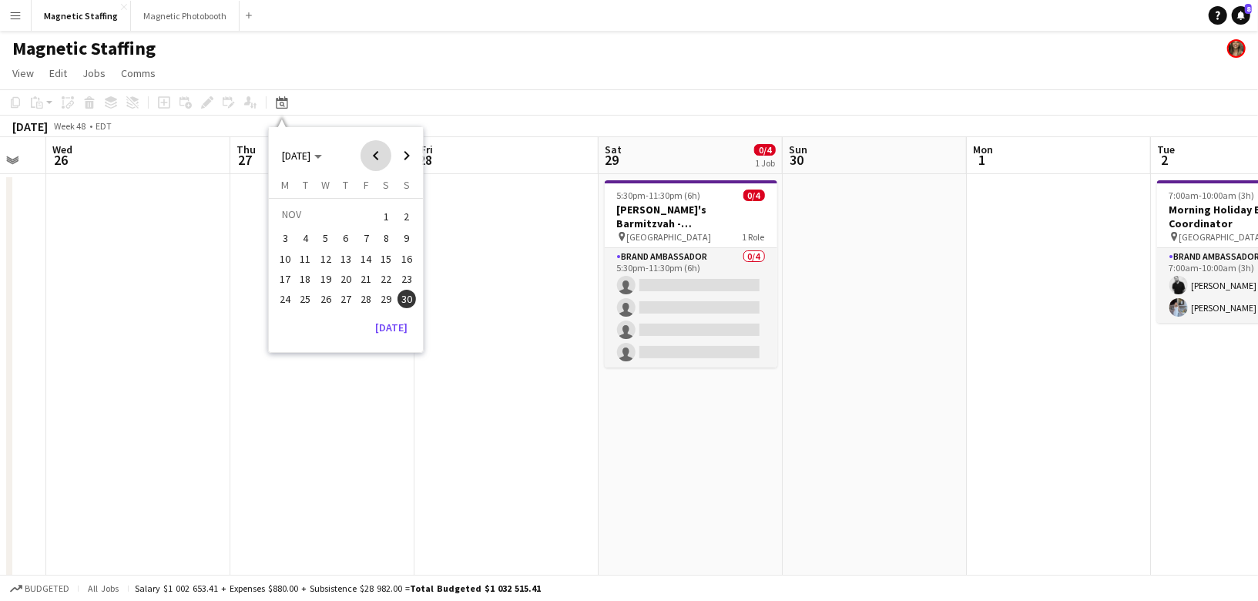
click at [382, 156] on span "Previous month" at bounding box center [376, 155] width 31 height 31
click at [344, 320] on span "30" at bounding box center [346, 316] width 18 height 18
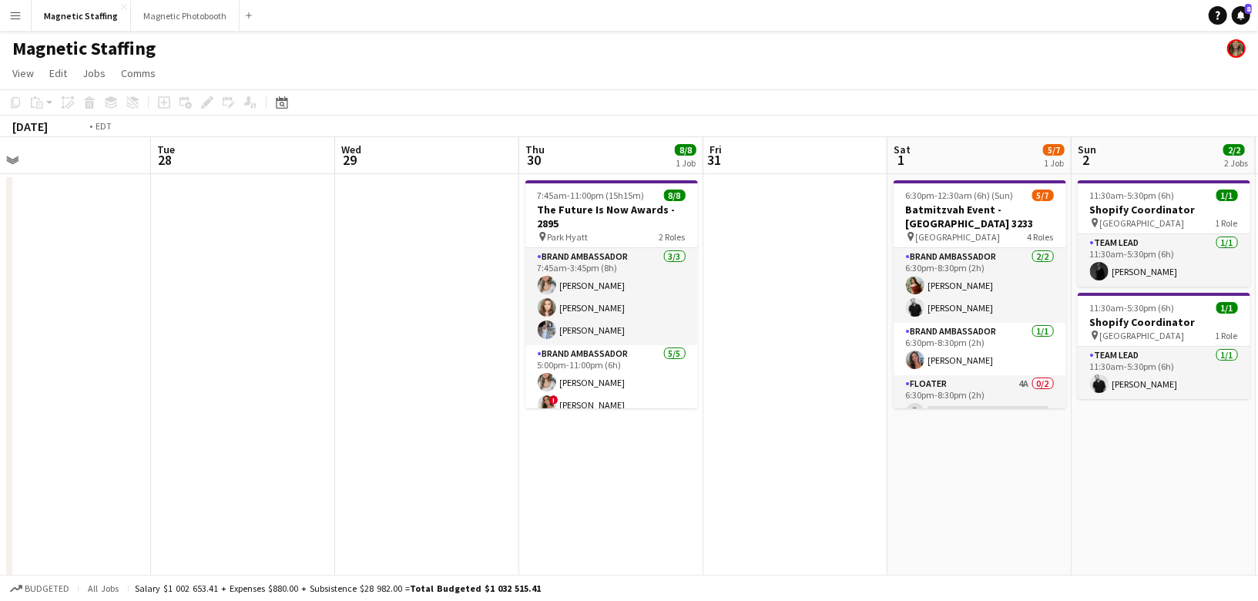
scroll to position [0, 327]
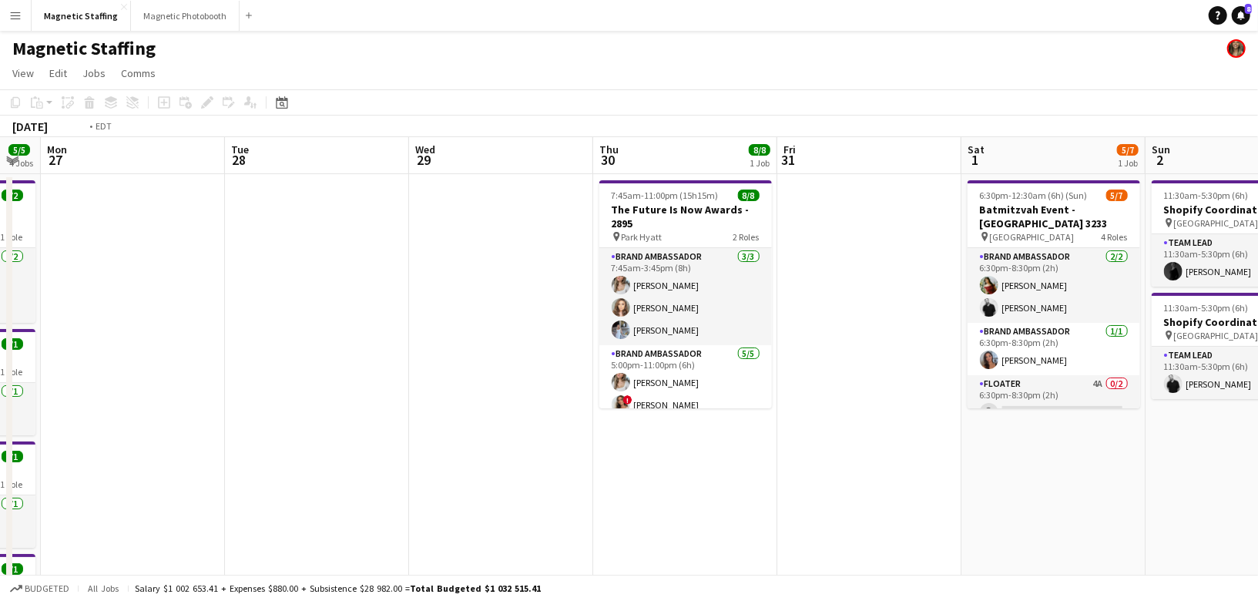
drag, startPoint x: 324, startPoint y: 337, endPoint x: 895, endPoint y: 298, distance: 572.9
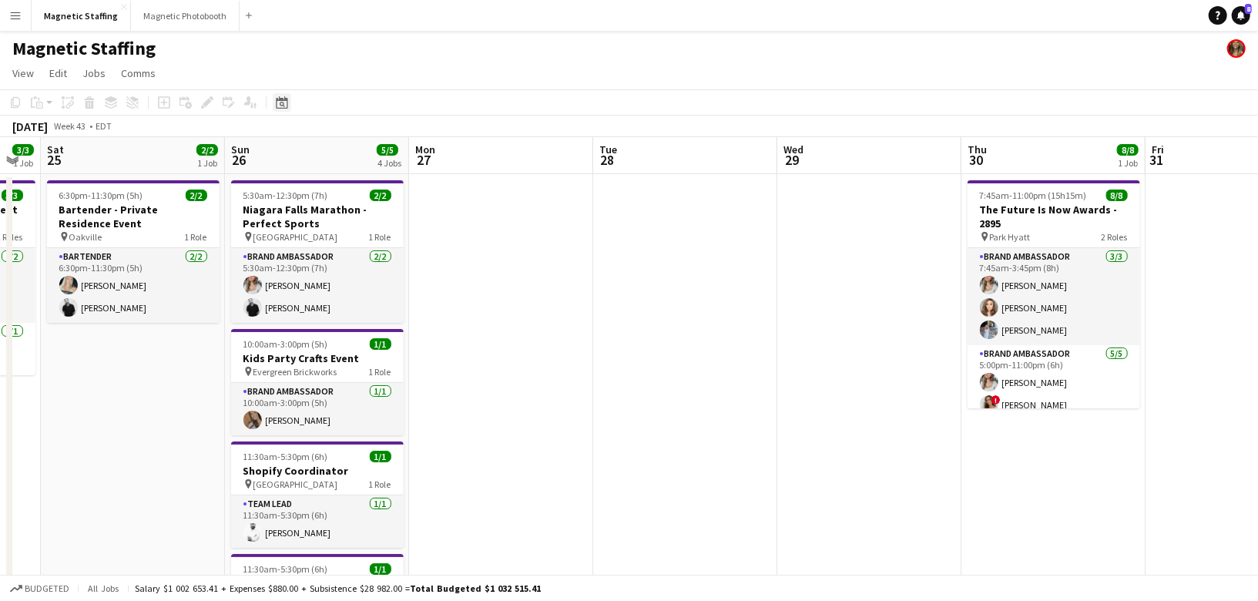
click at [289, 102] on div "Date picker" at bounding box center [282, 102] width 18 height 18
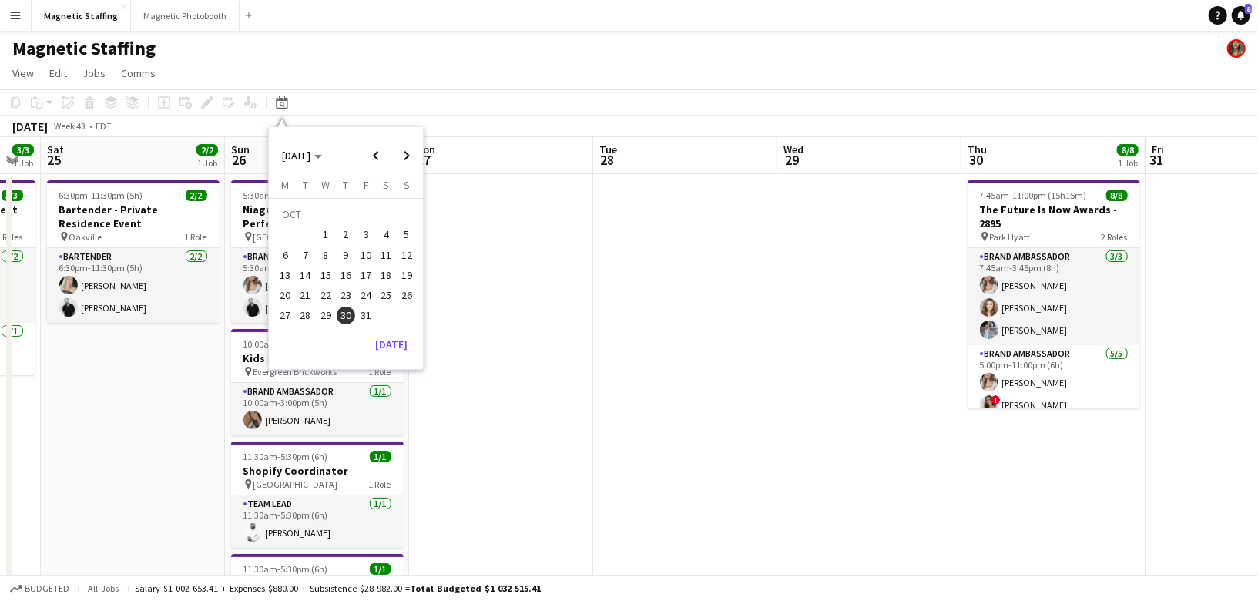
click at [324, 230] on span "1" at bounding box center [326, 235] width 18 height 18
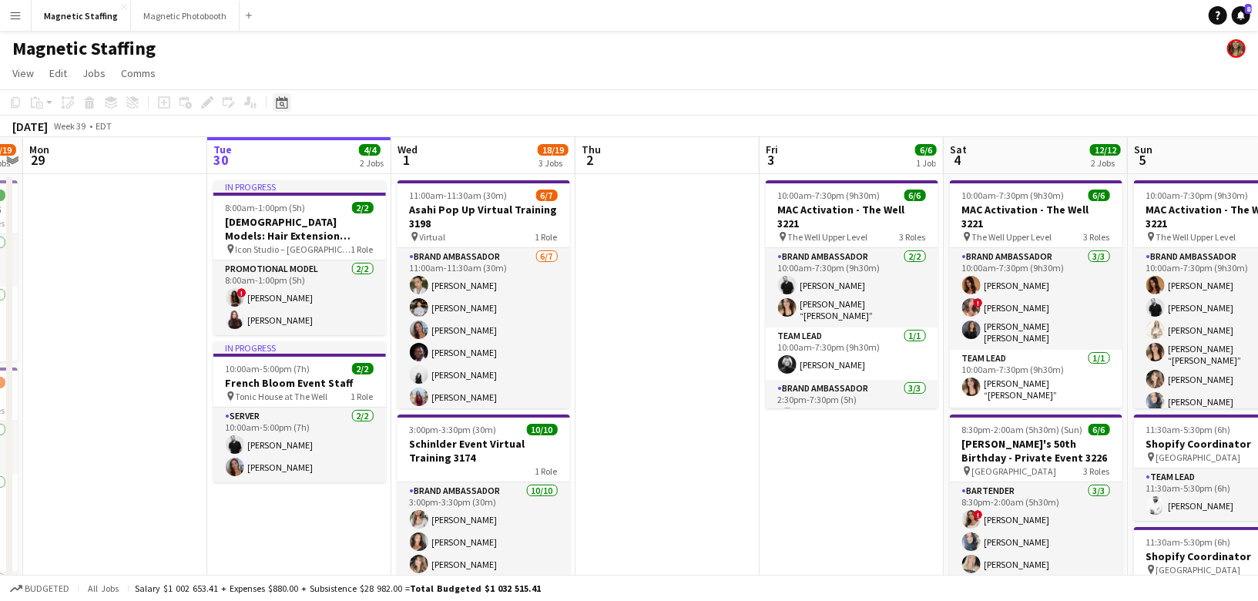
click at [284, 105] on icon "Date picker" at bounding box center [282, 102] width 12 height 12
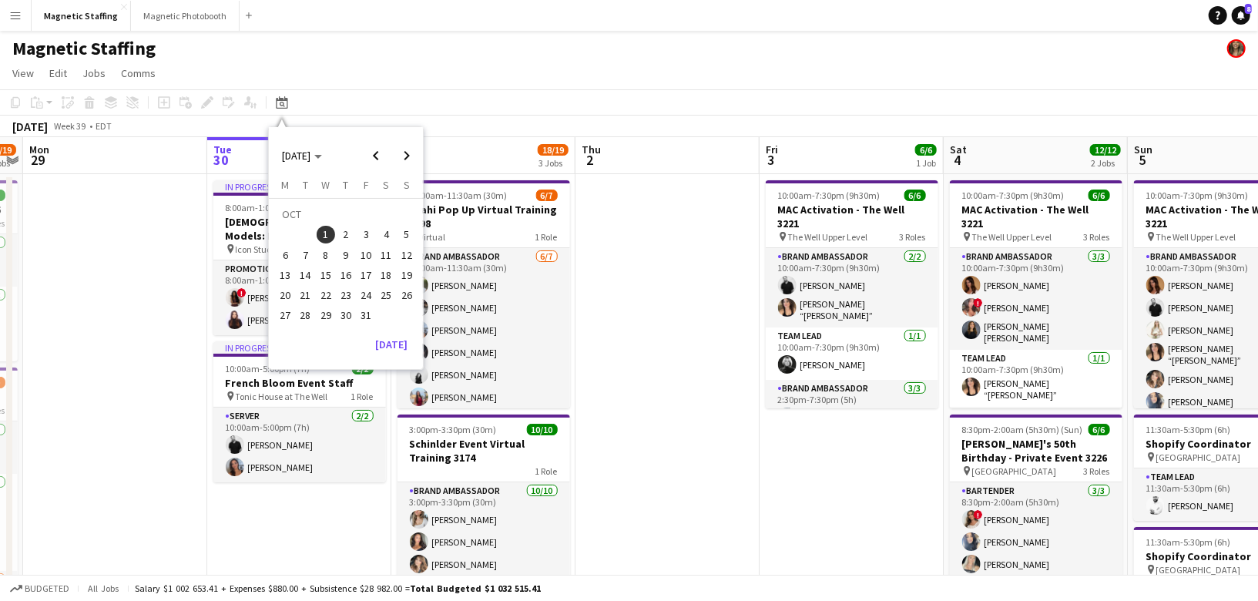
click at [384, 293] on span "25" at bounding box center [387, 295] width 18 height 18
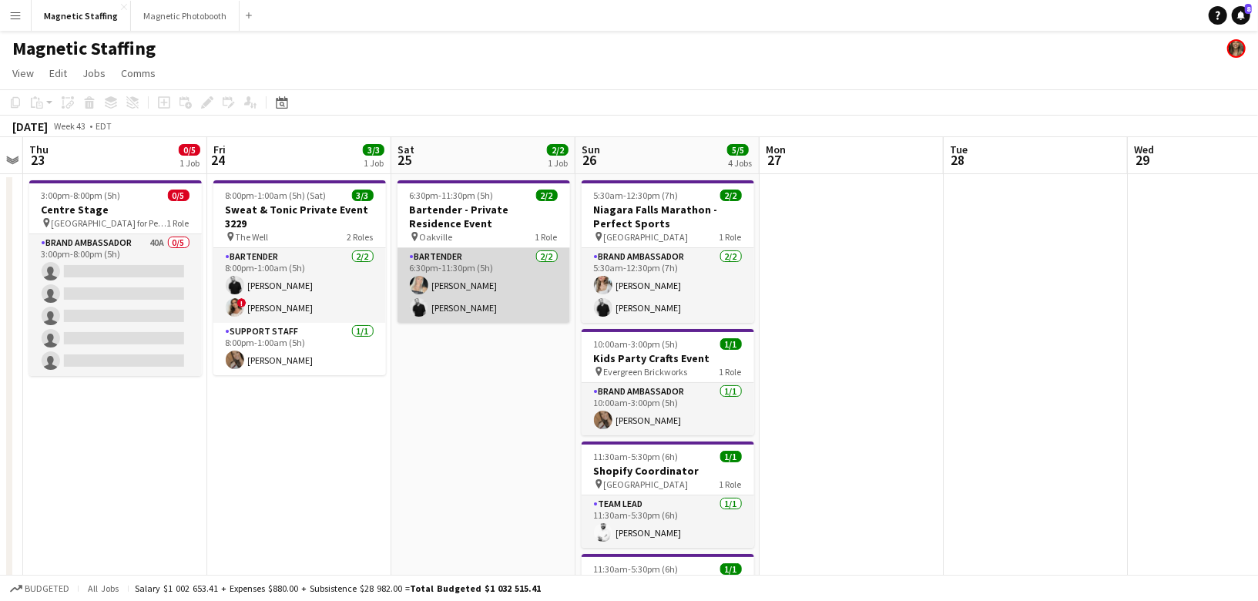
click at [463, 304] on app-card-role "Bartender [DATE] 6:30pm-11:30pm (5h) [PERSON_NAME] [PERSON_NAME]" at bounding box center [484, 285] width 173 height 75
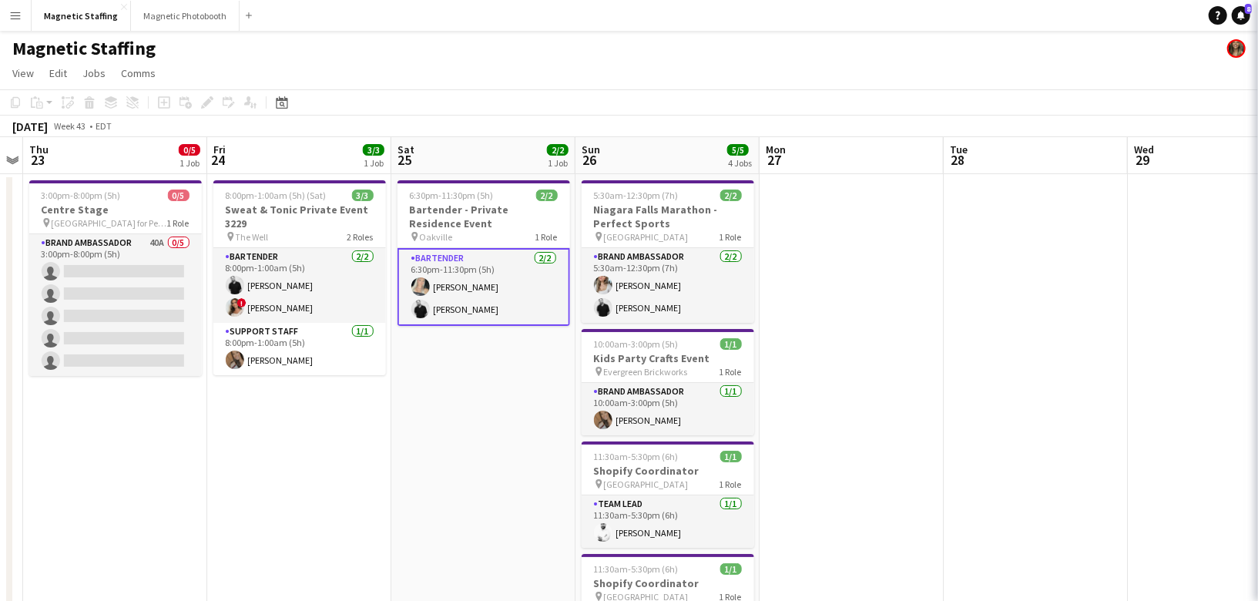
scroll to position [0, 529]
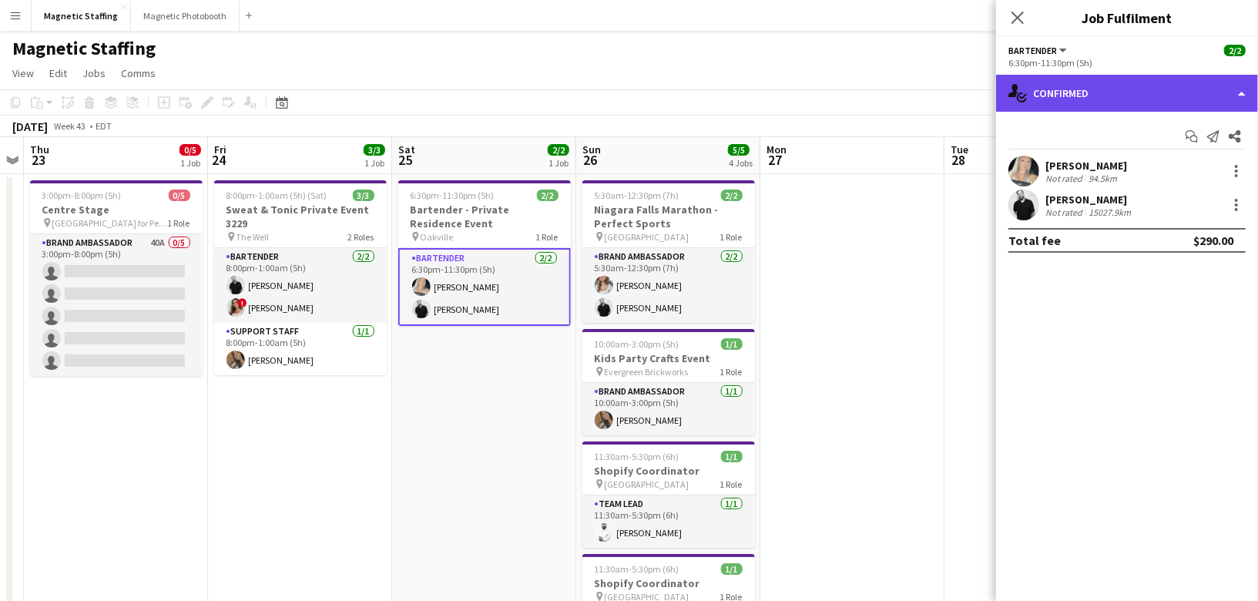
click at [1195, 88] on div "single-neutral-actions-check-2 Confirmed" at bounding box center [1127, 93] width 262 height 37
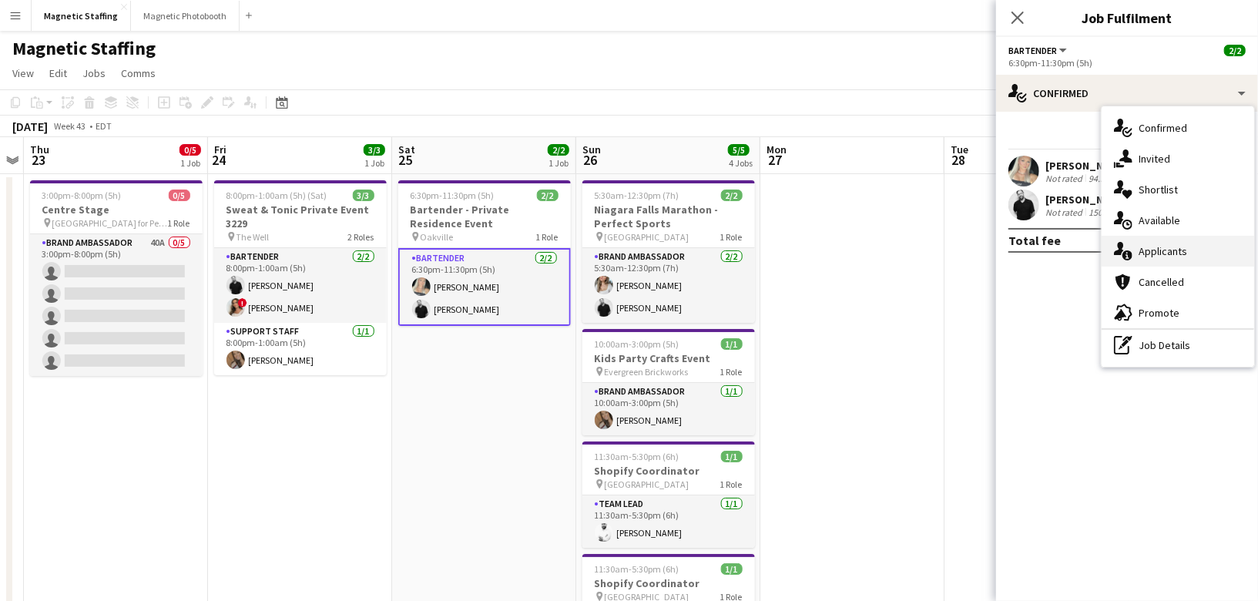
click at [1152, 247] on span "Applicants" at bounding box center [1163, 251] width 49 height 14
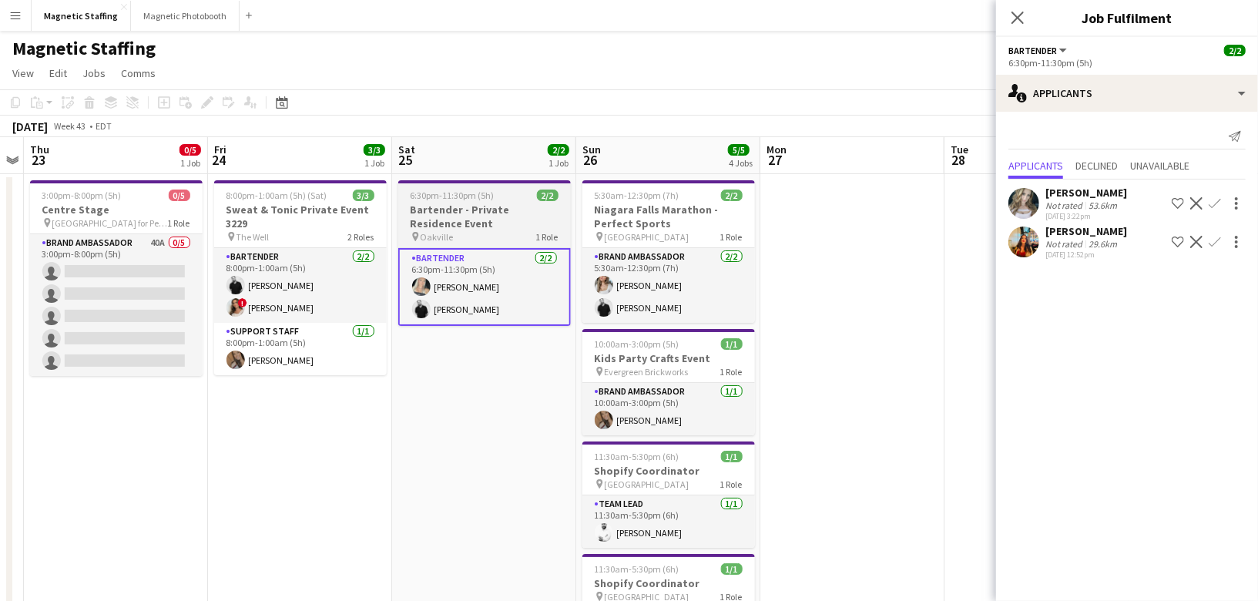
click at [416, 206] on h3 "Bartender - Private Residence Event" at bounding box center [484, 217] width 173 height 28
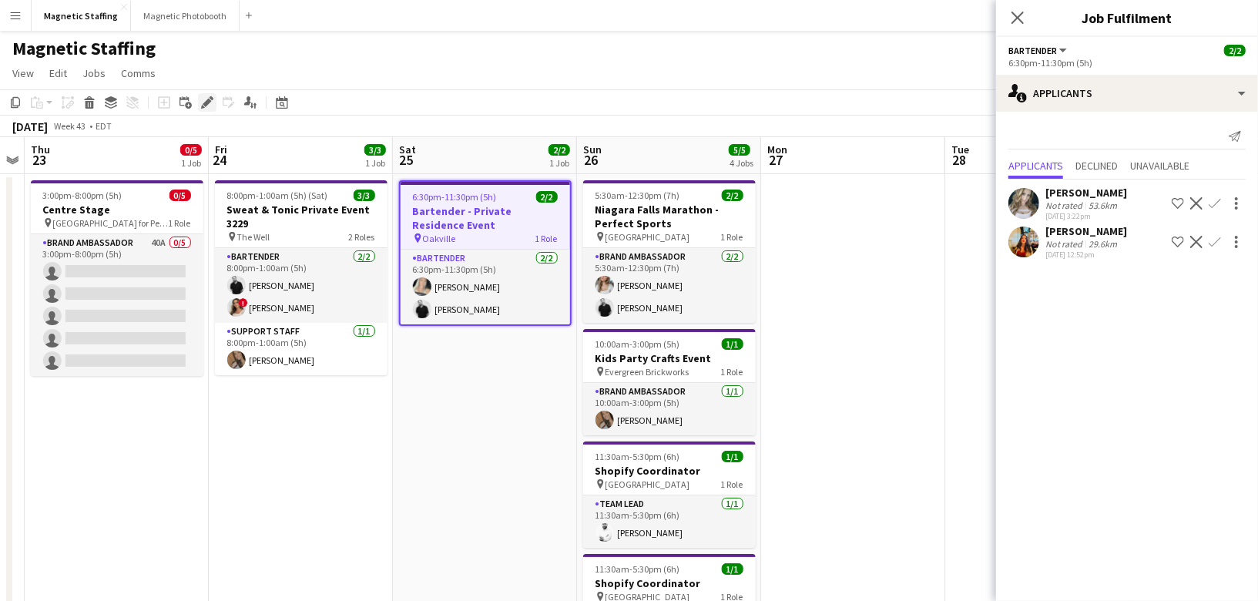
click at [206, 104] on icon at bounding box center [207, 103] width 8 height 8
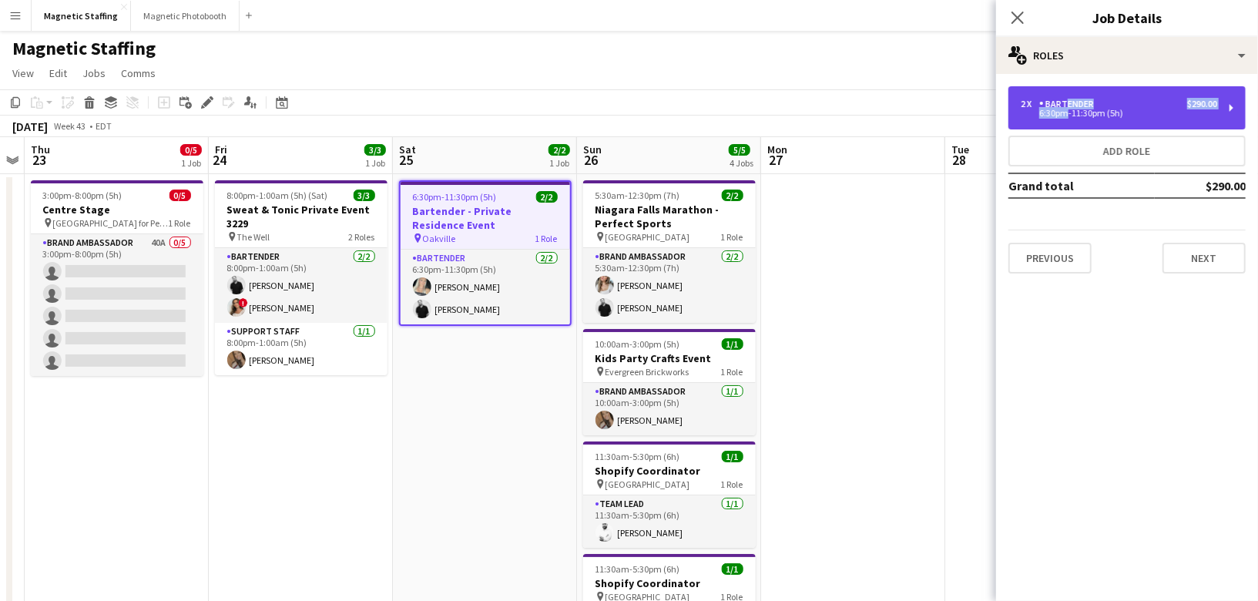
click at [1061, 109] on div "2 x Bartender $290.00 6:30pm-11:30pm (5h)" at bounding box center [1119, 108] width 196 height 18
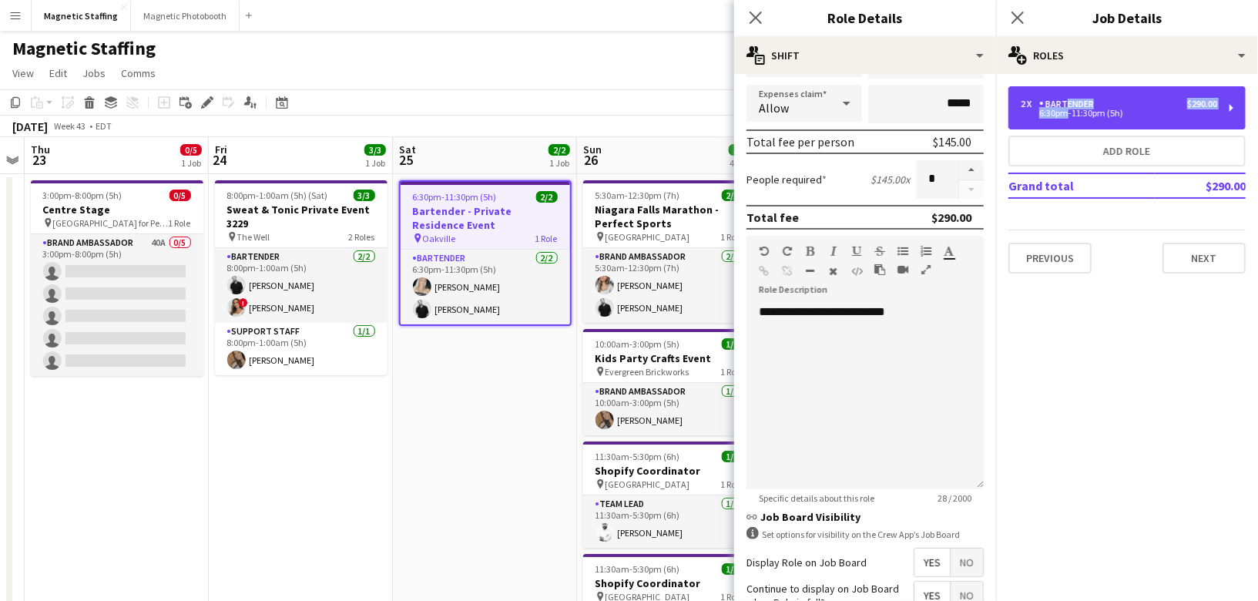
scroll to position [313, 0]
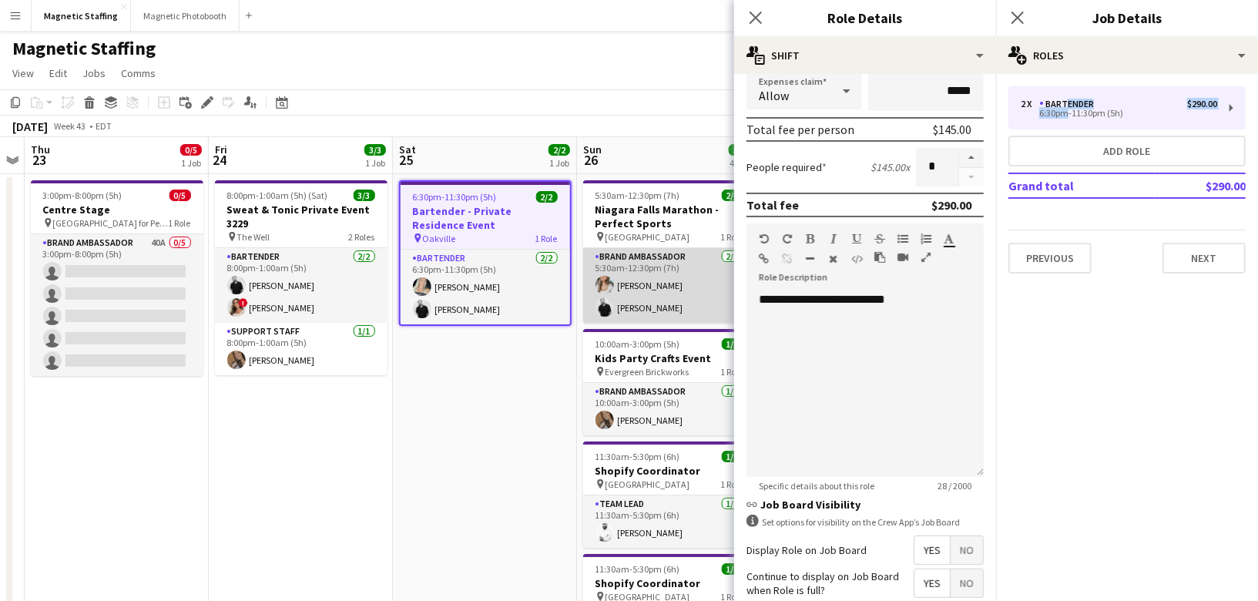
click at [656, 278] on app-card-role "Brand Ambassador [DATE] 5:30am-12:30pm (7h) [PERSON_NAME] [PERSON_NAME]" at bounding box center [669, 285] width 173 height 75
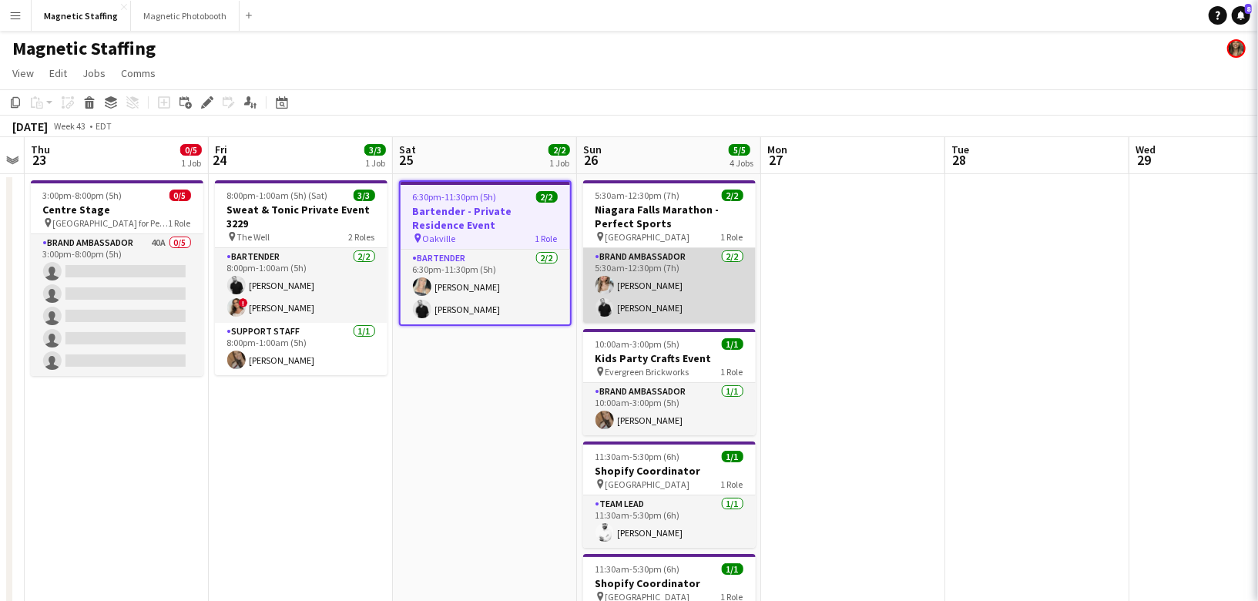
scroll to position [0, 527]
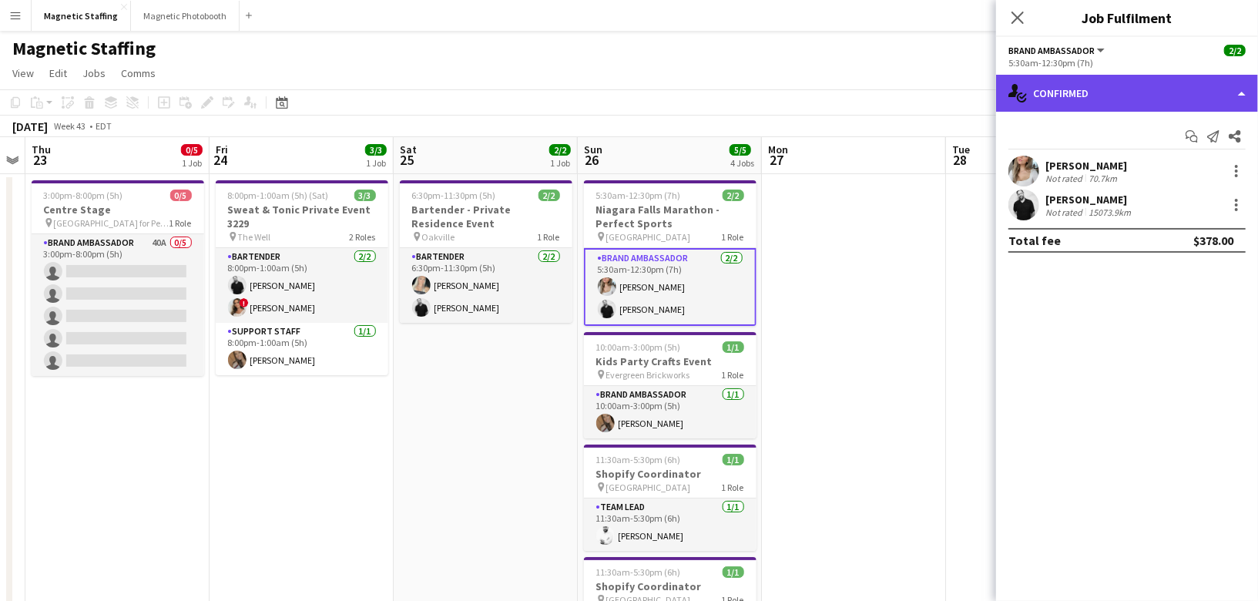
click at [1071, 83] on div "single-neutral-actions-check-2 Confirmed" at bounding box center [1127, 93] width 262 height 37
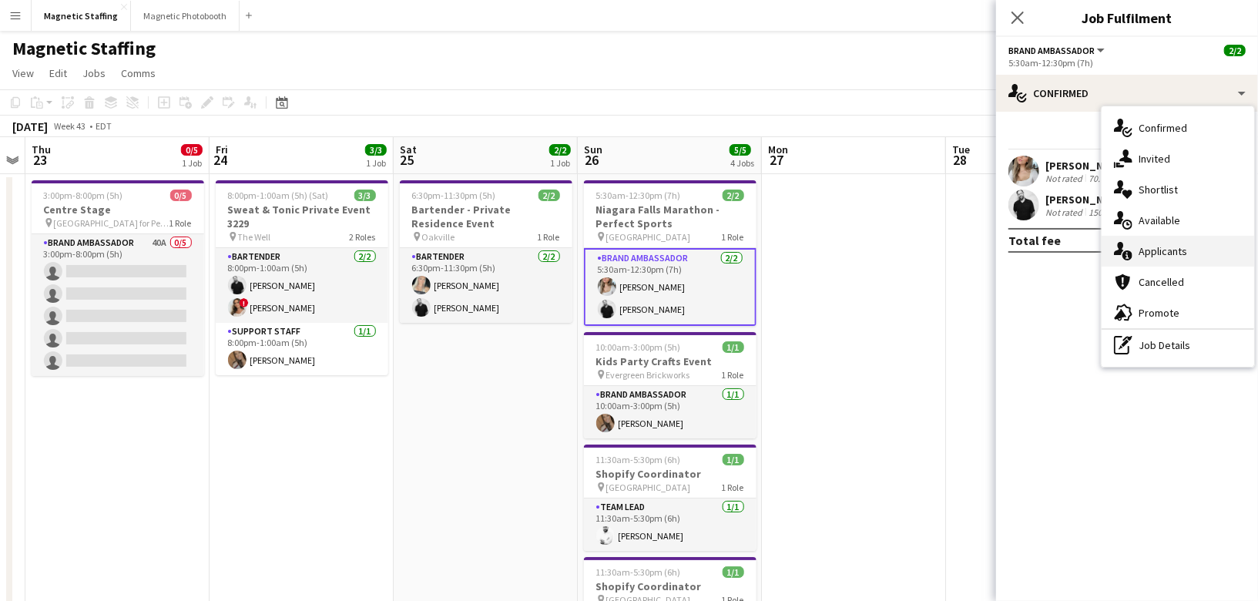
click at [1127, 255] on icon "single-neutral-actions-information" at bounding box center [1123, 251] width 18 height 18
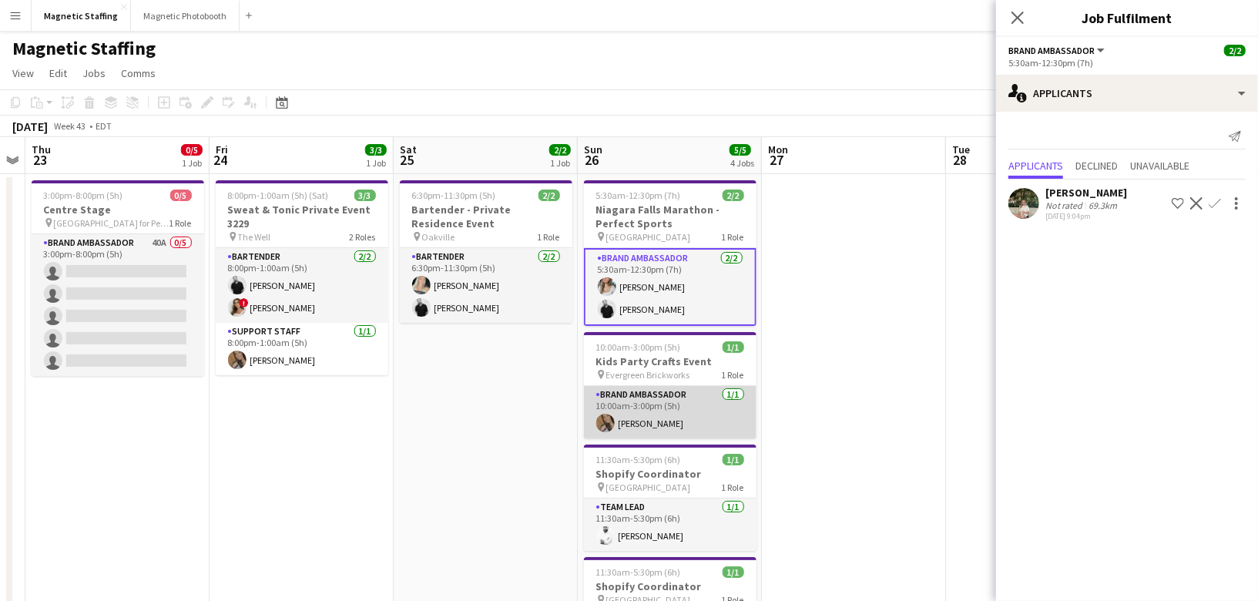
scroll to position [0, 529]
click at [724, 435] on app-card-role "Brand Ambassador [DATE] 10:00am-3:00pm (5h) [PERSON_NAME]" at bounding box center [668, 412] width 173 height 52
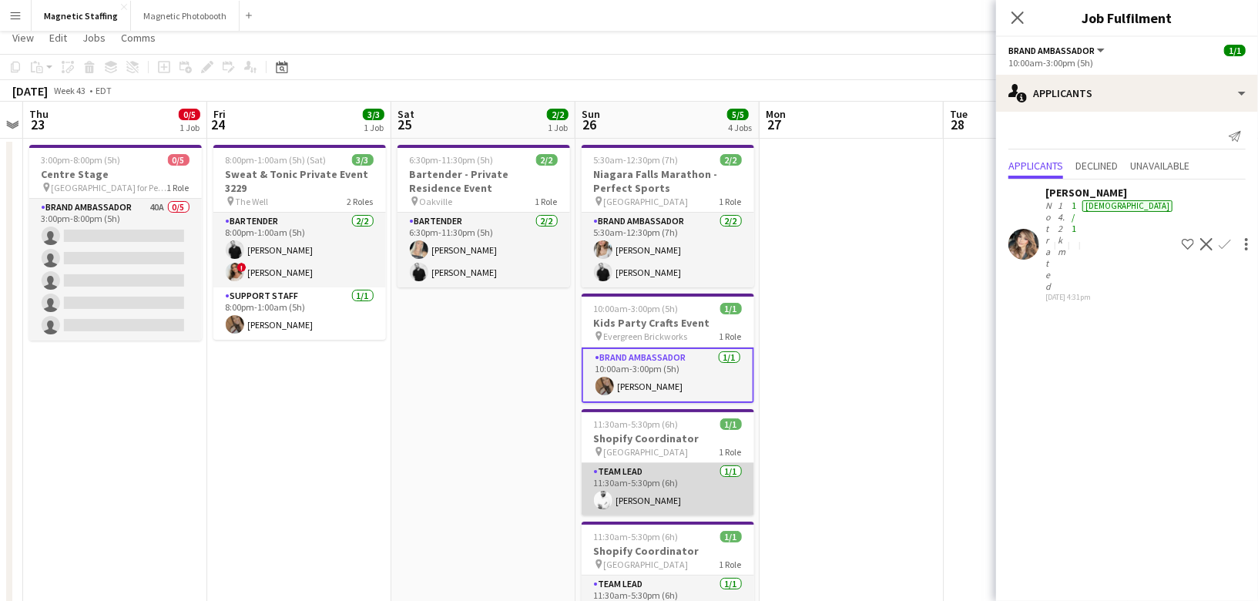
scroll to position [39, 0]
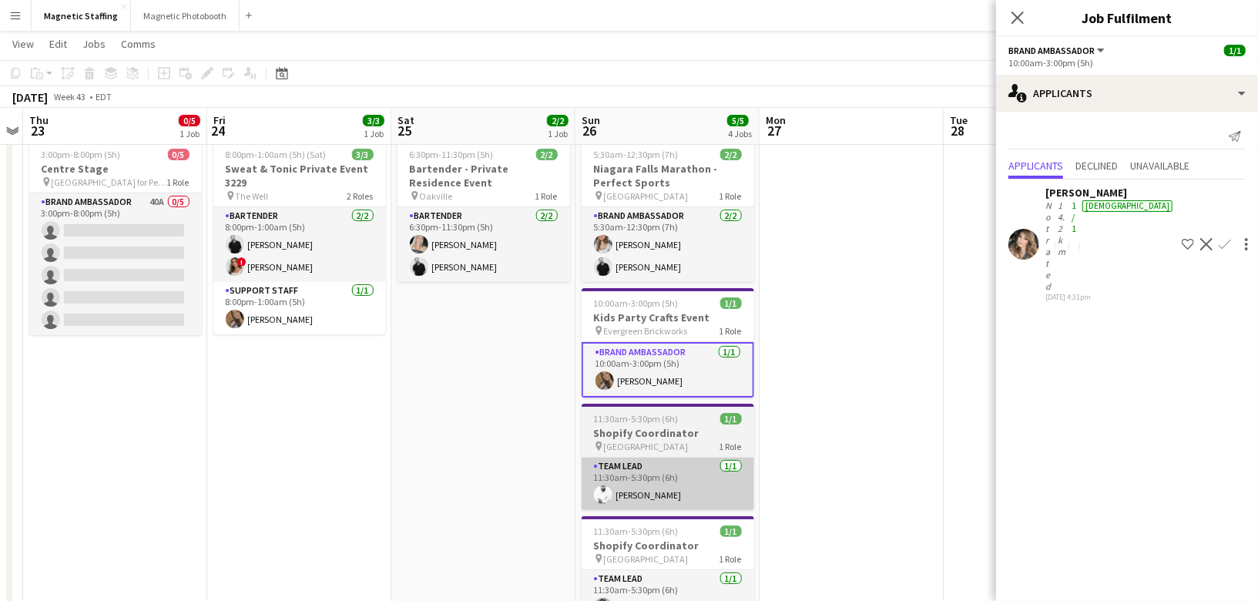
click at [671, 522] on app-job-card "11:30am-5:30pm (6h) 1/1 Shopify Coordinator pin Toronto 1 Role Team Lead [DATE]…" at bounding box center [668, 569] width 173 height 106
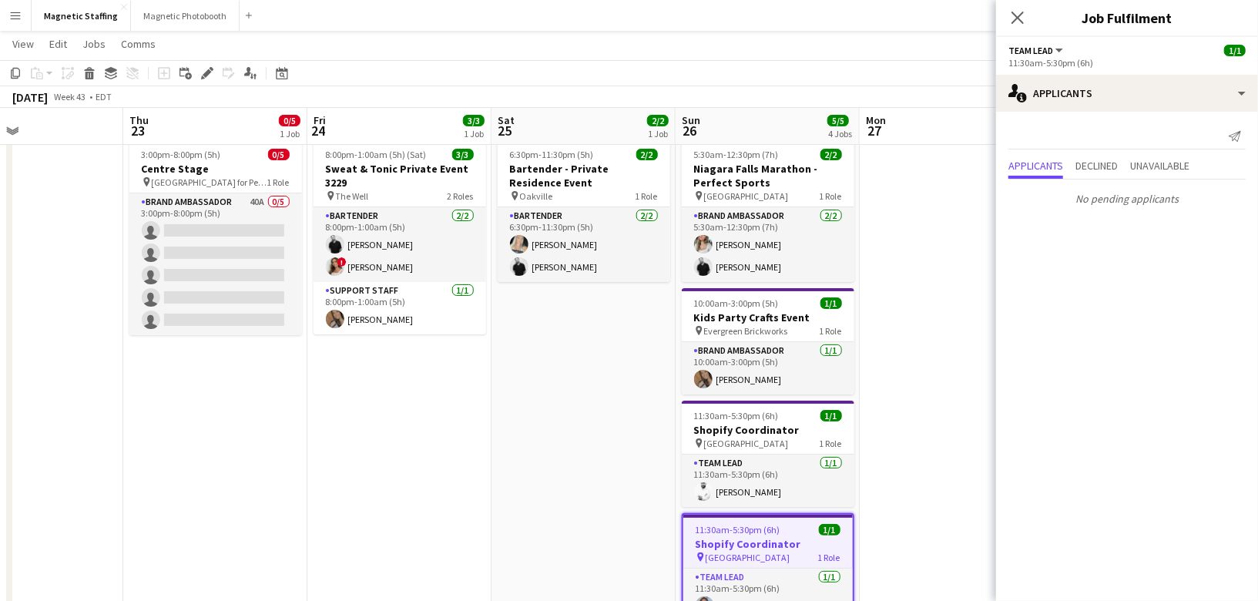
scroll to position [0, 354]
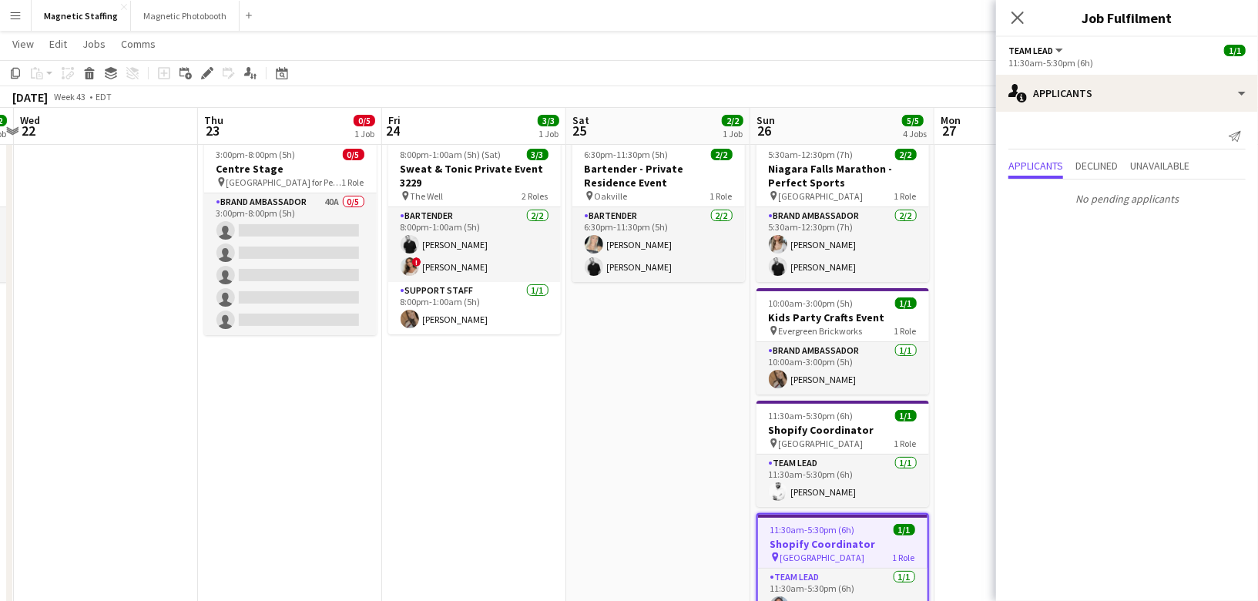
drag, startPoint x: 549, startPoint y: 461, endPoint x: 713, endPoint y: 461, distance: 164.1
click at [713, 461] on app-calendar-viewport "Mon 20 Tue 21 2/2 1 Job Wed 22 Thu 23 0/5 1 Job Fri 24 3/3 1 Job Sat 25 2/2 1 J…" at bounding box center [629, 574] width 1258 height 1106
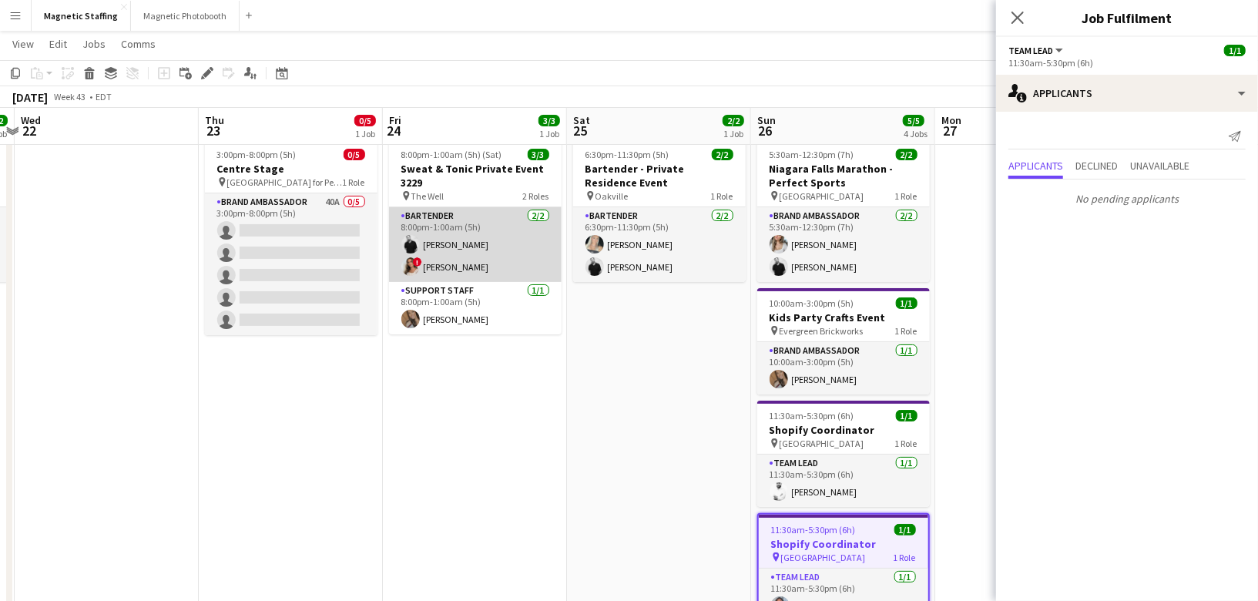
click at [534, 243] on app-card-role "Bartender [DATE] 8:00pm-1:00am (5h) [PERSON_NAME] ! [PERSON_NAME]" at bounding box center [475, 244] width 173 height 75
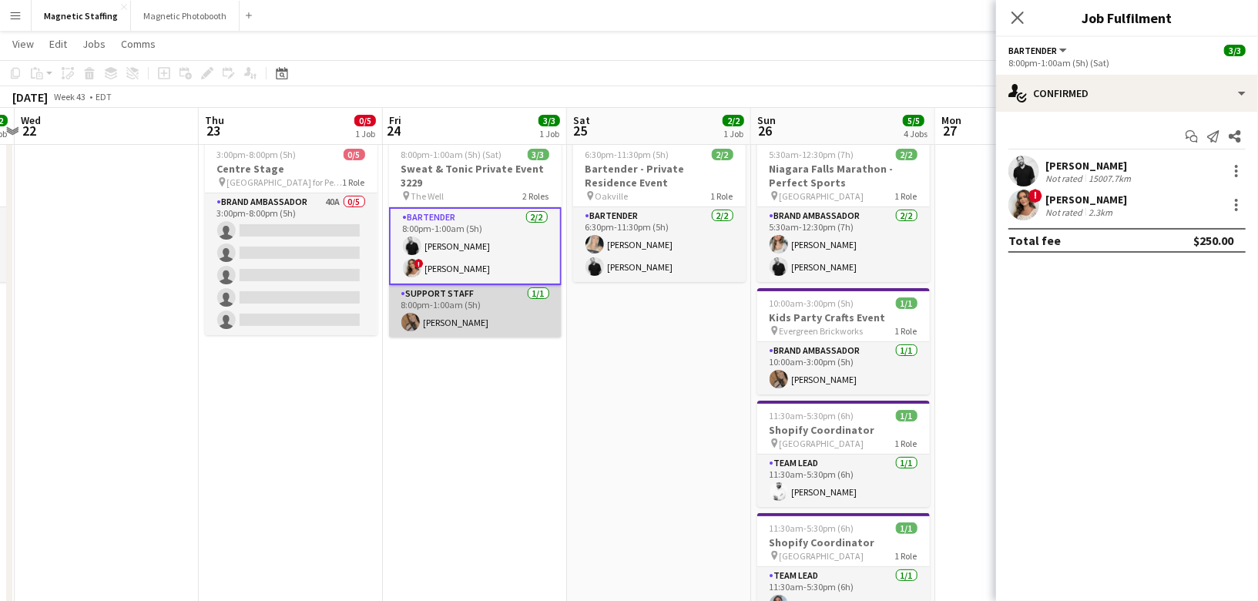
scroll to position [0, 0]
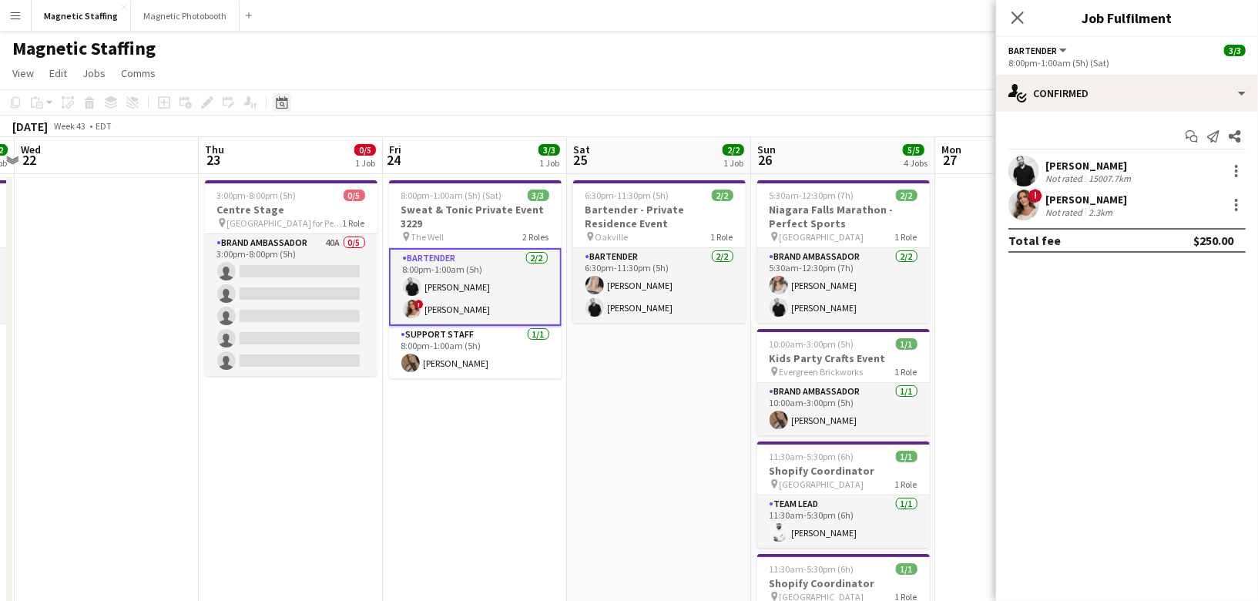
click at [287, 98] on icon at bounding box center [282, 102] width 12 height 12
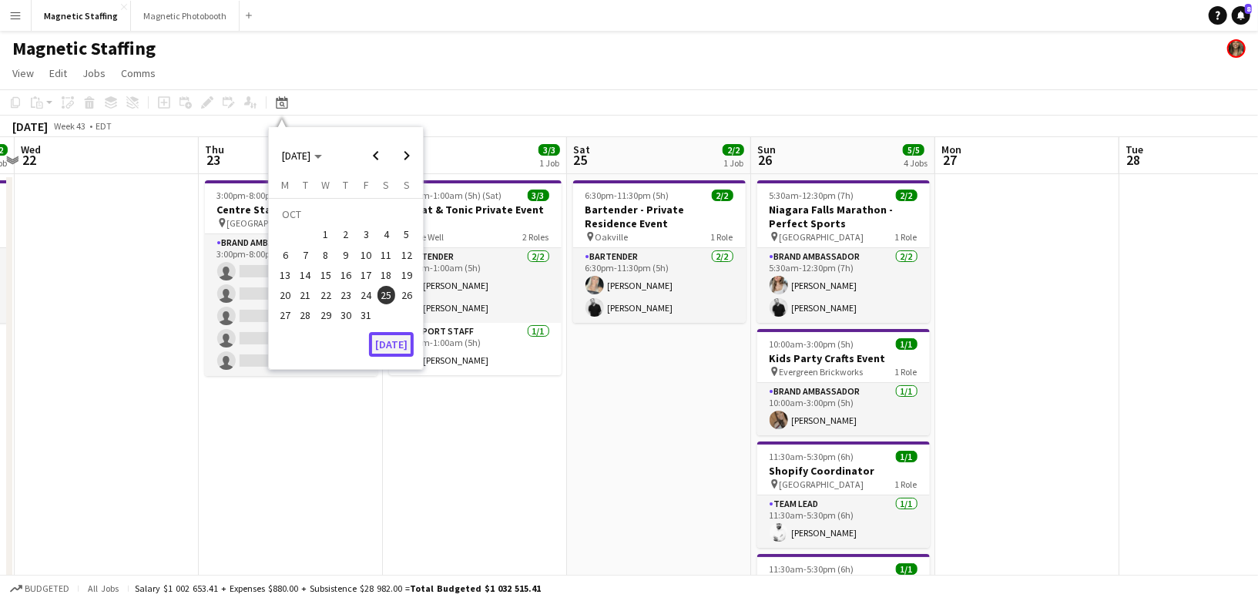
click at [386, 335] on button "[DATE]" at bounding box center [391, 344] width 45 height 25
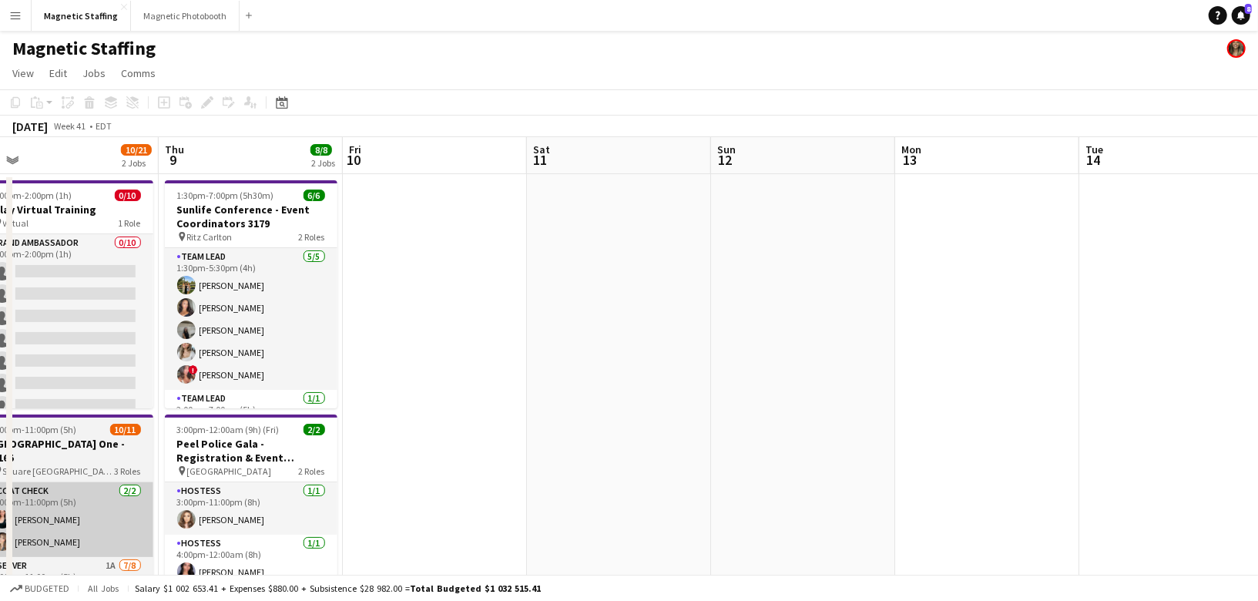
scroll to position [0, 589]
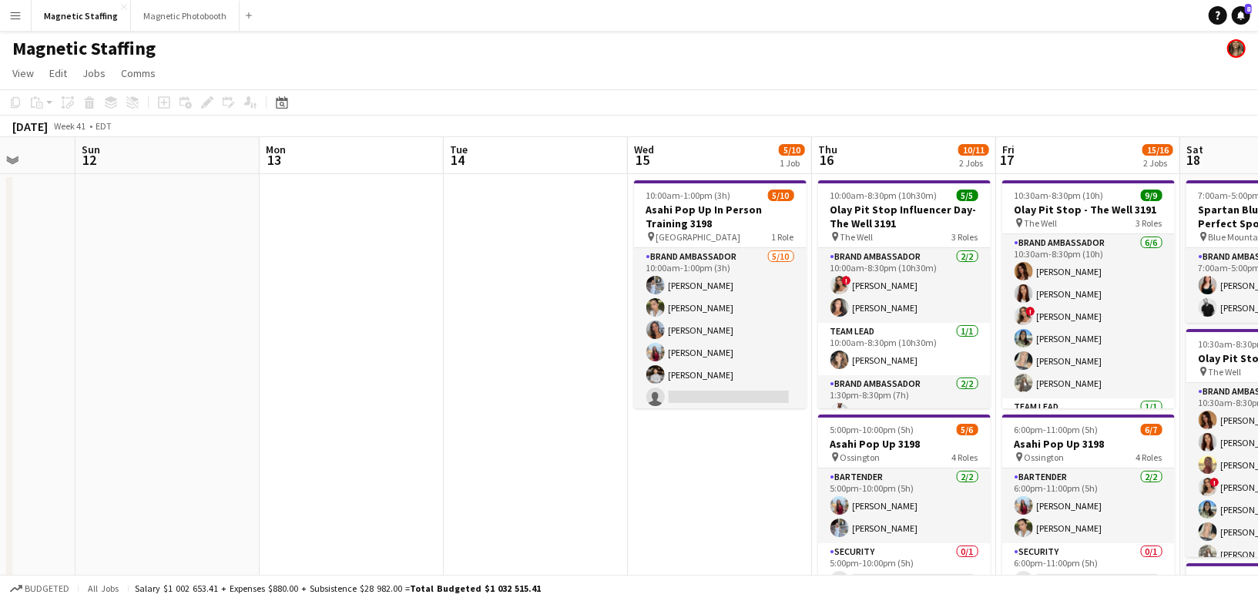
drag, startPoint x: 935, startPoint y: 340, endPoint x: 485, endPoint y: 441, distance: 461.3
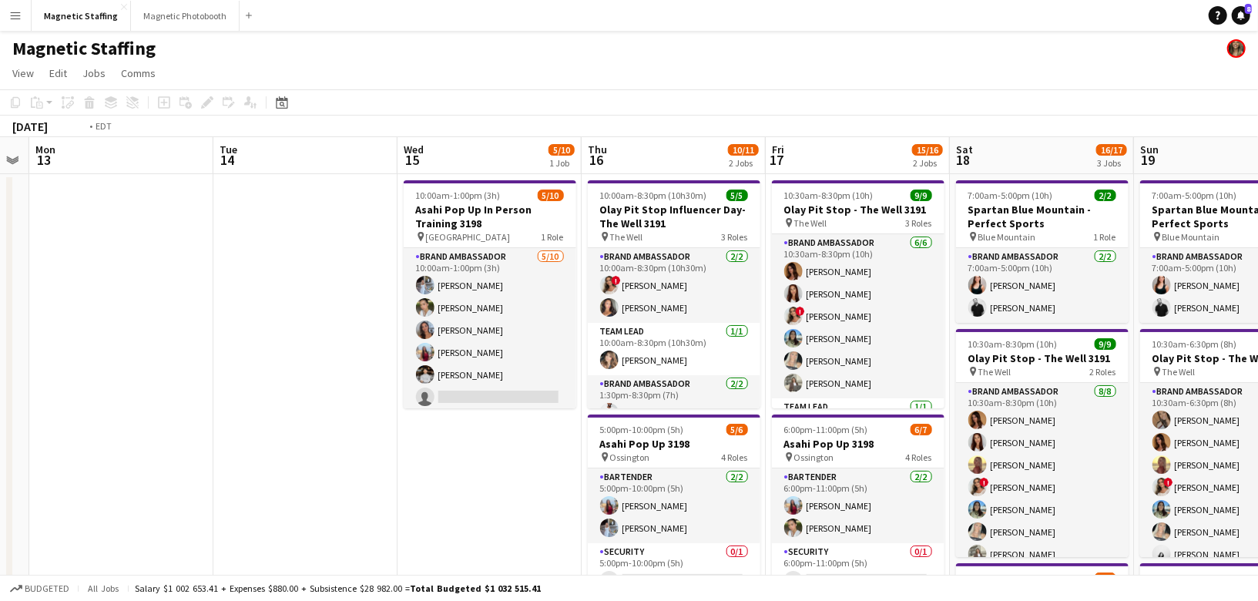
scroll to position [0, 529]
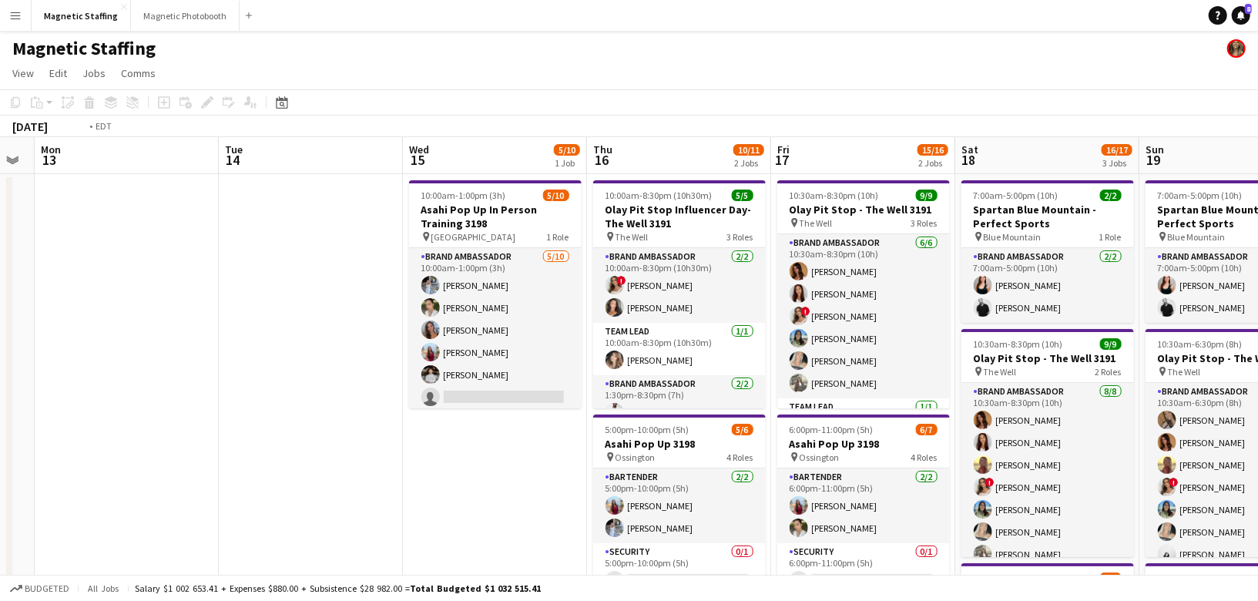
drag, startPoint x: 630, startPoint y: 436, endPoint x: 215, endPoint y: 492, distance: 418.9
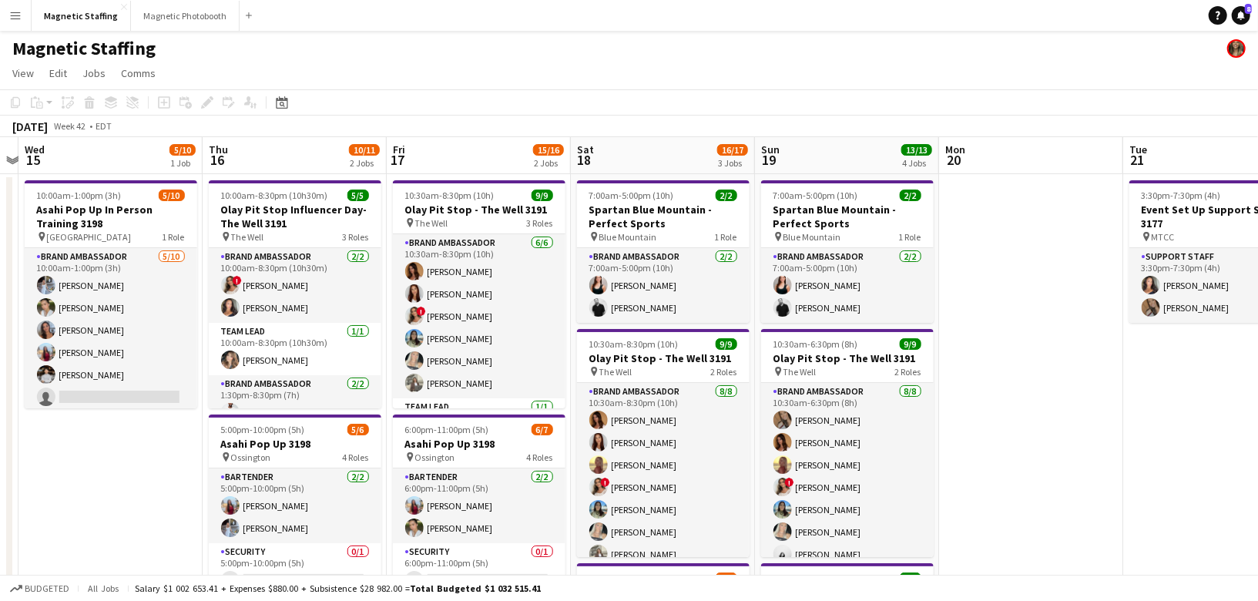
drag, startPoint x: 532, startPoint y: 378, endPoint x: 643, endPoint y: 348, distance: 114.2
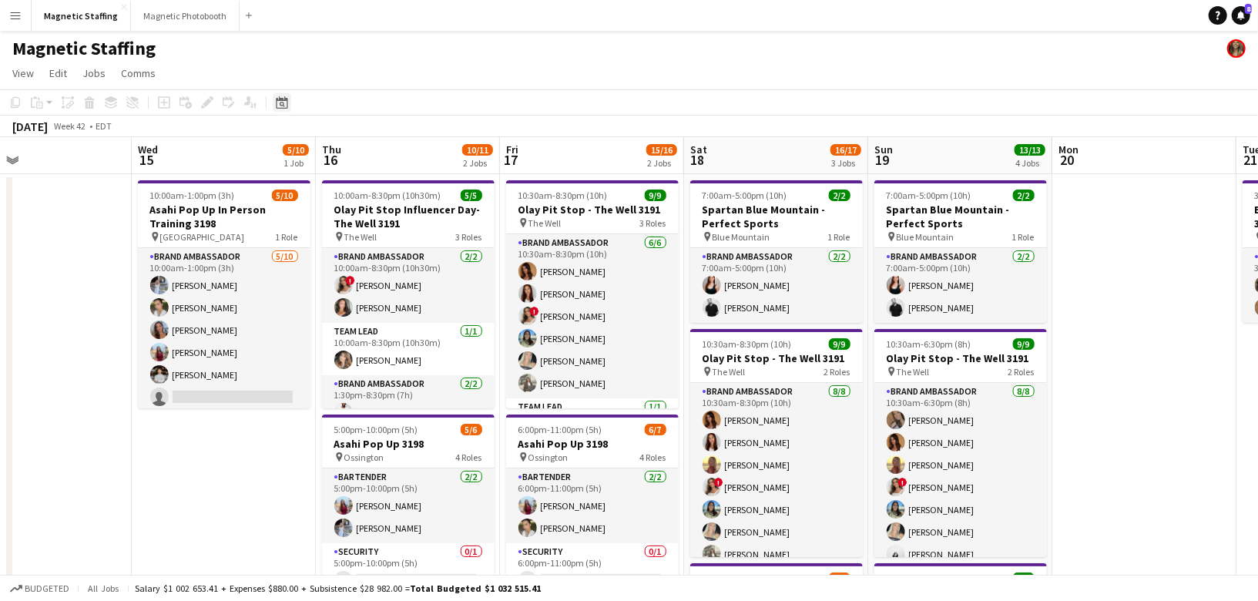
click at [279, 111] on div "Date picker" at bounding box center [282, 102] width 18 height 18
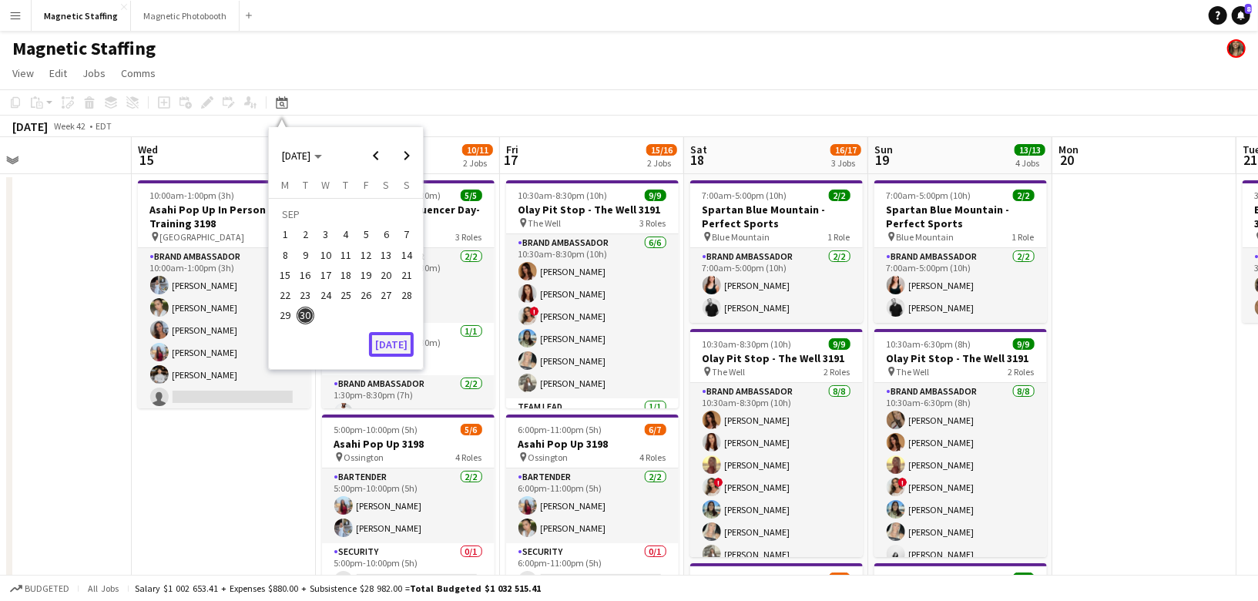
click at [396, 342] on button "[DATE]" at bounding box center [391, 344] width 45 height 25
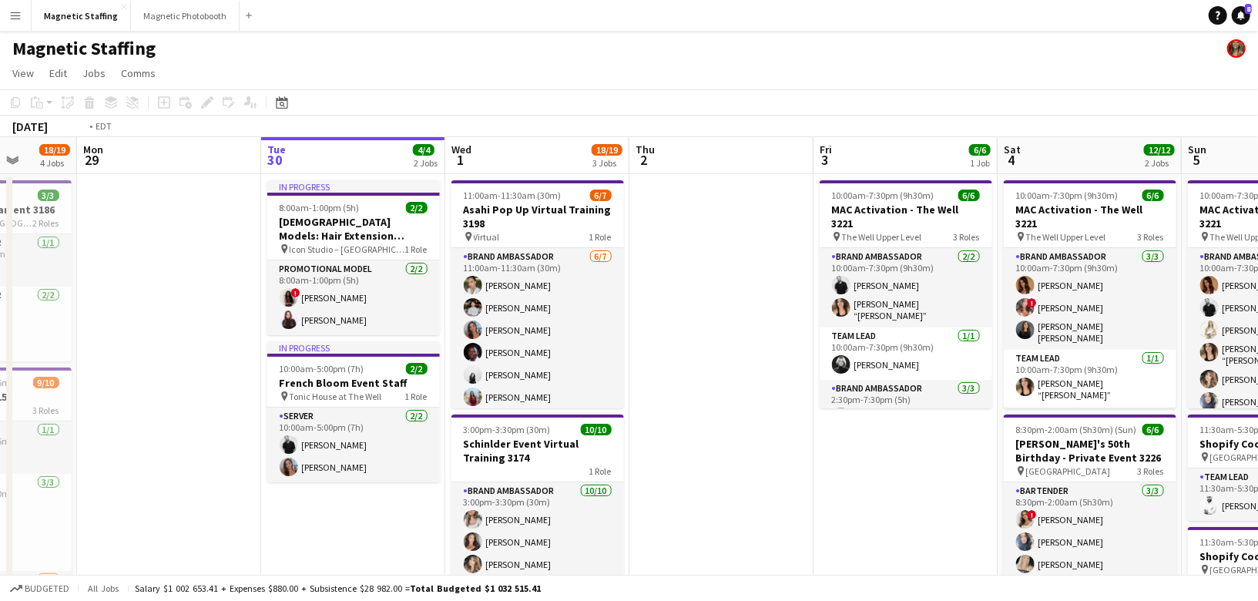
drag, startPoint x: 708, startPoint y: 364, endPoint x: 176, endPoint y: 365, distance: 532.4
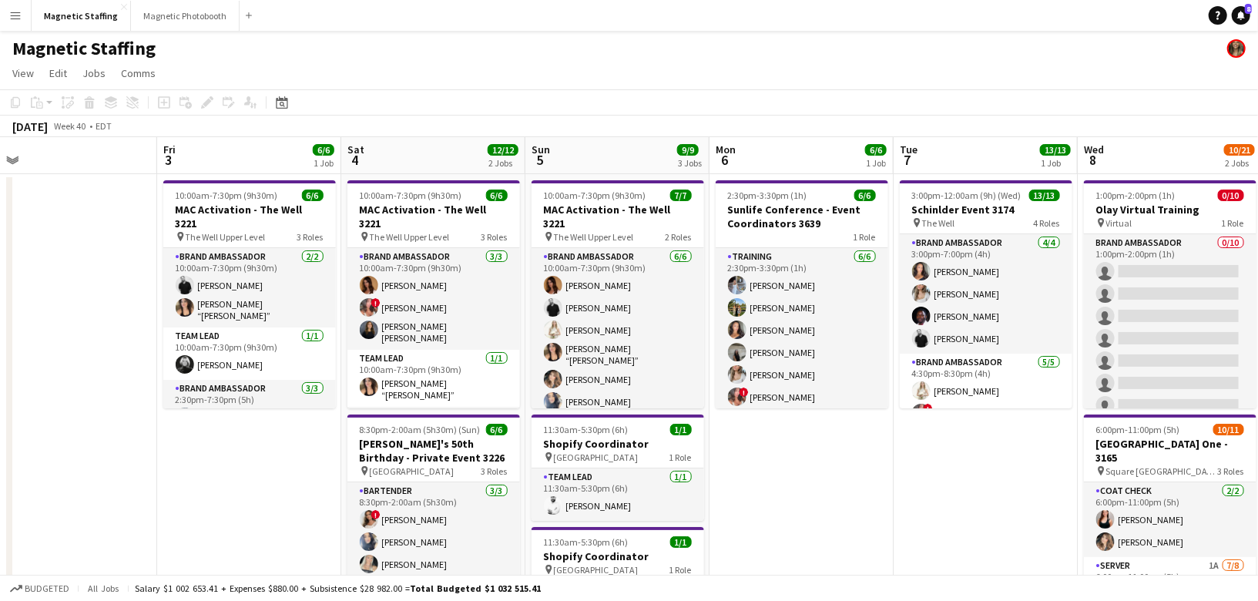
drag, startPoint x: 545, startPoint y: 396, endPoint x: 307, endPoint y: 396, distance: 238.8
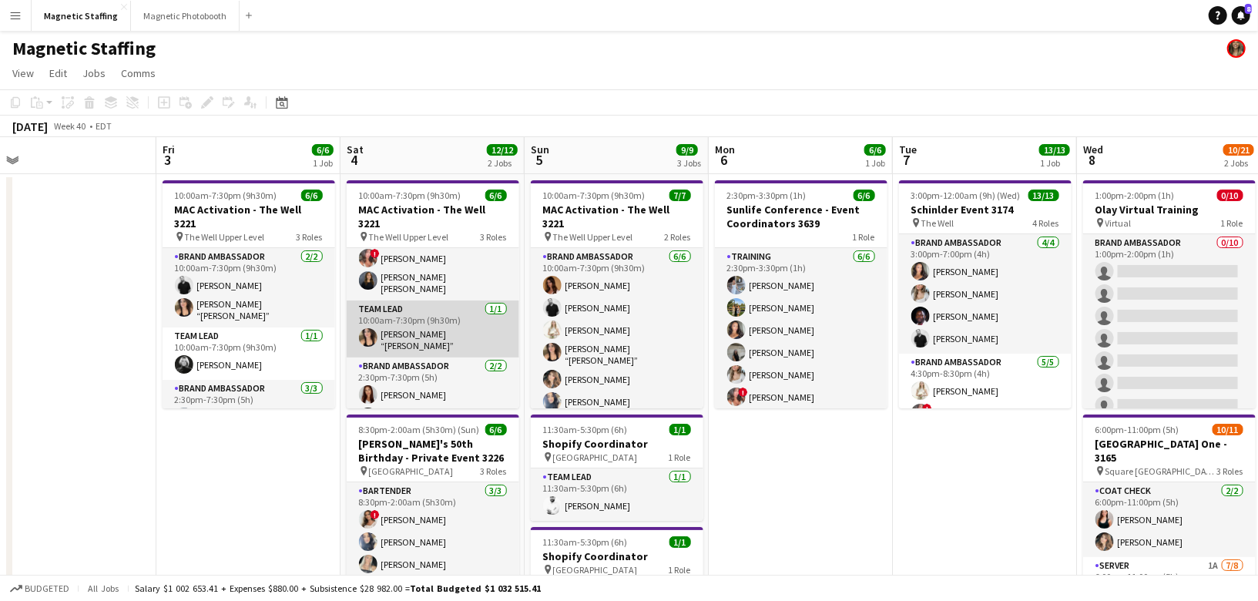
scroll to position [0, 0]
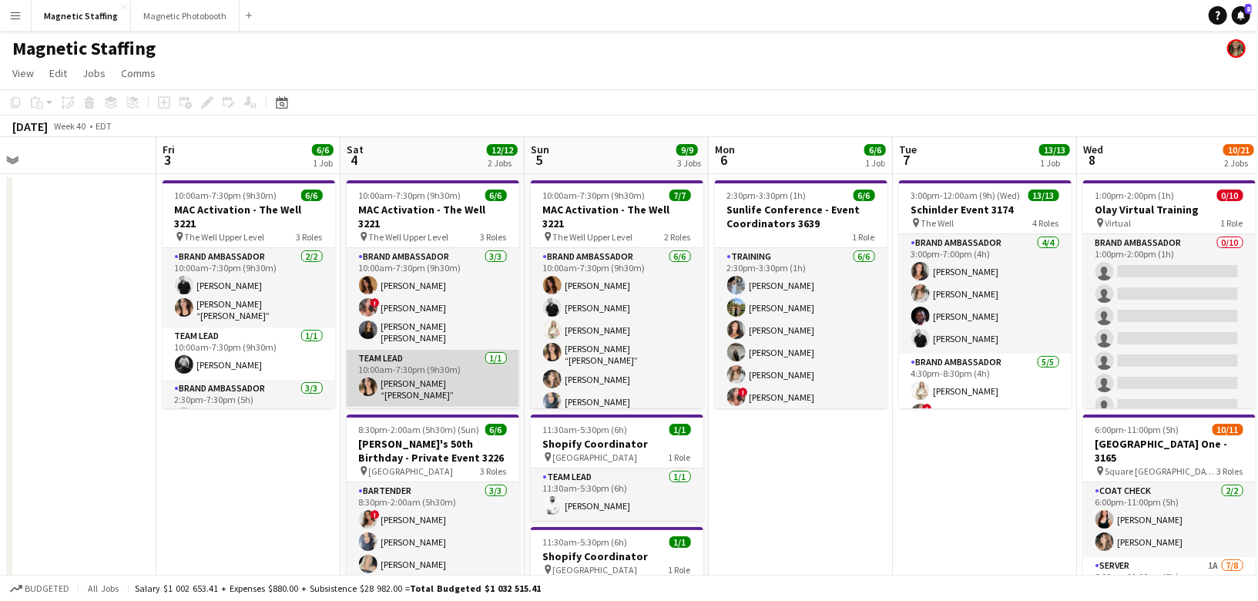
click at [353, 304] on app-card-role "Brand Ambassador [DATE] 10:00am-7:30pm (9h30m) [PERSON_NAME] ! [PERSON_NAME] [P…" at bounding box center [433, 299] width 173 height 102
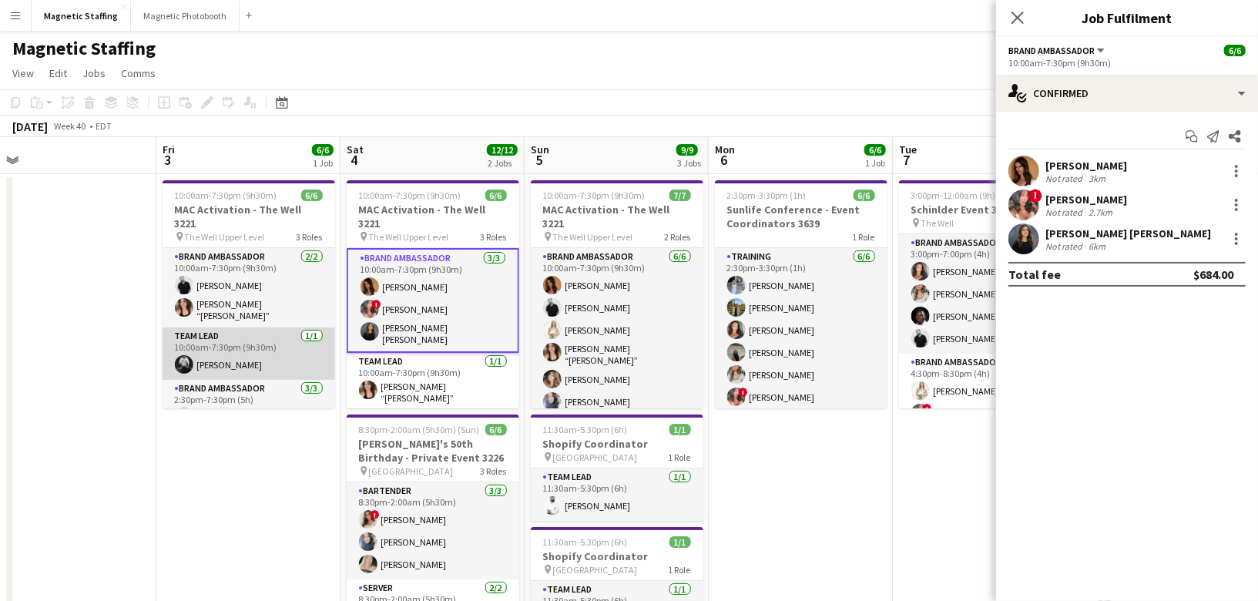
click at [254, 343] on app-card-role "Team Lead [DATE] 10:00am-7:30pm (9h30m) [PERSON_NAME]" at bounding box center [249, 353] width 173 height 52
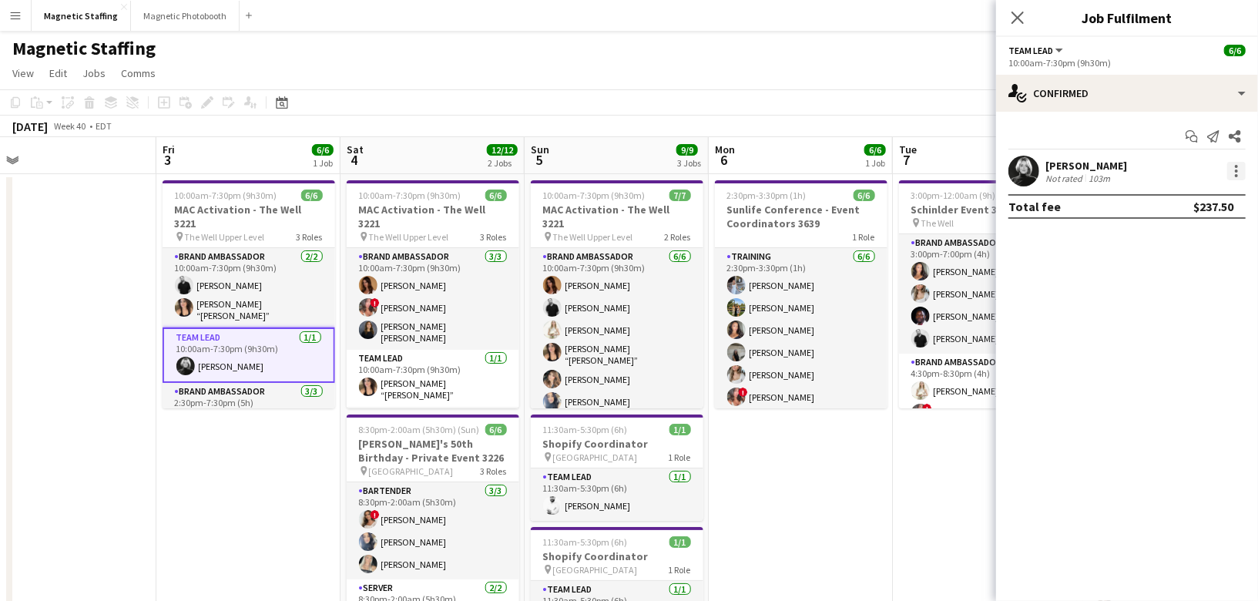
click at [1234, 172] on div at bounding box center [1236, 171] width 18 height 18
click at [1220, 203] on span "Edit fee" at bounding box center [1187, 199] width 96 height 14
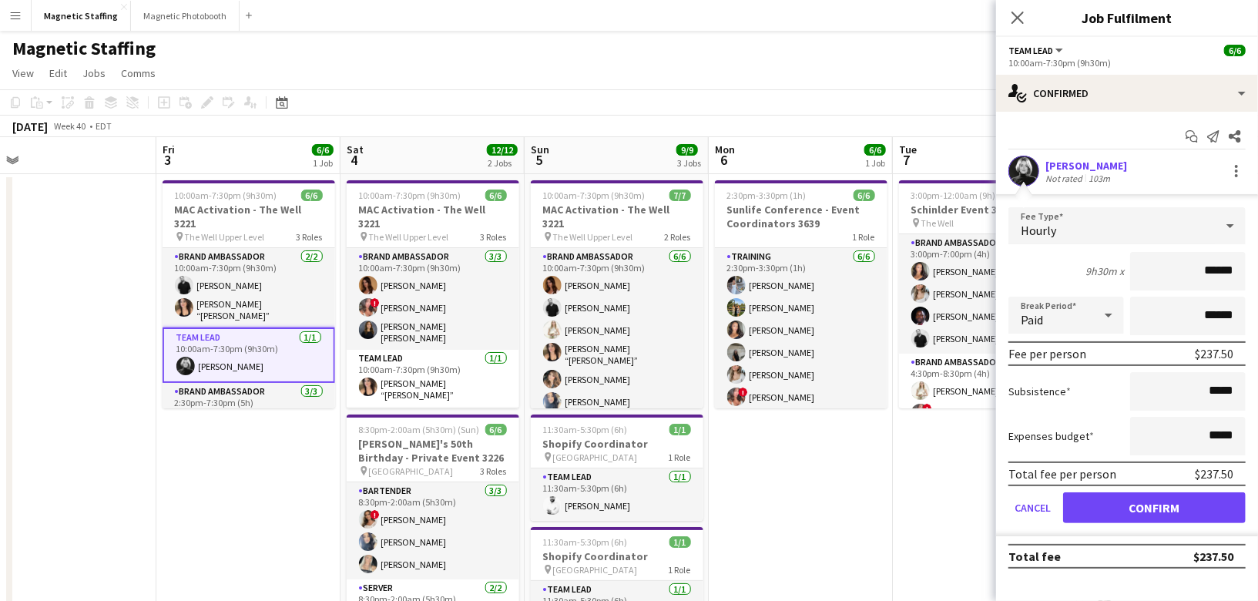
click at [1214, 267] on input "******" at bounding box center [1188, 271] width 116 height 39
type input "******"
click at [1140, 505] on button "Confirm" at bounding box center [1154, 507] width 183 height 31
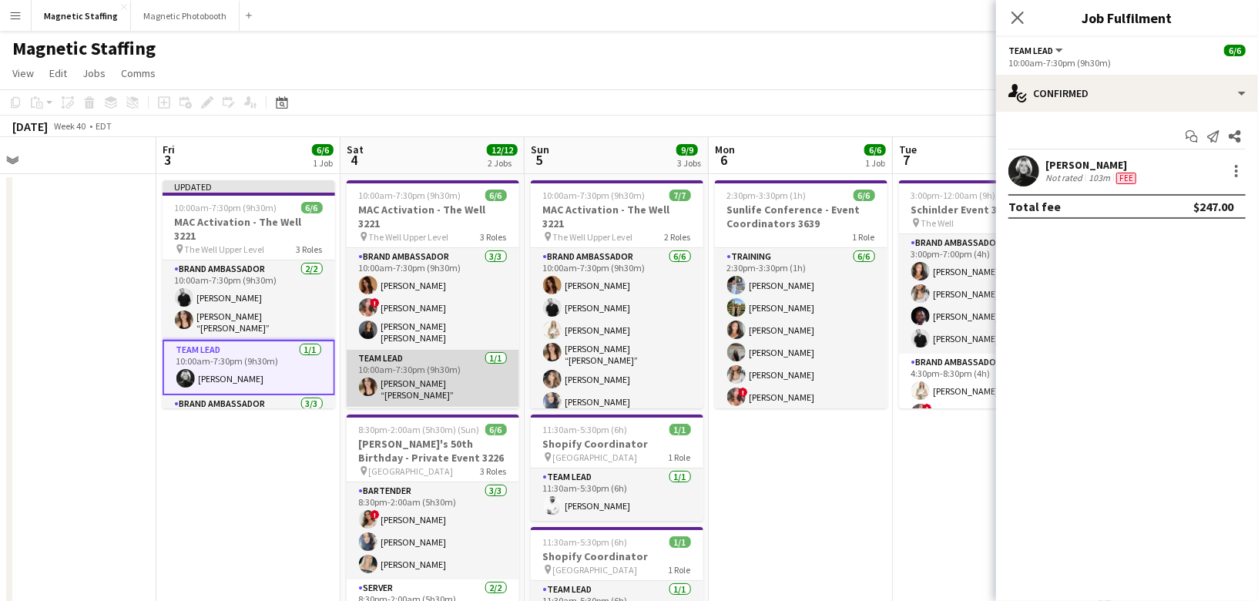
click at [468, 377] on app-card-role "Team Lead [DATE] 10:00am-7:30pm (9h30m) [PERSON_NAME] “[PERSON_NAME]” [PERSON_N…" at bounding box center [433, 378] width 173 height 57
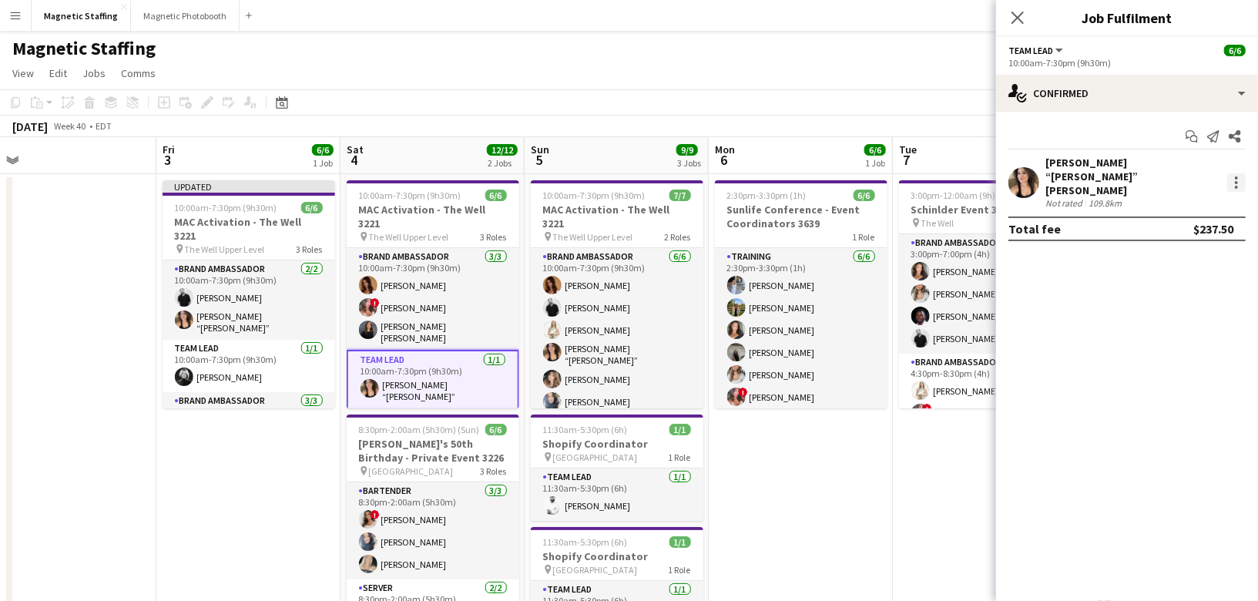
click at [1232, 173] on div at bounding box center [1236, 182] width 18 height 18
click at [1219, 196] on span "Edit fee" at bounding box center [1187, 199] width 96 height 14
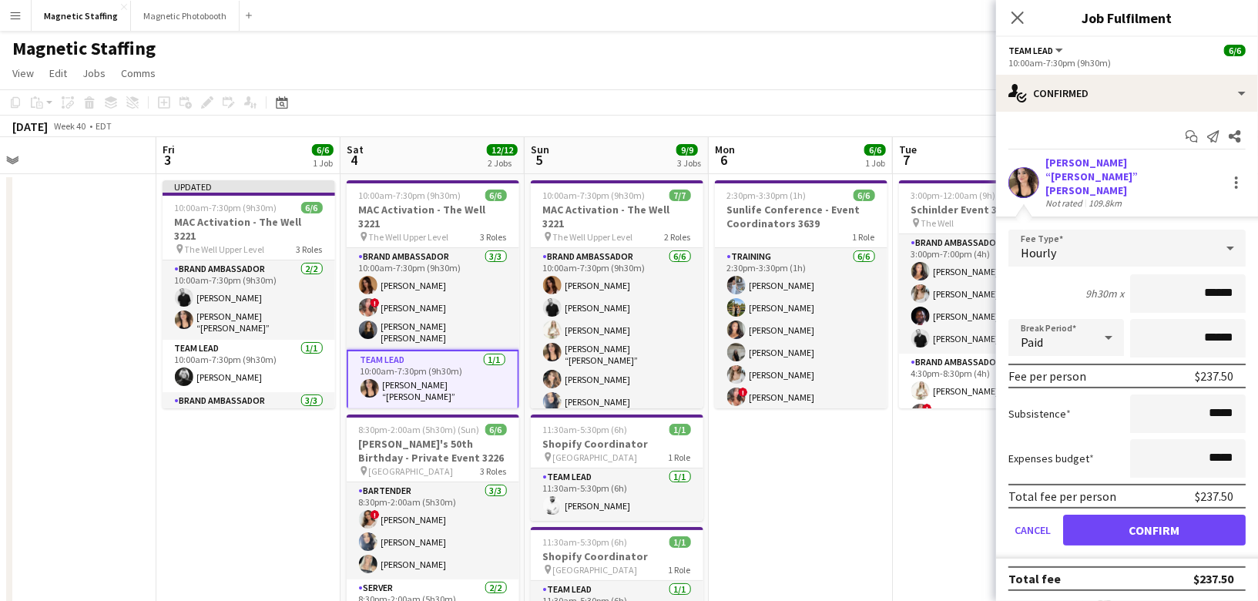
click at [1215, 274] on input "******" at bounding box center [1188, 293] width 116 height 39
type input "******"
click at [1167, 515] on button "Confirm" at bounding box center [1154, 530] width 183 height 31
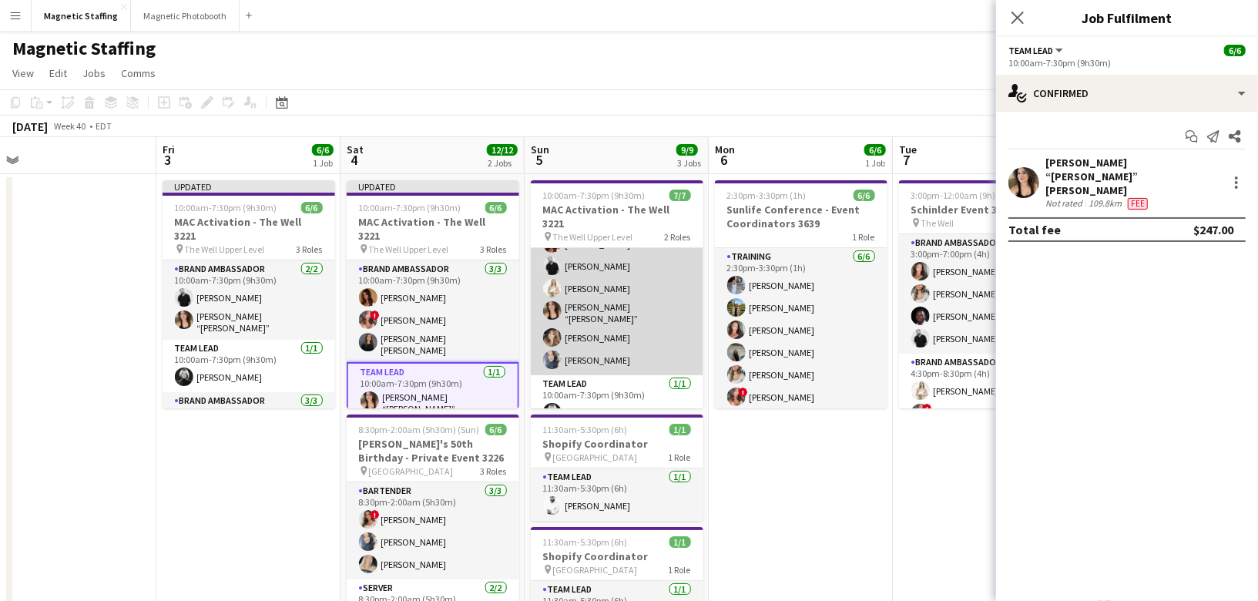
scroll to position [41, 0]
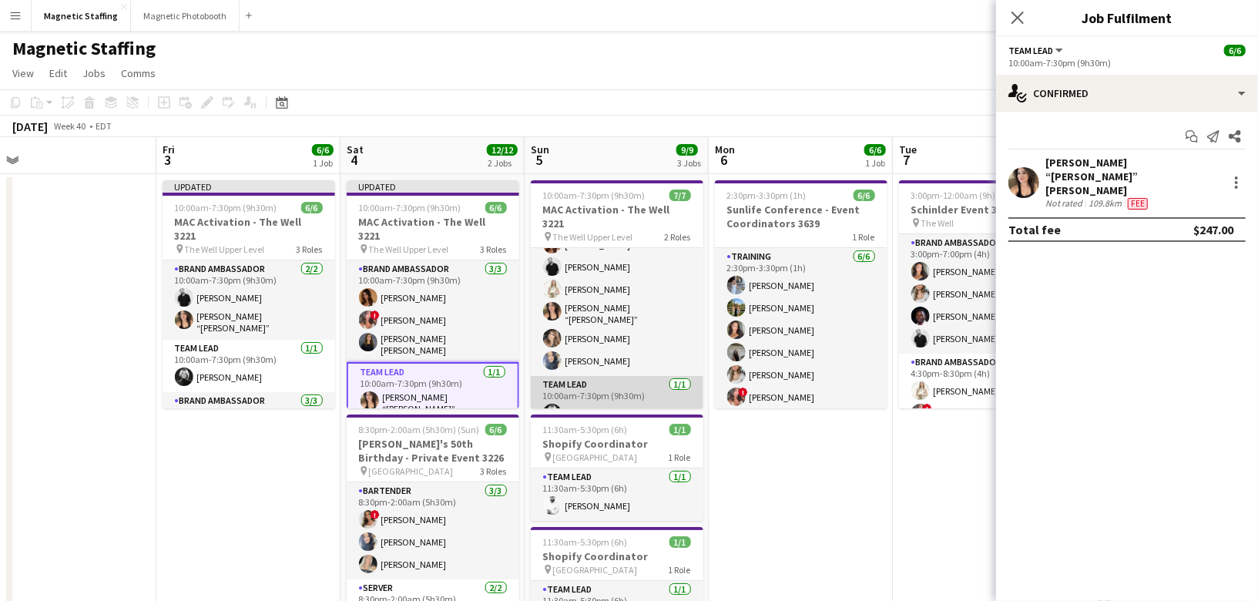
click at [665, 379] on app-card-role "Team Lead [DATE] 10:00am-7:30pm (9h30m) [PERSON_NAME]" at bounding box center [617, 402] width 173 height 52
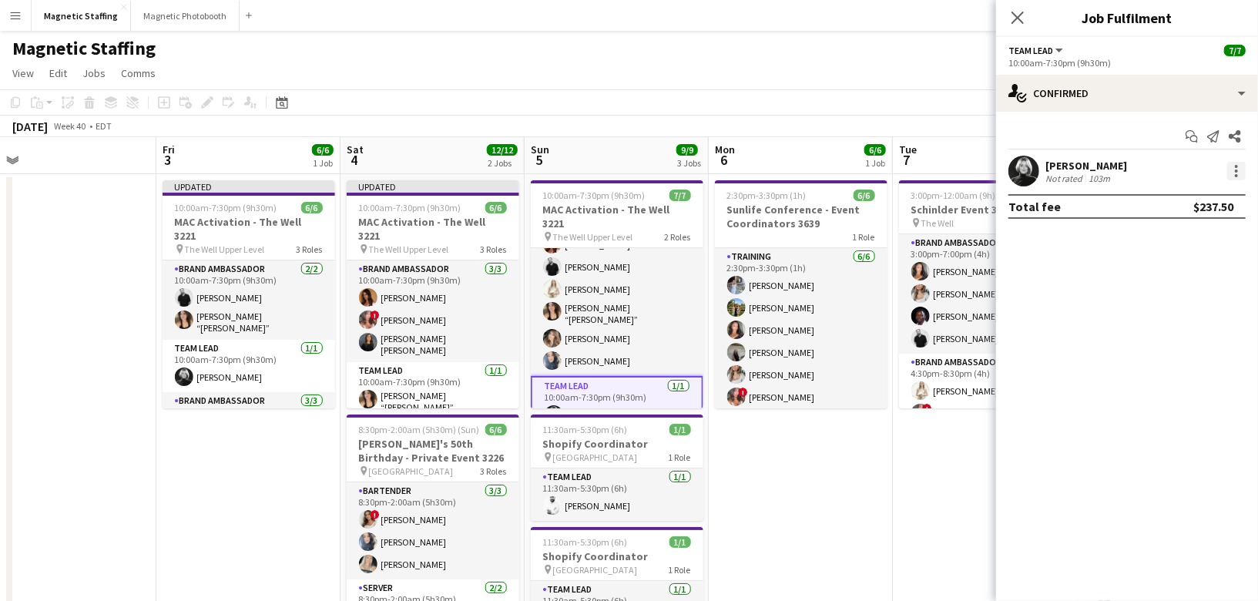
click at [1231, 175] on div at bounding box center [1236, 171] width 18 height 18
click at [1216, 204] on span "Edit fee" at bounding box center [1187, 199] width 96 height 14
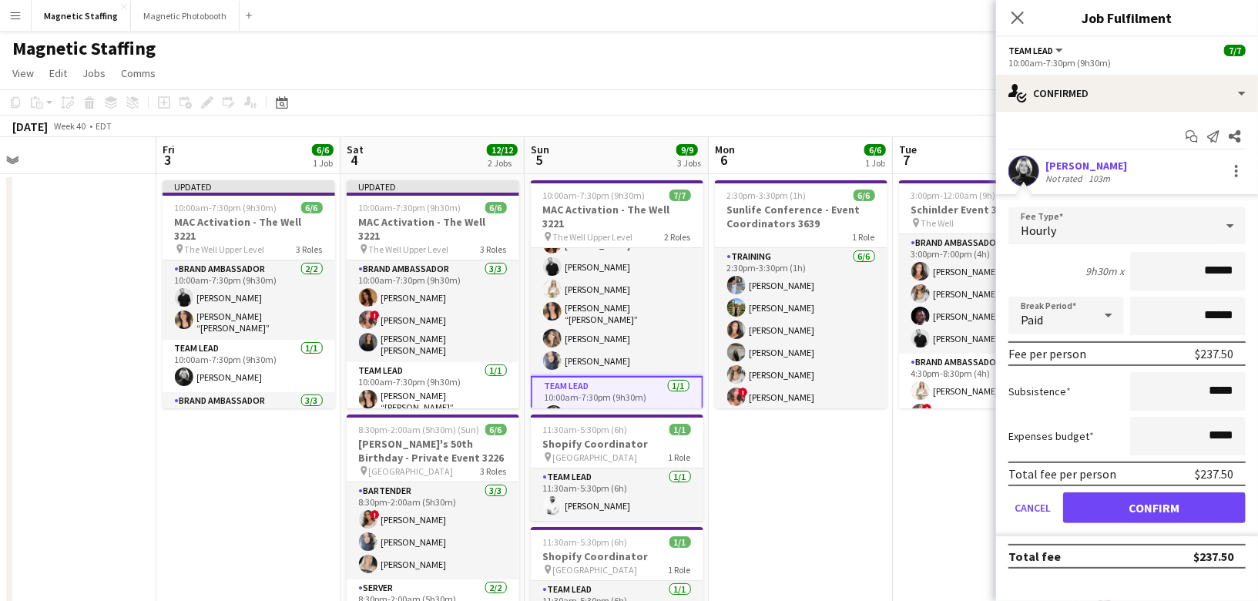
click at [1216, 271] on input "******" at bounding box center [1188, 271] width 116 height 39
type input "******"
click at [1179, 503] on button "Confirm" at bounding box center [1154, 507] width 183 height 31
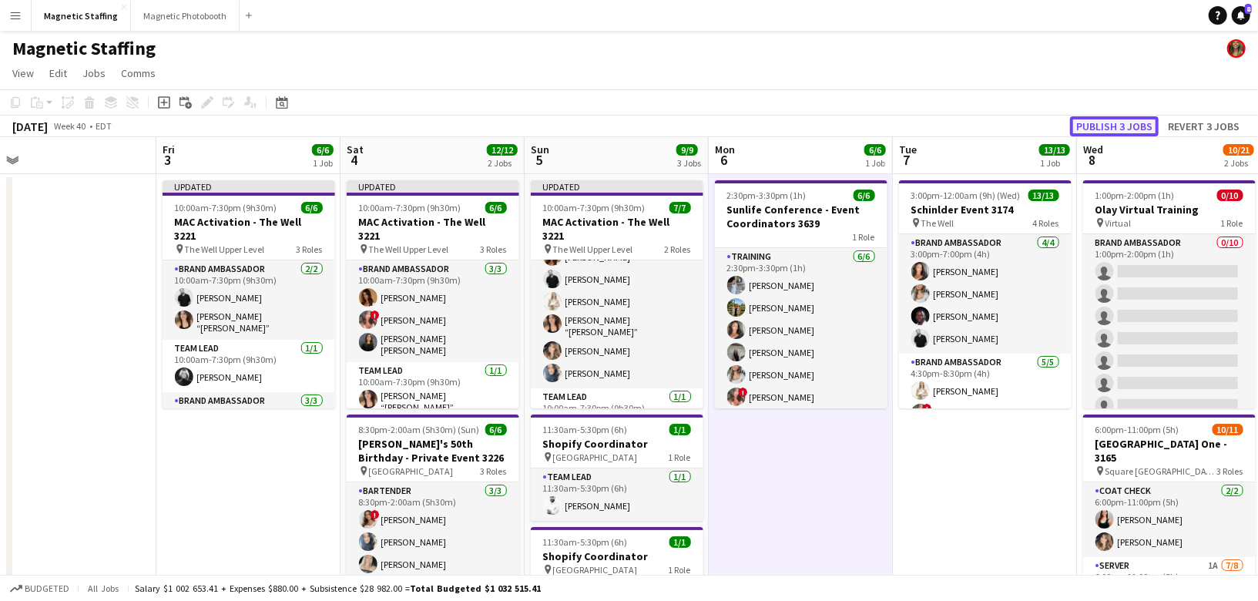
click at [1098, 129] on button "Publish 3 jobs" at bounding box center [1114, 126] width 89 height 20
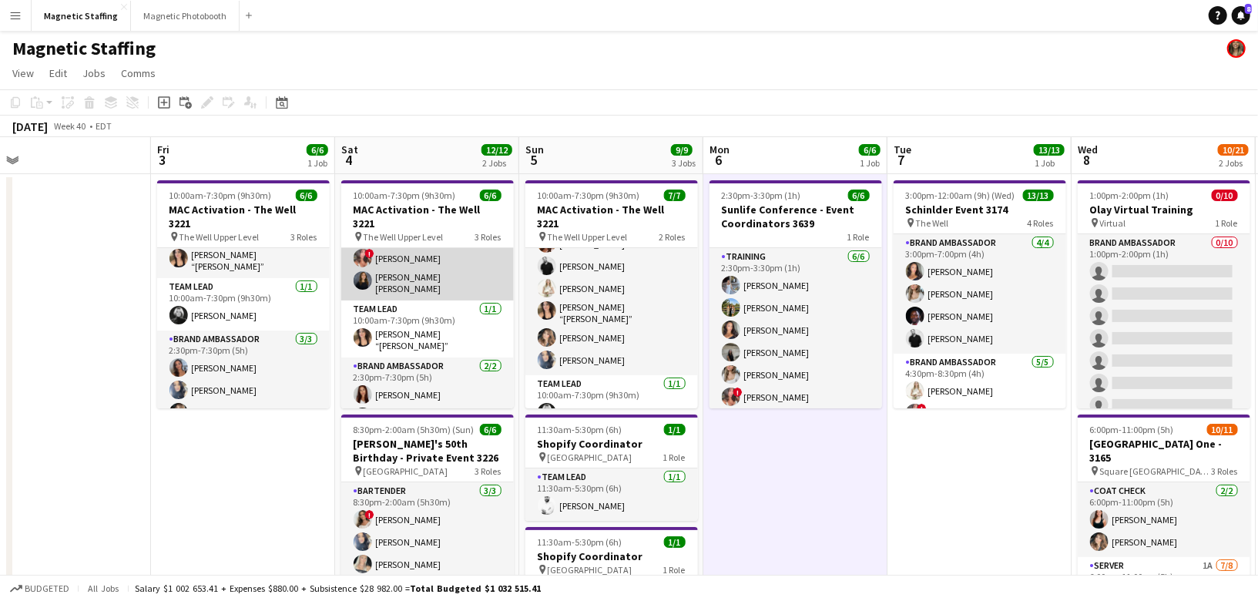
scroll to position [0, 0]
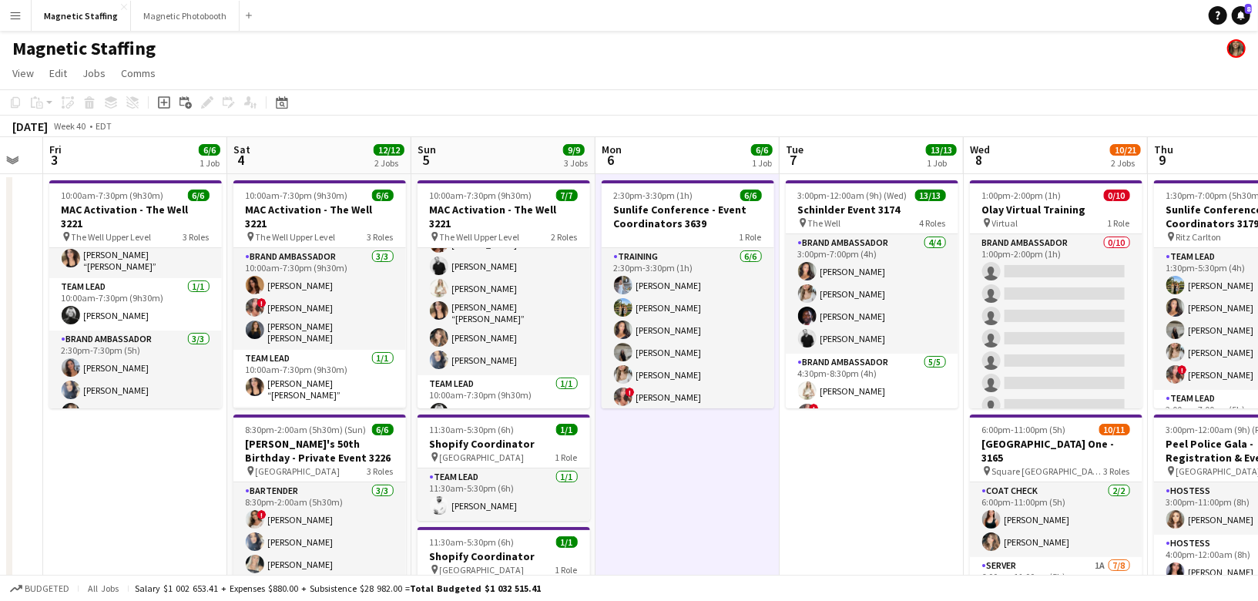
drag, startPoint x: 599, startPoint y: 351, endPoint x: 482, endPoint y: 351, distance: 117.9
